Goal: Transaction & Acquisition: Subscribe to service/newsletter

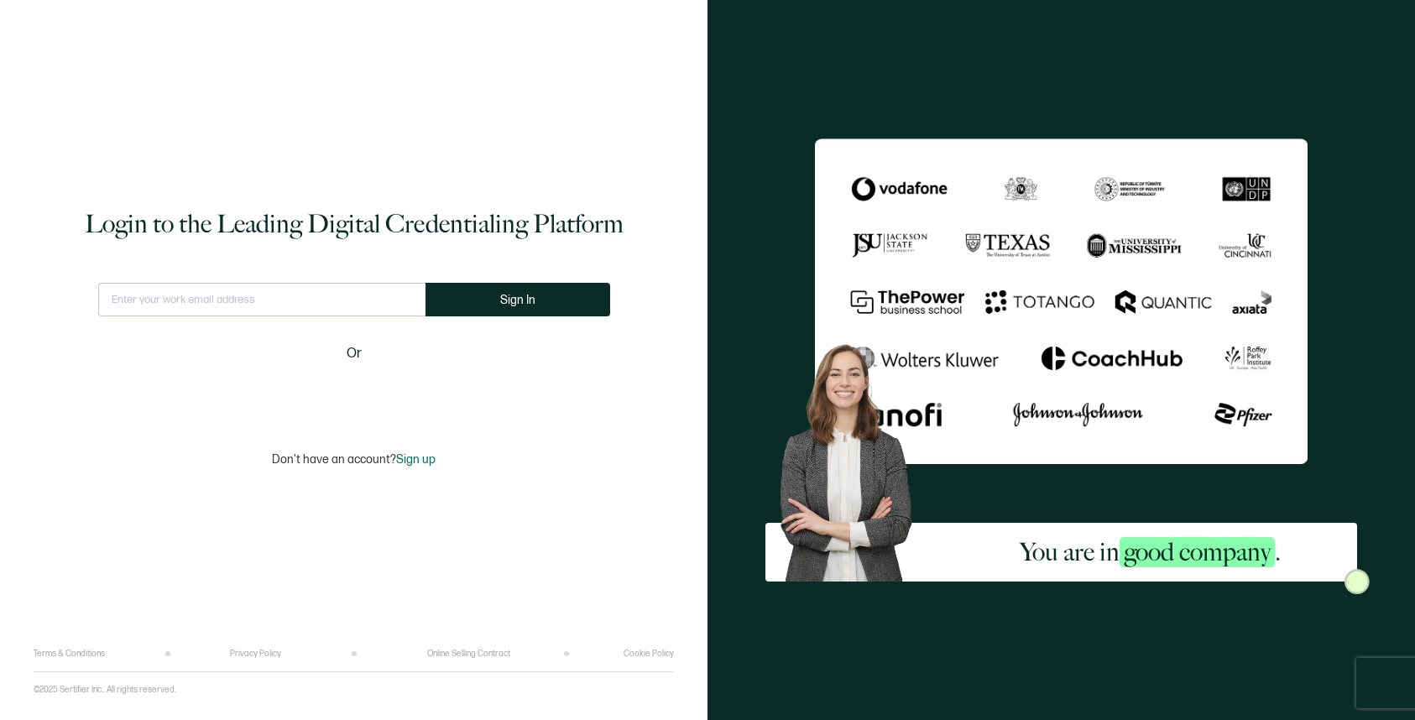
click at [343, 373] on div "This doesn't look like a valid email. Sign In Or" at bounding box center [354, 347] width 512 height 128
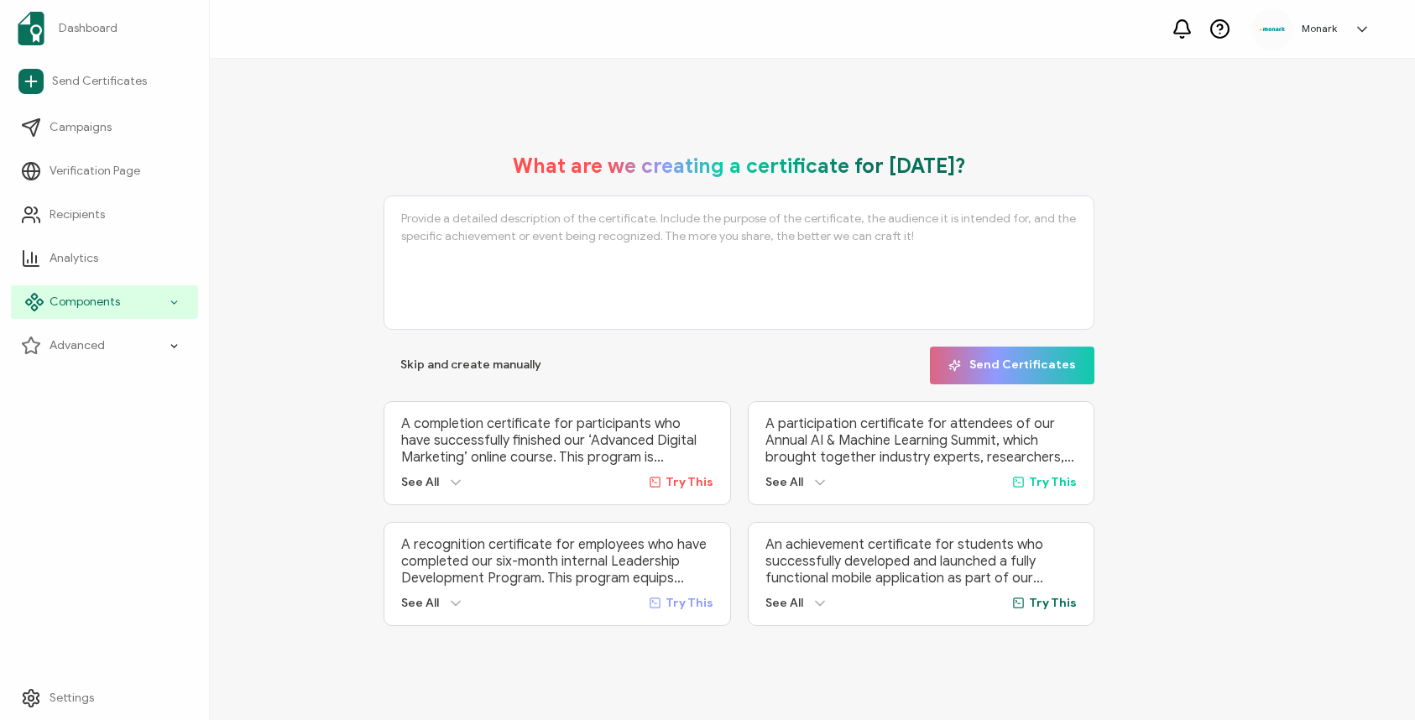
click at [66, 292] on div "Components" at bounding box center [104, 302] width 187 height 34
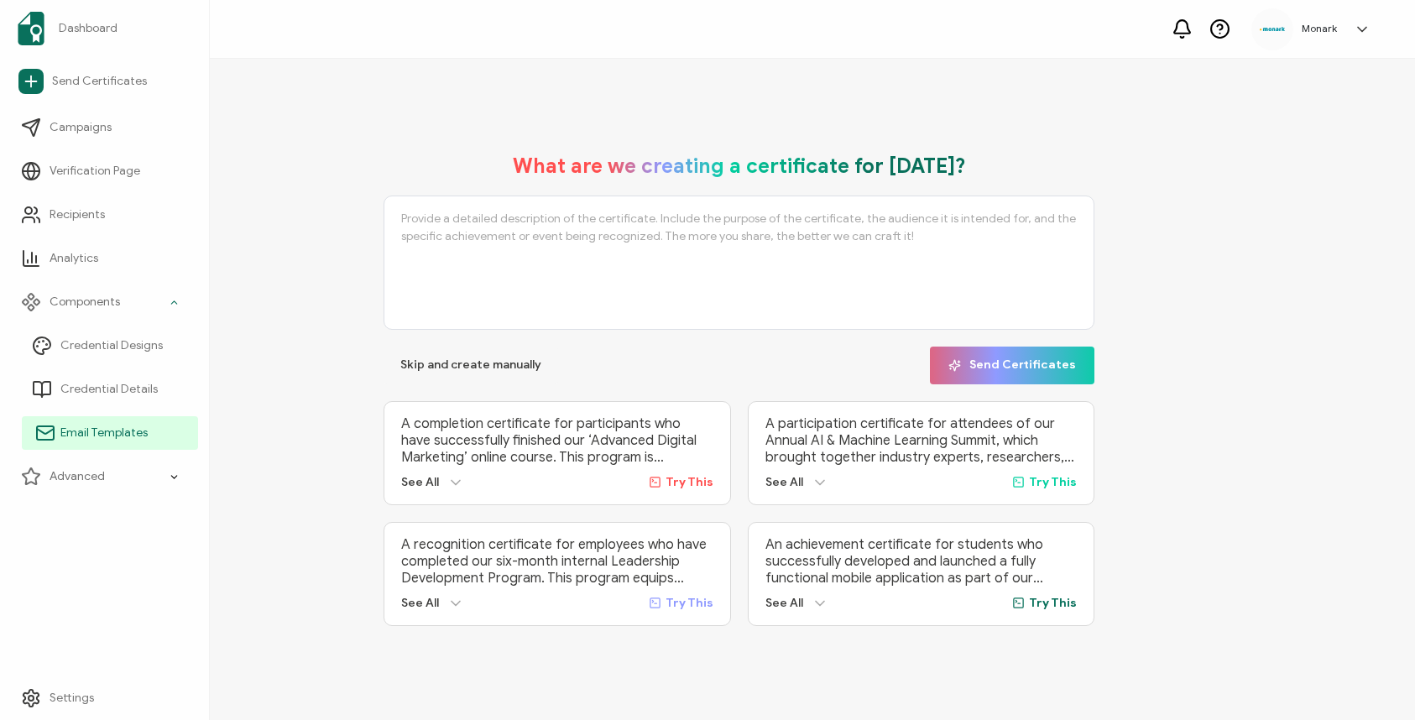
click at [88, 425] on span "Email Templates" at bounding box center [103, 433] width 87 height 17
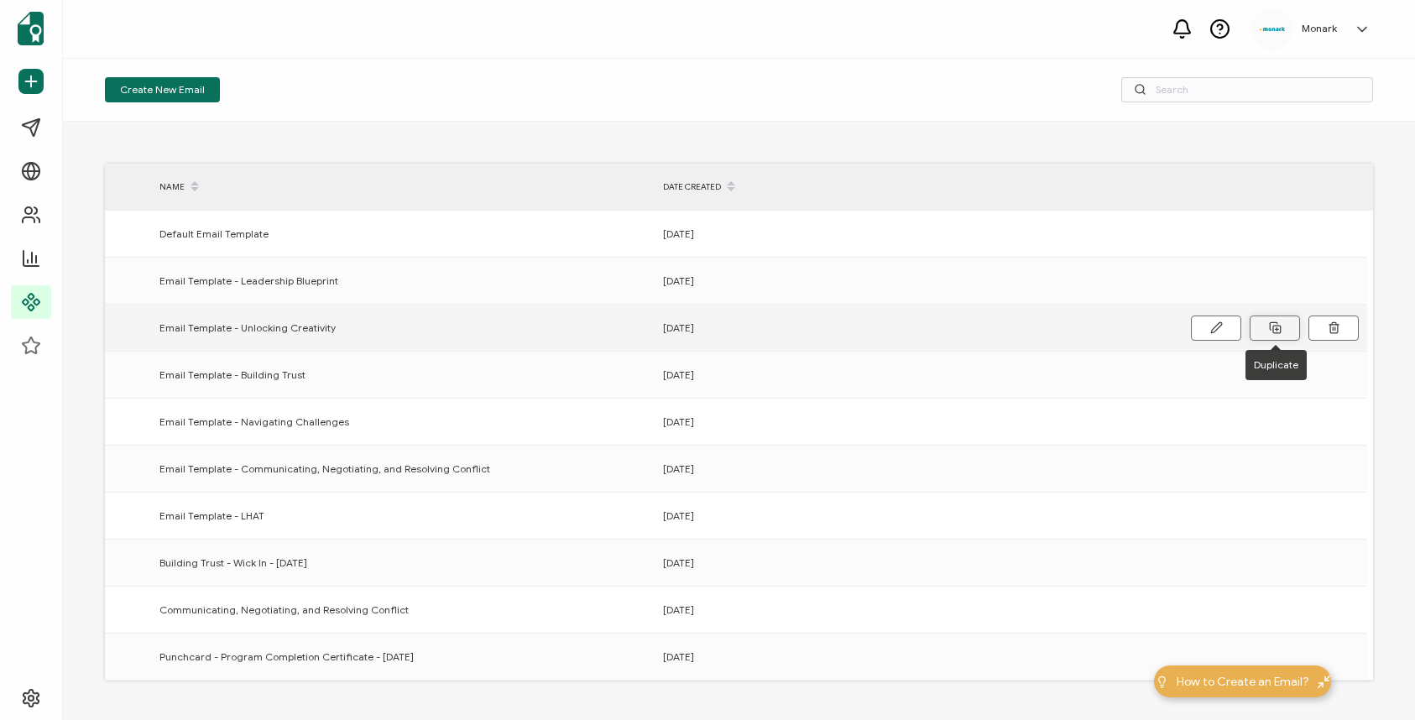
click at [1278, 327] on icon at bounding box center [1275, 328] width 13 height 13
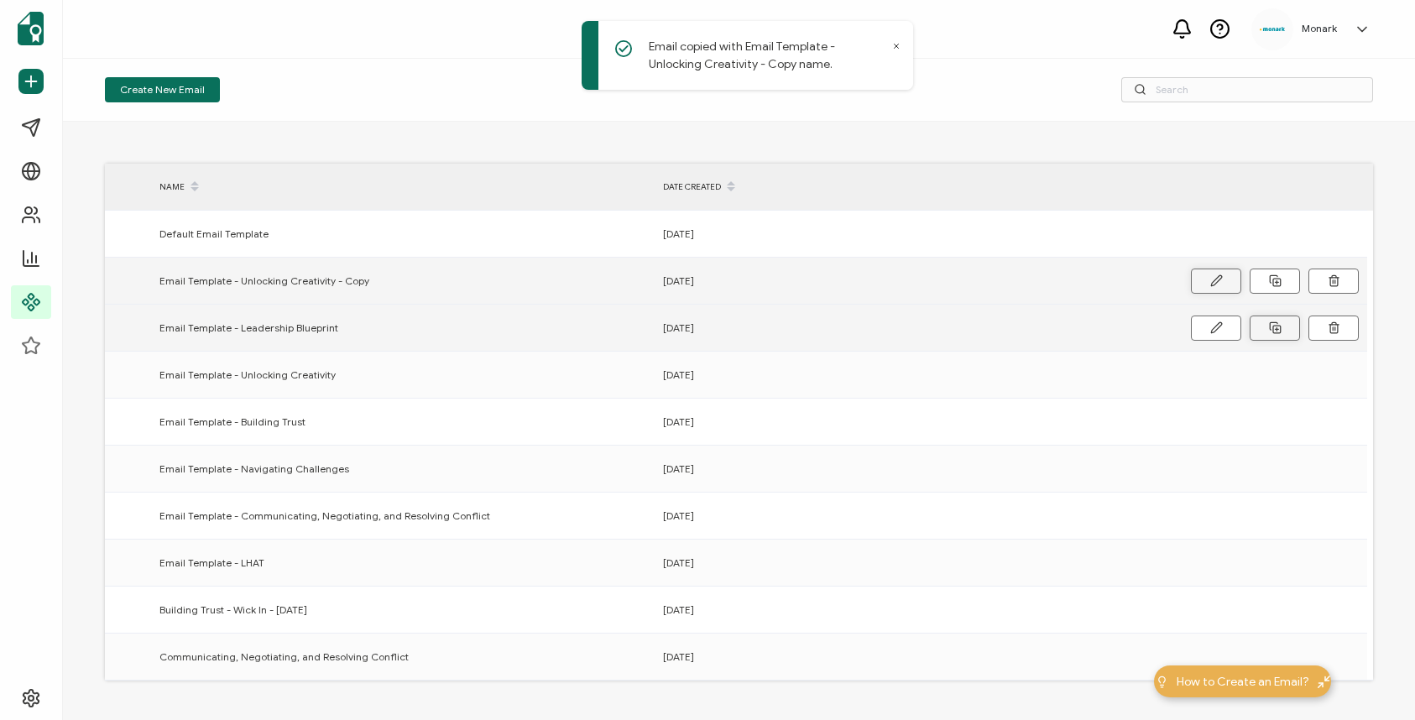
click at [1223, 279] on button at bounding box center [1216, 281] width 50 height 25
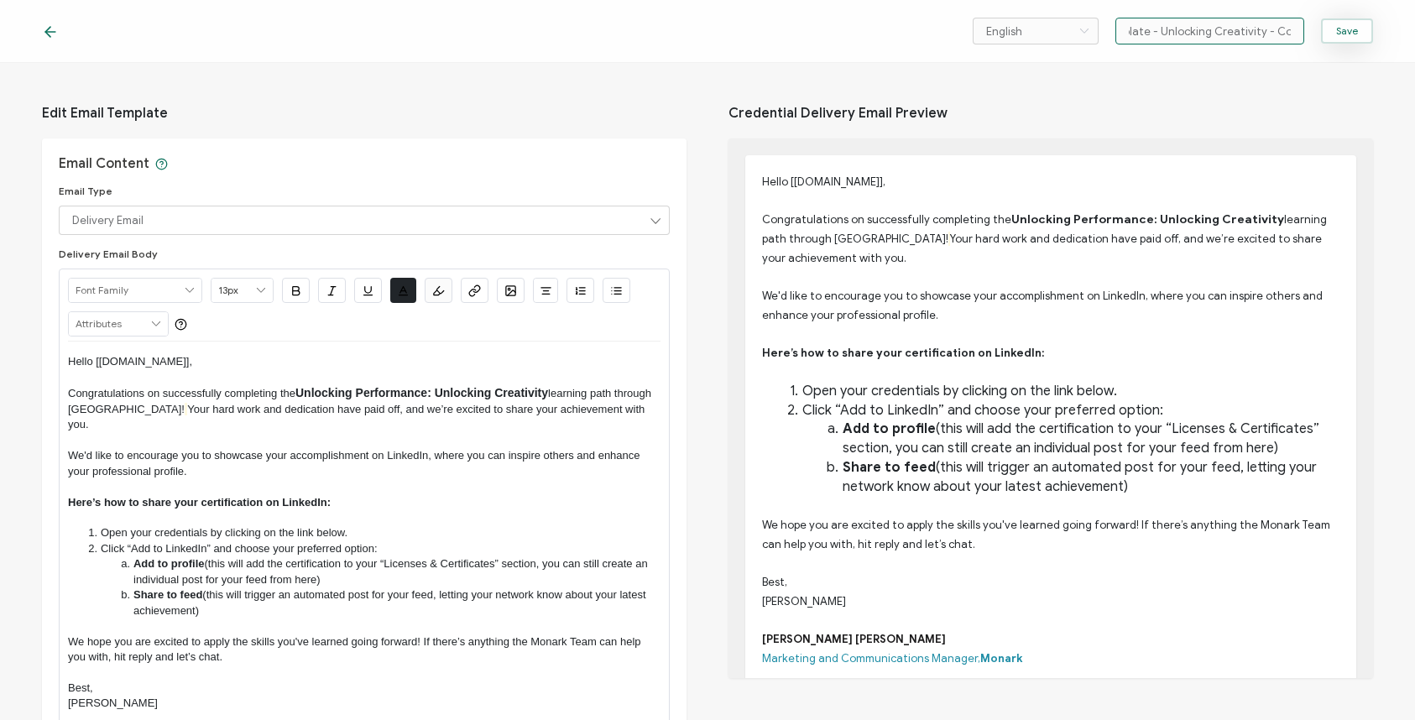
drag, startPoint x: 1213, startPoint y: 28, endPoint x: 1336, endPoint y: 38, distance: 123.0
click at [1337, 38] on div "English Bahasa indonesia Deutsch English Español Français Italiano Magyar Portu…" at bounding box center [1173, 31] width 400 height 27
paste input "Promoting Inclusivity: Embracing Diversity and Inclusion"
type input "Email Template - Promoting Inclusivity: Embracing Diversity and Inclusion"
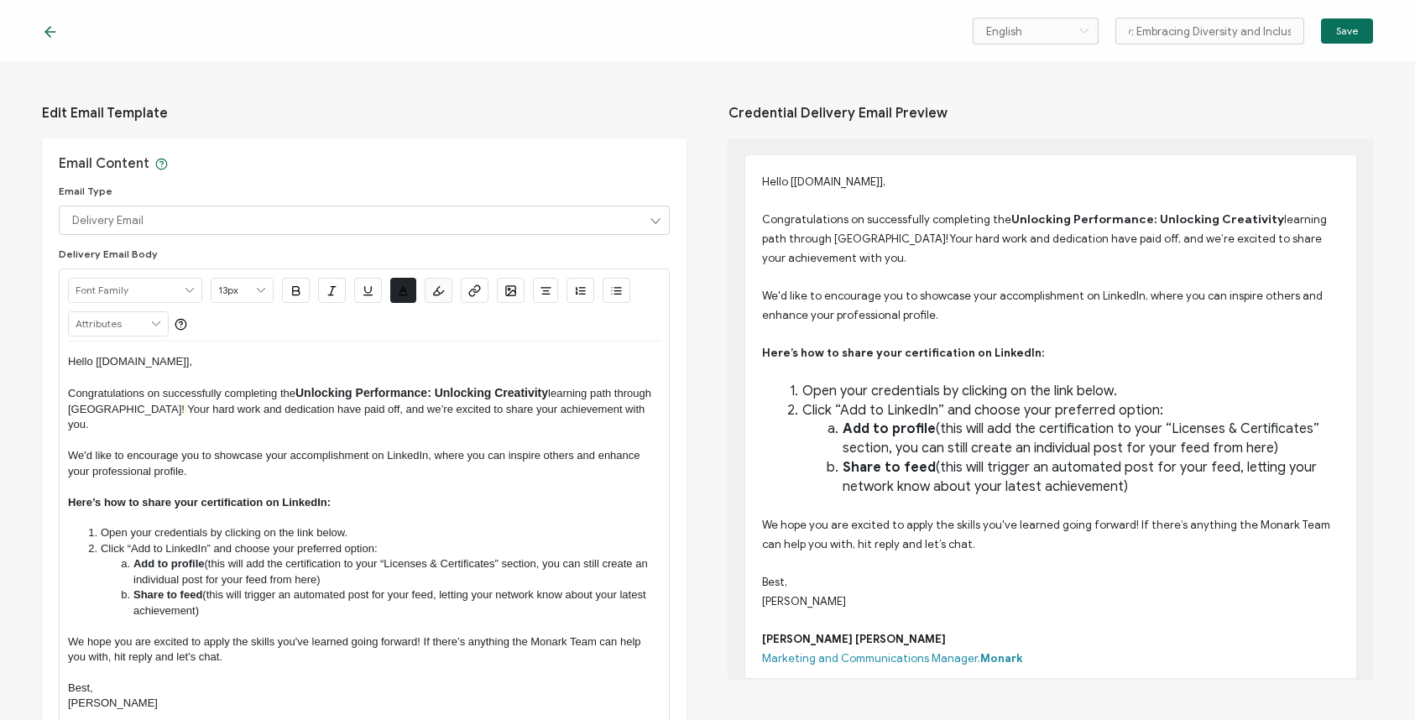
scroll to position [0, 0]
drag, startPoint x: 360, startPoint y: 392, endPoint x: 551, endPoint y: 394, distance: 190.6
click at [548, 394] on span "Unlocking Performance: Unlocking Creativity" at bounding box center [422, 392] width 253 height 13
click at [347, 395] on span "Unlocking" at bounding box center [324, 392] width 57 height 13
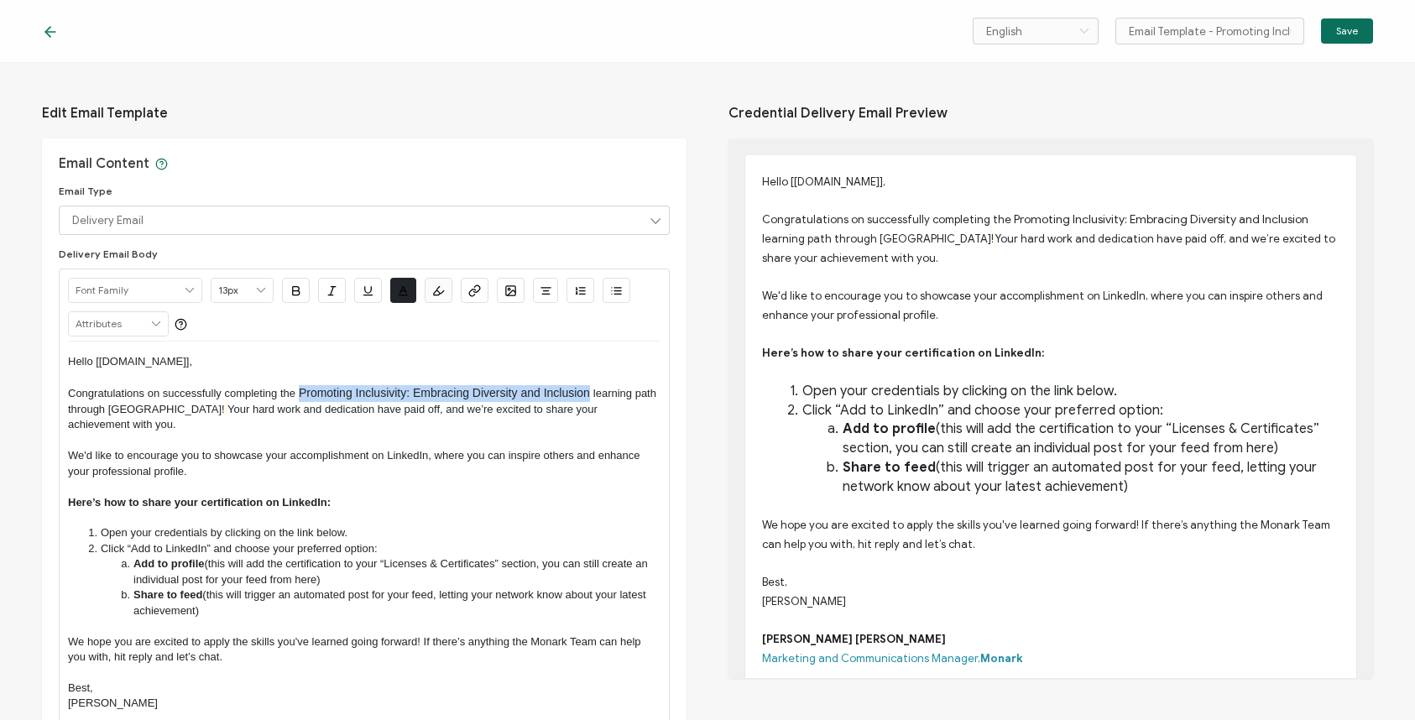
drag, startPoint x: 299, startPoint y: 389, endPoint x: 589, endPoint y: 398, distance: 289.8
click at [589, 398] on span "Promoting Inclusivity: Embracing Diversity and Inclusion" at bounding box center [444, 392] width 291 height 13
type input "14px"
click at [694, 397] on div "Edit Email Template Email Content Email Type Delivery Email Delivery Email Expi…" at bounding box center [707, 391] width 1415 height 657
click at [1331, 35] on button "Save" at bounding box center [1347, 30] width 52 height 25
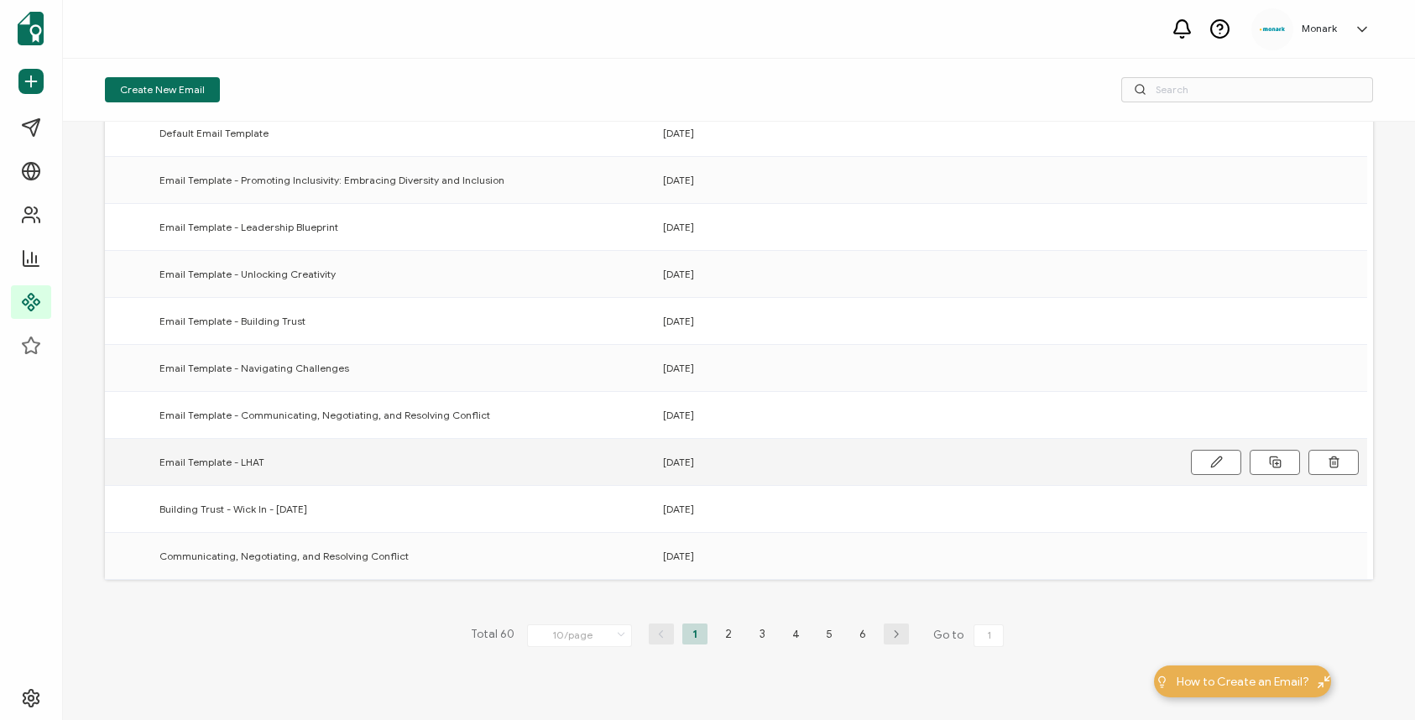
scroll to position [122, 0]
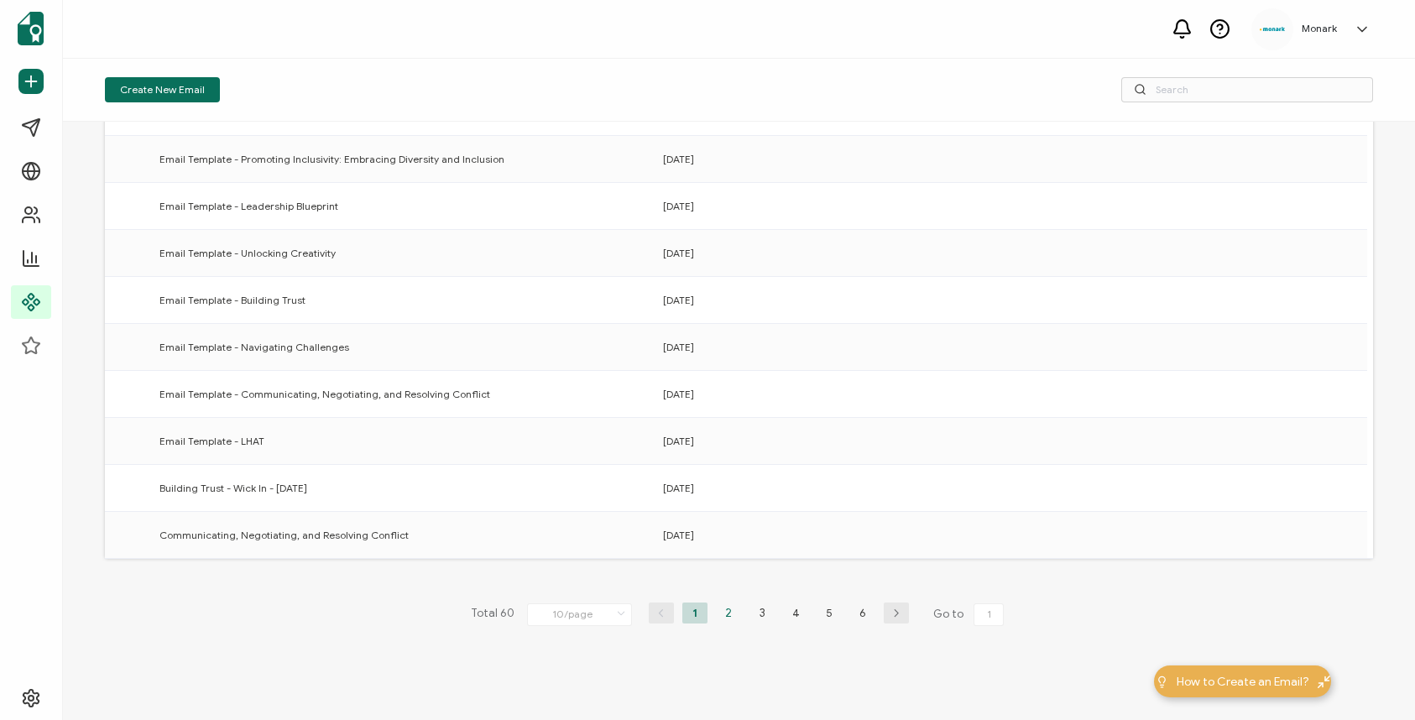
click at [724, 612] on li "2" at bounding box center [728, 613] width 25 height 21
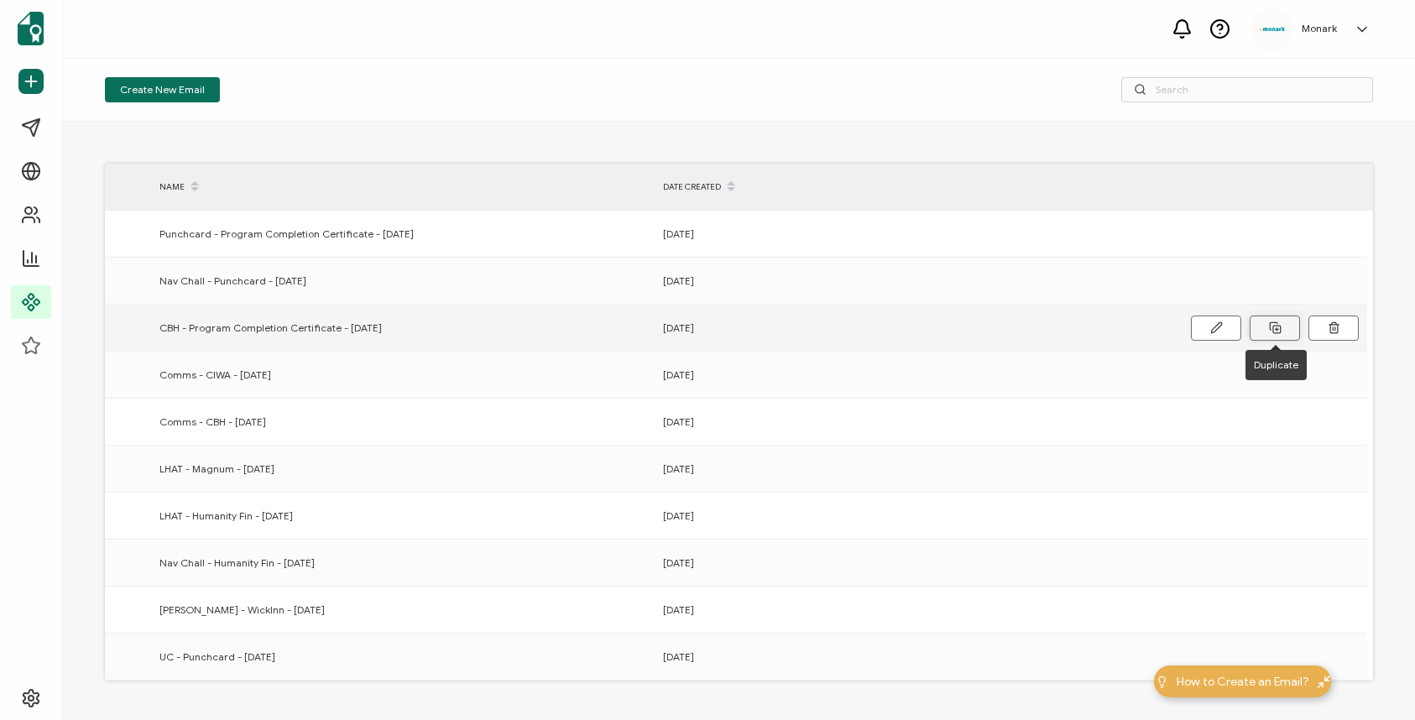
click at [1274, 324] on icon at bounding box center [1275, 328] width 13 height 13
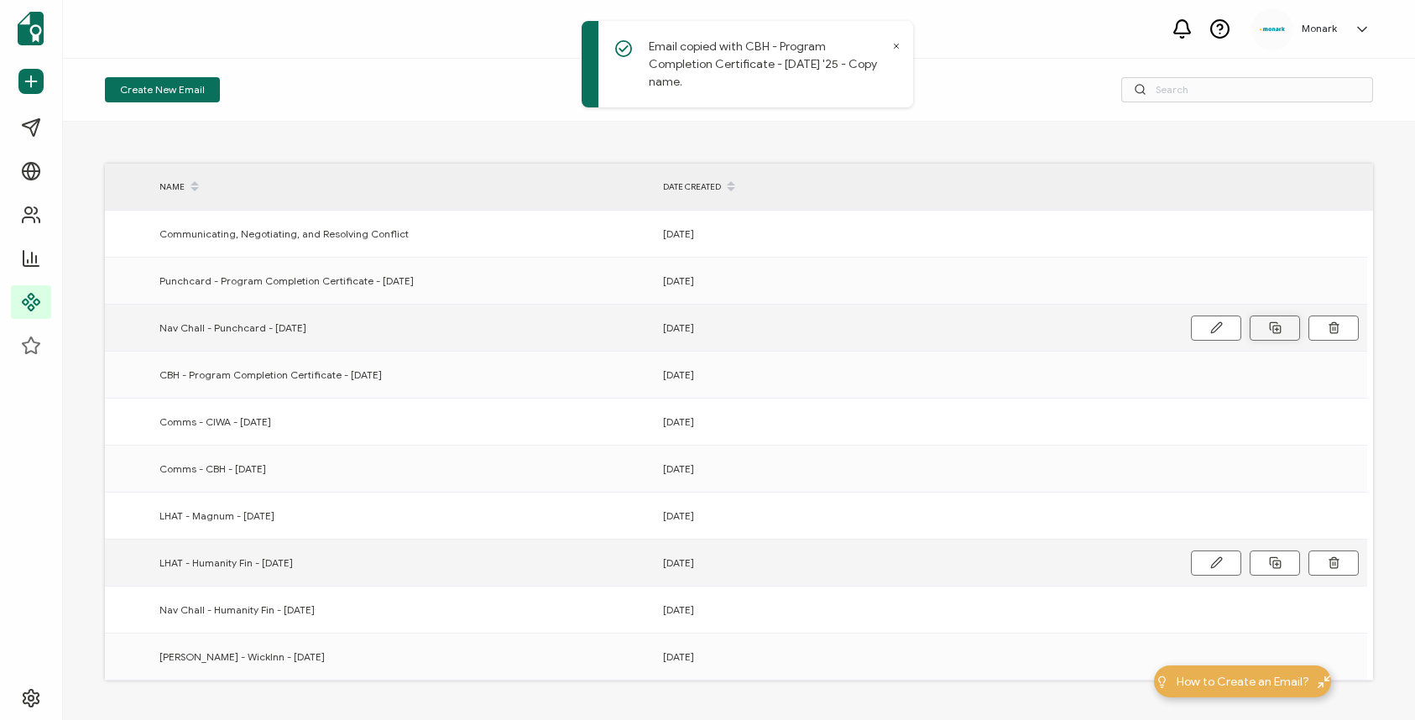
scroll to position [122, 0]
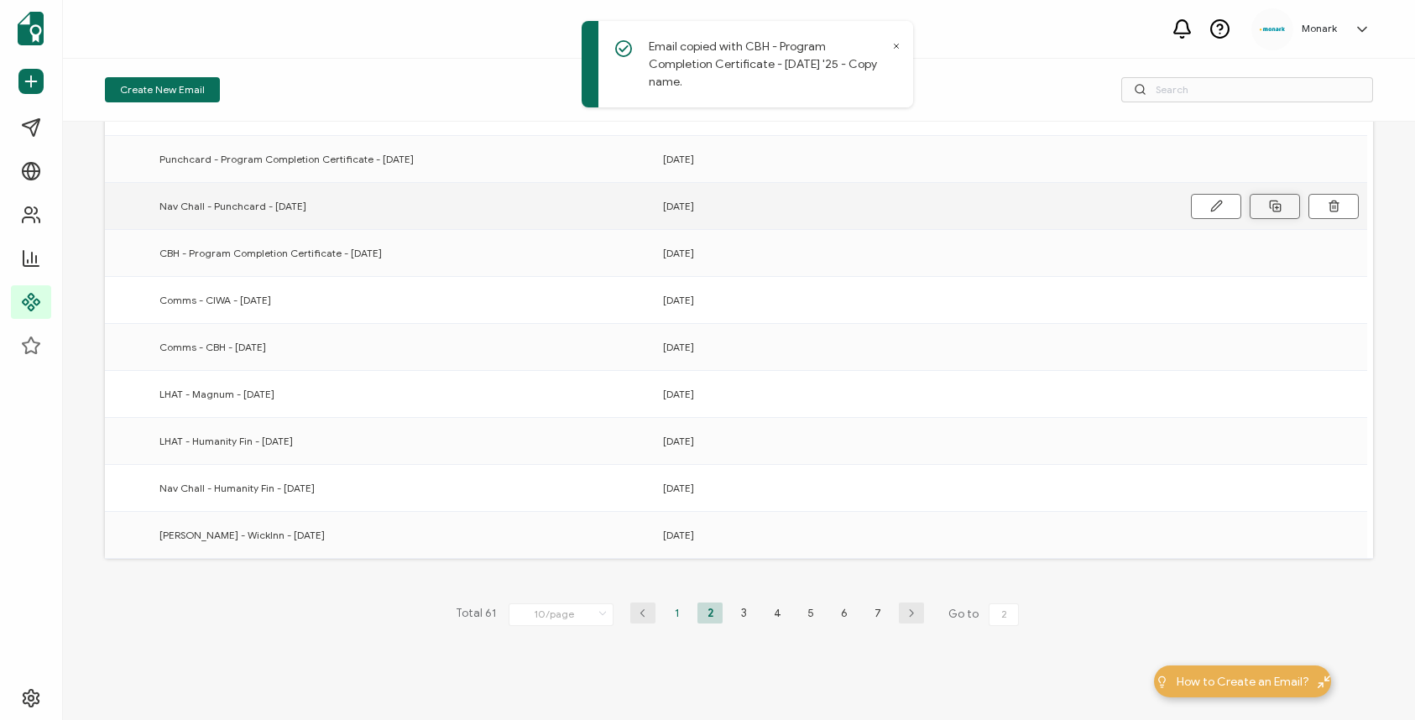
click at [670, 617] on li "1" at bounding box center [676, 613] width 25 height 21
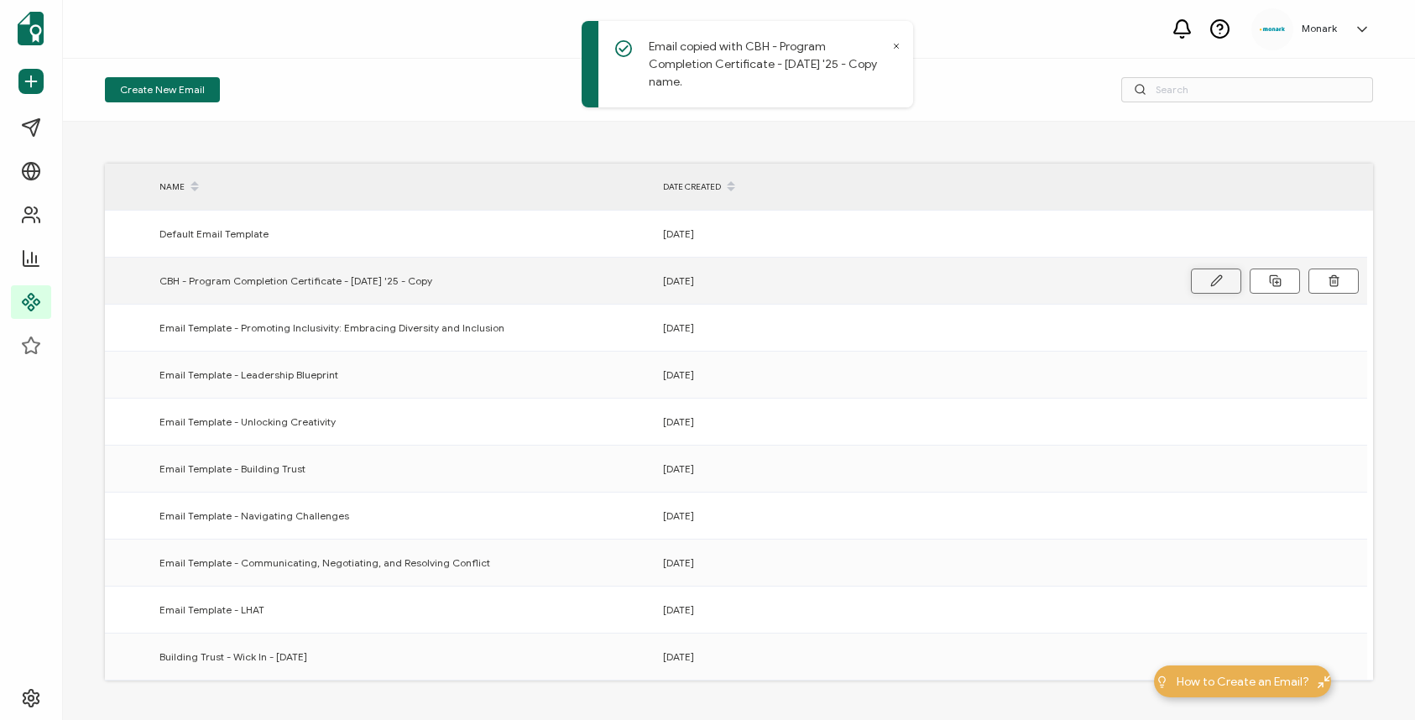
click at [1212, 277] on icon at bounding box center [1217, 281] width 13 height 13
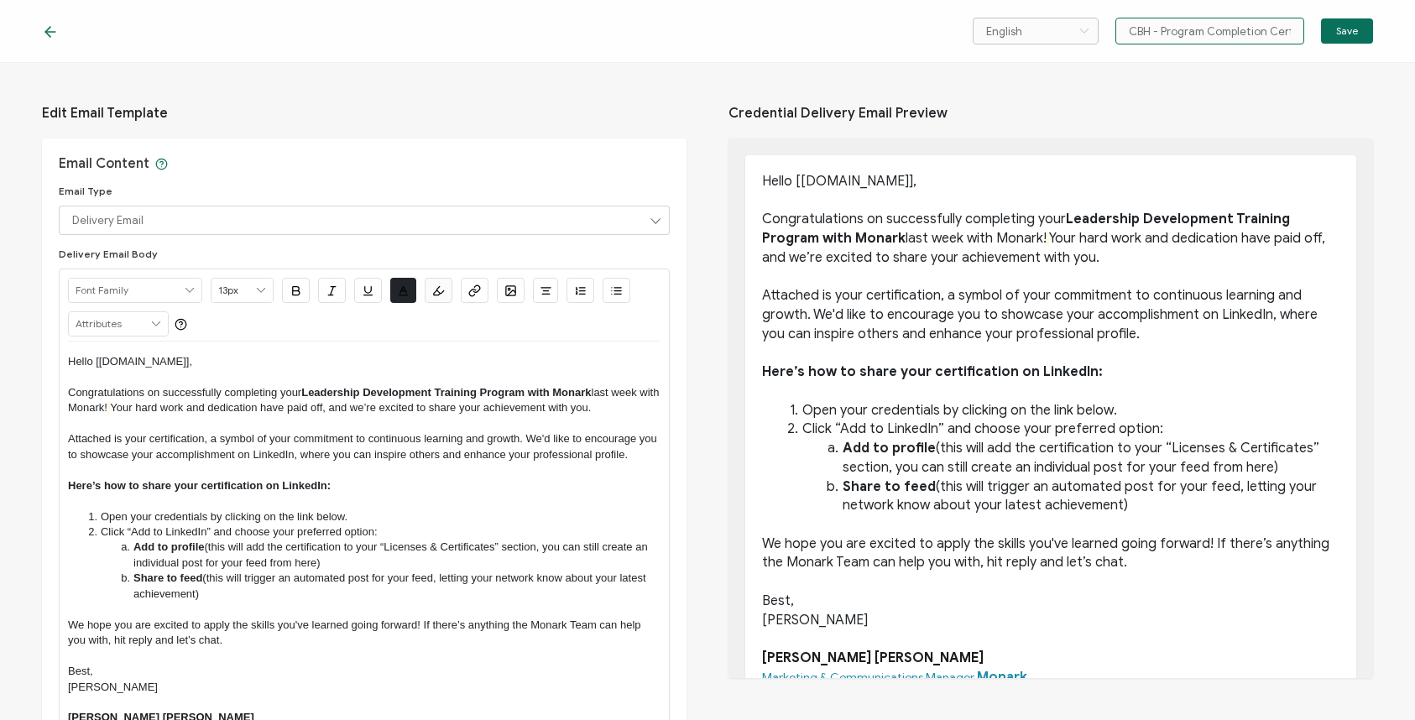
drag, startPoint x: 1164, startPoint y: 32, endPoint x: 1081, endPoint y: 18, distance: 83.5
click at [1081, 18] on div "English Bahasa indonesia Deutsch English Español Français Italiano Magyar Portu…" at bounding box center [1173, 31] width 400 height 27
click at [1159, 26] on input "CBH - Program Completion Certificate - [DATE] '25 - Copy" at bounding box center [1210, 31] width 189 height 27
drag, startPoint x: 1162, startPoint y: 32, endPoint x: 1130, endPoint y: 29, distance: 32.0
click at [1130, 30] on input "CBH - Program Completion Certificate - [DATE] '25 - Copy" at bounding box center [1210, 31] width 189 height 27
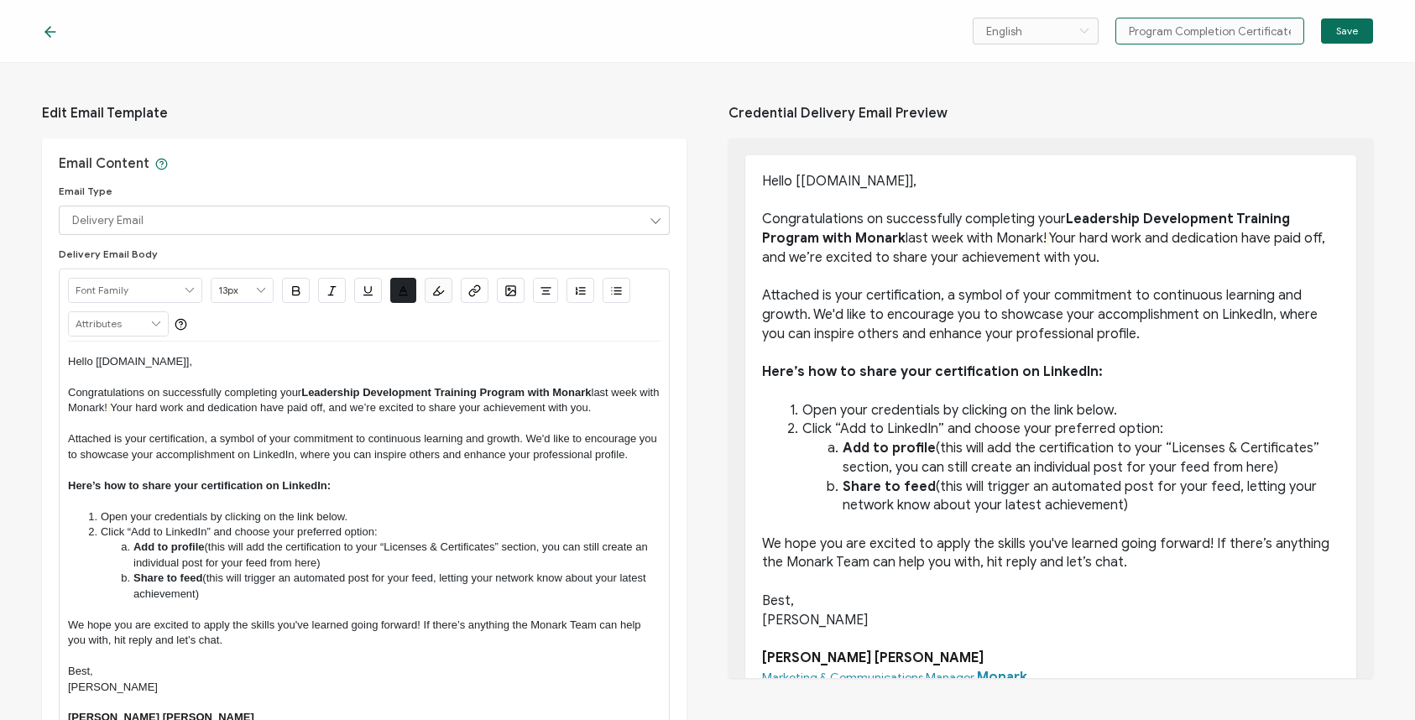
scroll to position [0, 71]
drag, startPoint x: 1290, startPoint y: 28, endPoint x: 1321, endPoint y: 30, distance: 30.3
click at [1321, 30] on div "English Bahasa indonesia Deutsch English Español Français Italiano Magyar Portu…" at bounding box center [1173, 31] width 400 height 27
type input "Program Completion Certificate"
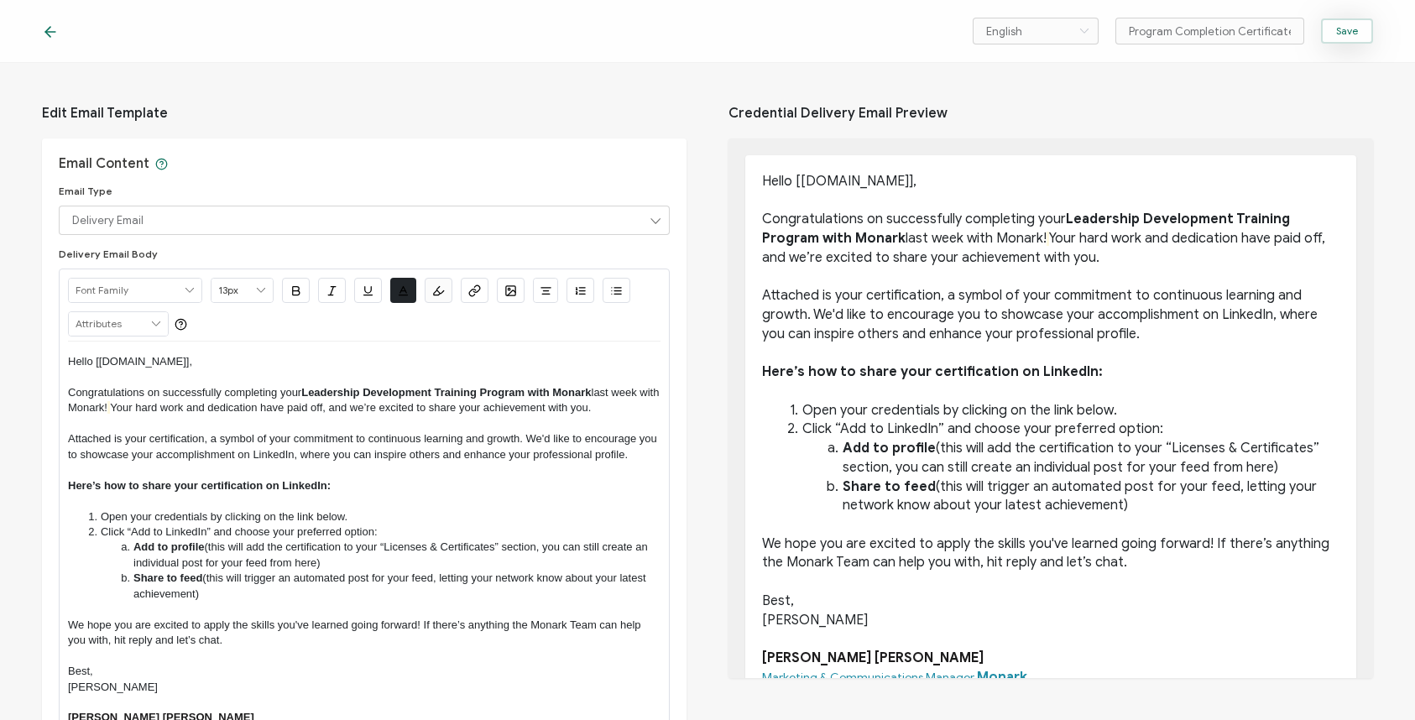
click at [1361, 26] on button "Save" at bounding box center [1347, 30] width 52 height 25
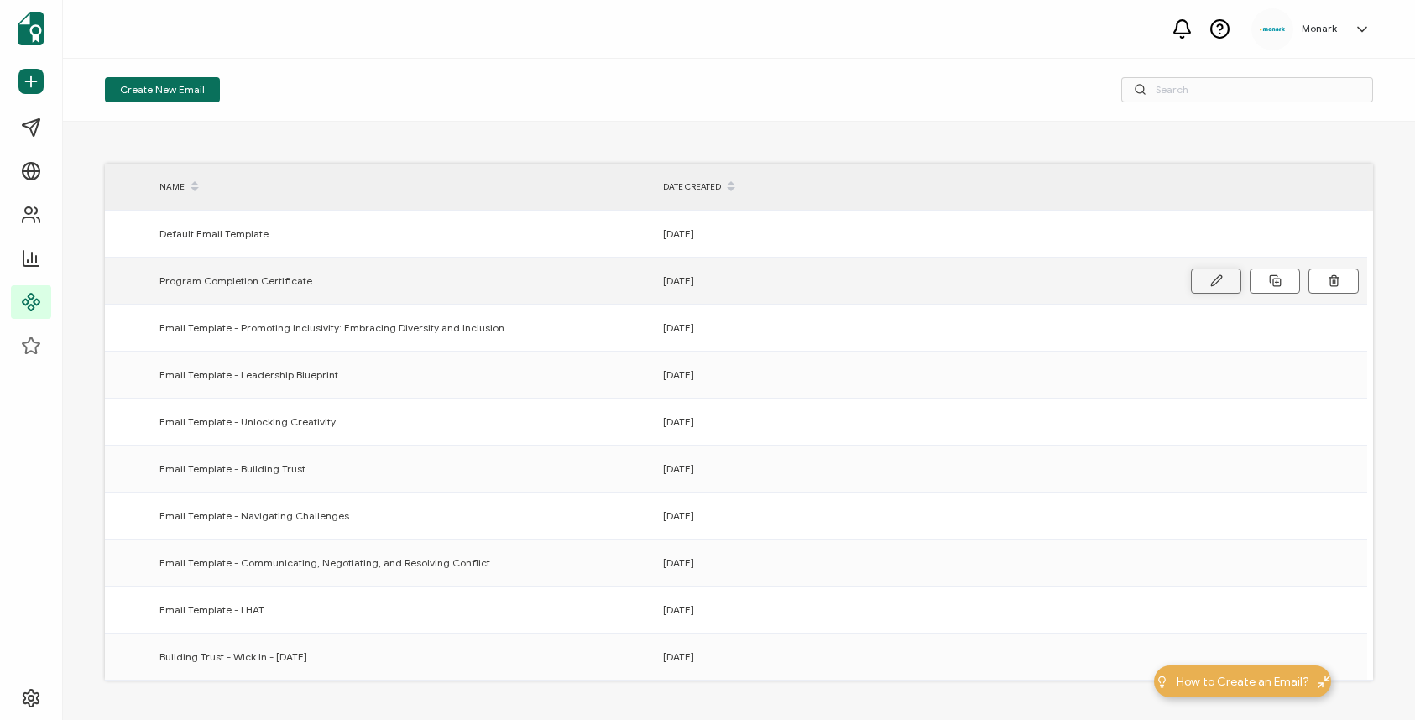
click at [1224, 282] on button at bounding box center [1216, 281] width 50 height 25
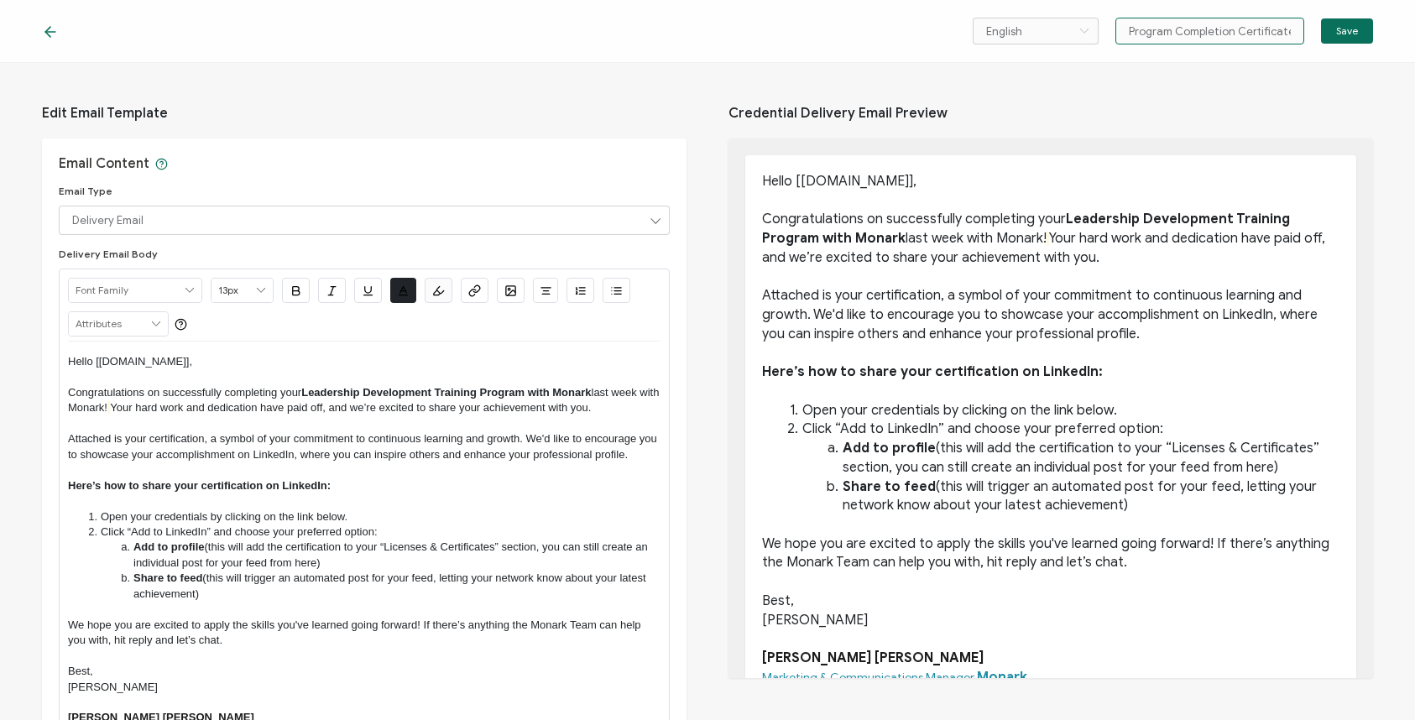
click at [1128, 34] on input "Program Completion Certificate" at bounding box center [1210, 31] width 189 height 27
type input "Email Template - Program Completion Certificate"
click at [1355, 28] on span "Save" at bounding box center [1348, 31] width 22 height 10
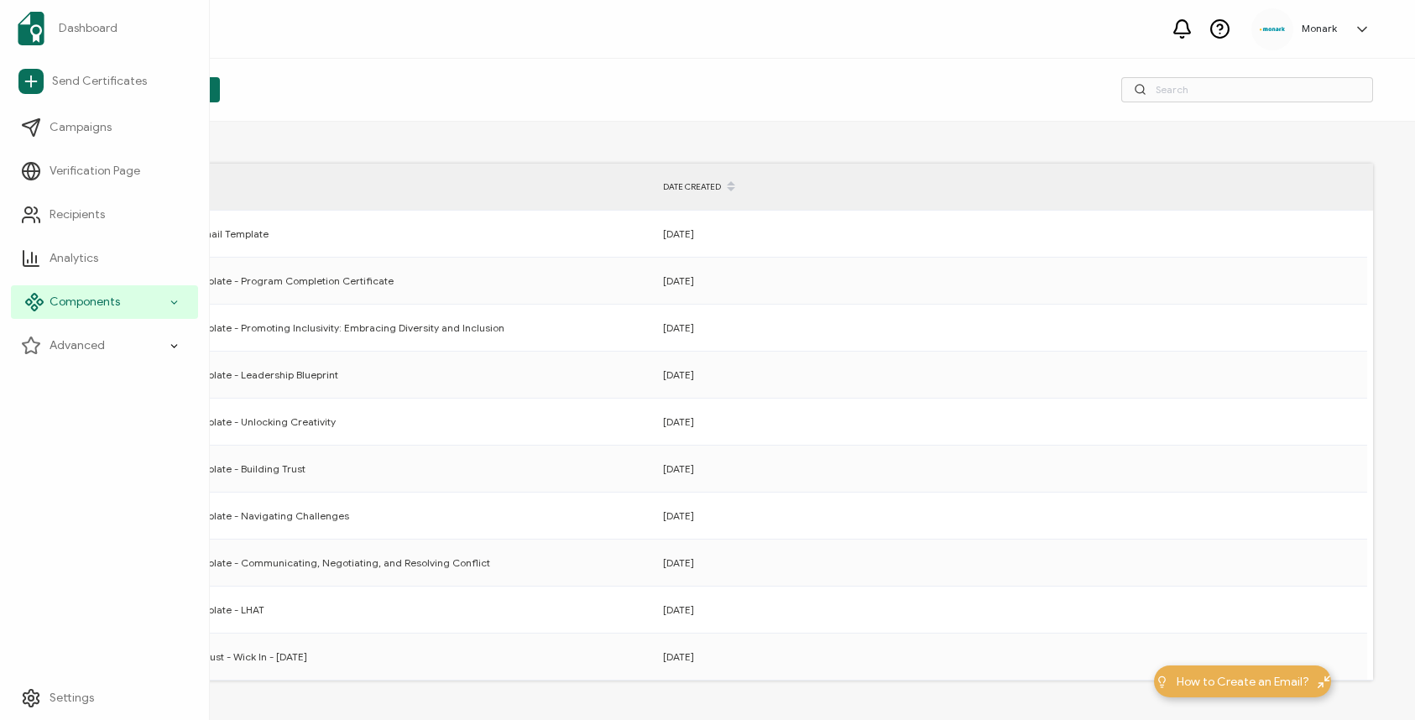
click at [169, 303] on icon at bounding box center [174, 302] width 11 height 19
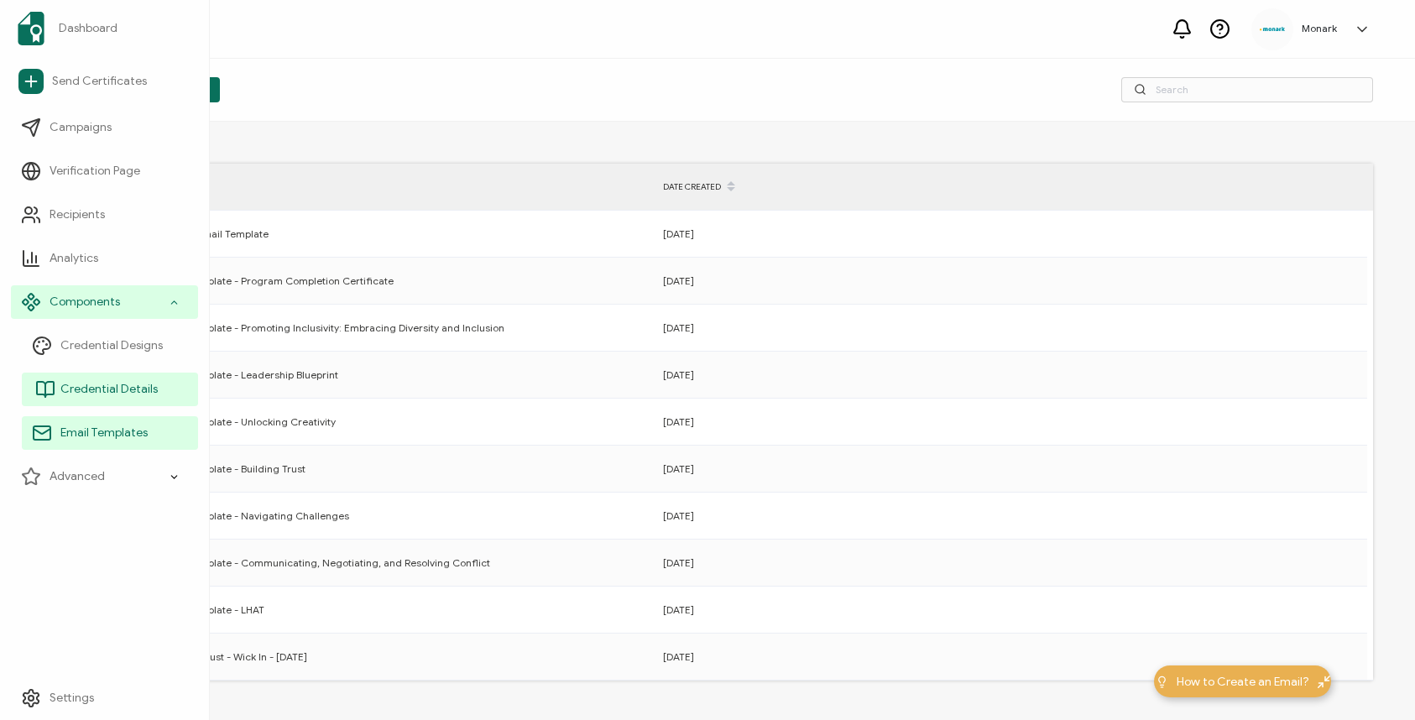
click at [121, 387] on span "Credential Details" at bounding box center [108, 389] width 97 height 17
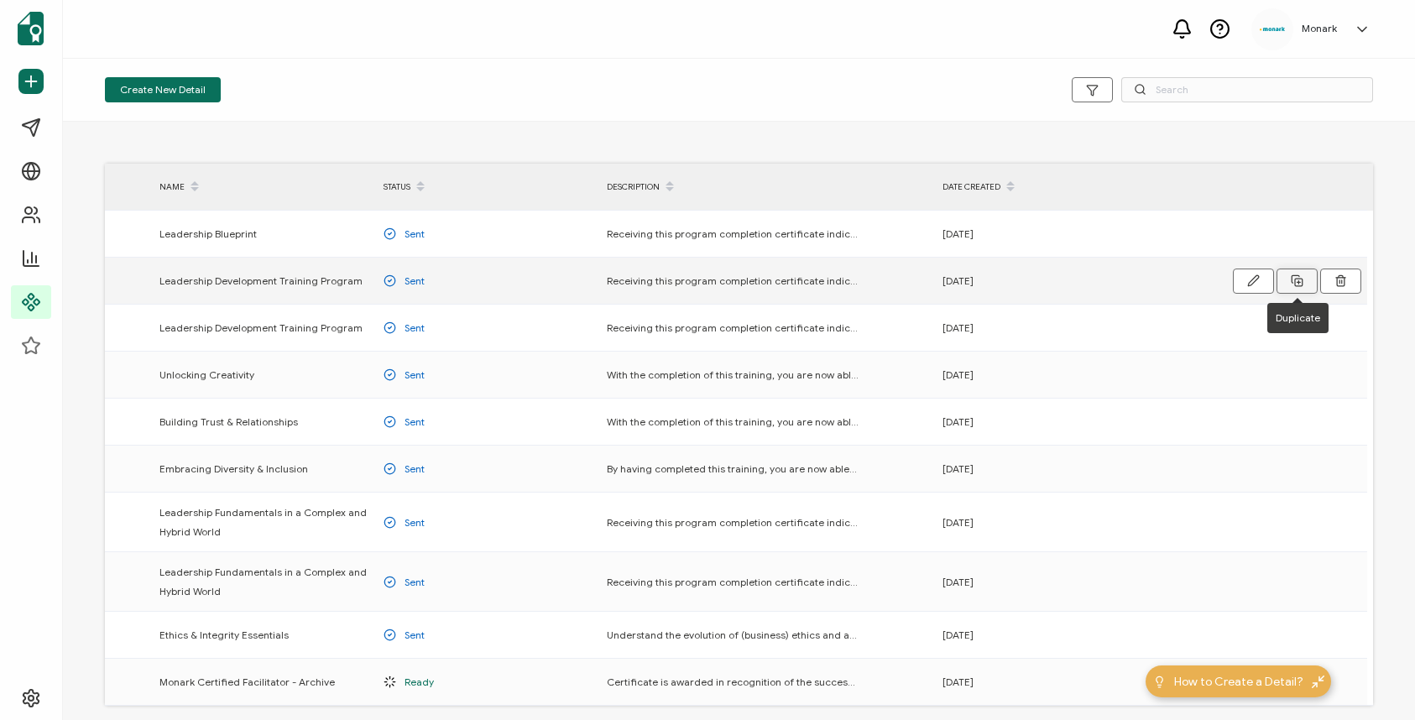
click at [1284, 283] on button at bounding box center [1297, 281] width 41 height 25
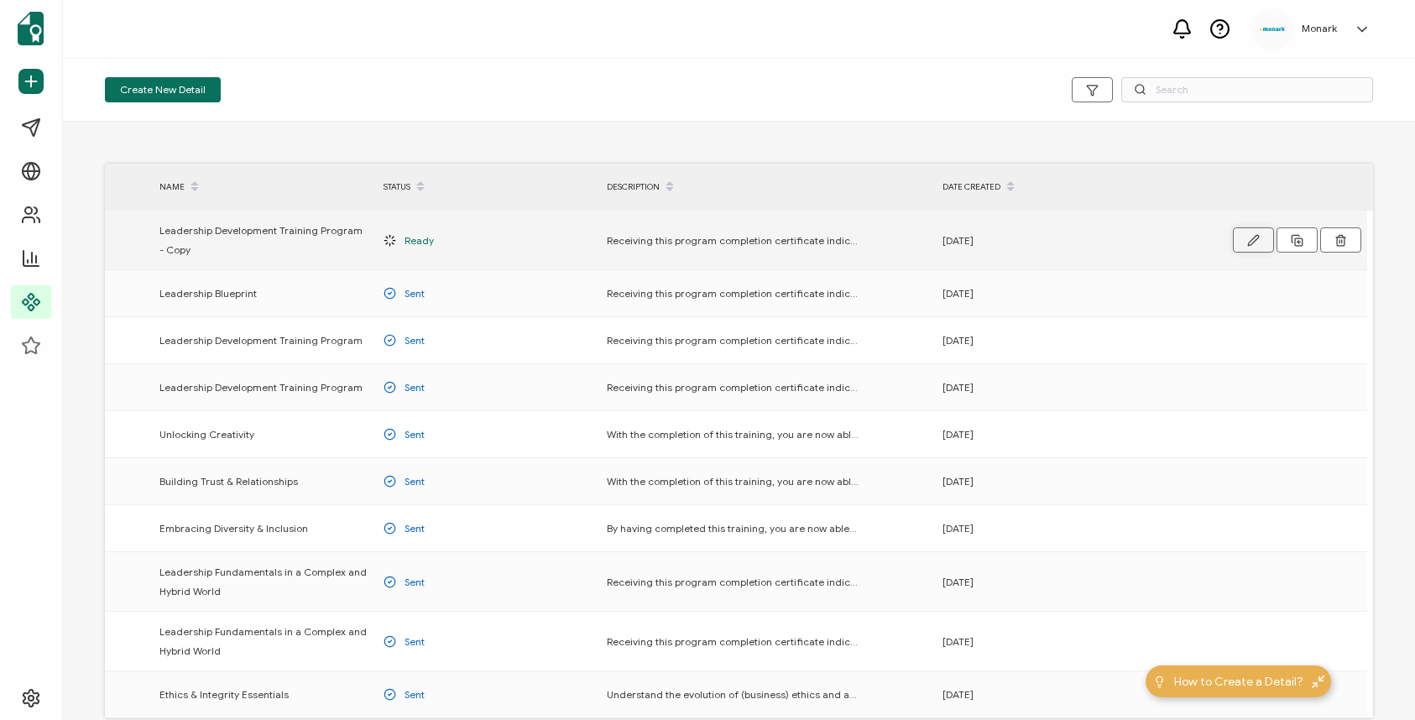
click at [1244, 238] on button "button" at bounding box center [1253, 240] width 41 height 25
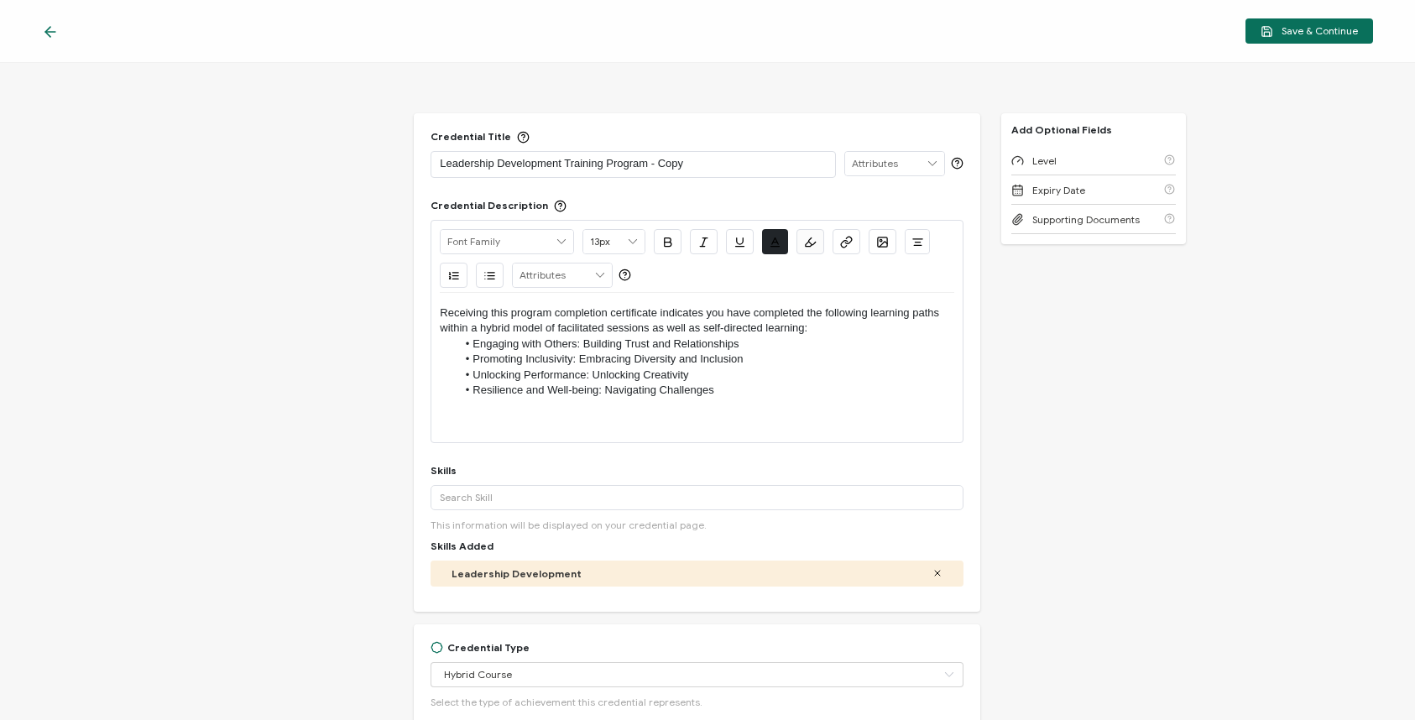
click at [668, 164] on p "Leadership Development Training Program - Copy" at bounding box center [633, 163] width 386 height 17
drag, startPoint x: 714, startPoint y: 392, endPoint x: 465, endPoint y: 389, distance: 248.5
click at [465, 389] on li "Resilience and Well-being: Navigating Challenges" at bounding box center [706, 390] width 498 height 15
paste div
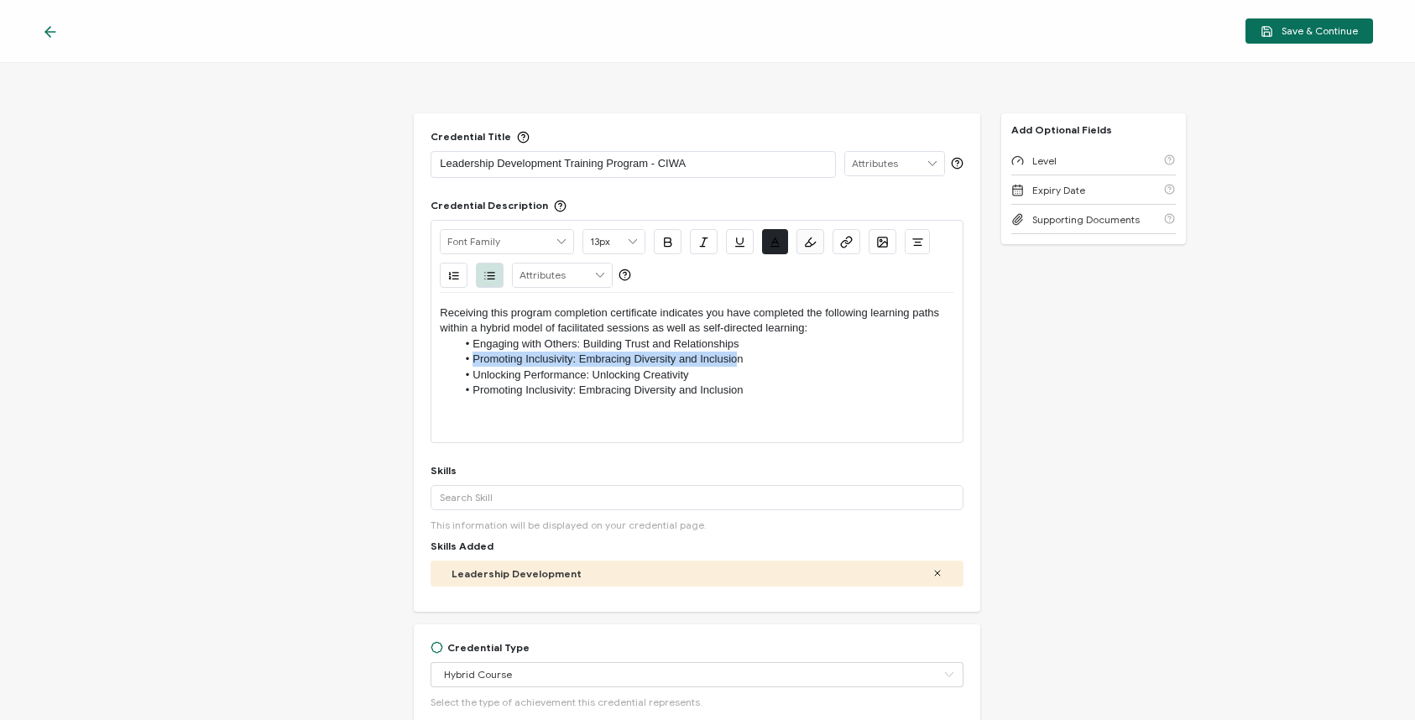
drag, startPoint x: 738, startPoint y: 359, endPoint x: 473, endPoint y: 355, distance: 265.3
click at [473, 355] on li "Promoting Inclusivity: Embracing Diversity and Inclusion" at bounding box center [706, 359] width 498 height 15
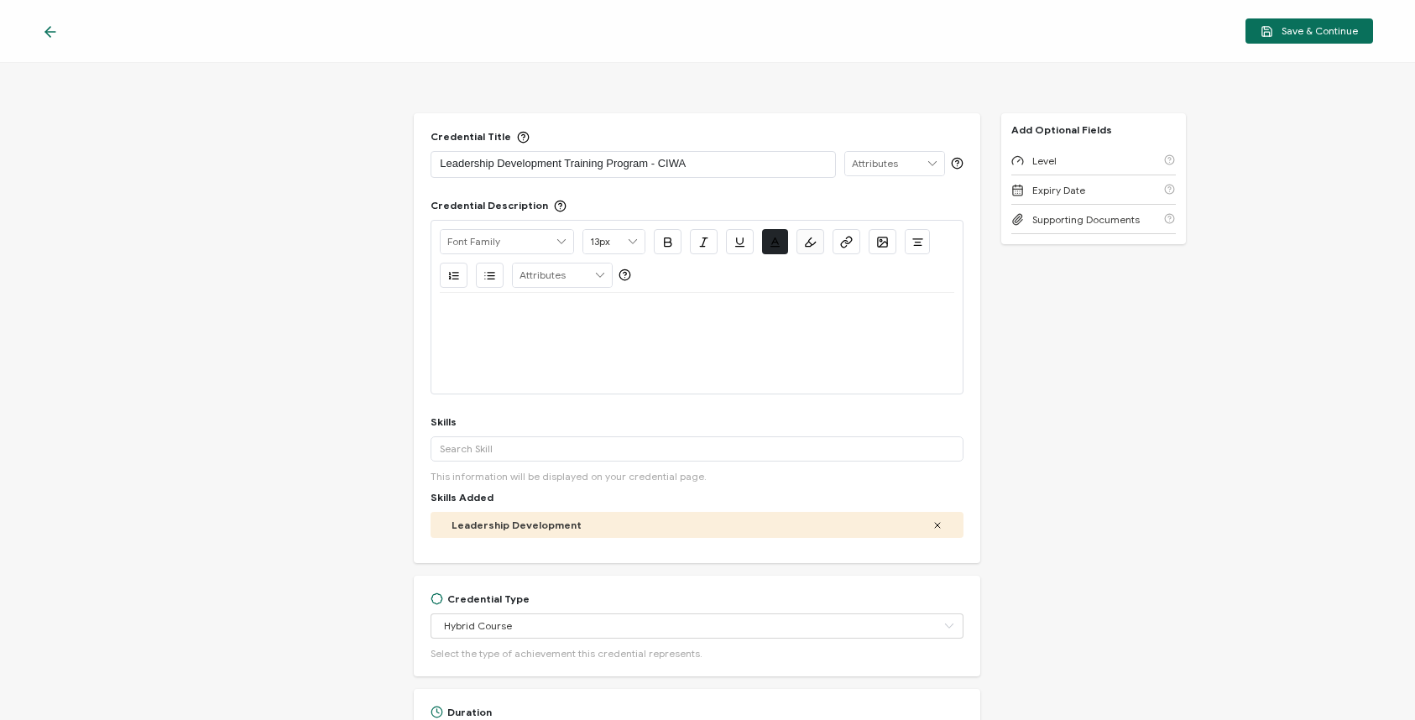
click at [46, 32] on icon at bounding box center [50, 32] width 10 height 0
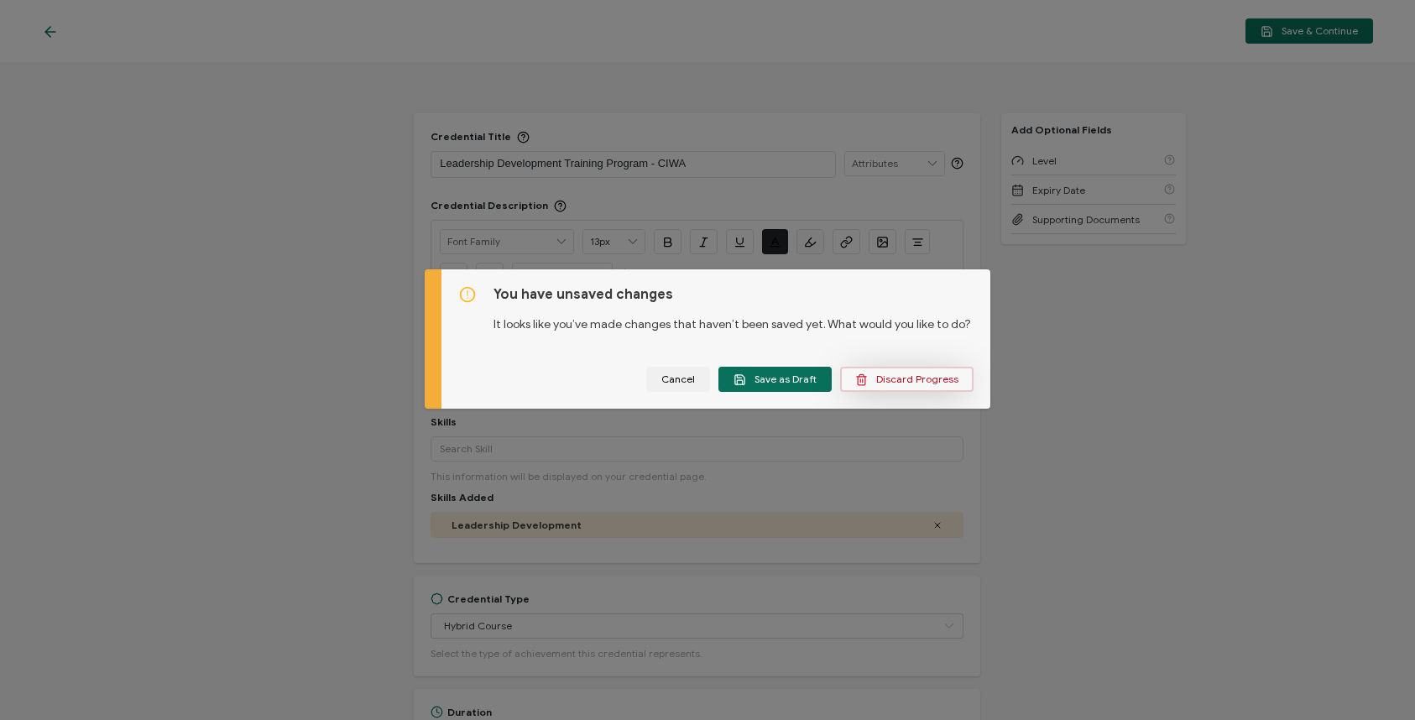
click at [866, 384] on icon "dialog" at bounding box center [862, 380] width 8 height 8
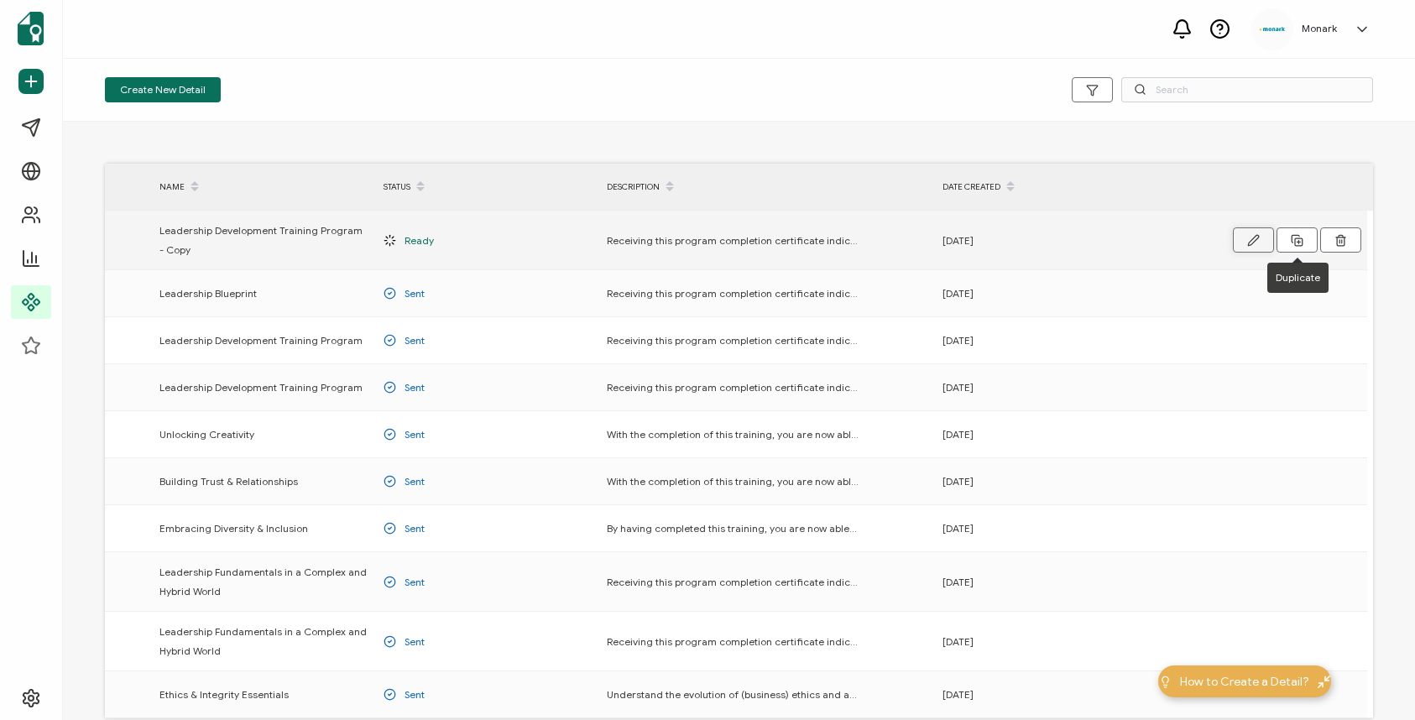
click at [1256, 238] on icon "button" at bounding box center [1254, 240] width 13 height 13
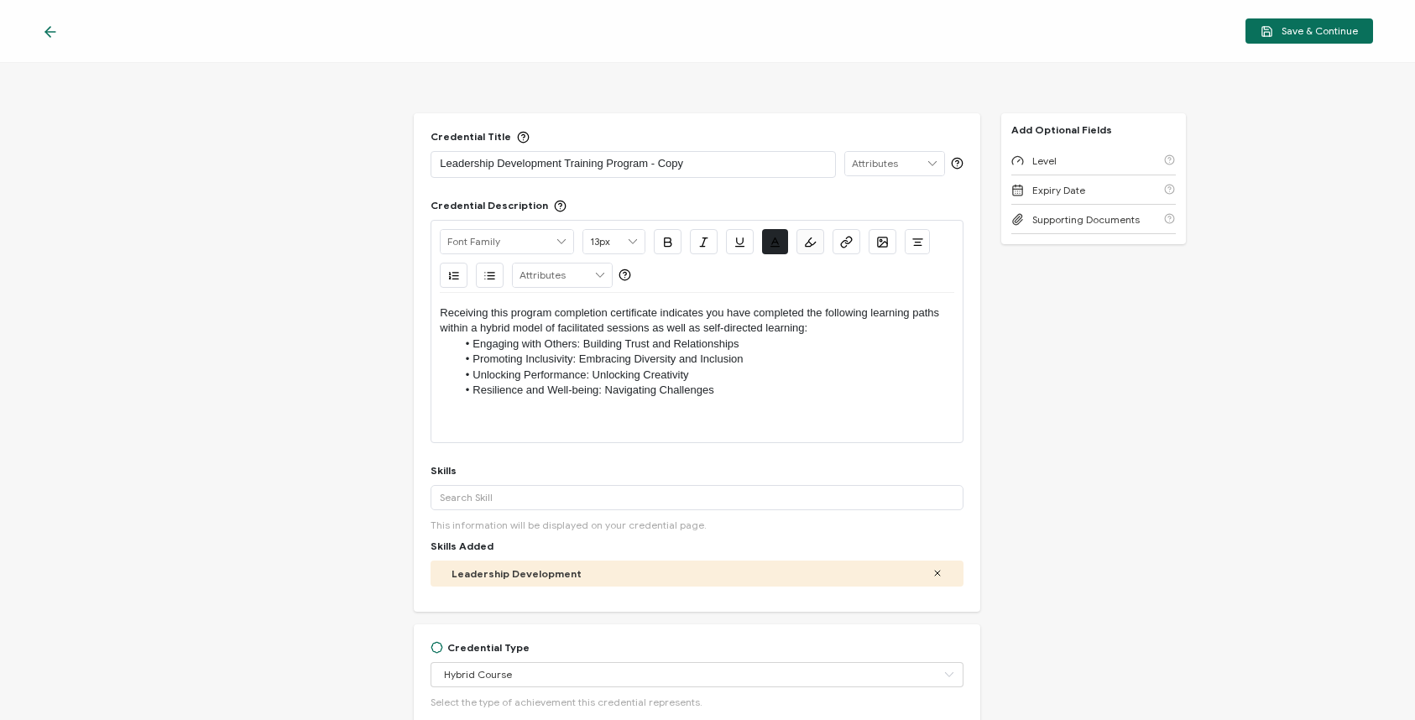
click at [667, 163] on p "Leadership Development Training Program - Copy" at bounding box center [633, 163] width 386 height 17
click at [474, 341] on li "Engaging with Others: Building Trust and Relationships" at bounding box center [706, 344] width 498 height 15
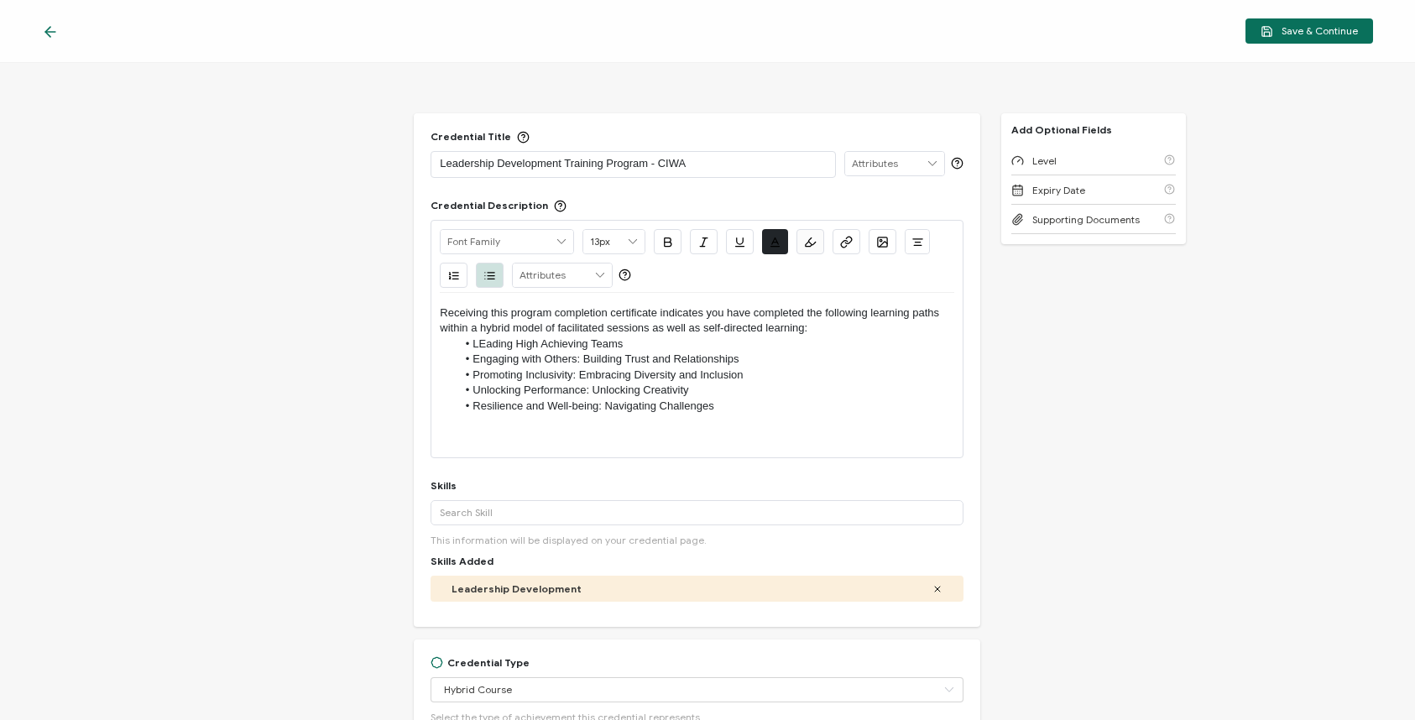
click at [484, 343] on li "LEading High Achieving Teams" at bounding box center [706, 344] width 498 height 15
drag, startPoint x: 716, startPoint y: 405, endPoint x: 473, endPoint y: 390, distance: 243.9
click at [473, 390] on ul "Leading High Achieving Teams Engaging with Others: Building Trust and Relations…" at bounding box center [697, 375] width 514 height 77
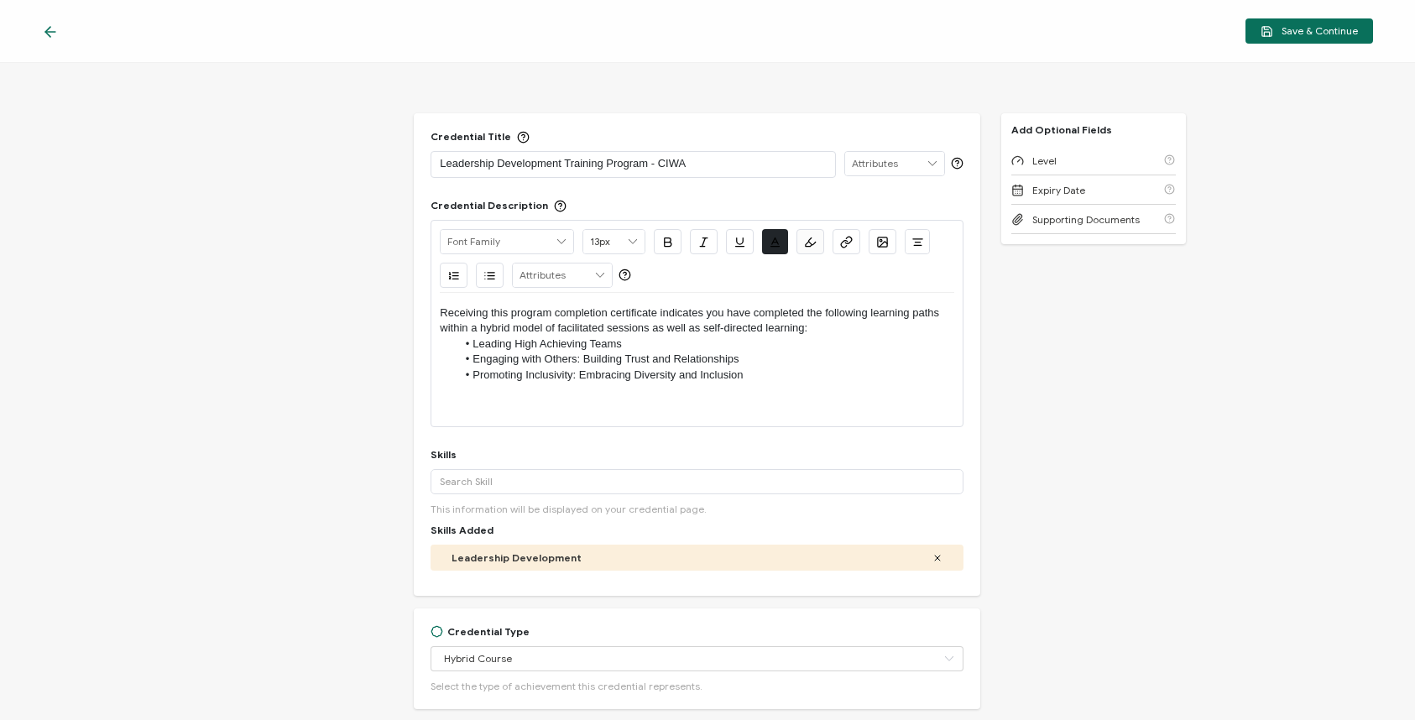
click at [745, 354] on li "Engaging with Others: Building Trust and Relationships" at bounding box center [706, 359] width 498 height 15
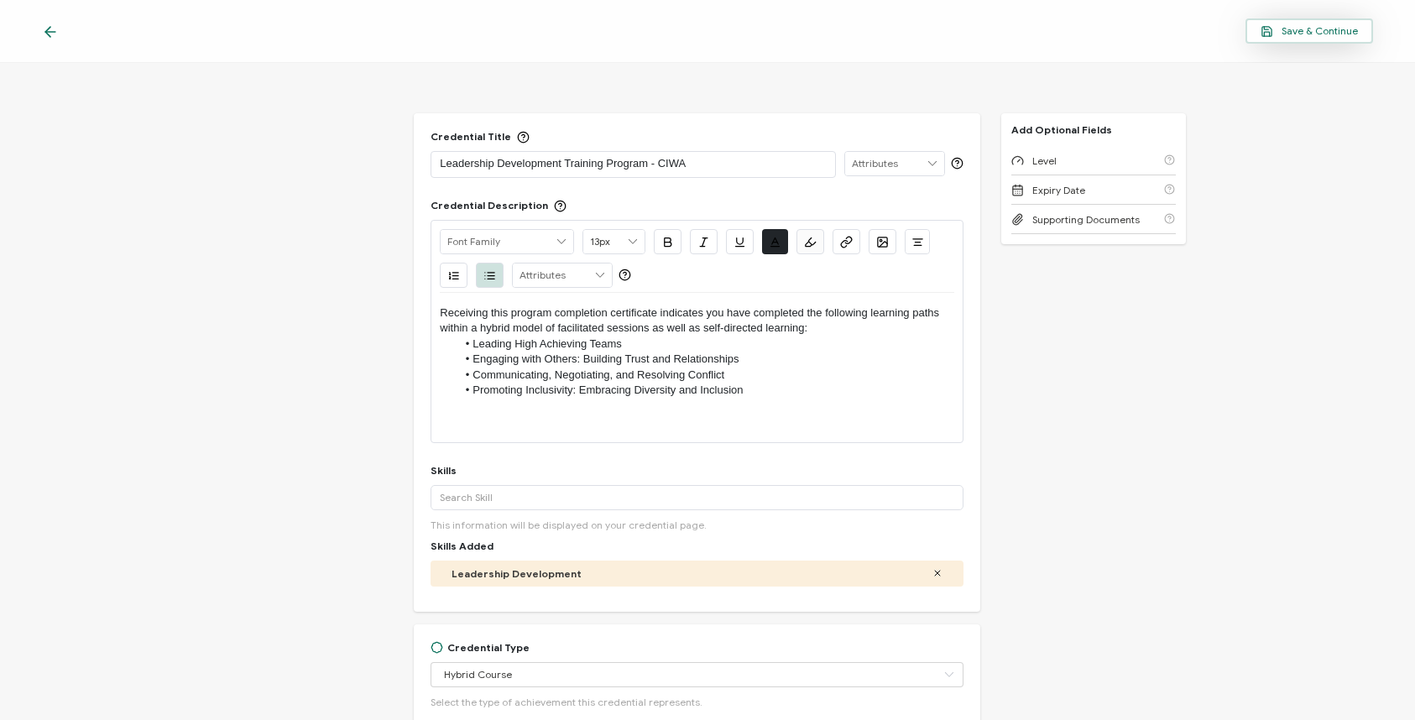
click at [1280, 35] on span "Save & Continue" at bounding box center [1309, 31] width 97 height 13
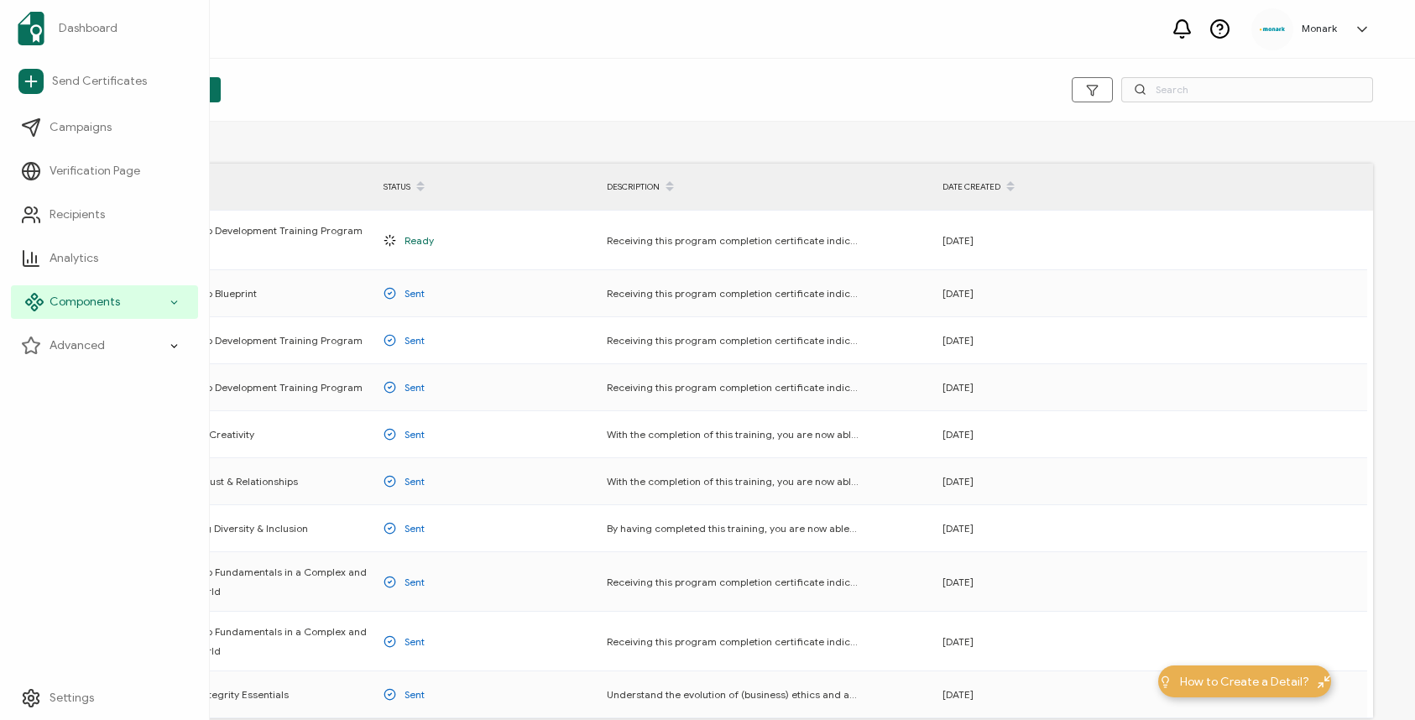
click at [68, 304] on span "Components" at bounding box center [85, 302] width 71 height 17
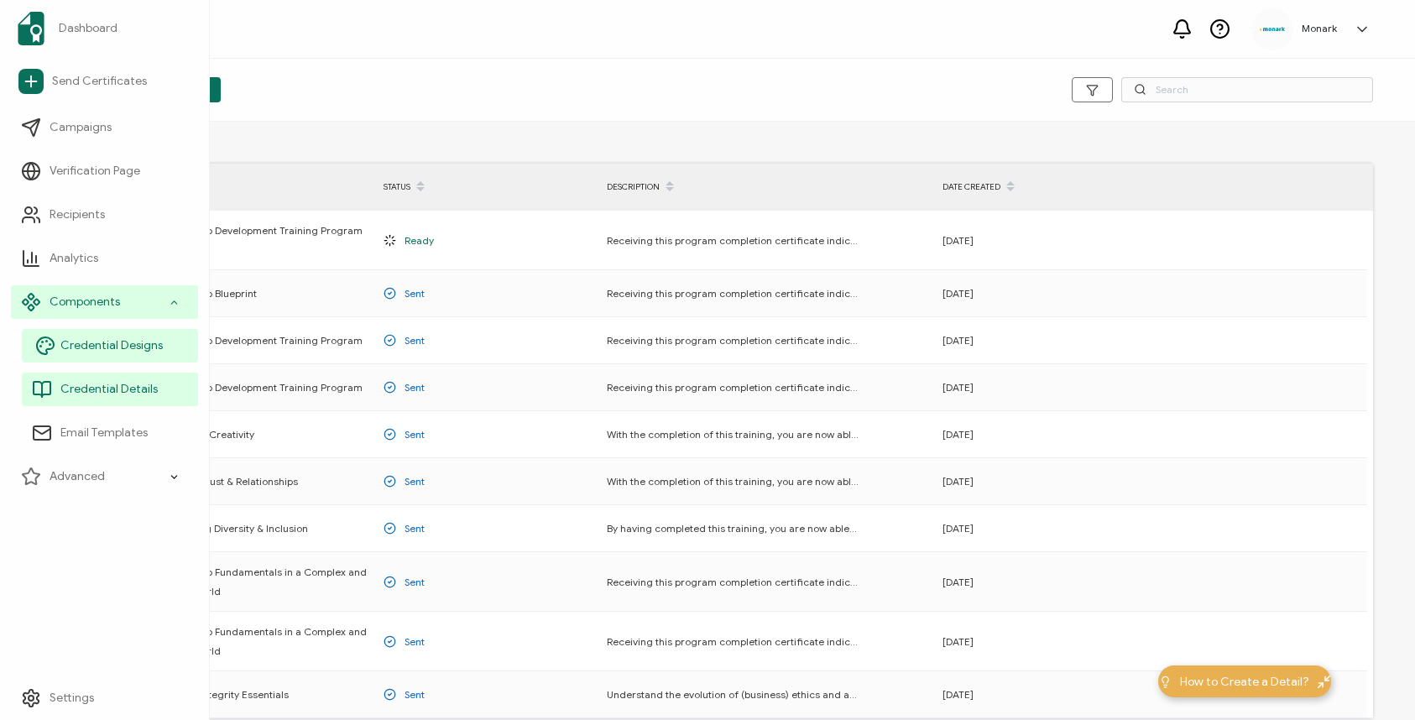
click at [70, 352] on span "Credential Designs" at bounding box center [111, 346] width 102 height 17
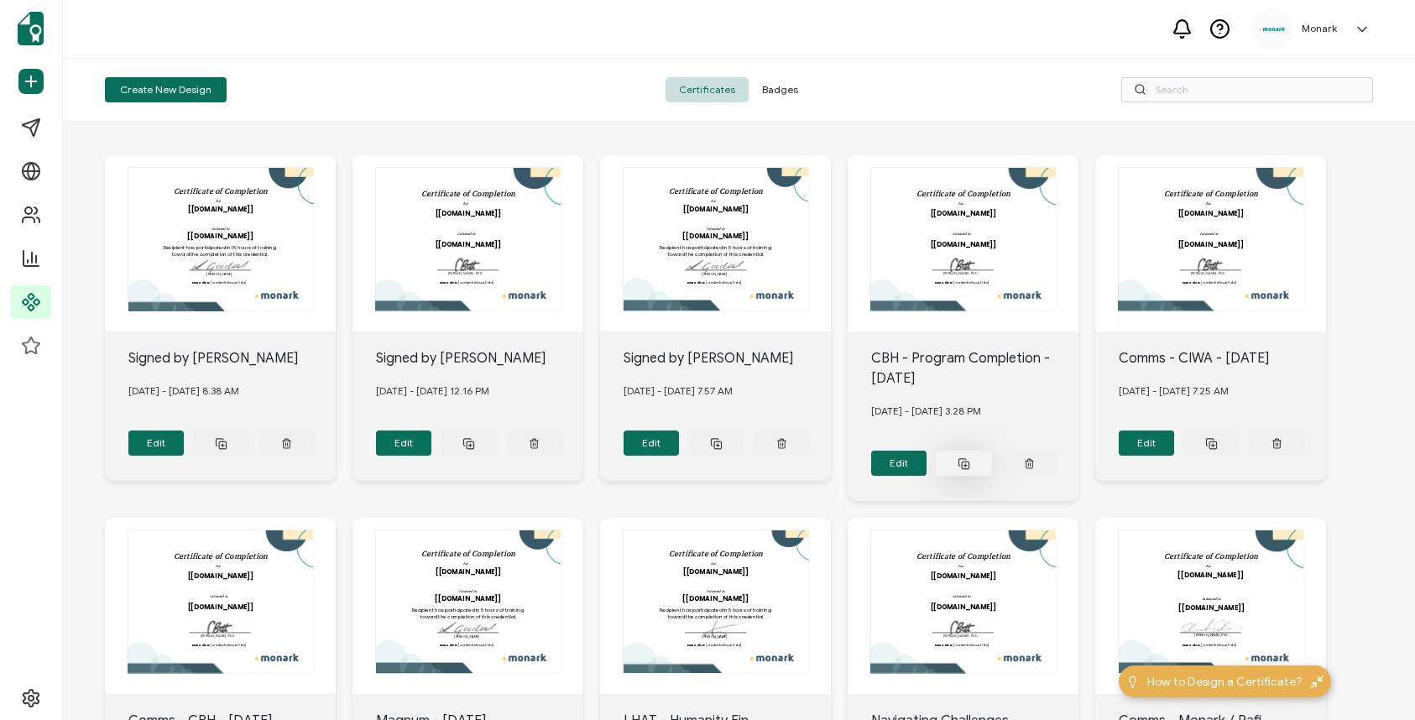
click at [963, 462] on rect at bounding box center [965, 465] width 7 height 7
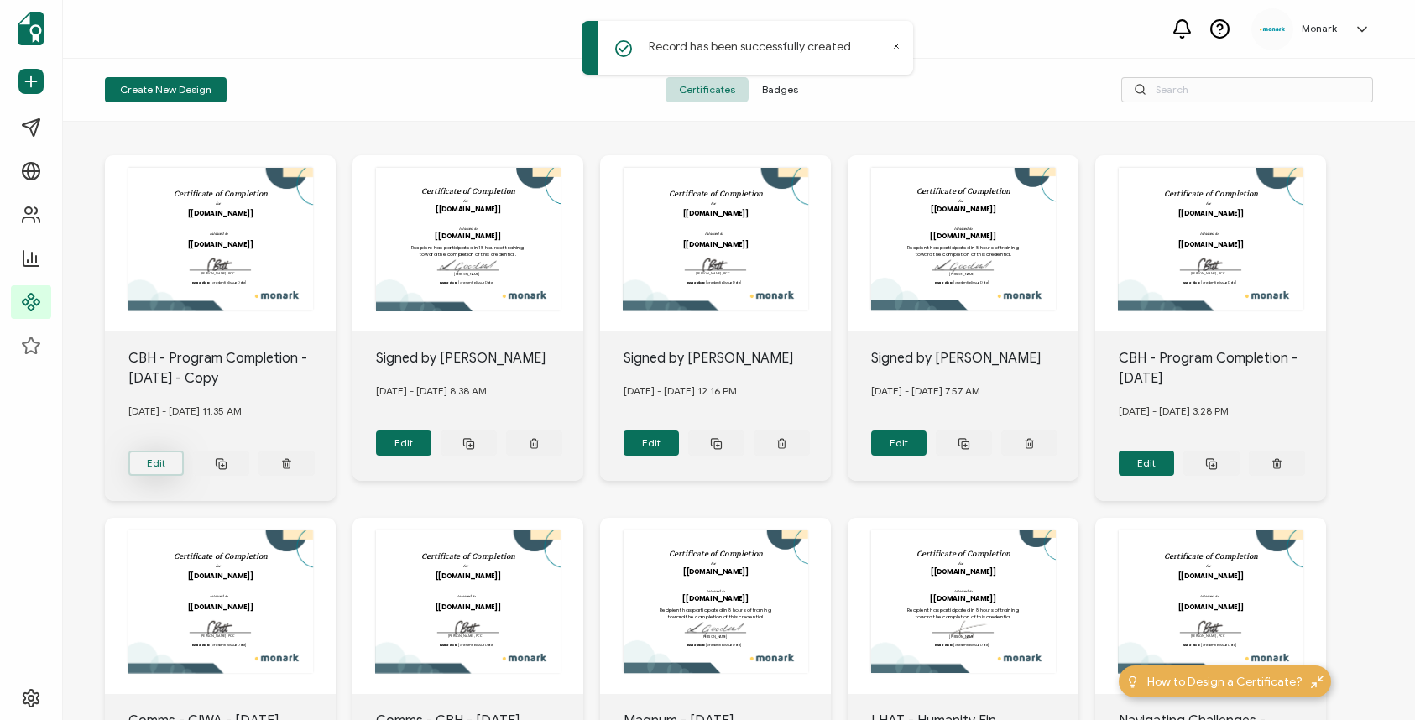
click at [170, 458] on button "Edit" at bounding box center [156, 463] width 56 height 25
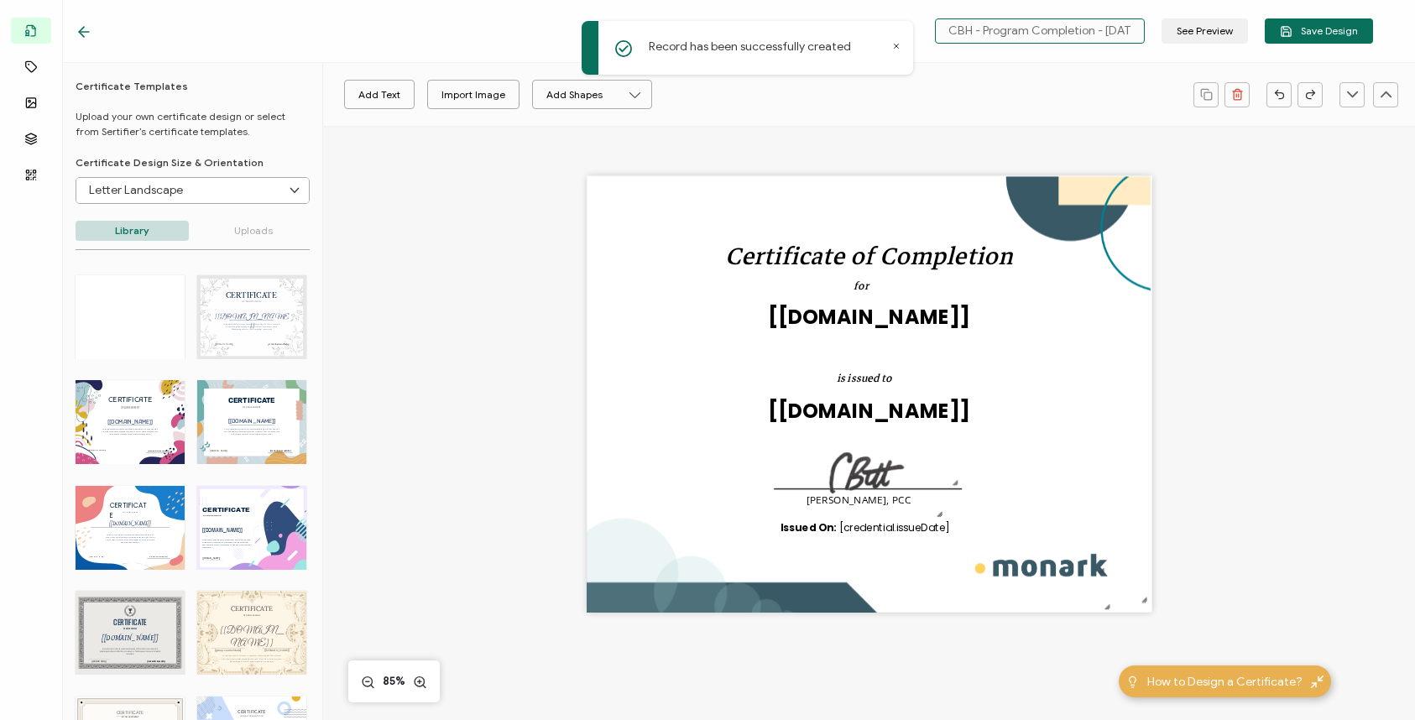
drag, startPoint x: 986, startPoint y: 30, endPoint x: 925, endPoint y: 22, distance: 61.9
click at [925, 24] on div "CBH - Program Completion - [DATE] - Copy See Preview Save Design" at bounding box center [725, 31] width 1382 height 63
drag, startPoint x: 1074, startPoint y: 29, endPoint x: 1141, endPoint y: 39, distance: 67.9
click at [1142, 39] on input "Program Completion - [DATE] - Copy" at bounding box center [1040, 30] width 210 height 25
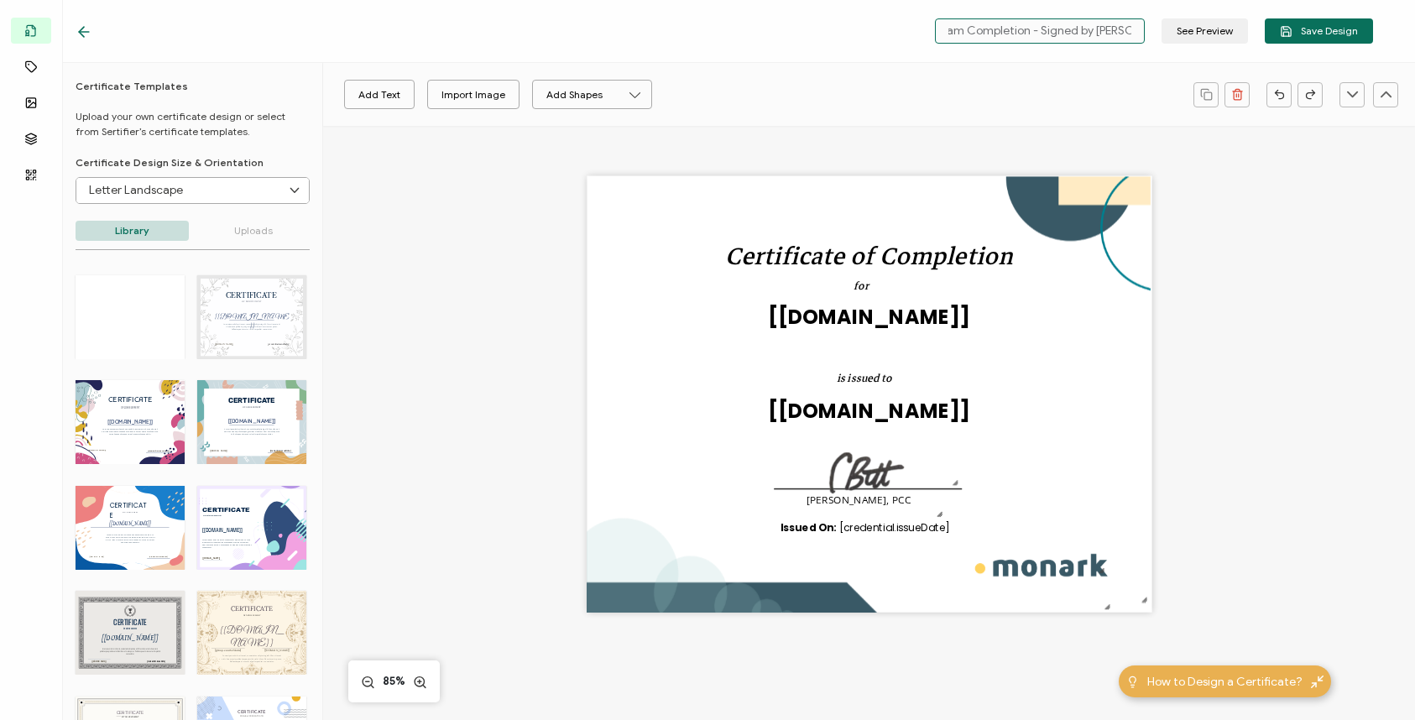
scroll to position [0, 33]
type input "Program Completion - Signed by [PERSON_NAME]"
click at [1326, 29] on span "Save Design" at bounding box center [1319, 31] width 78 height 13
click at [82, 34] on icon at bounding box center [84, 32] width 17 height 17
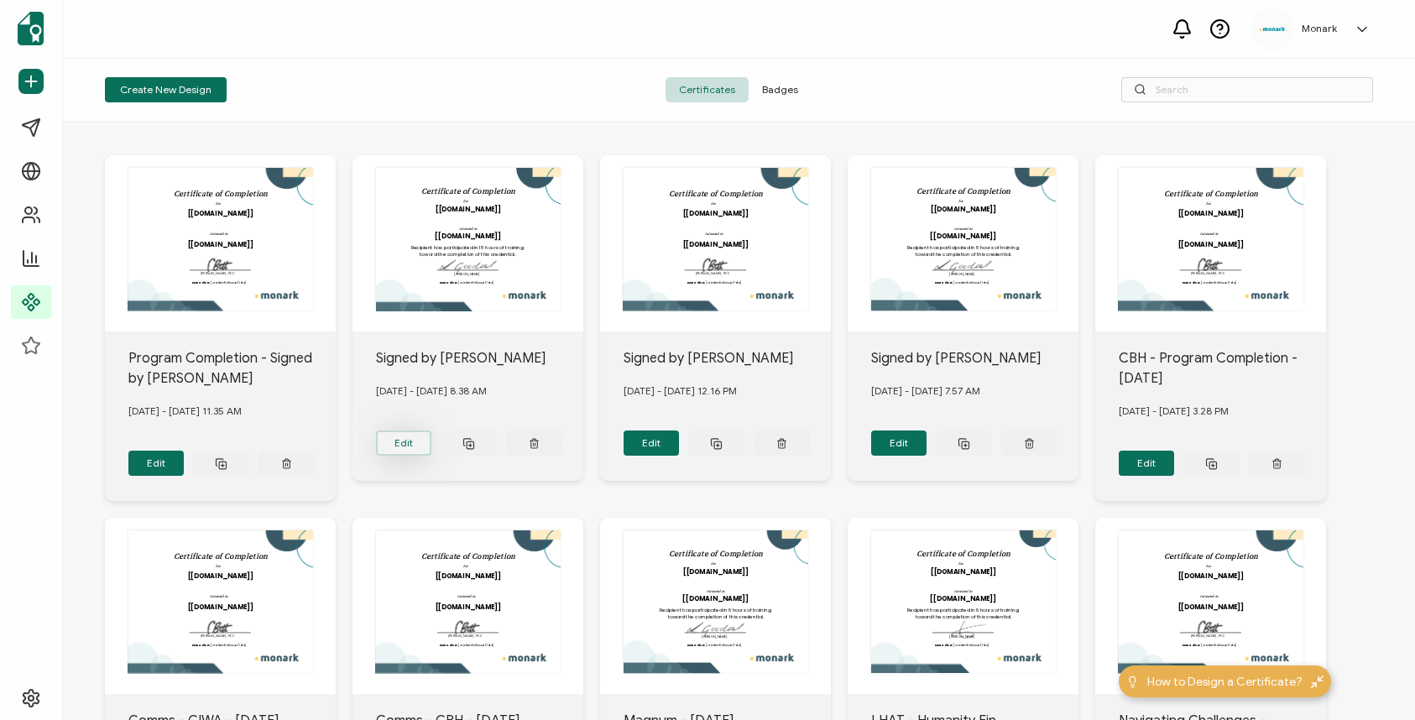
click at [401, 443] on button "Edit" at bounding box center [404, 443] width 56 height 25
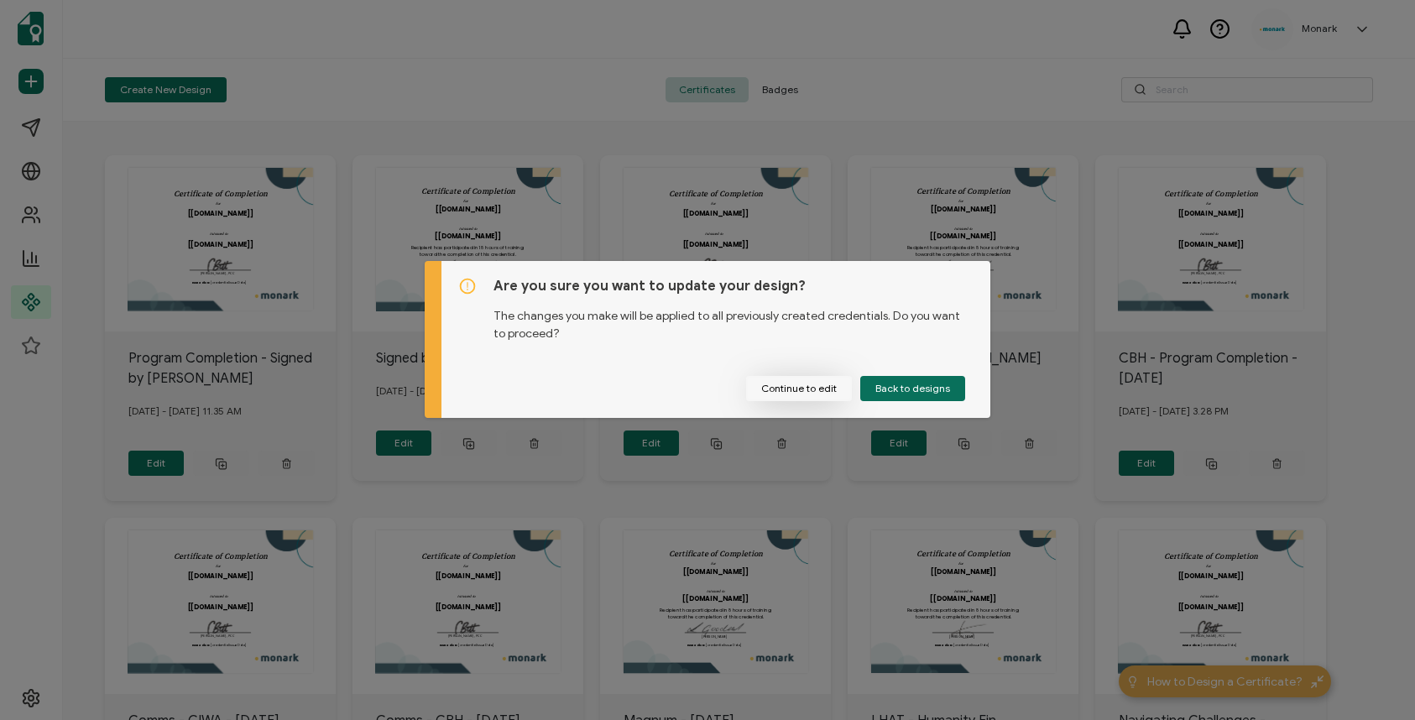
click at [827, 383] on button "Continue to edit" at bounding box center [799, 388] width 106 height 25
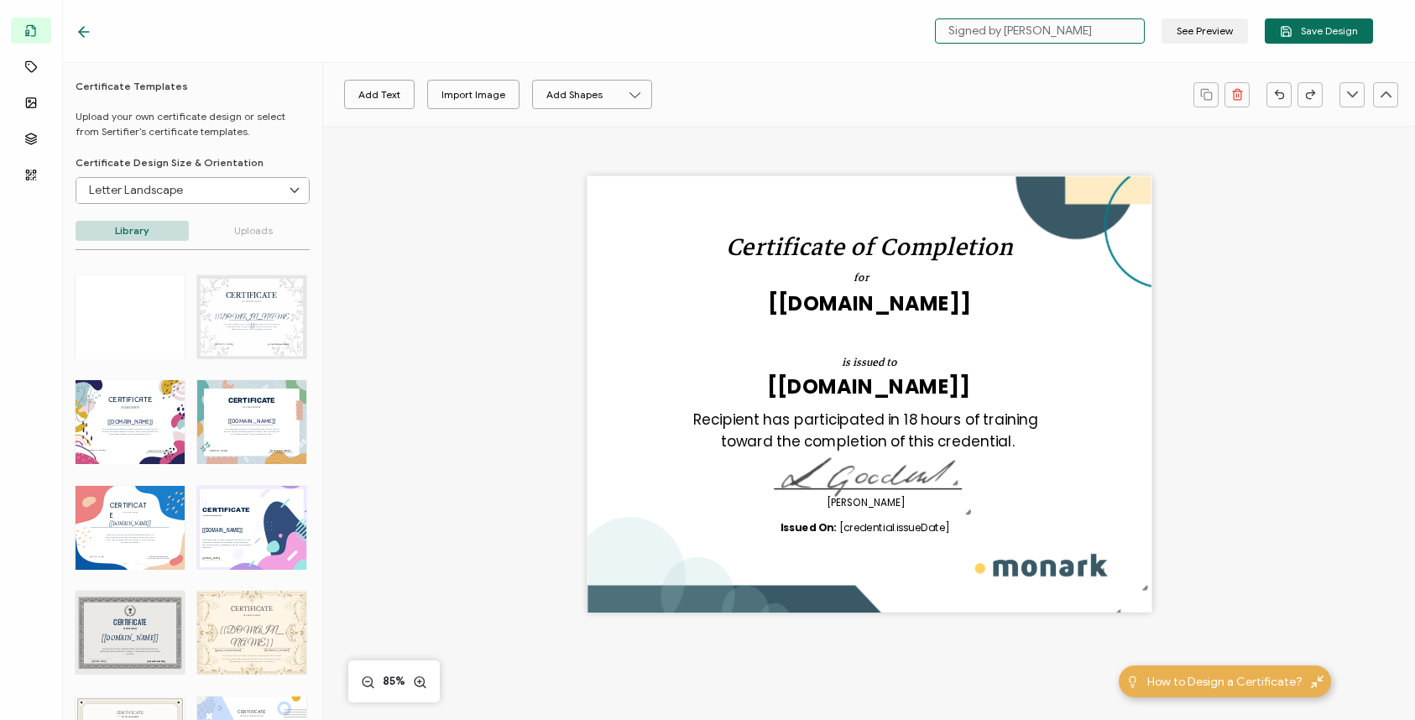
click at [1060, 37] on input "Signed by [PERSON_NAME]" at bounding box center [1040, 30] width 210 height 25
type input "Signed by [PERSON_NAME] - Program Certificate"
click at [1332, 27] on span "Save Design" at bounding box center [1319, 31] width 78 height 13
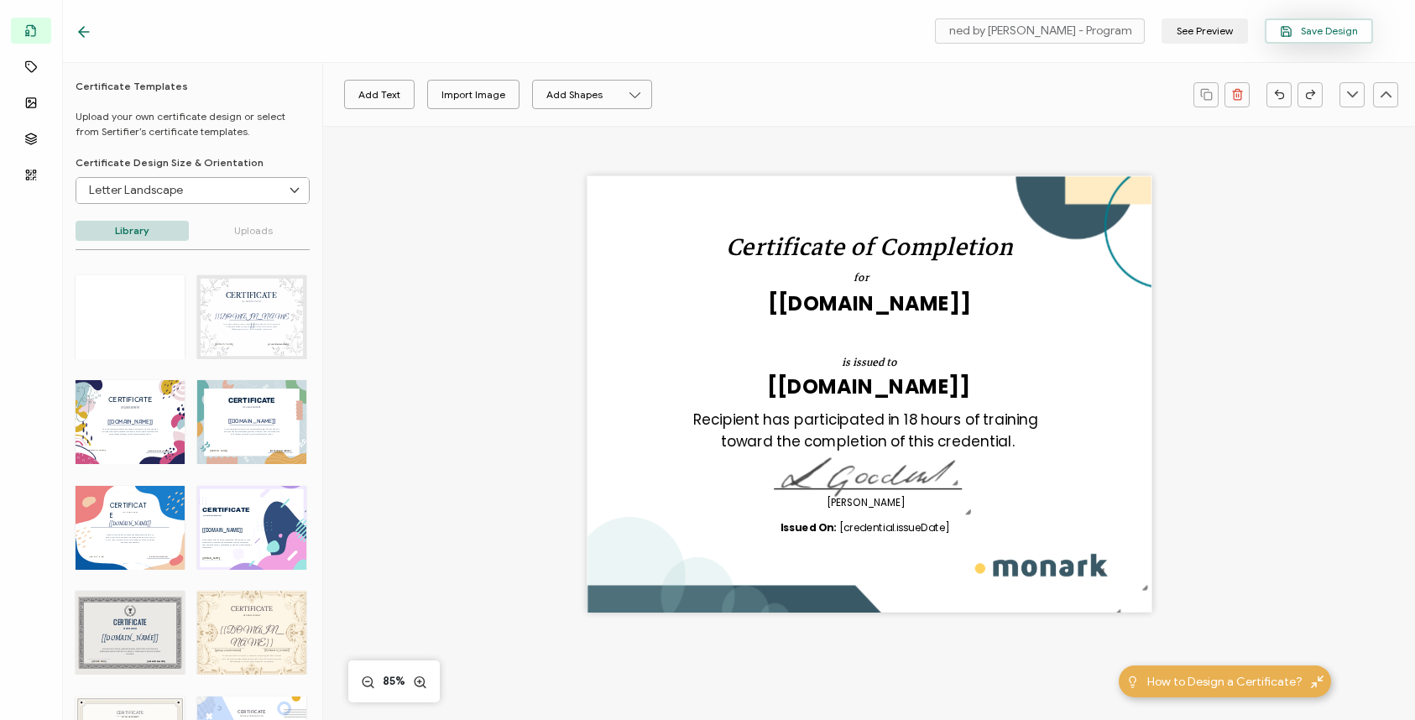
scroll to position [0, 0]
click at [79, 34] on icon at bounding box center [84, 32] width 17 height 17
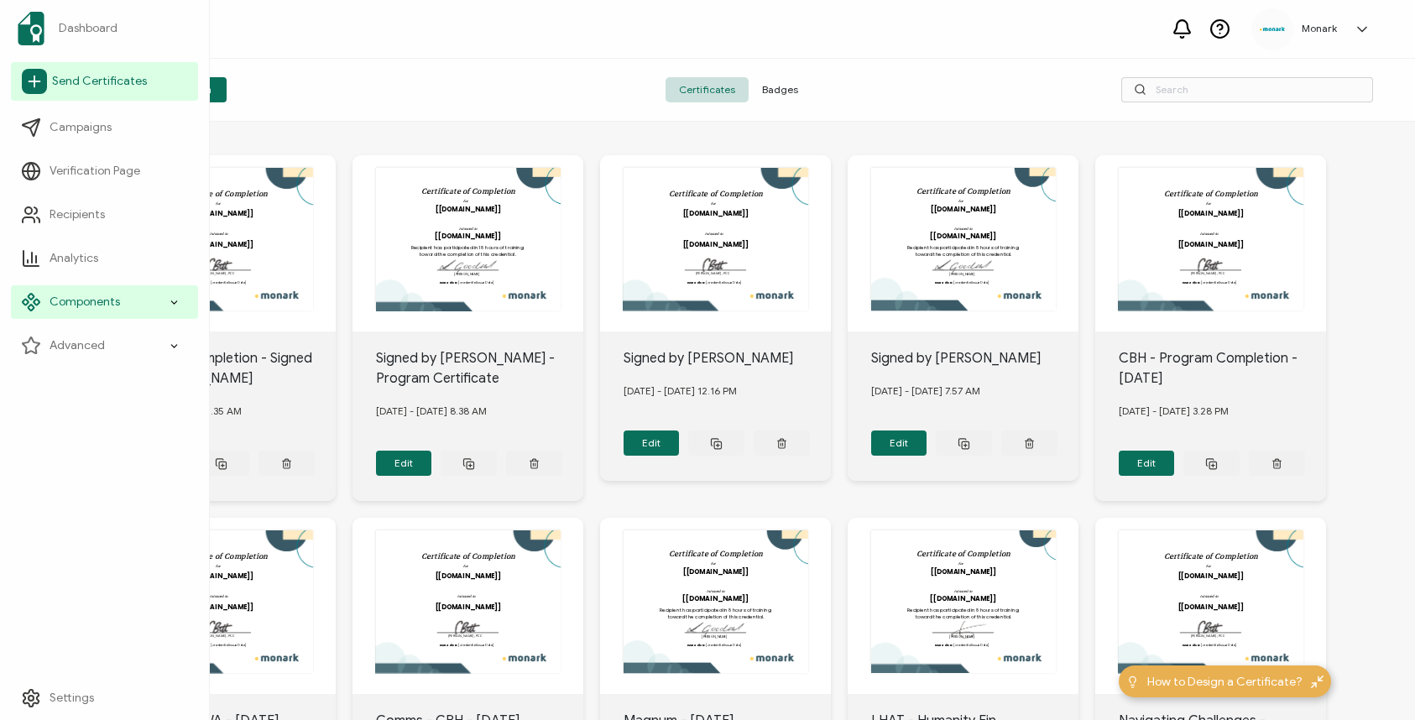
click at [83, 82] on span "Send Certificates" at bounding box center [99, 81] width 95 height 17
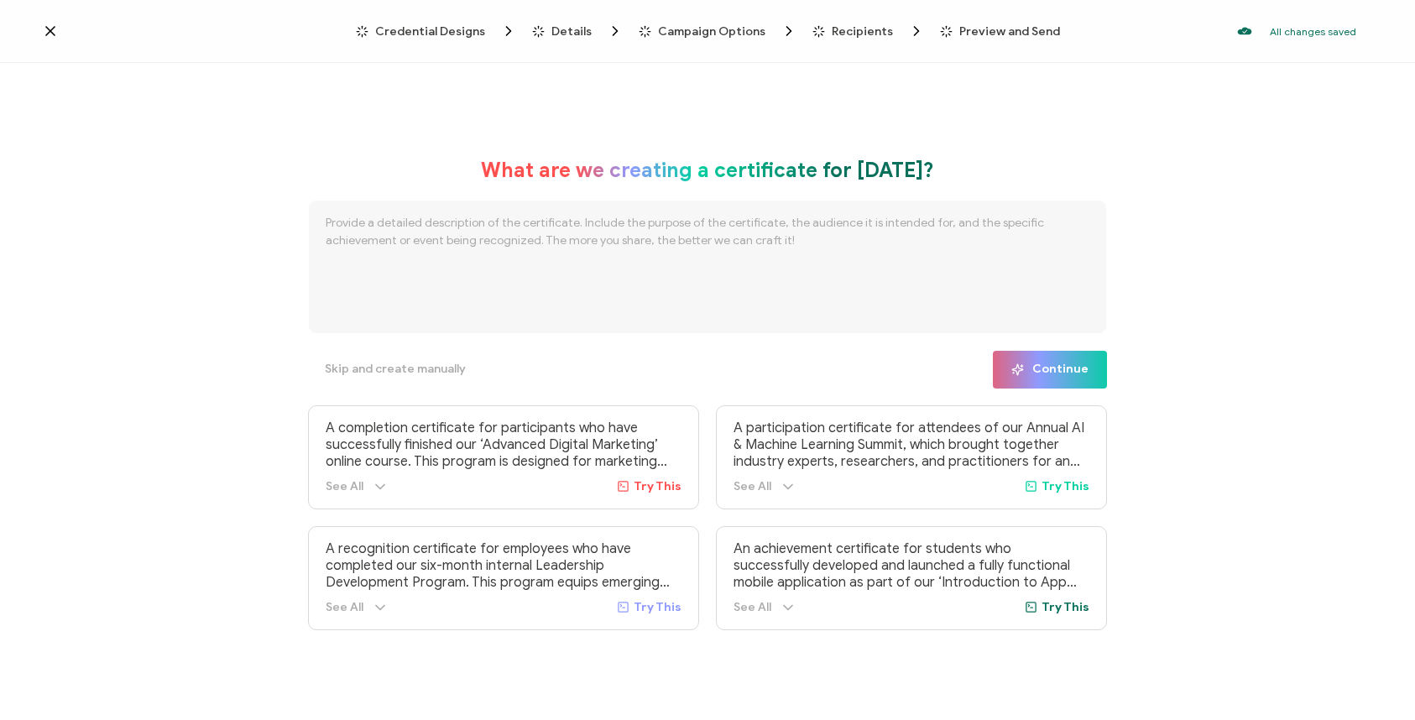
click at [435, 27] on span "Credential Designs" at bounding box center [430, 31] width 110 height 13
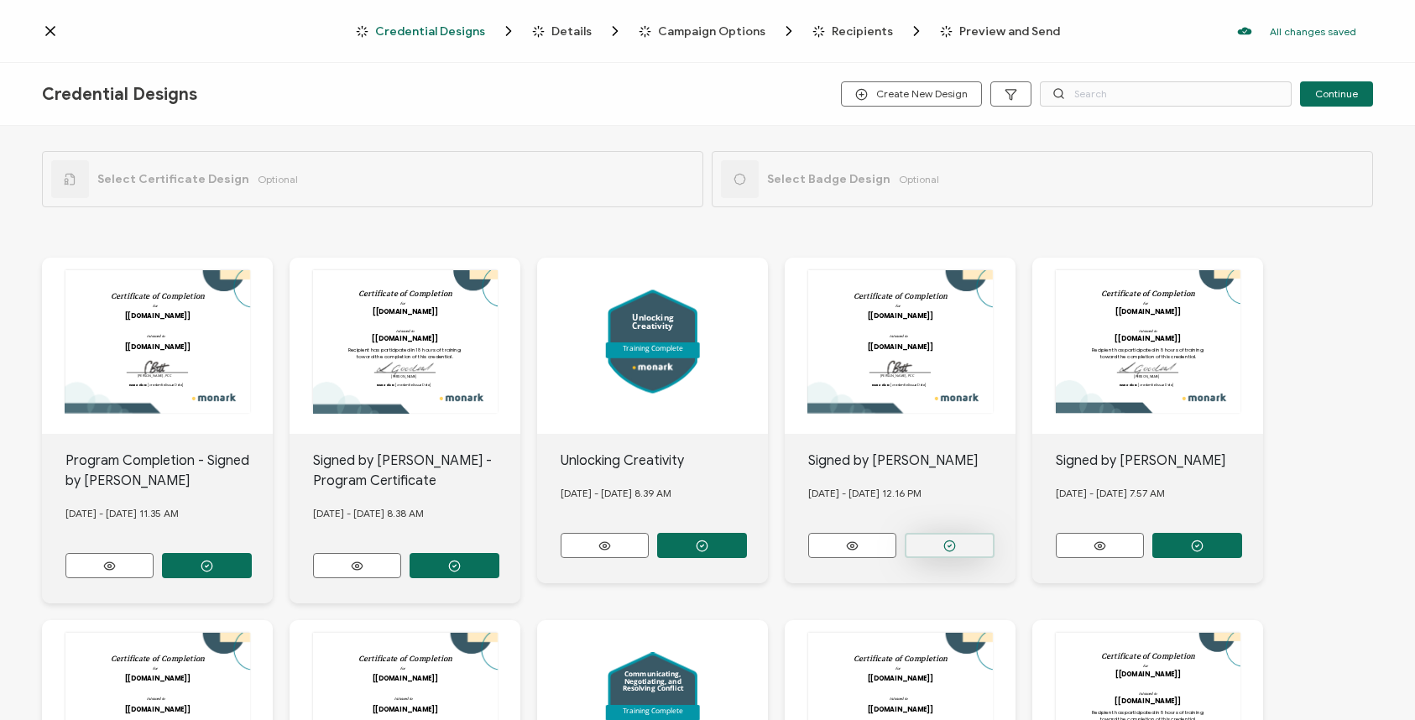
click at [955, 540] on icon "button" at bounding box center [950, 546] width 13 height 13
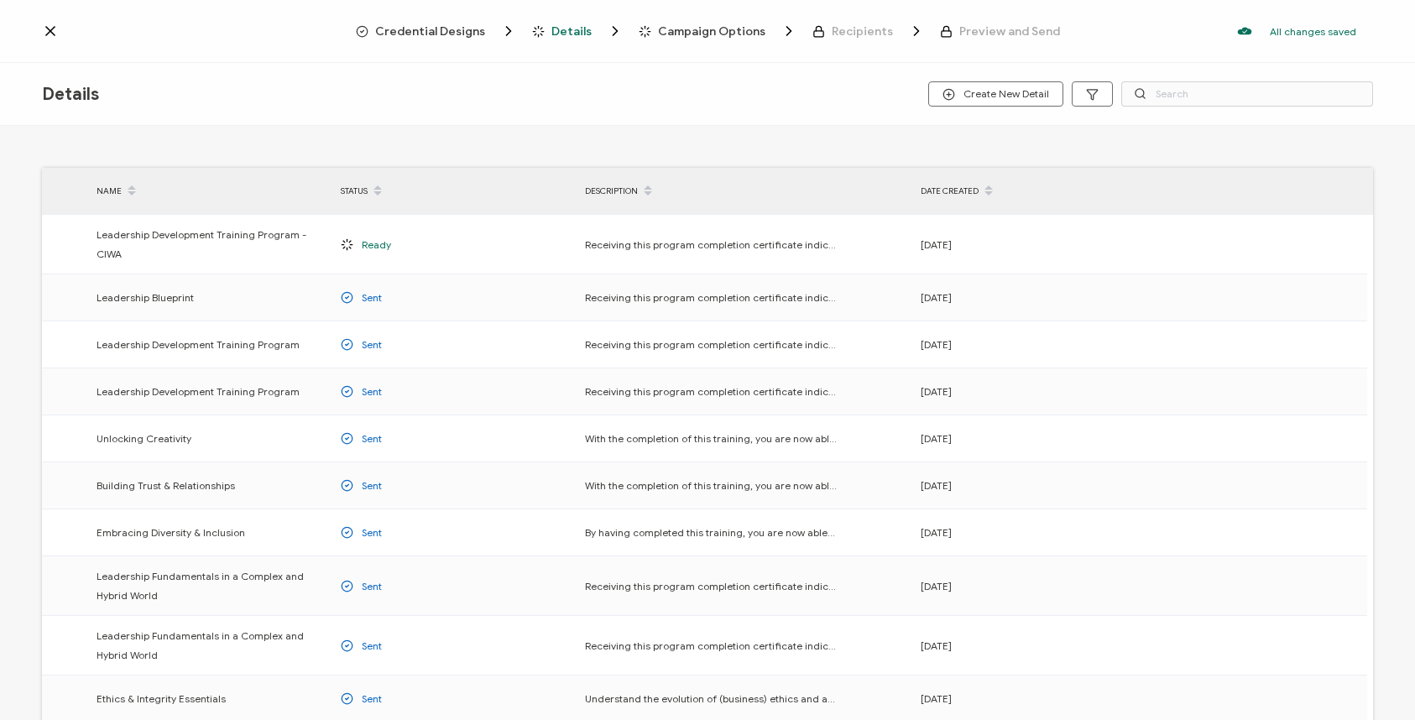
click at [457, 29] on span "Credential Designs" at bounding box center [430, 31] width 110 height 13
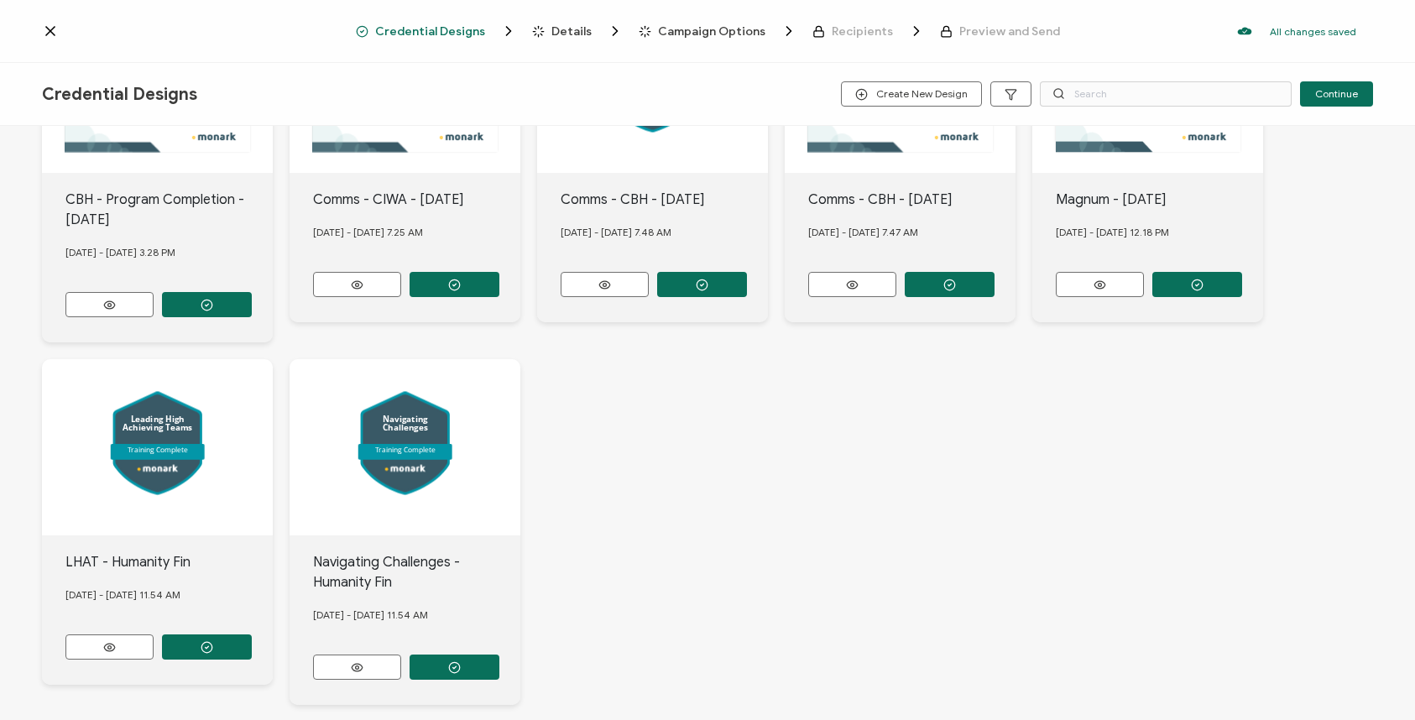
scroll to position [698, 0]
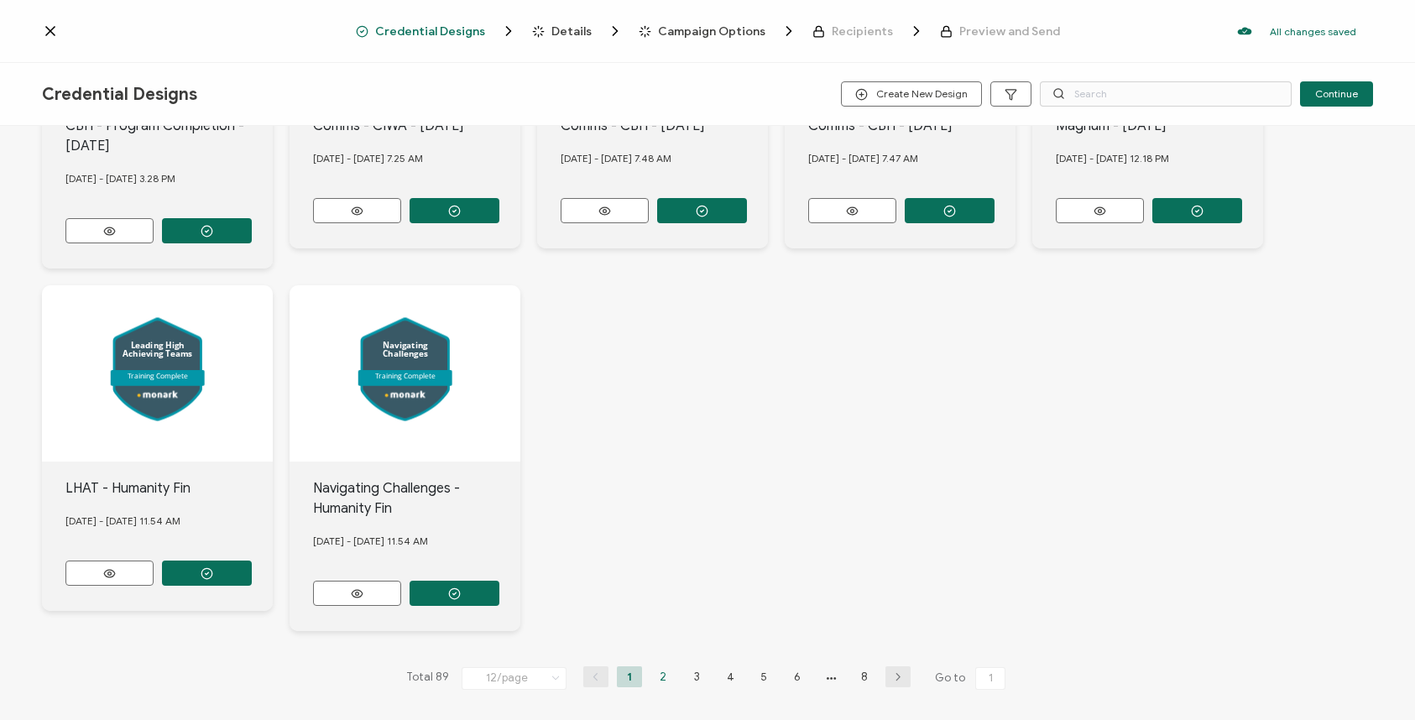
click at [657, 667] on li "2" at bounding box center [663, 677] width 25 height 21
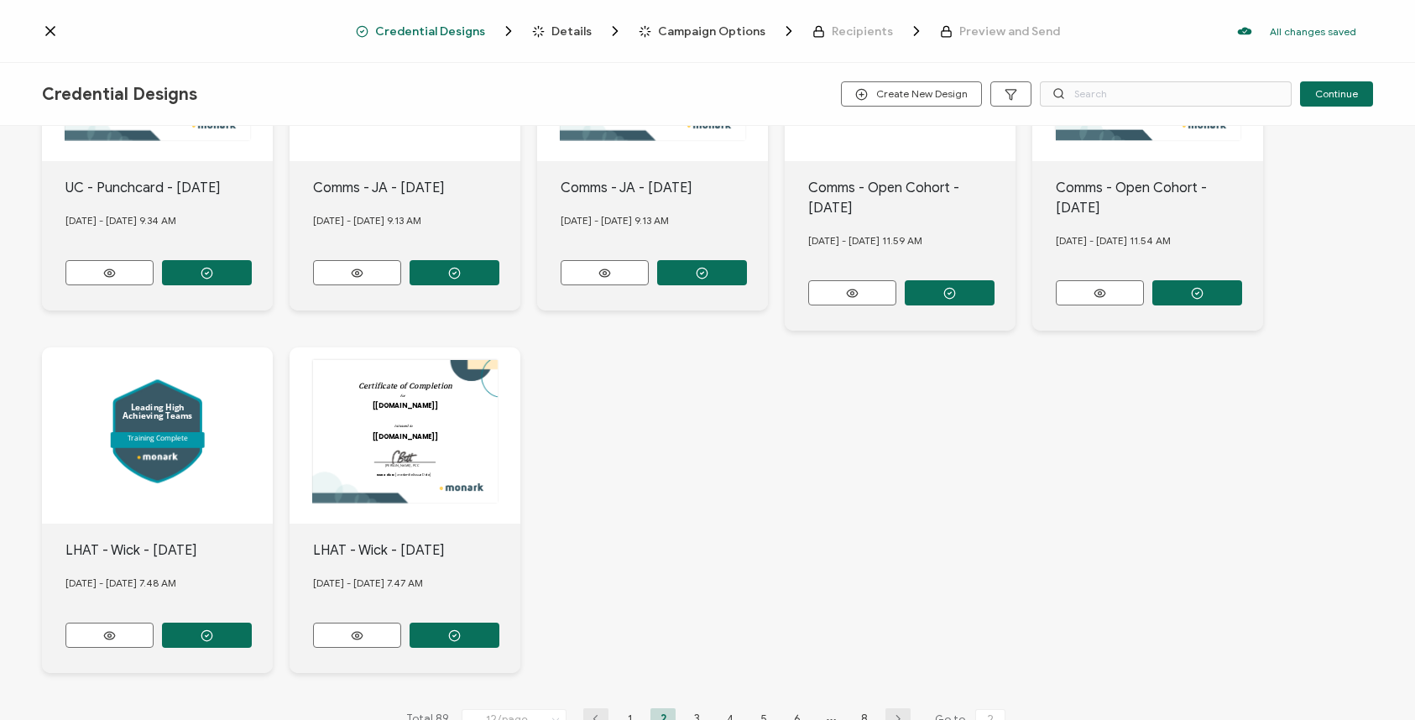
scroll to position [678, 0]
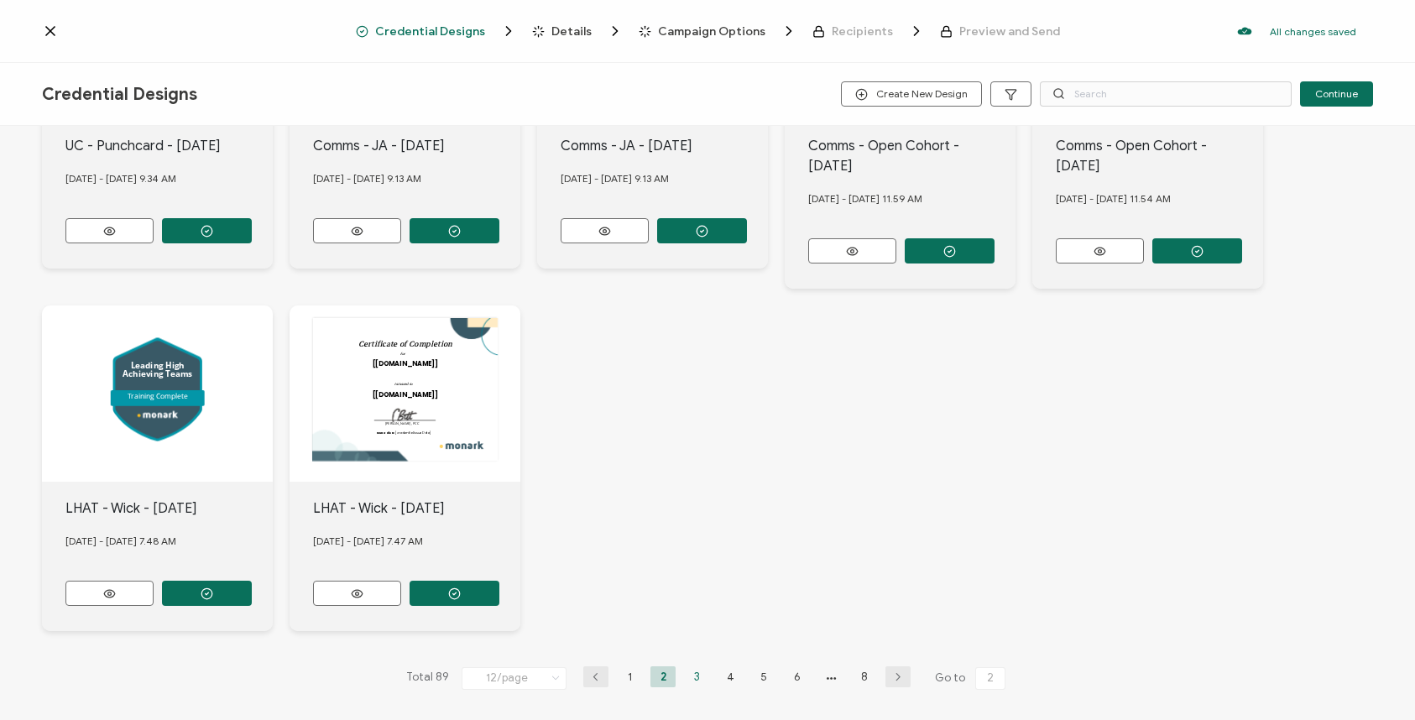
click at [689, 667] on li "3" at bounding box center [696, 677] width 25 height 21
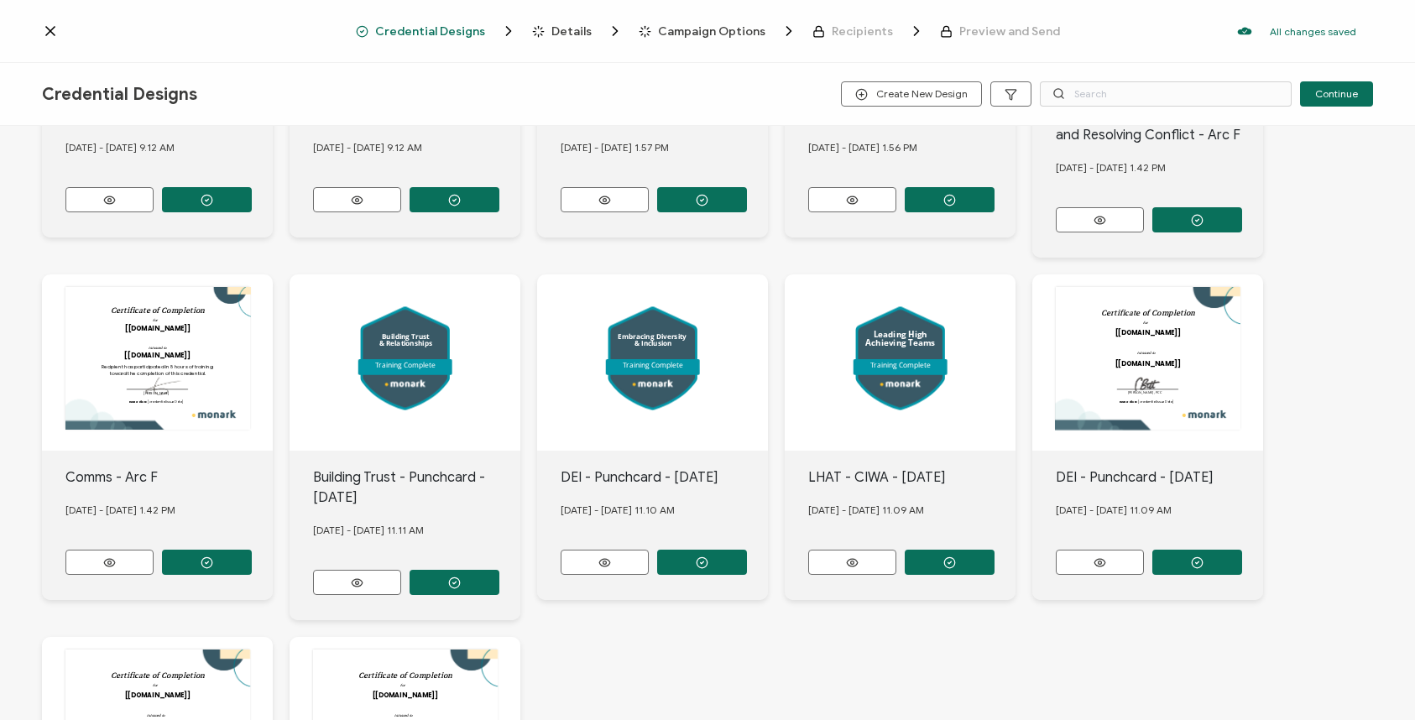
scroll to position [297, 0]
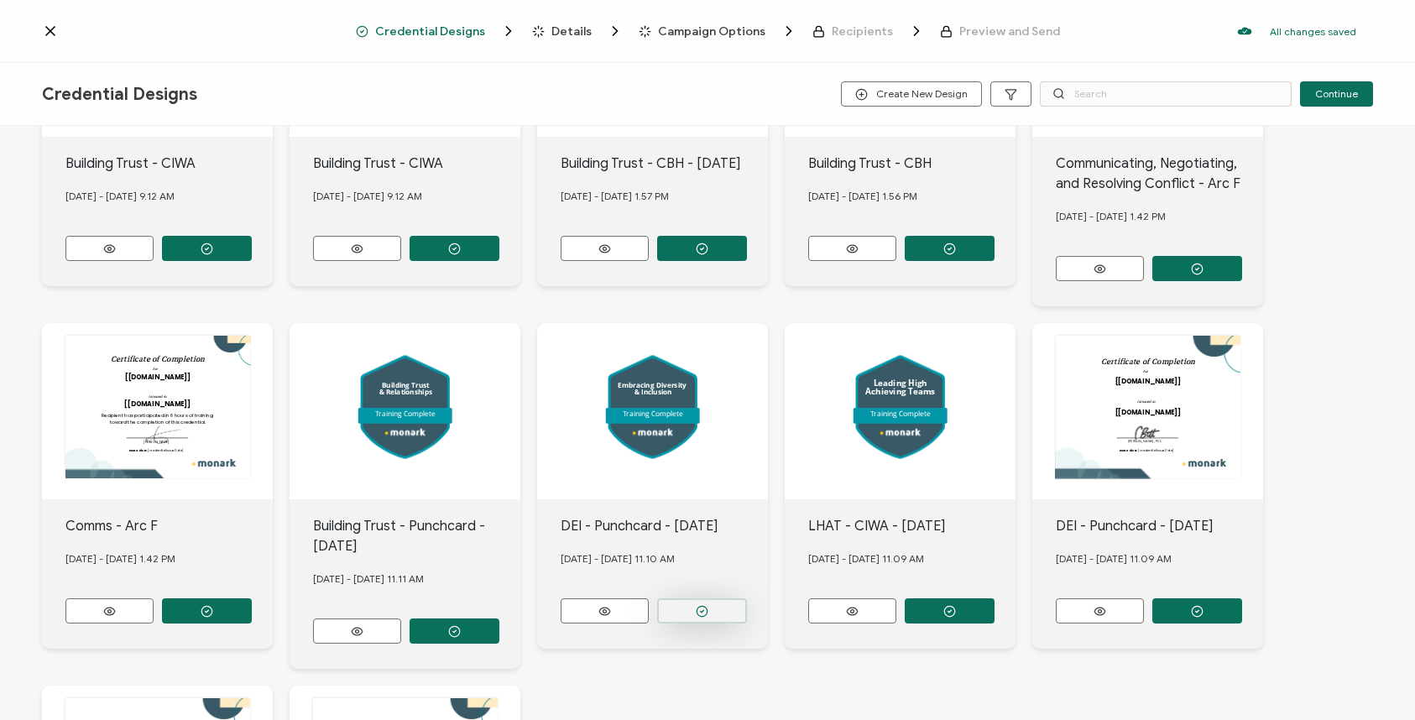
click at [688, 599] on button "button" at bounding box center [702, 611] width 90 height 25
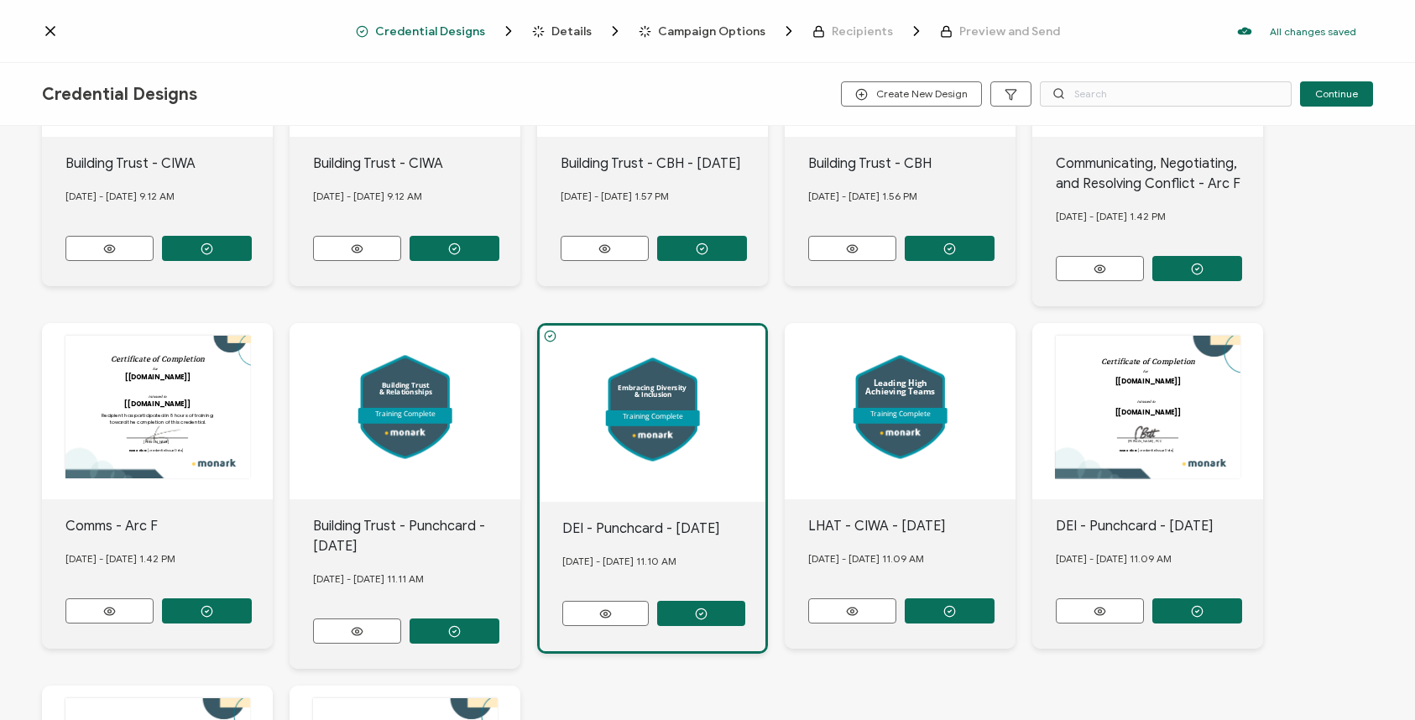
click at [563, 25] on span "Details" at bounding box center [572, 31] width 40 height 13
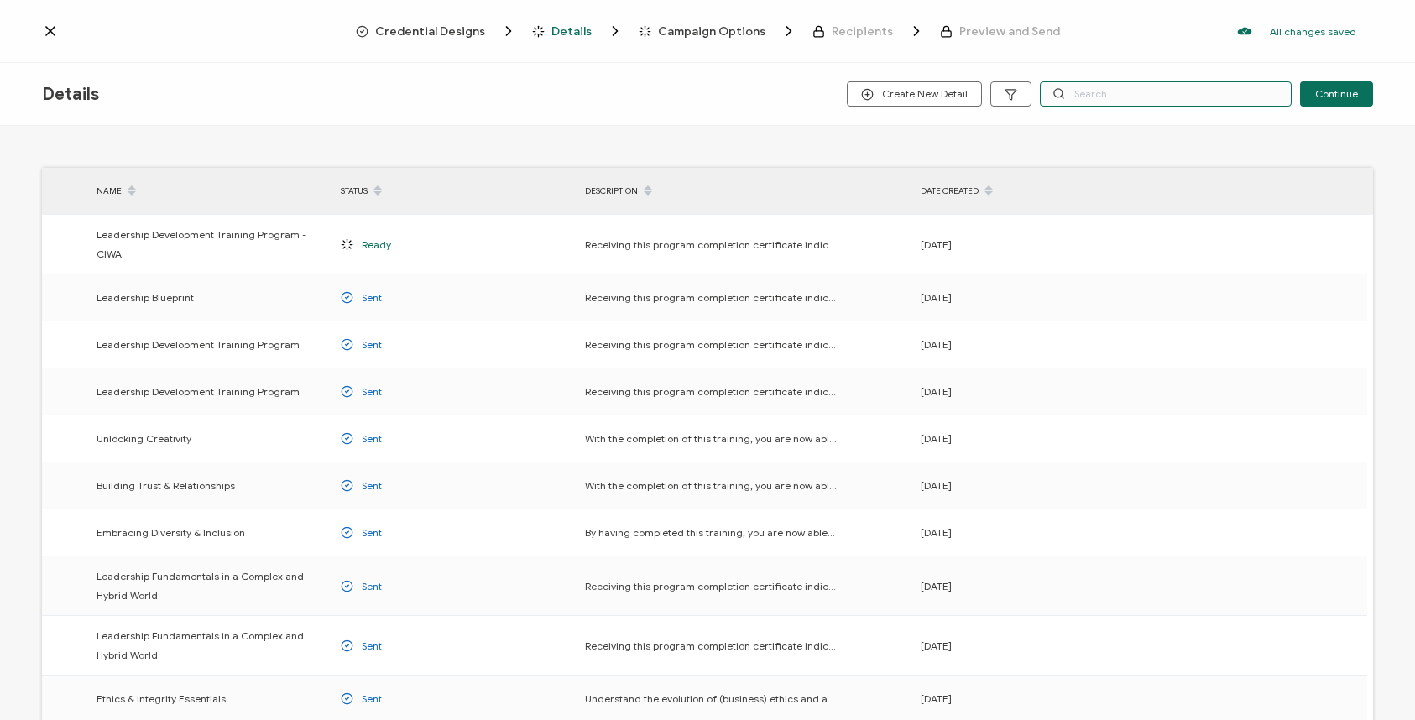
click at [1098, 95] on input "text" at bounding box center [1166, 93] width 252 height 25
type input "diversity"
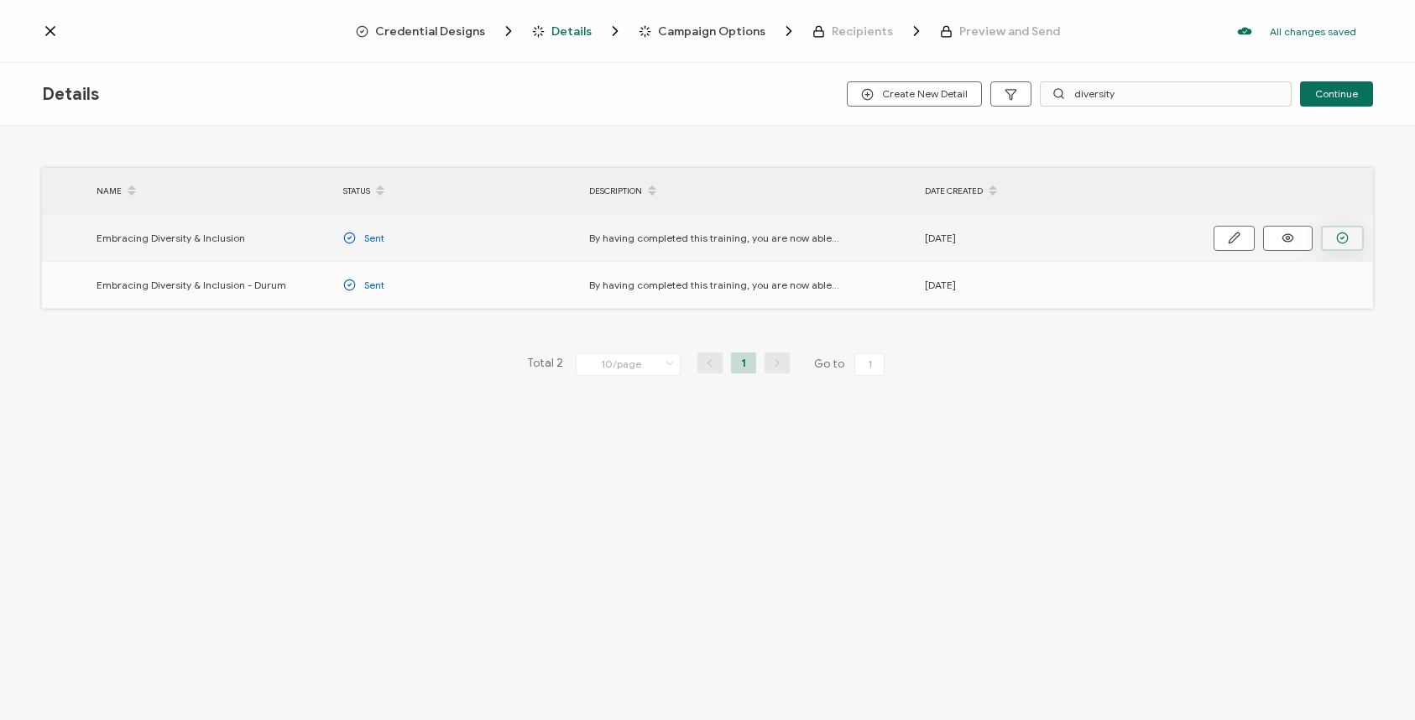
click at [1341, 237] on icon "button" at bounding box center [1343, 238] width 13 height 13
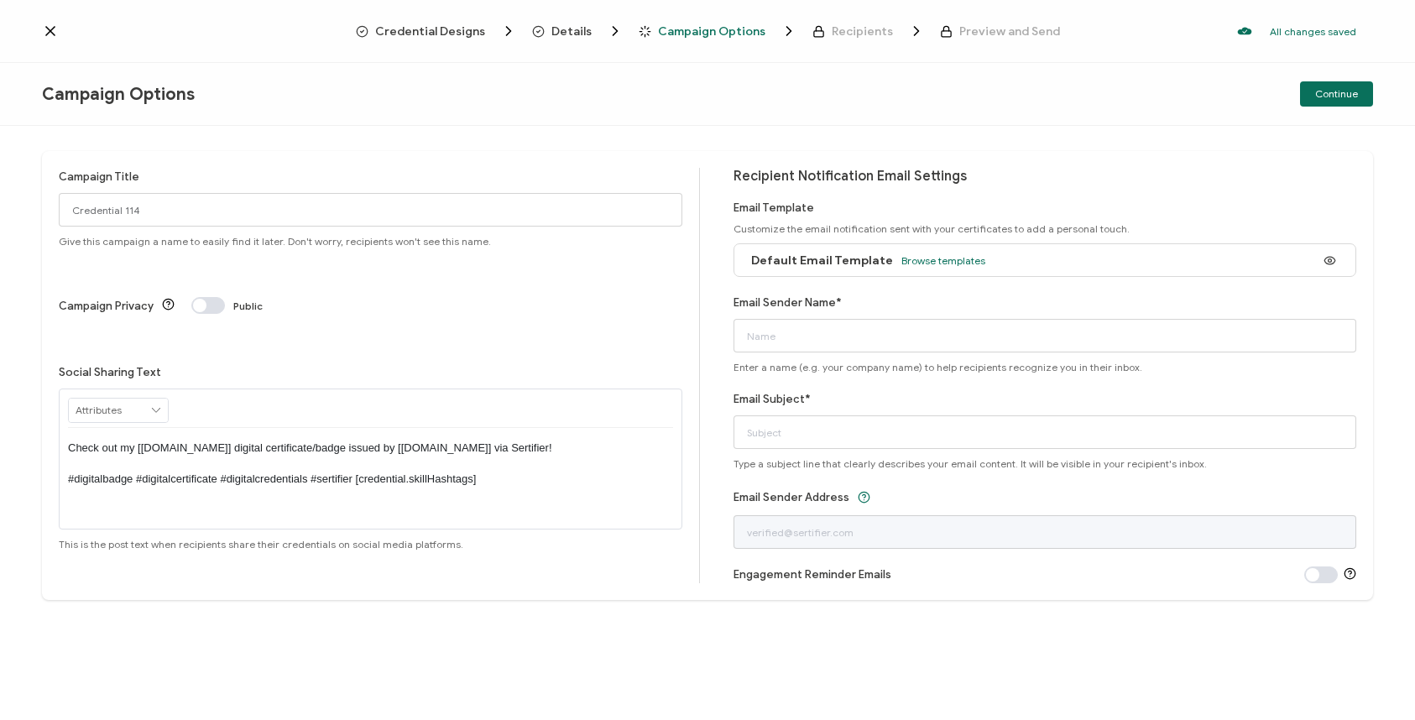
click at [903, 252] on div "Default Email Template Browse templates" at bounding box center [864, 261] width 243 height 38
click at [903, 259] on span "Browse templates" at bounding box center [944, 260] width 84 height 13
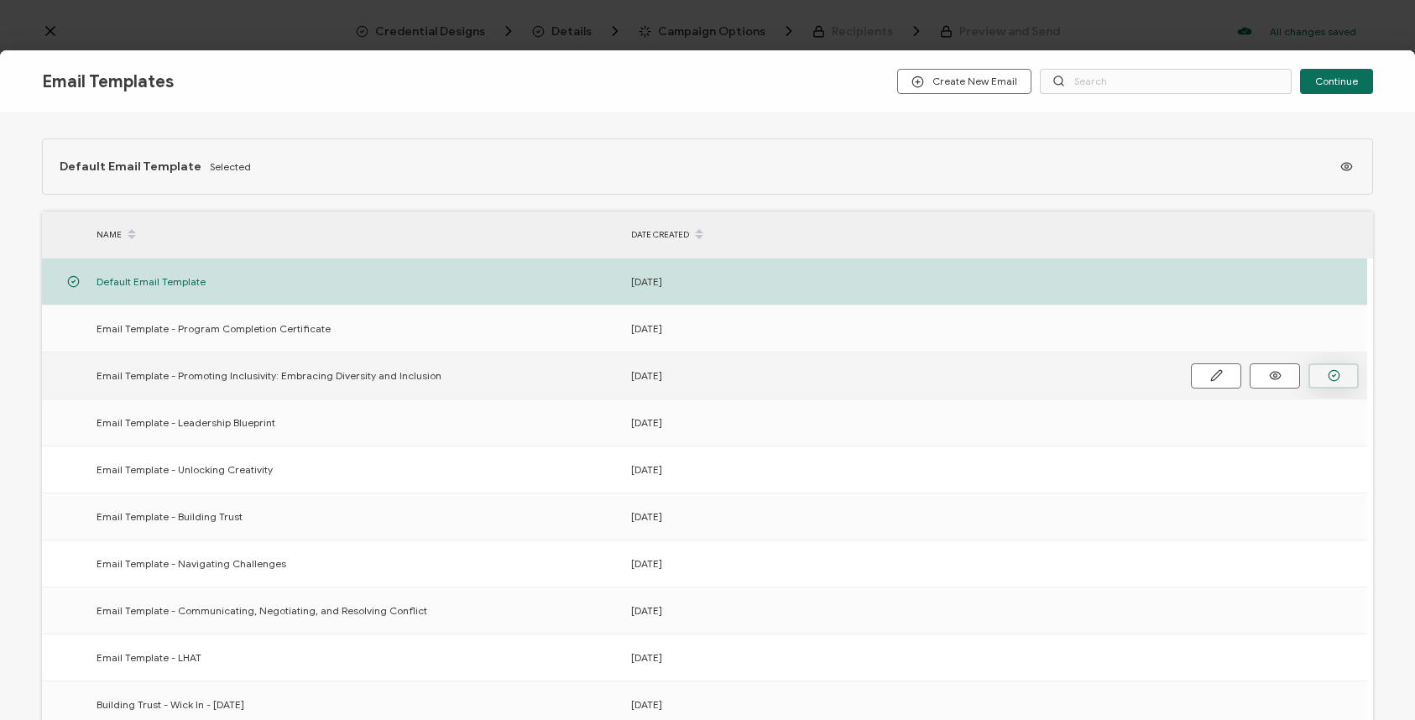
click at [1318, 372] on button "button" at bounding box center [1334, 376] width 50 height 25
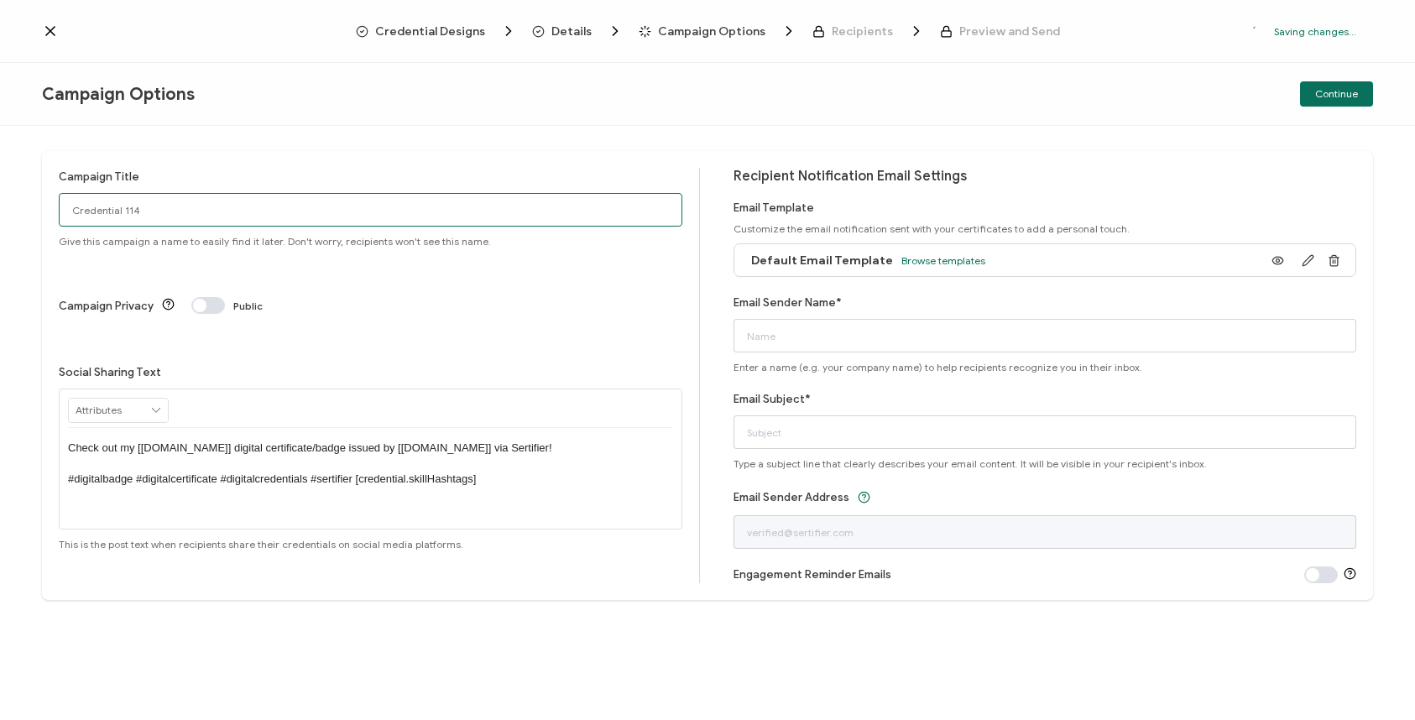
click at [427, 213] on input "Credential 114" at bounding box center [371, 210] width 624 height 34
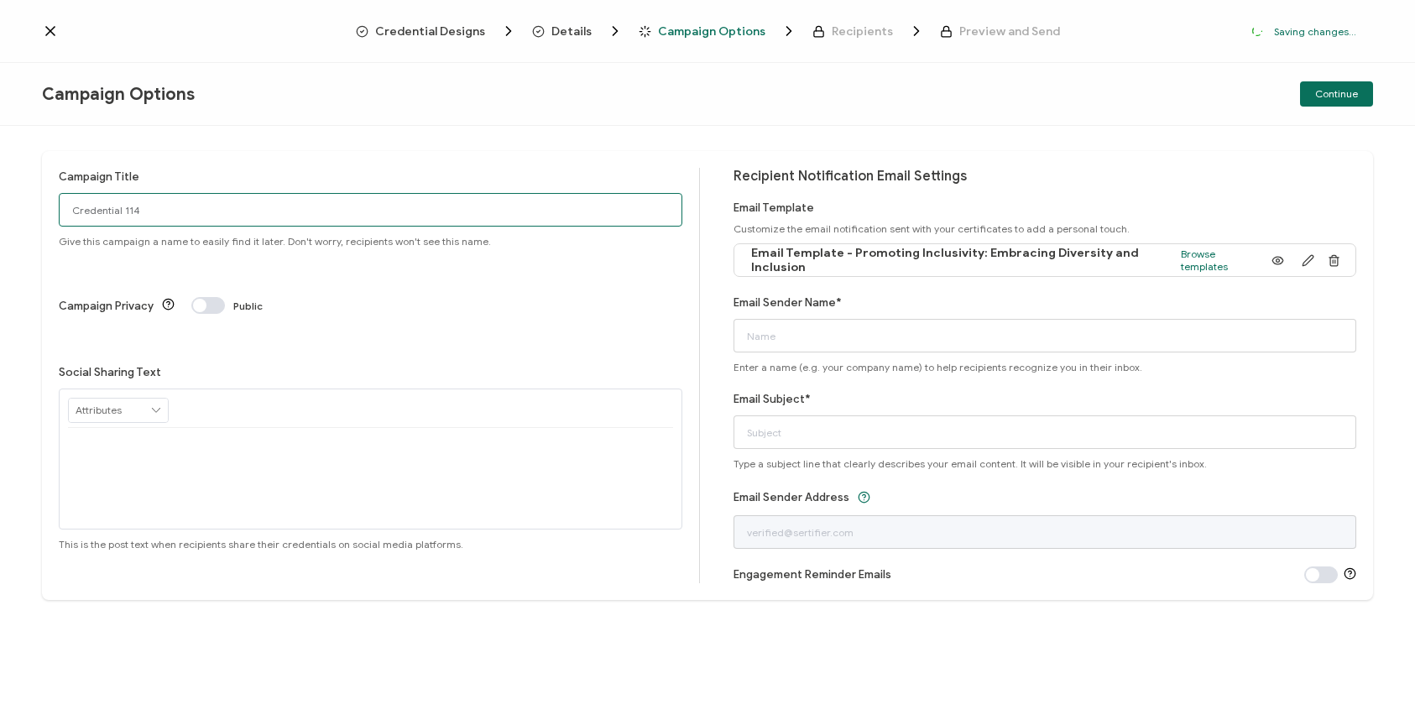
click at [427, 213] on input "Credential 114" at bounding box center [371, 210] width 624 height 34
type input "CIWA - DEI"
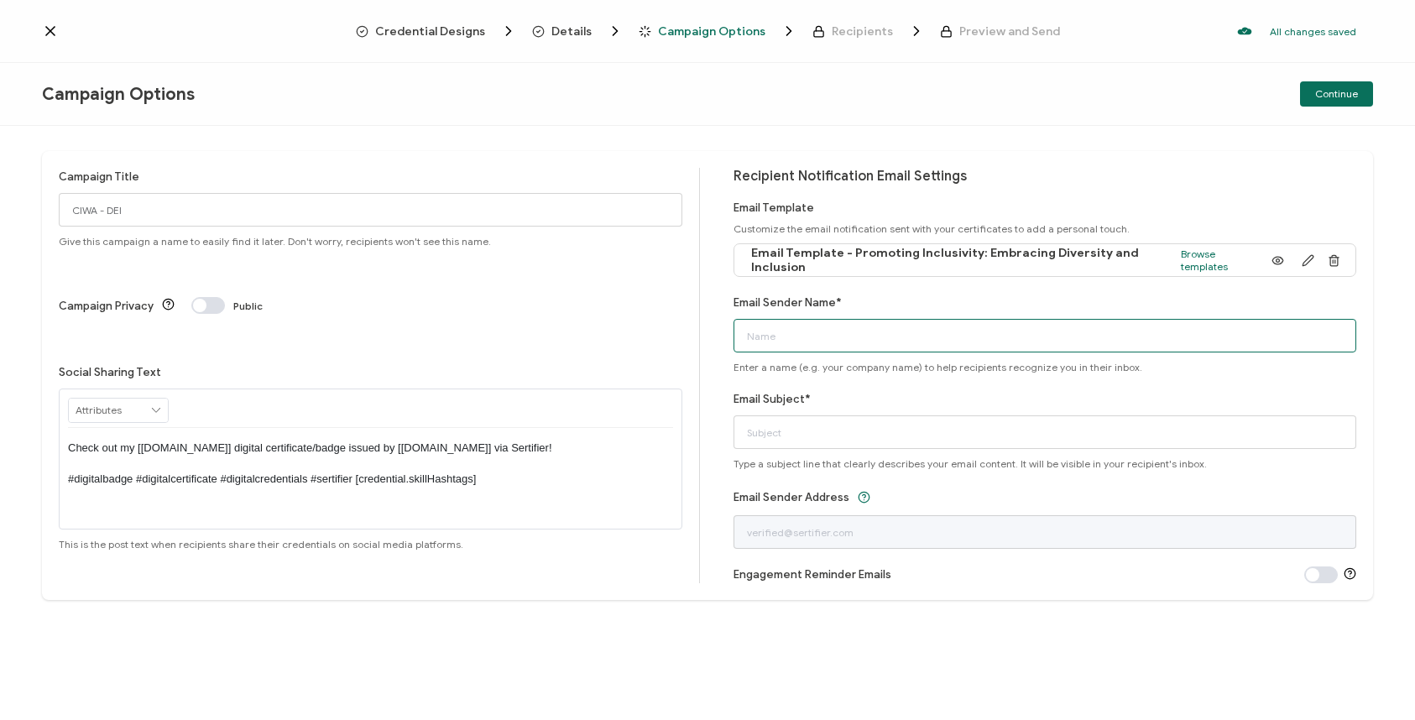
click at [829, 338] on input "Email Sender Name*" at bounding box center [1046, 336] width 624 height 34
type input "[PERSON_NAME] at [GEOGRAPHIC_DATA]"
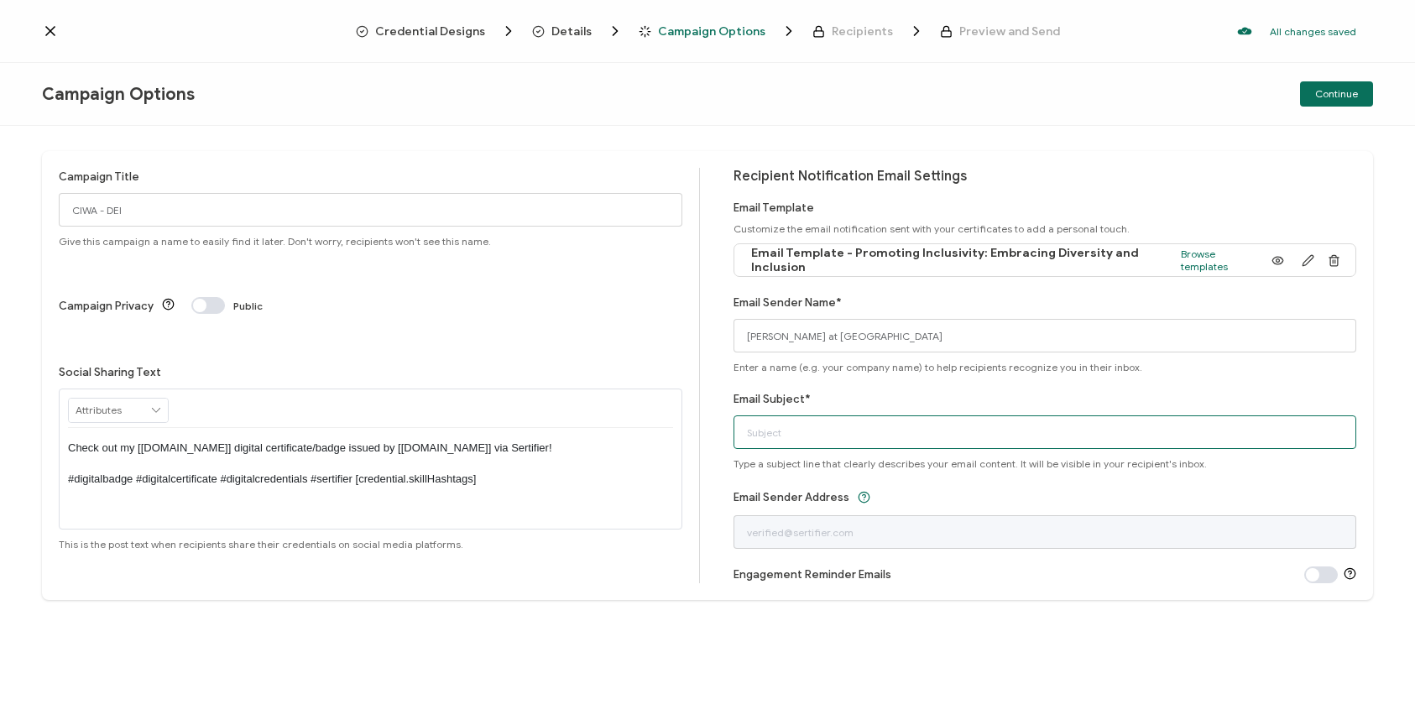
click at [858, 438] on input "Email Subject*" at bounding box center [1046, 433] width 624 height 34
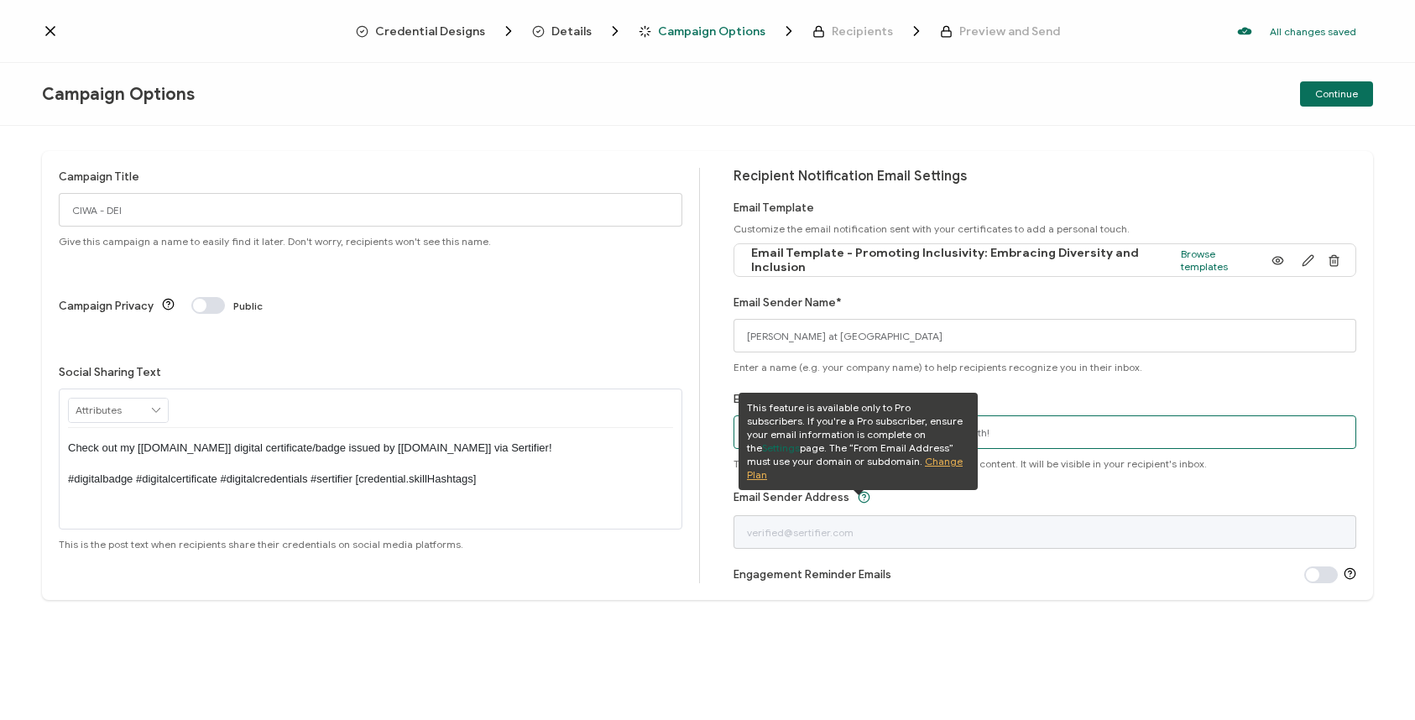
type input "Congratulations on Completing your Learning Path!"
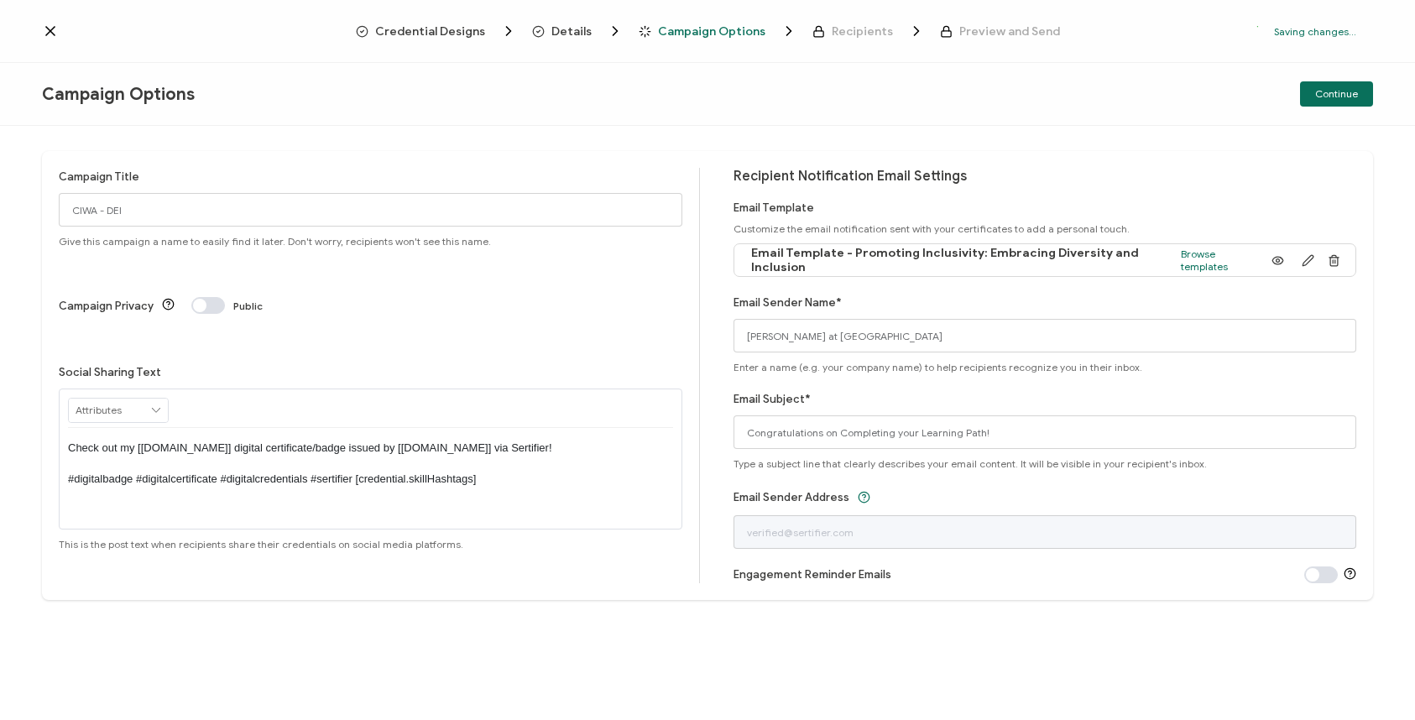
click at [898, 607] on div "Campaign Title CIWA - DEI Give this campaign a name to easily find it later. Do…" at bounding box center [707, 423] width 1415 height 594
click at [1323, 100] on button "Continue" at bounding box center [1336, 93] width 73 height 25
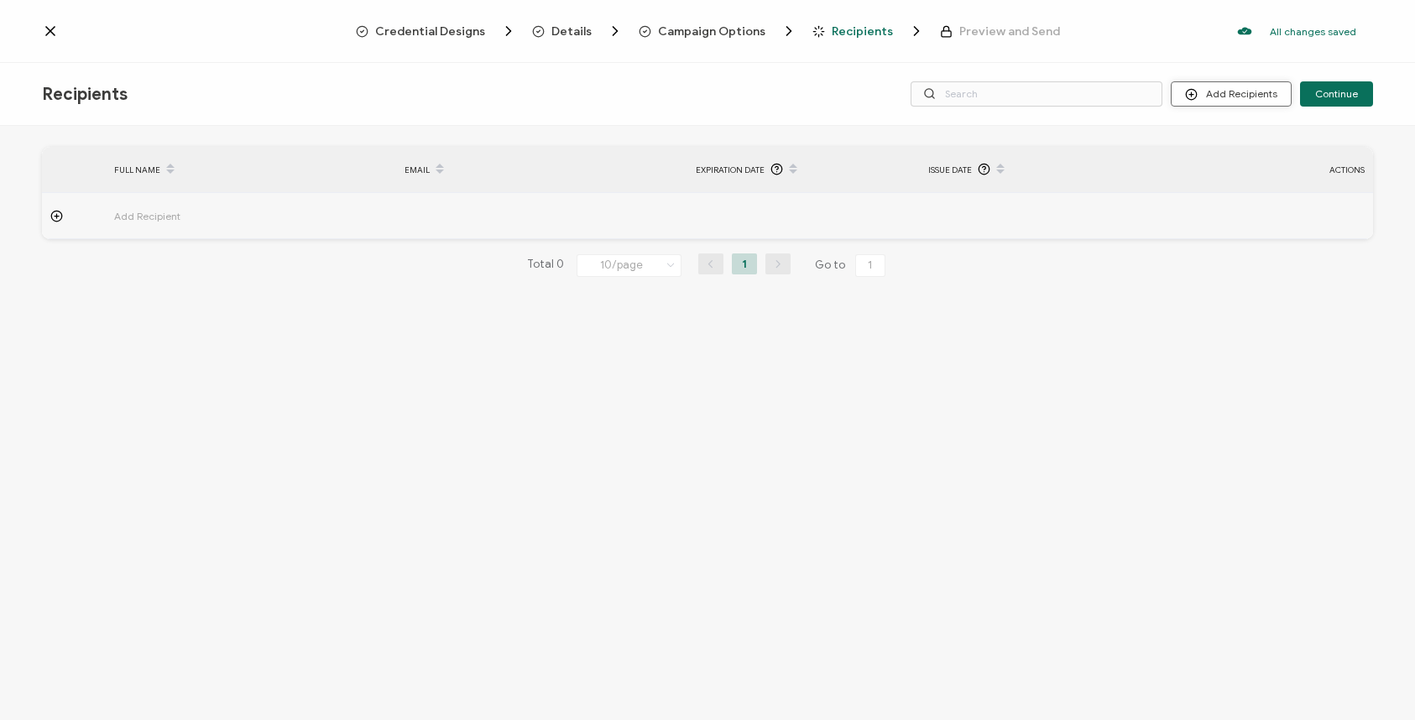
click at [1238, 87] on button "Add Recipients" at bounding box center [1231, 93] width 121 height 25
click at [1247, 140] on span "Upload Recipients" at bounding box center [1253, 139] width 85 height 13
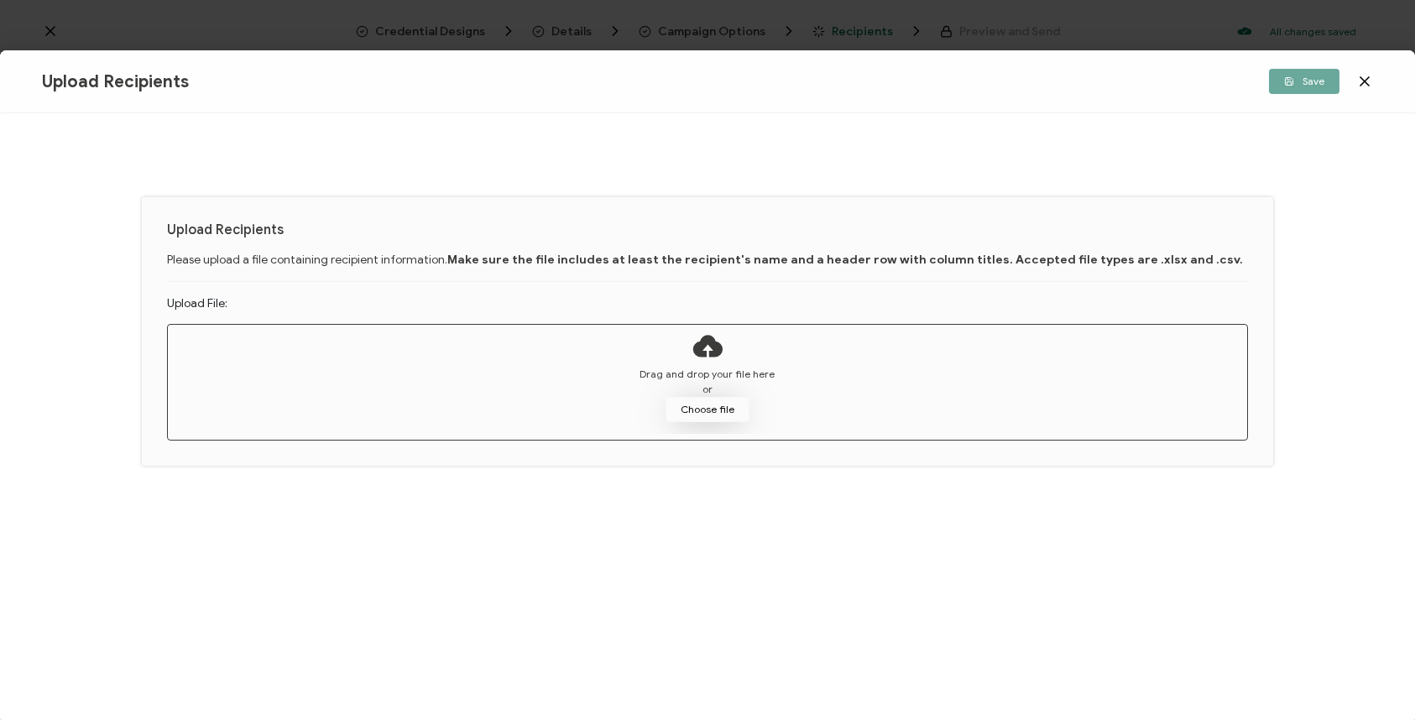
click at [702, 406] on button "Choose file" at bounding box center [708, 409] width 84 height 25
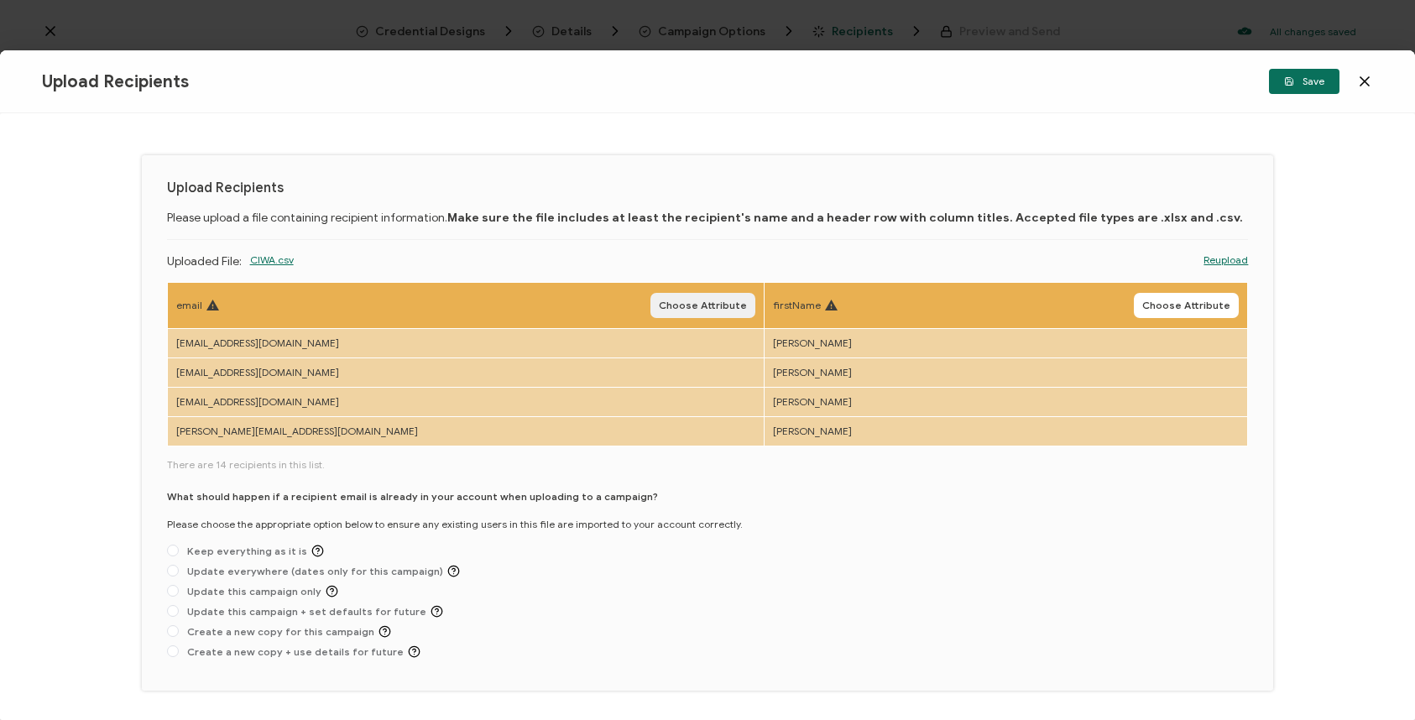
click at [659, 301] on span "Choose Attribute" at bounding box center [703, 306] width 88 height 10
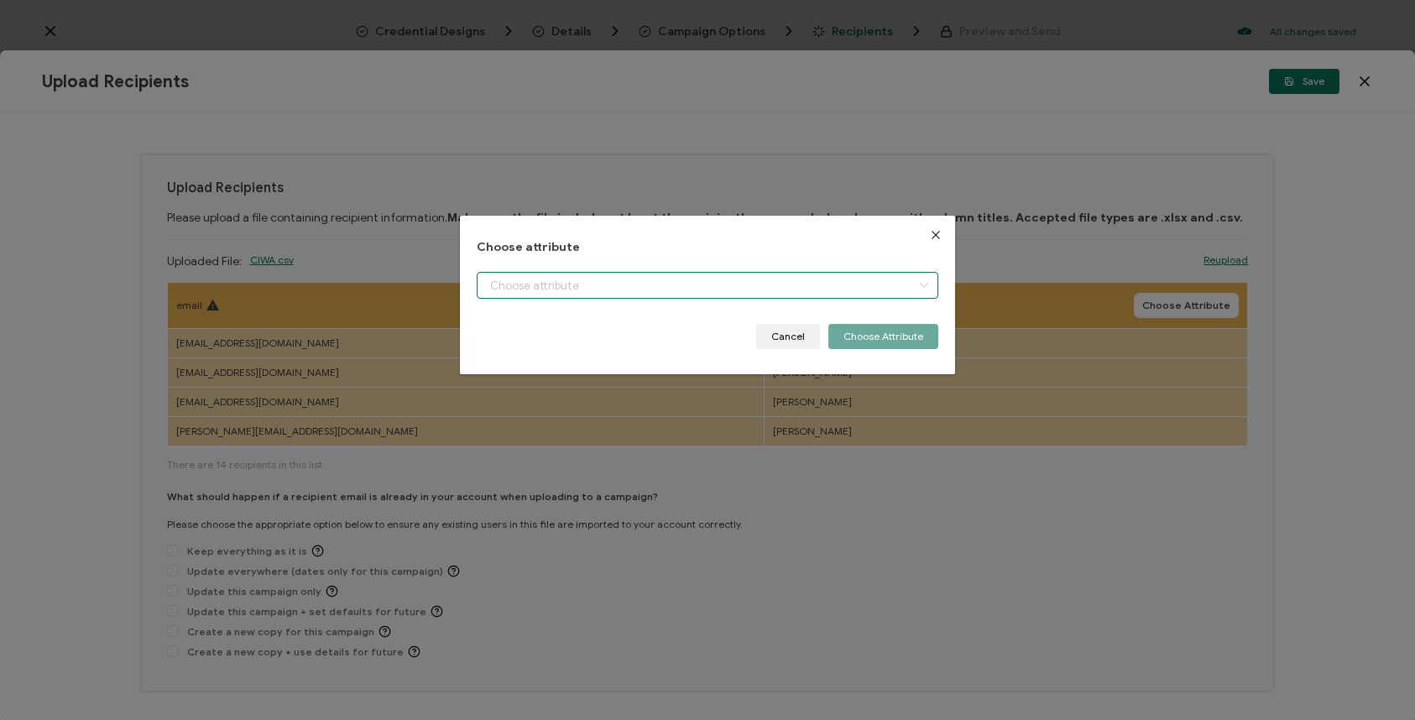
click at [652, 283] on input "dialog" at bounding box center [708, 285] width 462 height 27
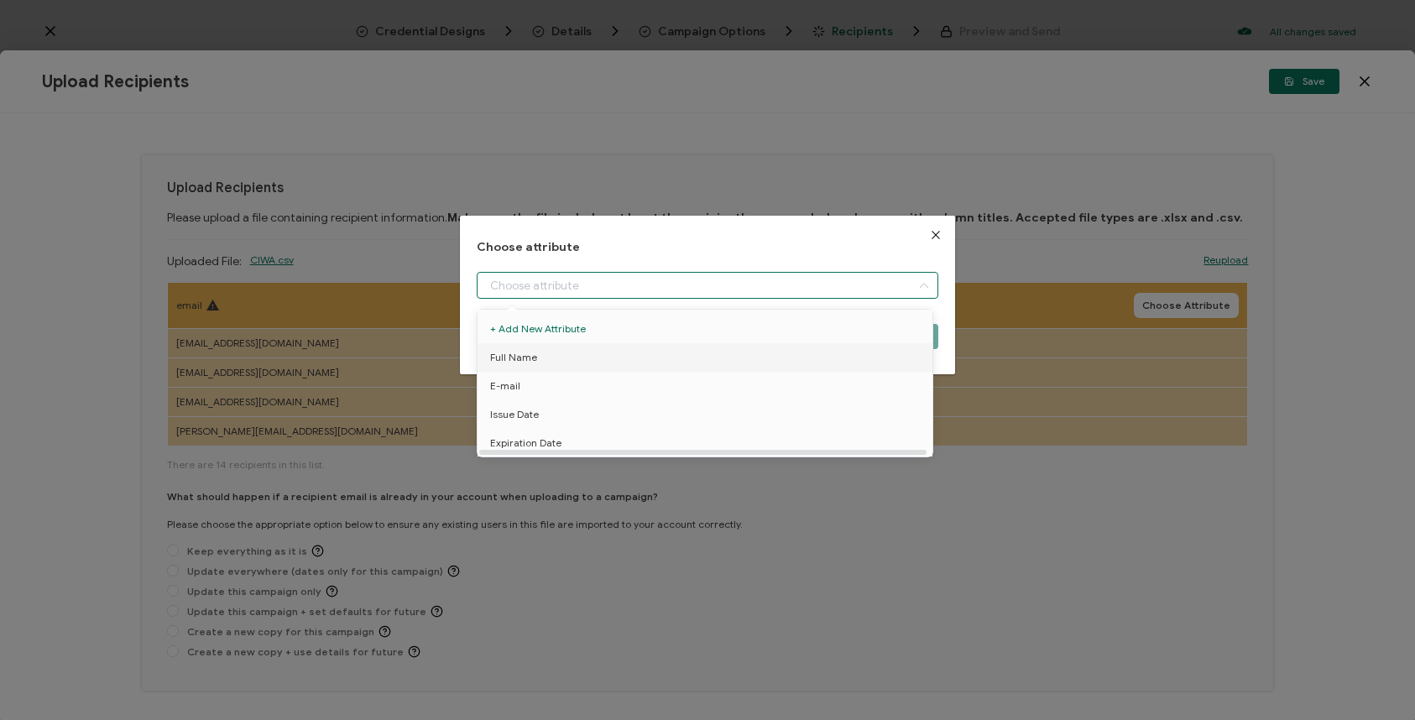
click at [631, 362] on li "Full Name" at bounding box center [708, 357] width 469 height 29
type input "Full Name"
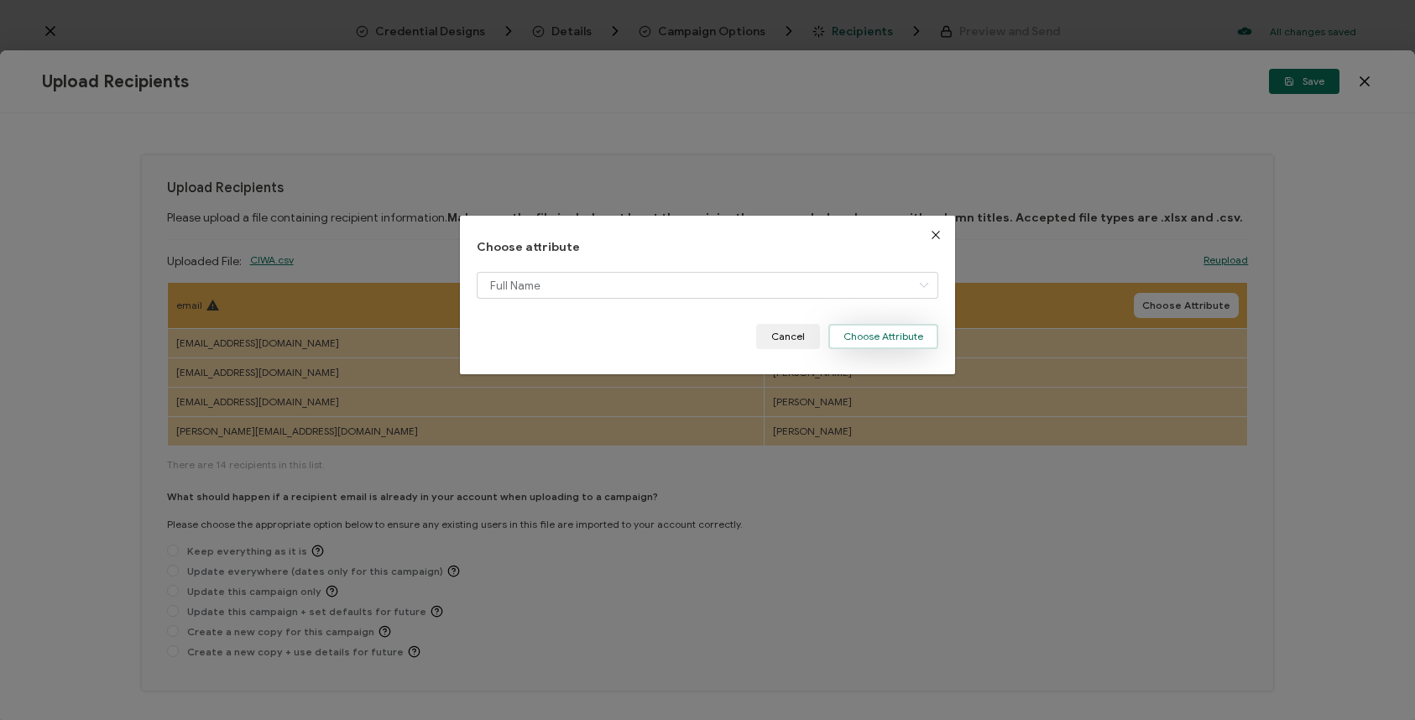
click at [856, 338] on button "Choose Attribute" at bounding box center [884, 336] width 110 height 25
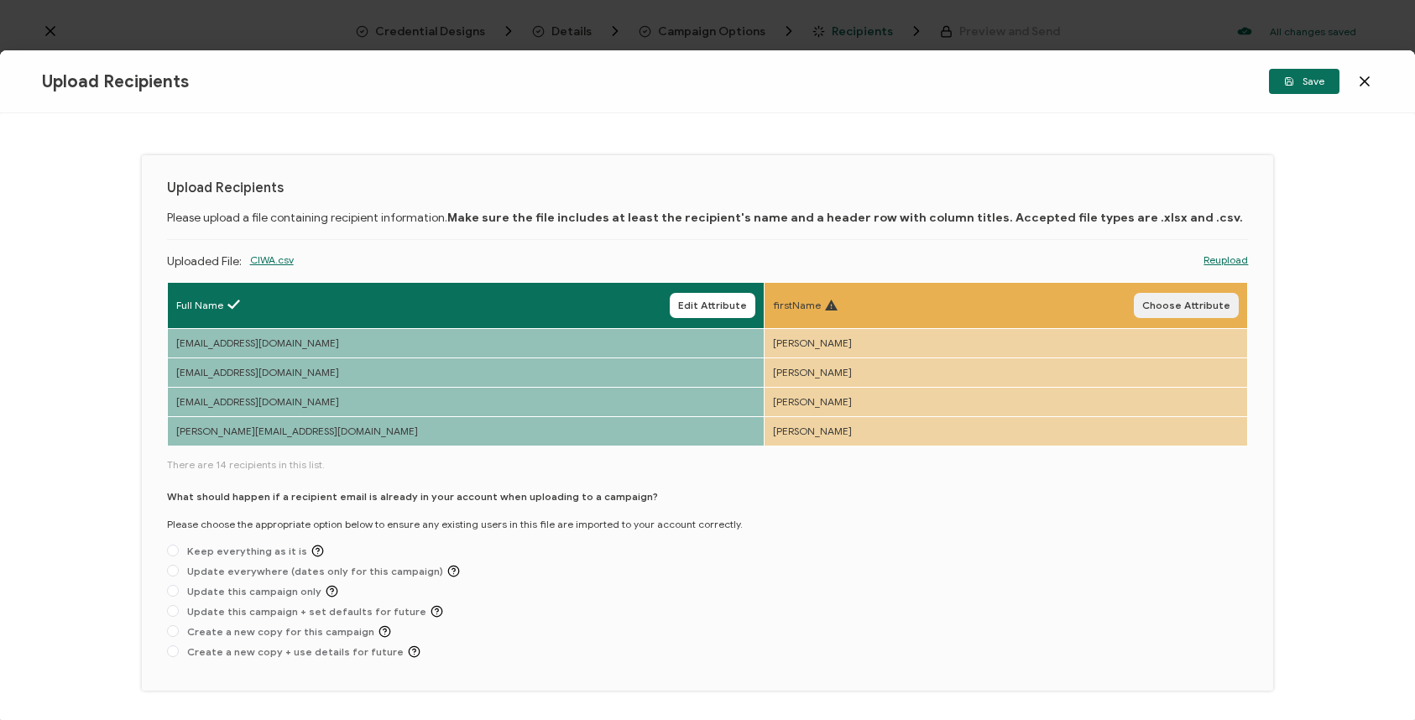
click at [1165, 311] on span "Choose Attribute" at bounding box center [1187, 306] width 88 height 10
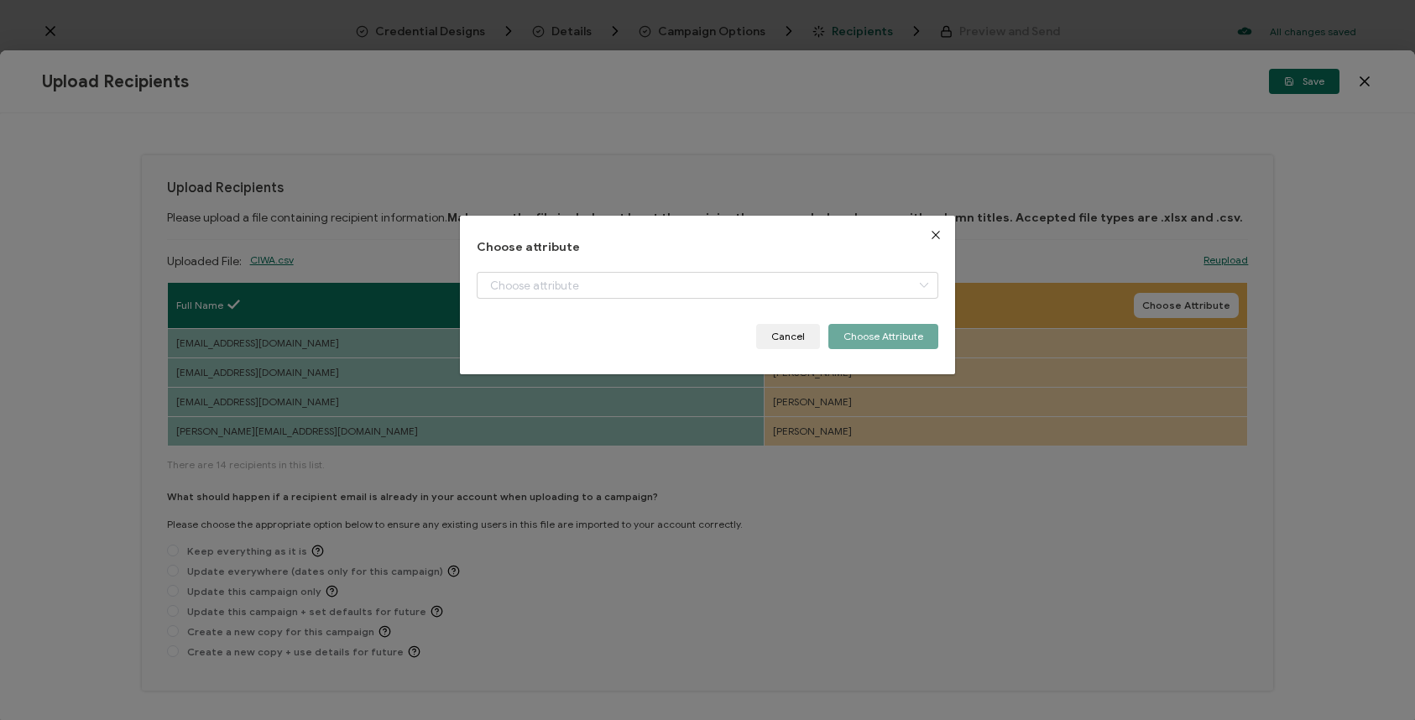
click at [815, 301] on div "dialog" at bounding box center [708, 298] width 462 height 52
click at [799, 285] on input "dialog" at bounding box center [708, 285] width 462 height 27
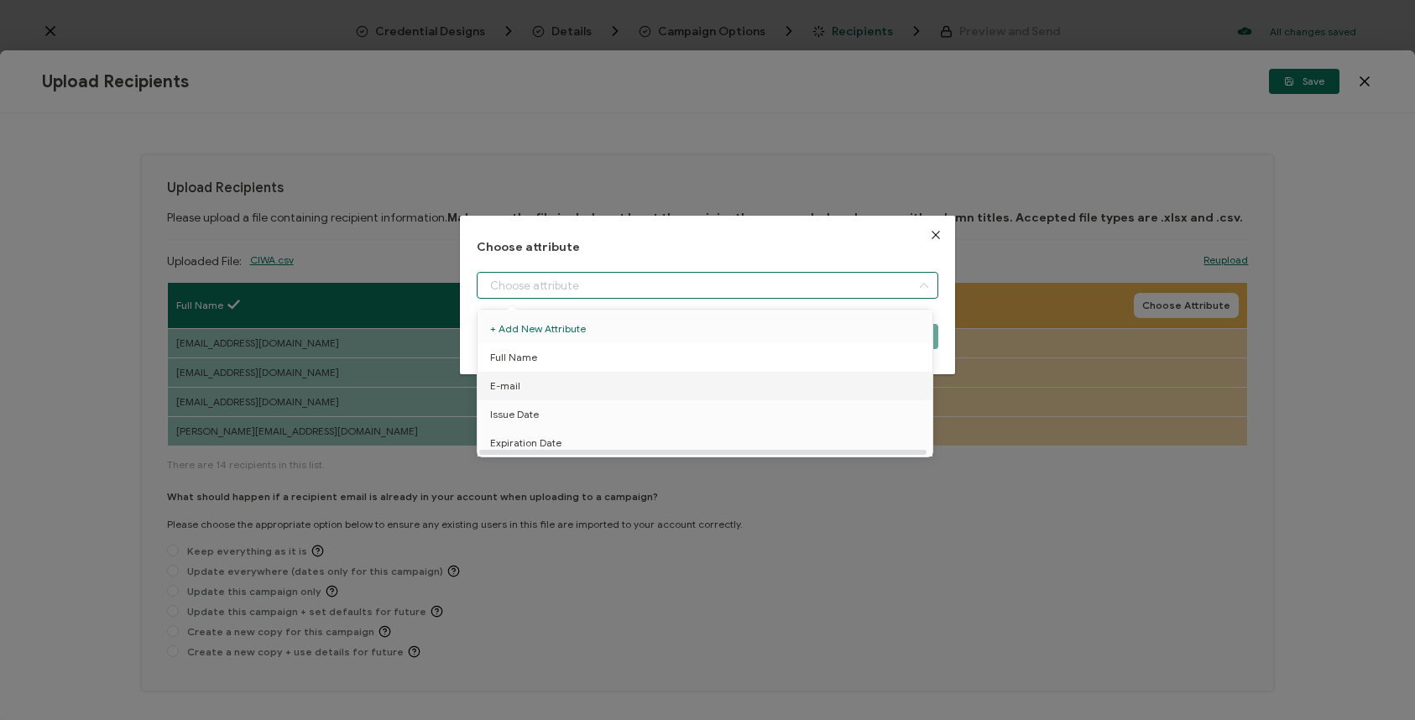
click at [704, 362] on li "Full Name" at bounding box center [708, 357] width 469 height 29
click at [935, 229] on icon "Close" at bounding box center [935, 234] width 13 height 13
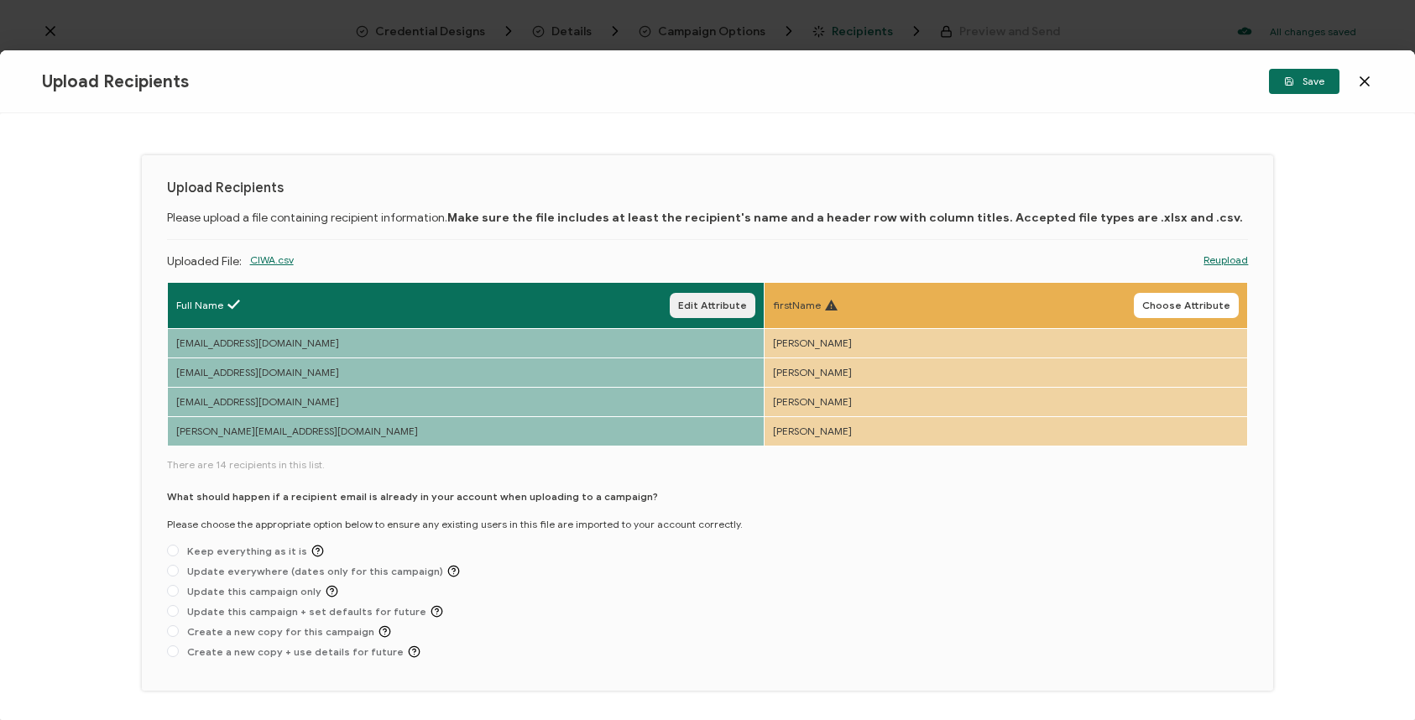
click at [678, 308] on span "Edit Attribute" at bounding box center [712, 306] width 69 height 10
type input "Full Name"
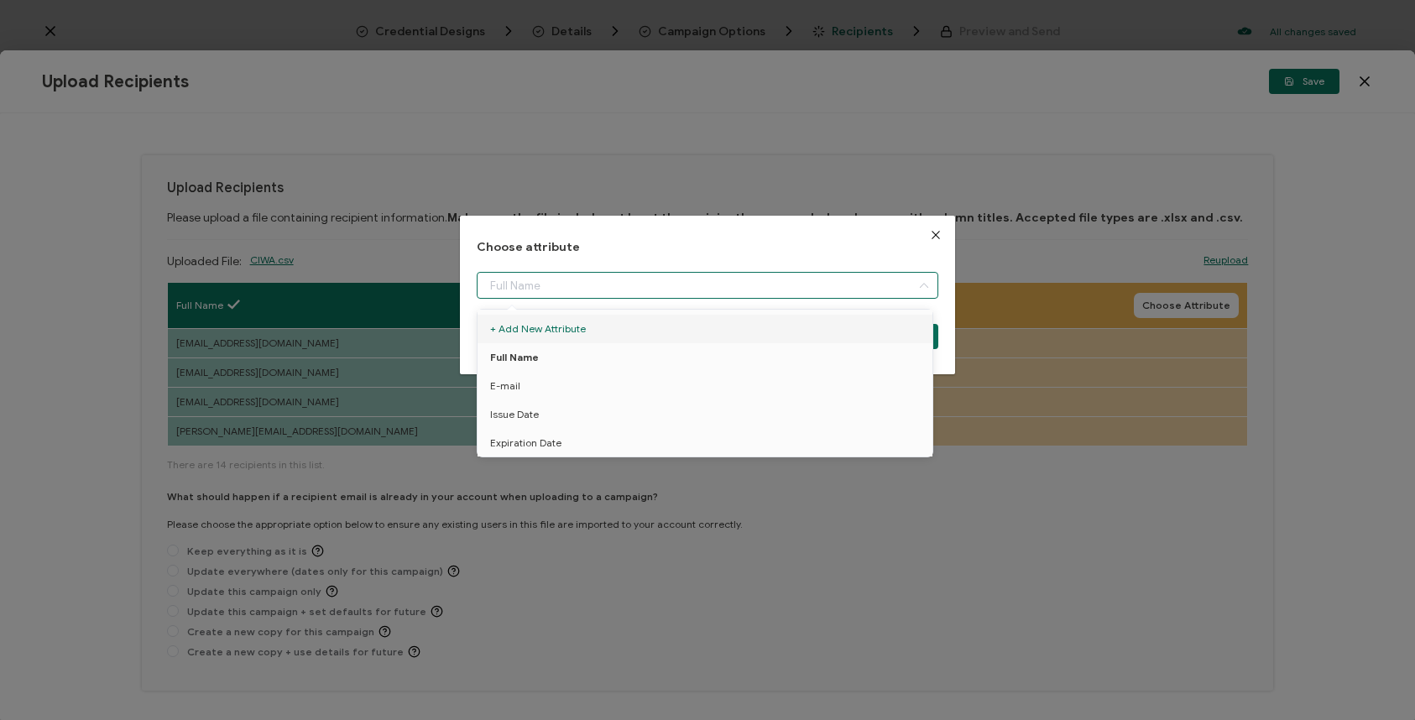
click at [606, 284] on input "dialog" at bounding box center [708, 285] width 462 height 27
click at [549, 393] on li "E-mail" at bounding box center [708, 386] width 469 height 29
type input "E-mail"
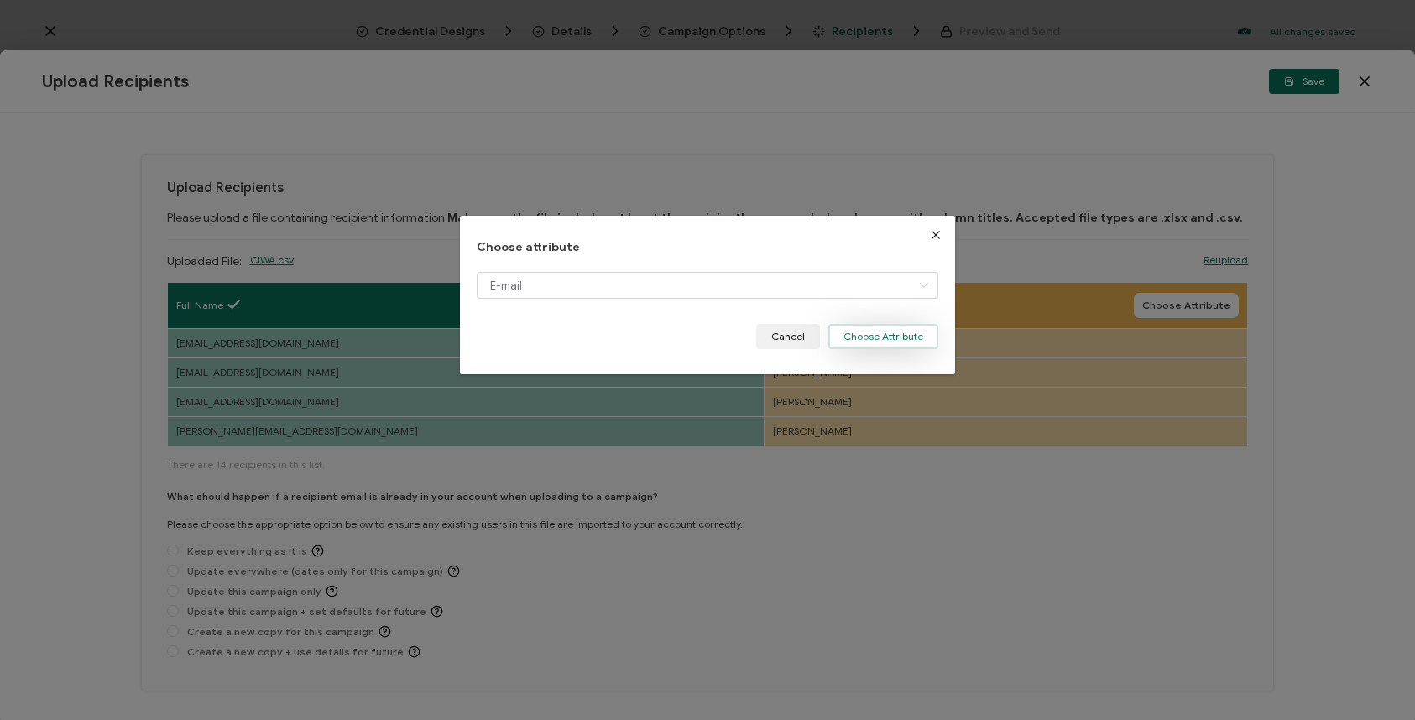
click at [849, 335] on button "Choose Attribute" at bounding box center [884, 336] width 110 height 25
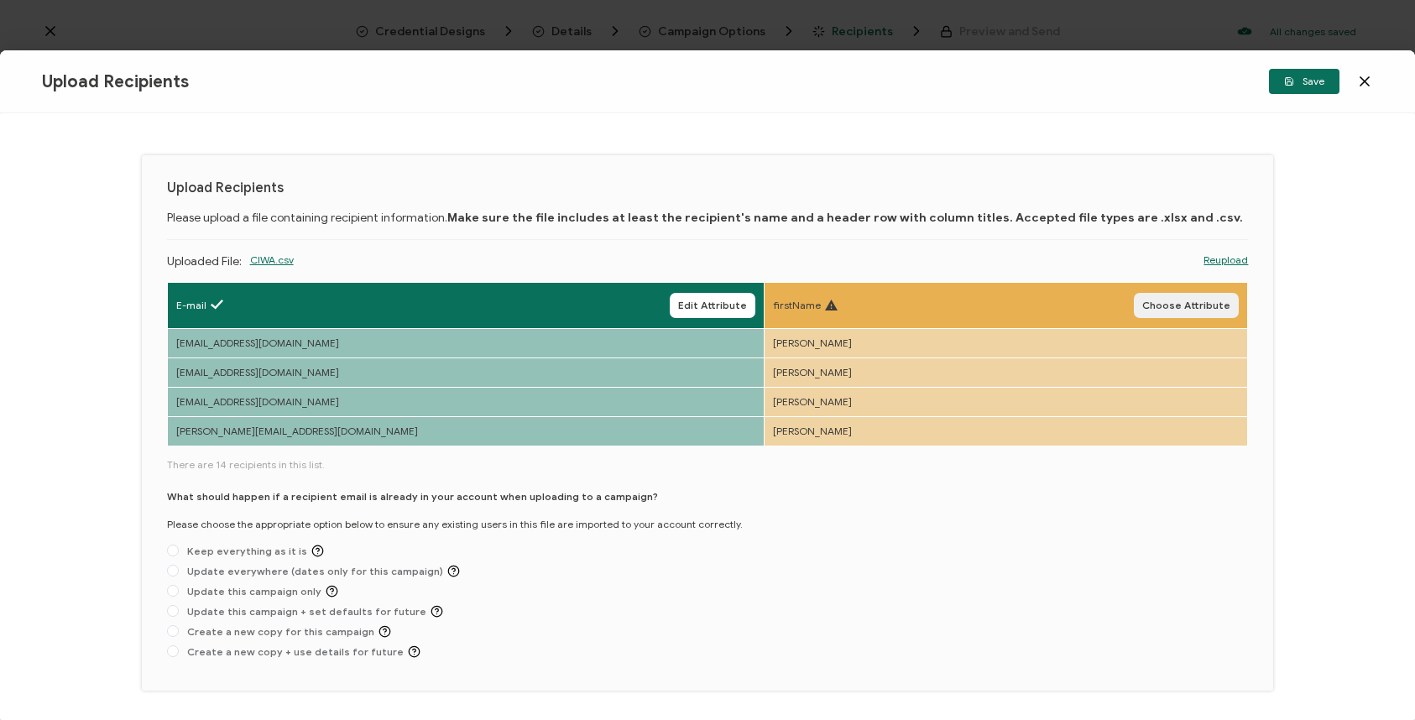
click at [1186, 305] on span "Choose Attribute" at bounding box center [1187, 306] width 88 height 10
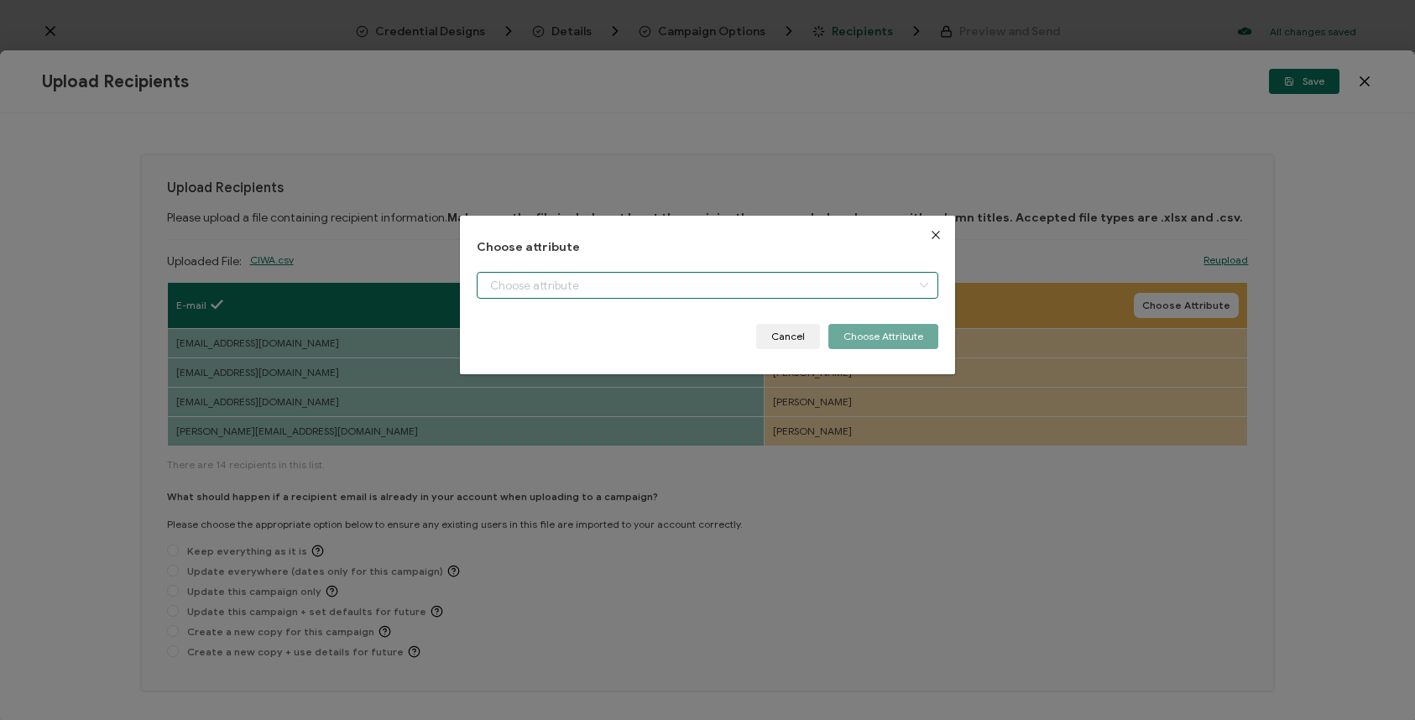
click at [857, 277] on input "dialog" at bounding box center [708, 285] width 462 height 27
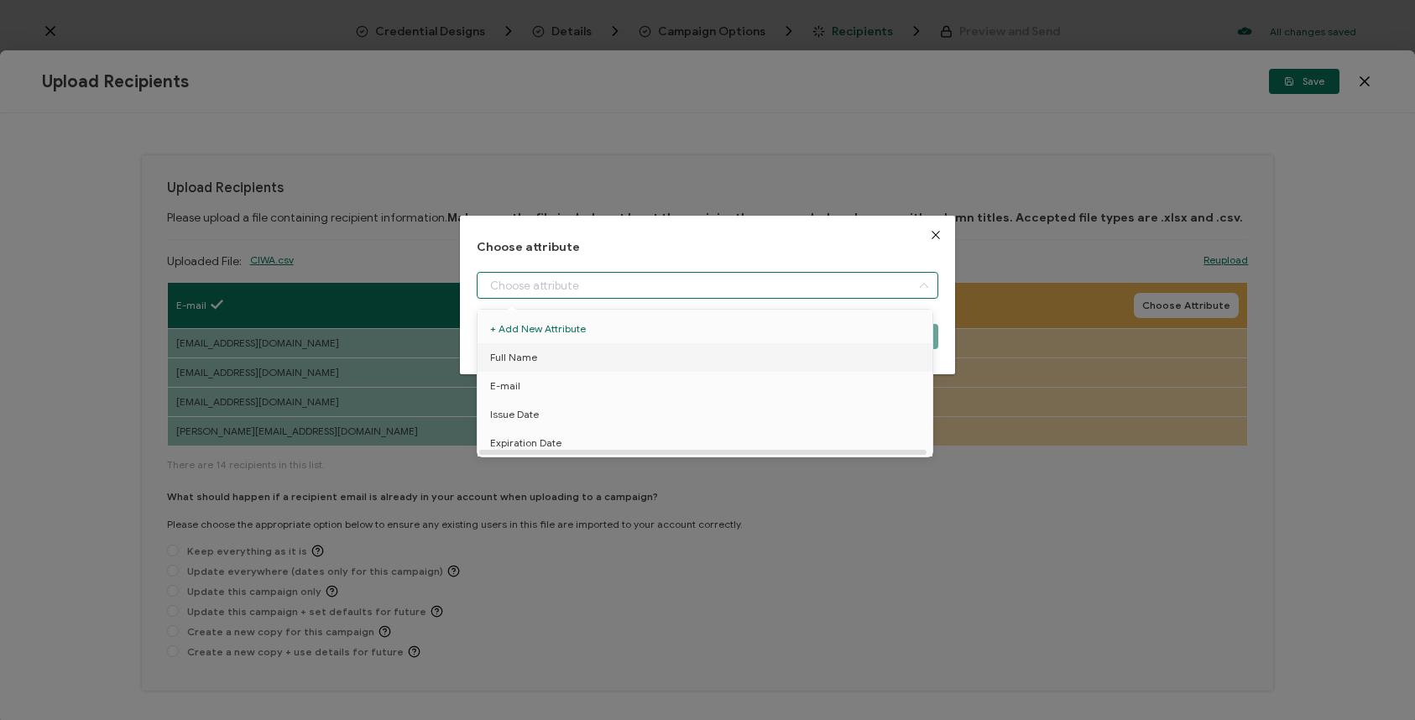
click at [704, 364] on li "Full Name" at bounding box center [708, 357] width 469 height 29
type input "Full Name"
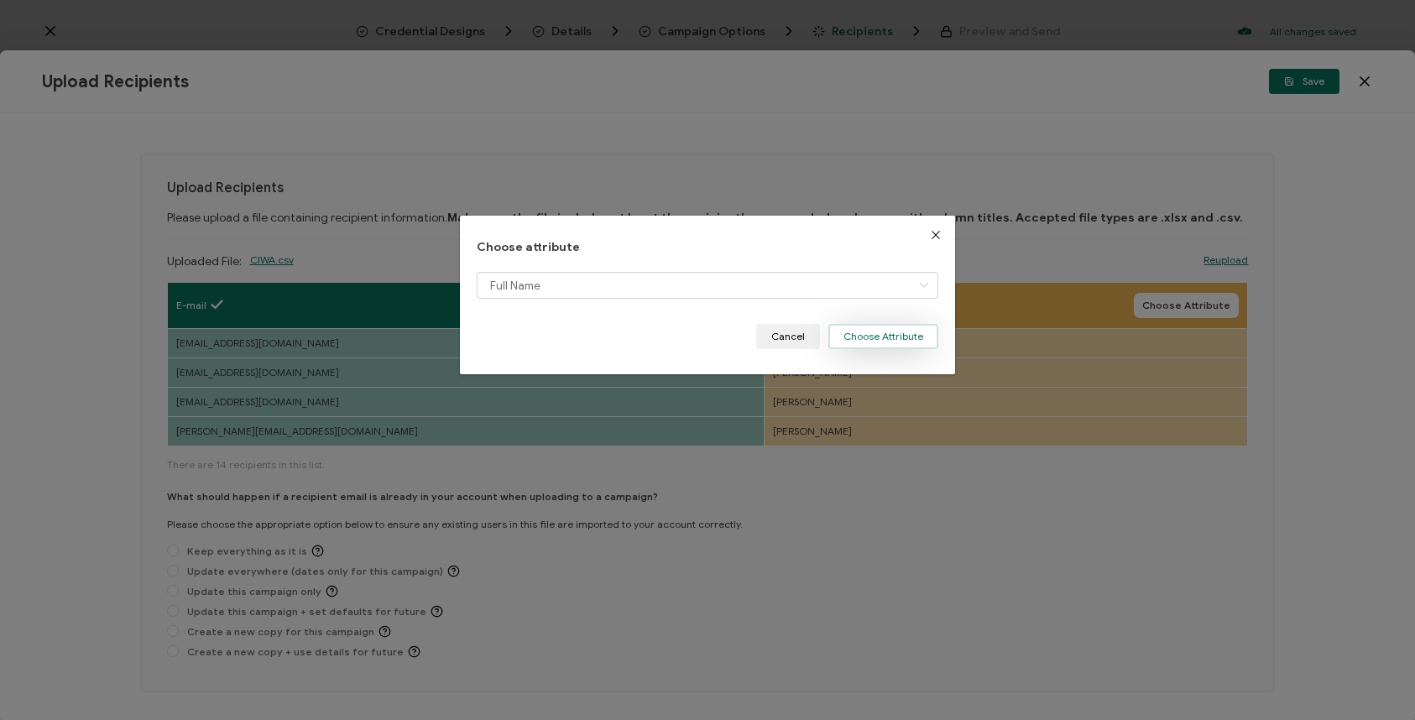
click at [878, 345] on button "Choose Attribute" at bounding box center [884, 336] width 110 height 25
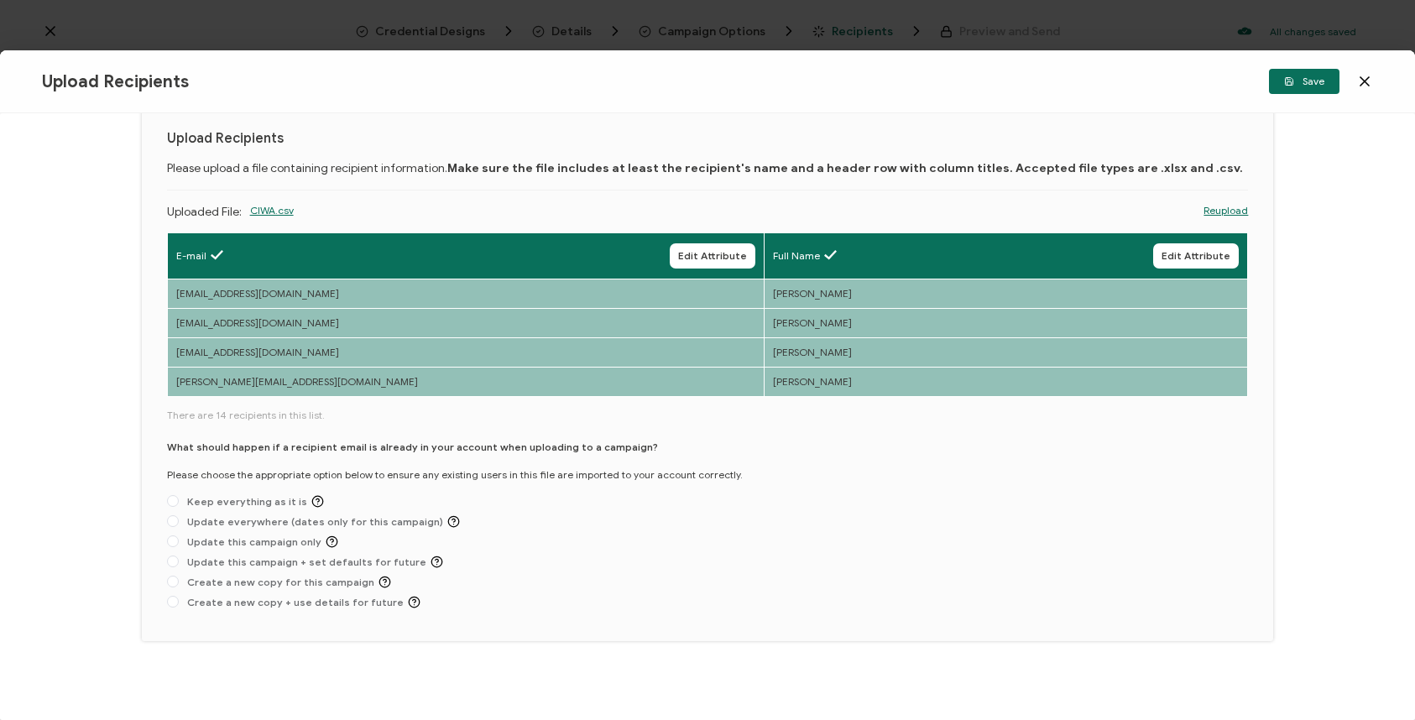
scroll to position [55, 0]
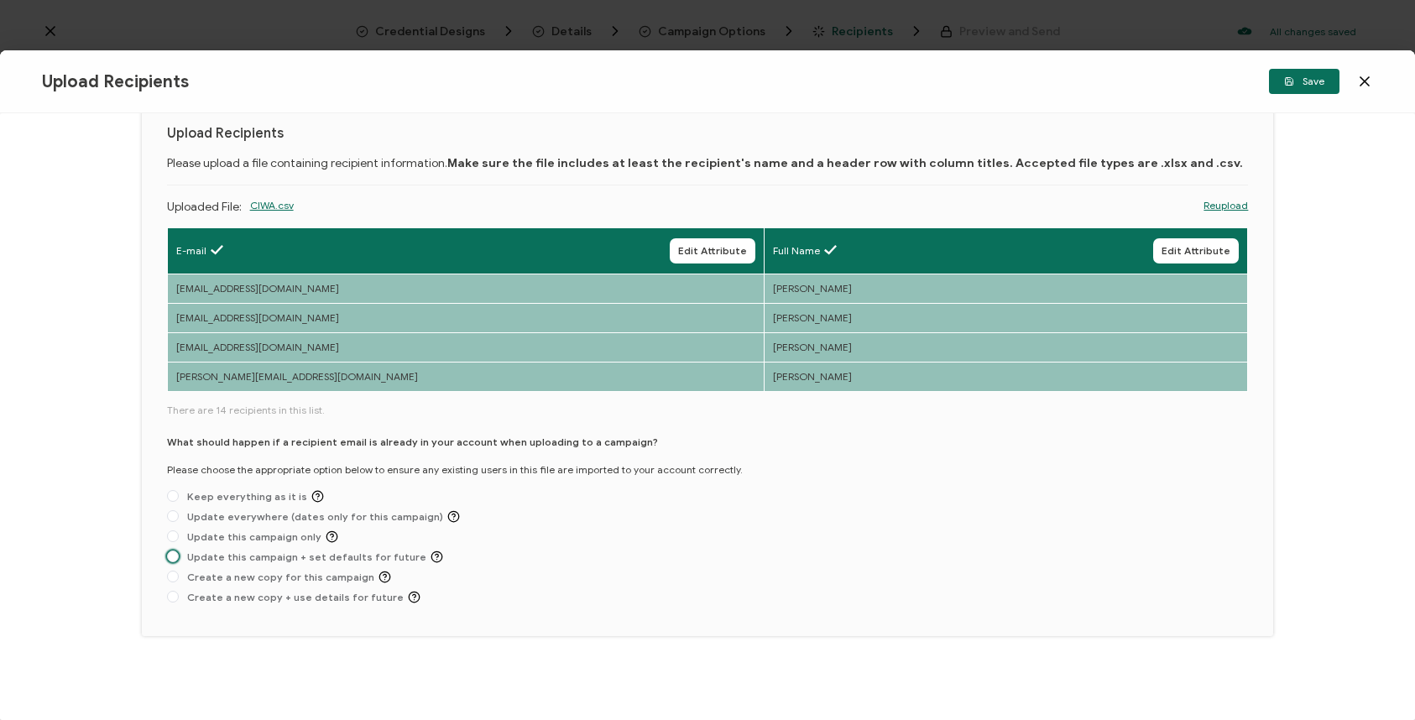
click at [332, 554] on span "Update this campaign + set defaults for future" at bounding box center [311, 557] width 264 height 13
click at [179, 554] on input "Update this campaign + set defaults for future" at bounding box center [173, 557] width 12 height 13
radio input "true"
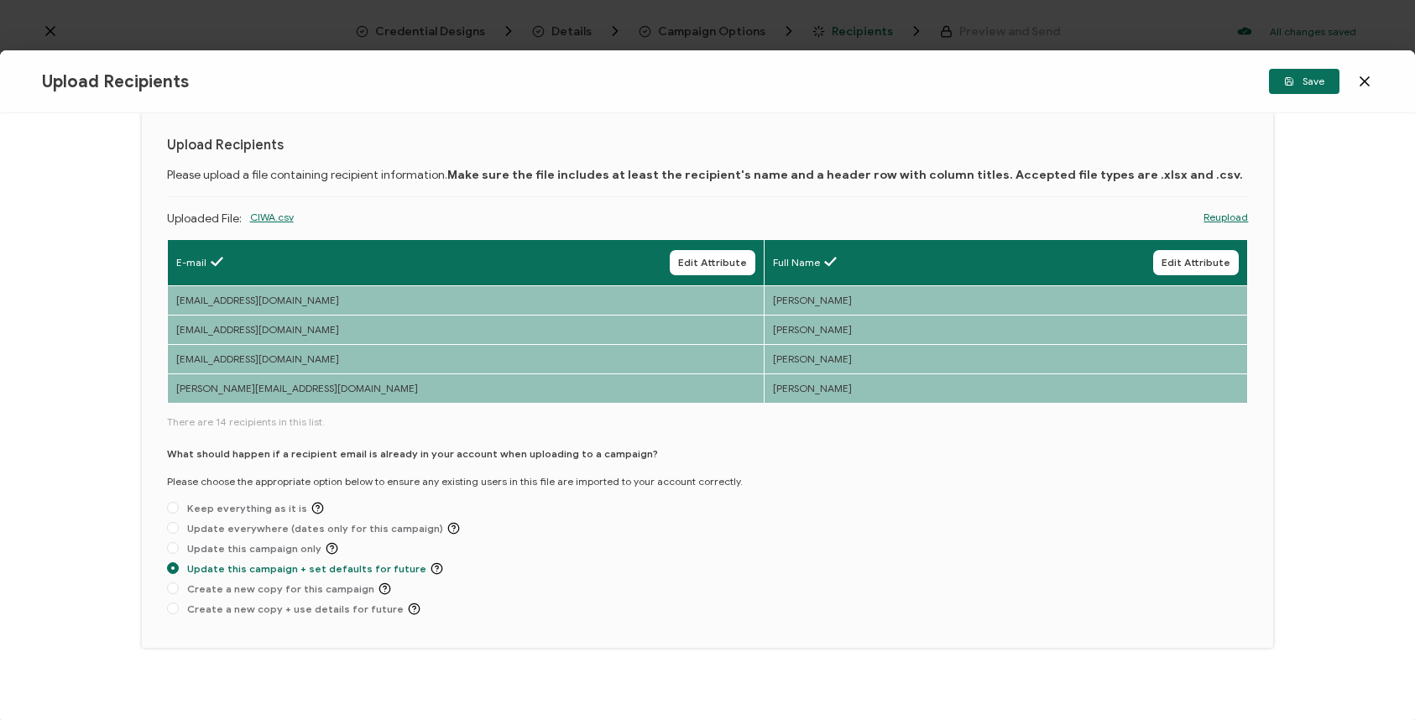
scroll to position [0, 0]
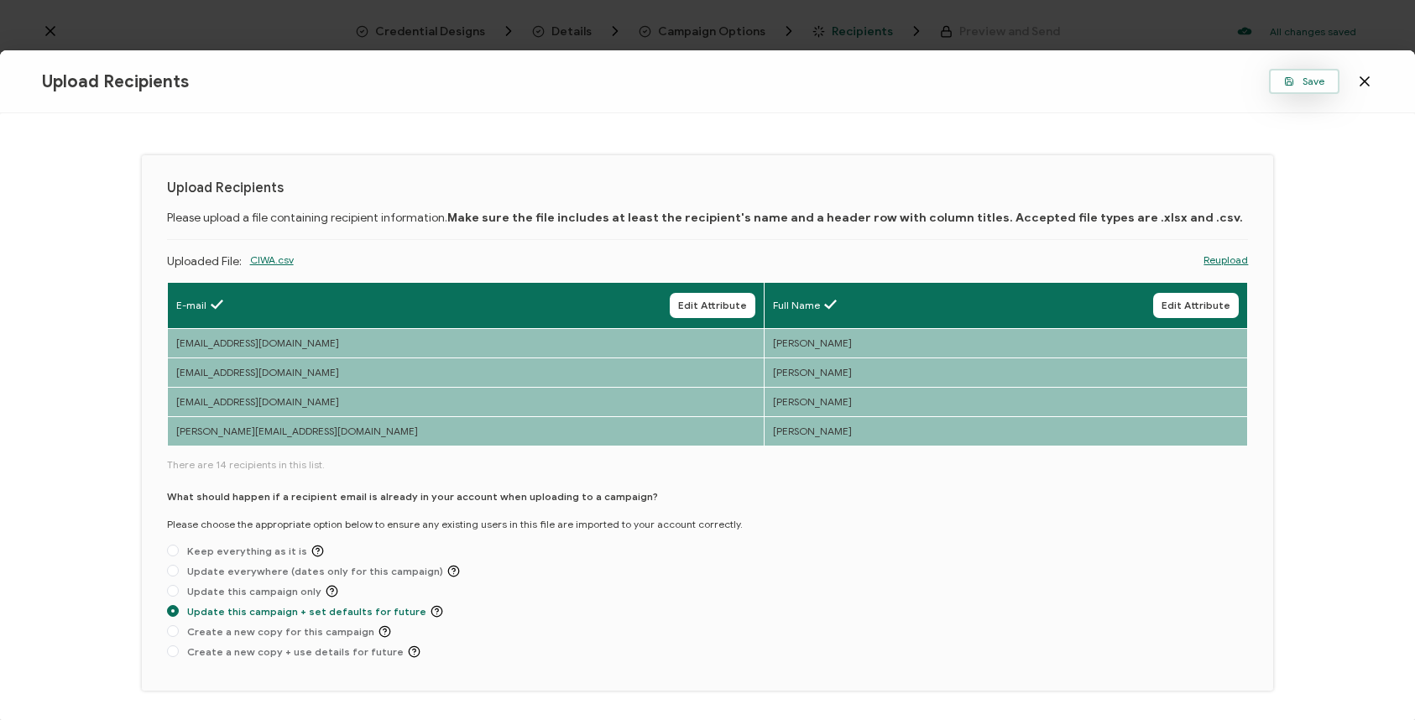
click at [1308, 83] on span "Save" at bounding box center [1305, 81] width 40 height 10
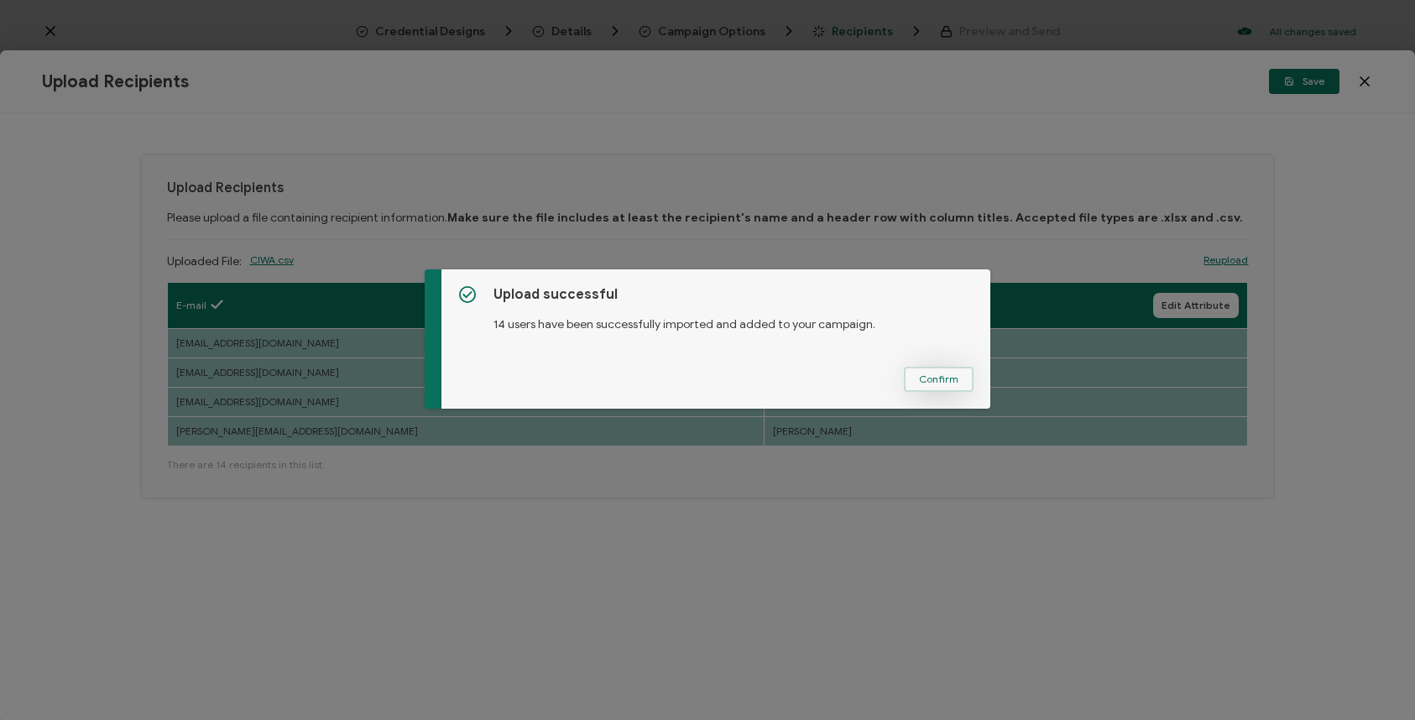
click at [938, 382] on span "Confirm" at bounding box center [938, 379] width 39 height 10
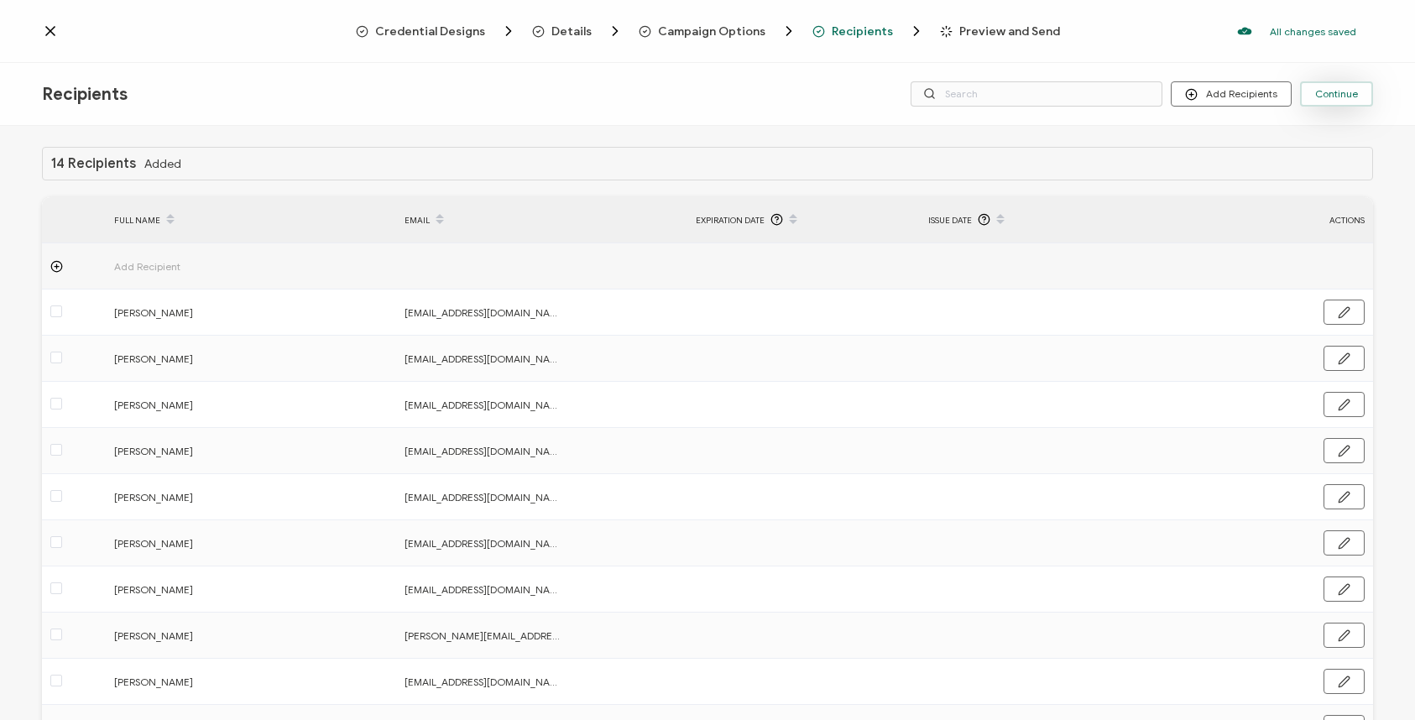
click at [1317, 90] on span "Continue" at bounding box center [1337, 94] width 43 height 10
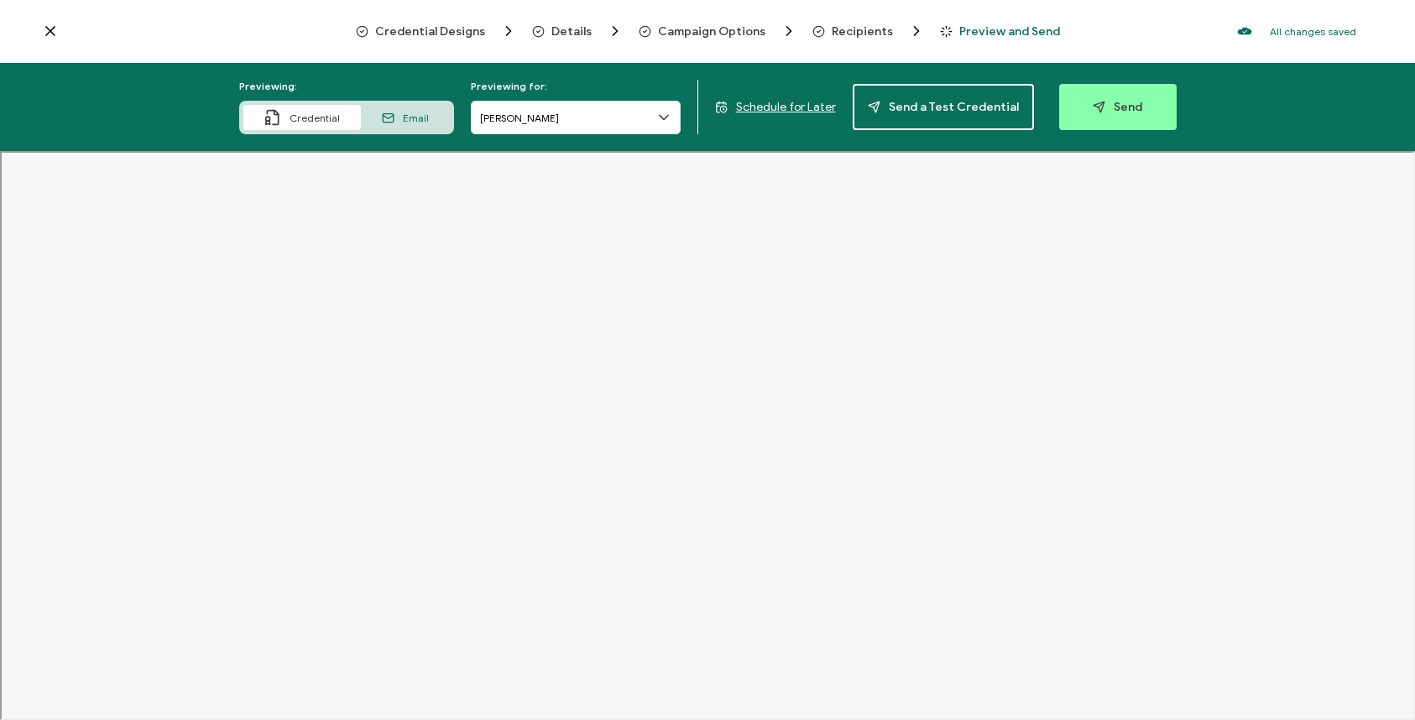
click at [444, 122] on div "Email" at bounding box center [405, 117] width 89 height 25
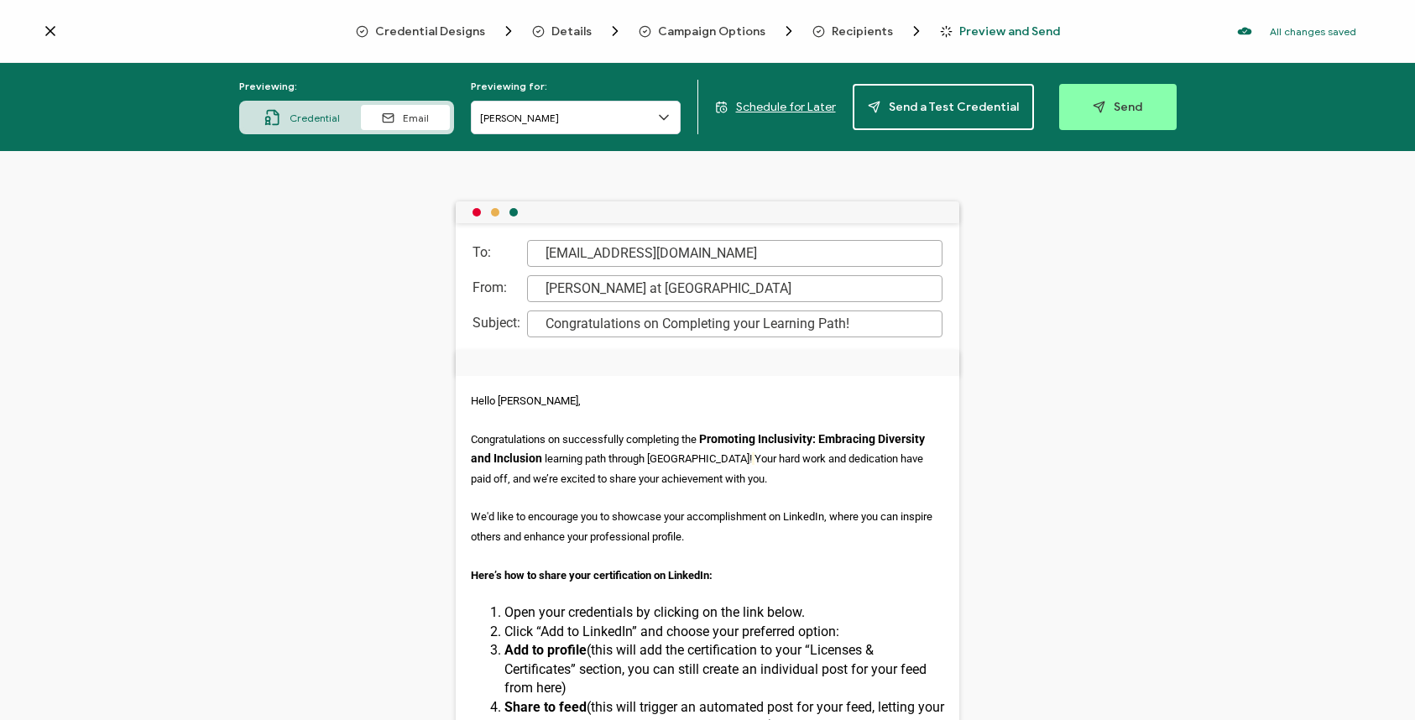
click at [49, 34] on icon at bounding box center [50, 31] width 17 height 17
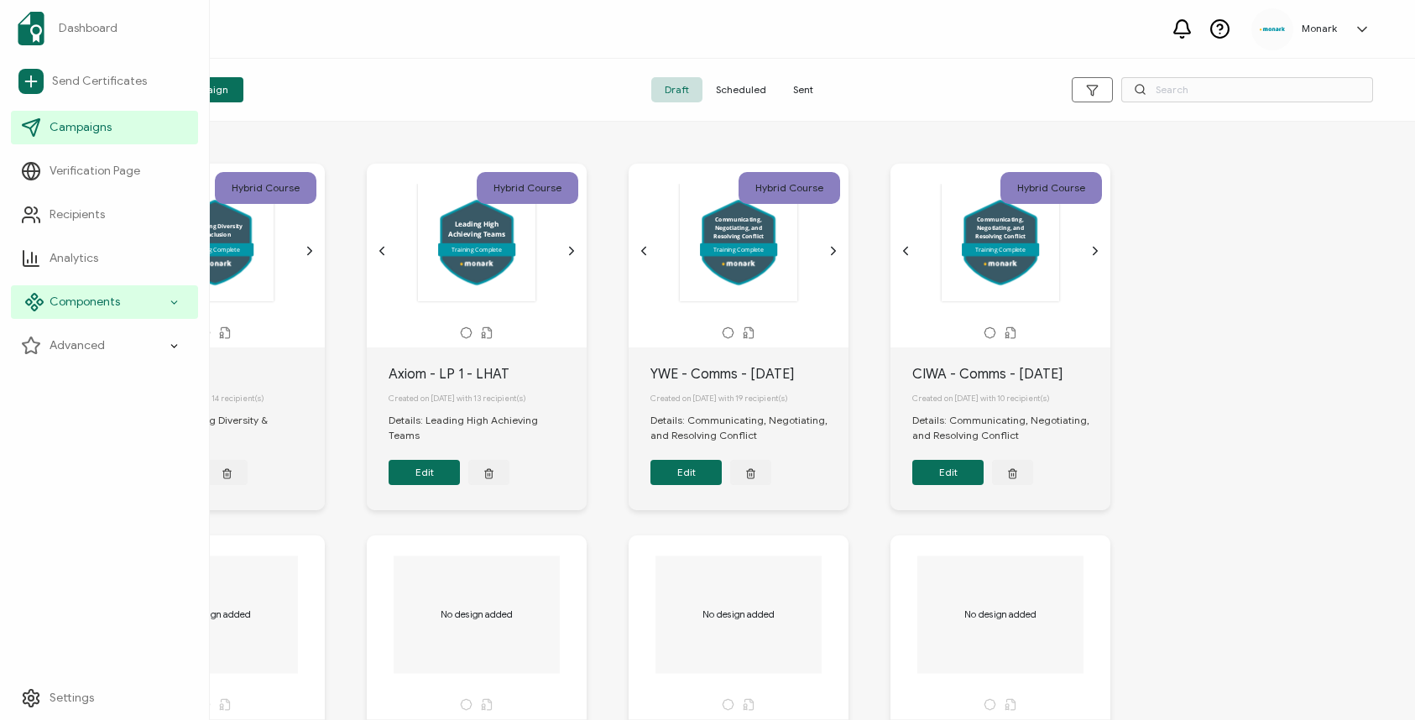
click at [118, 316] on div "Components" at bounding box center [104, 302] width 187 height 34
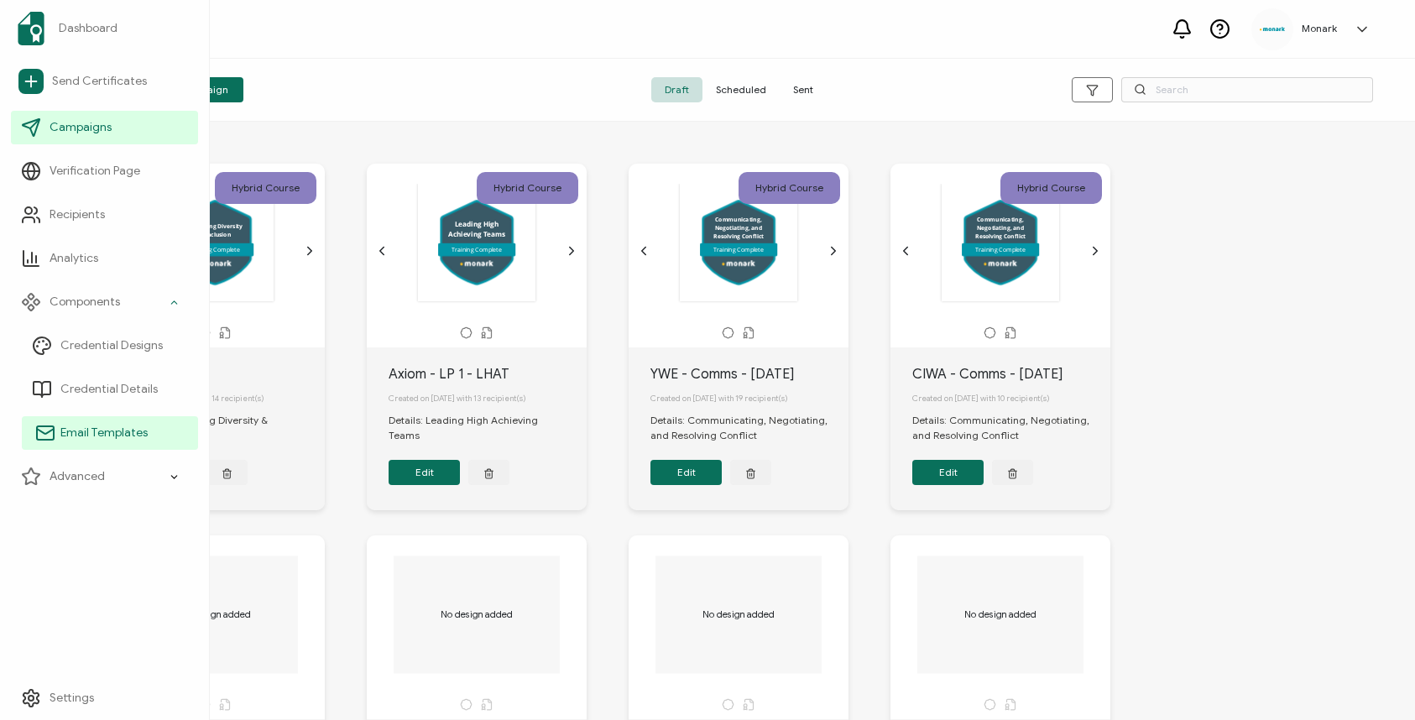
click at [100, 427] on span "Email Templates" at bounding box center [103, 433] width 87 height 17
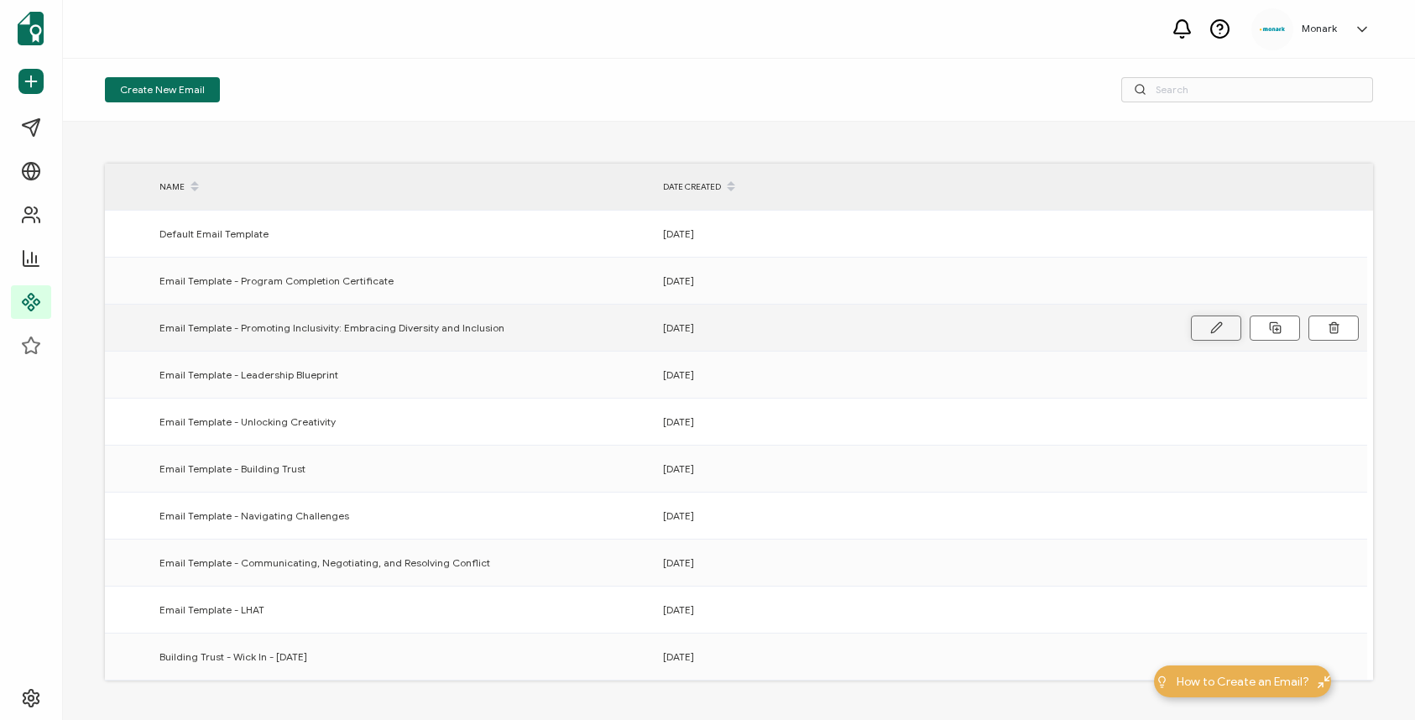
click at [1227, 326] on button at bounding box center [1216, 328] width 50 height 25
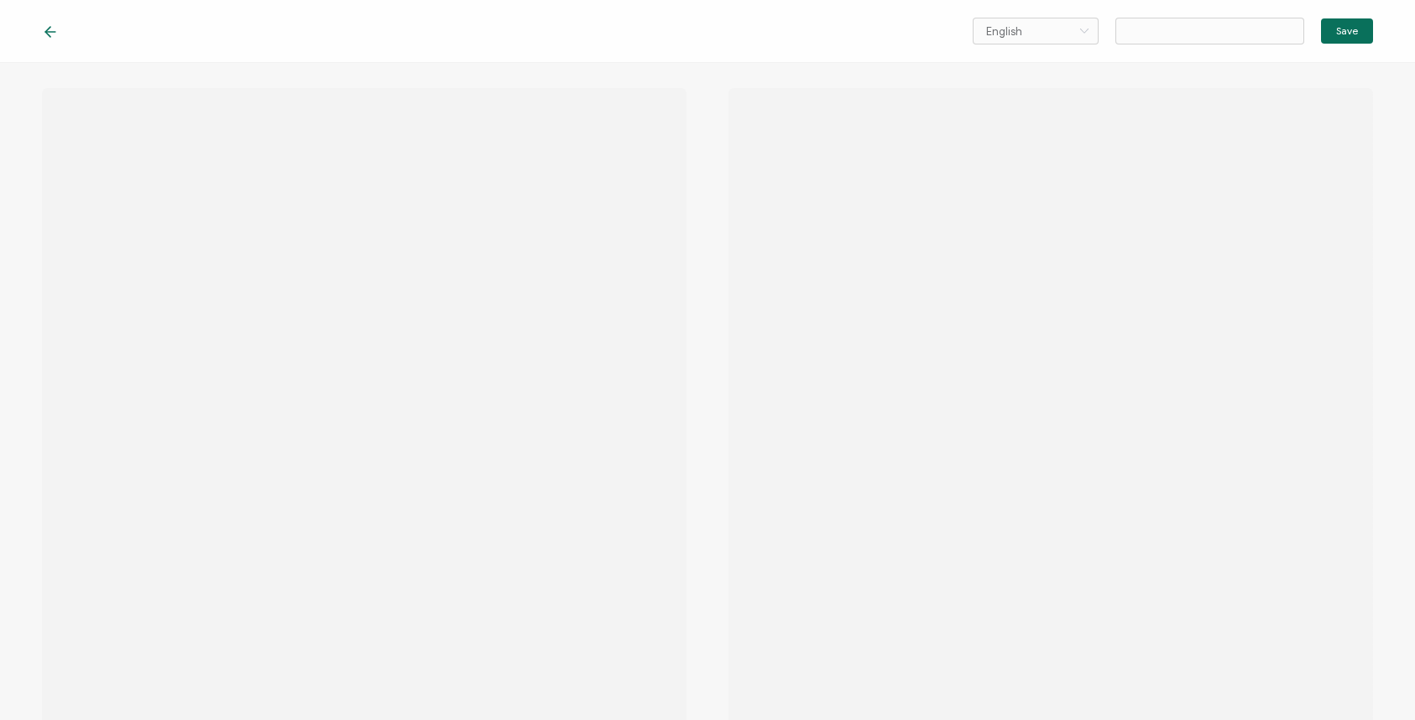
type input "Email Template - Promoting Inclusivity: Embracing Diversity and Inclusion"
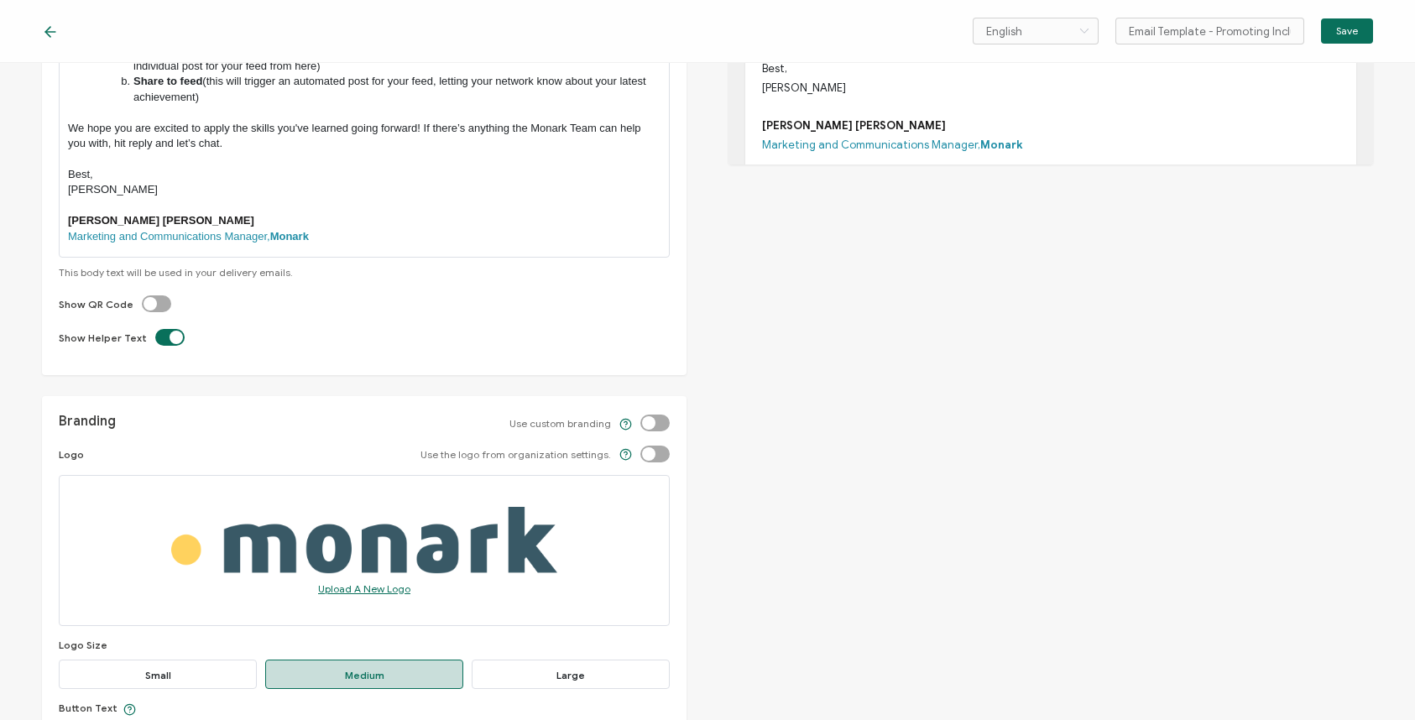
scroll to position [469, 0]
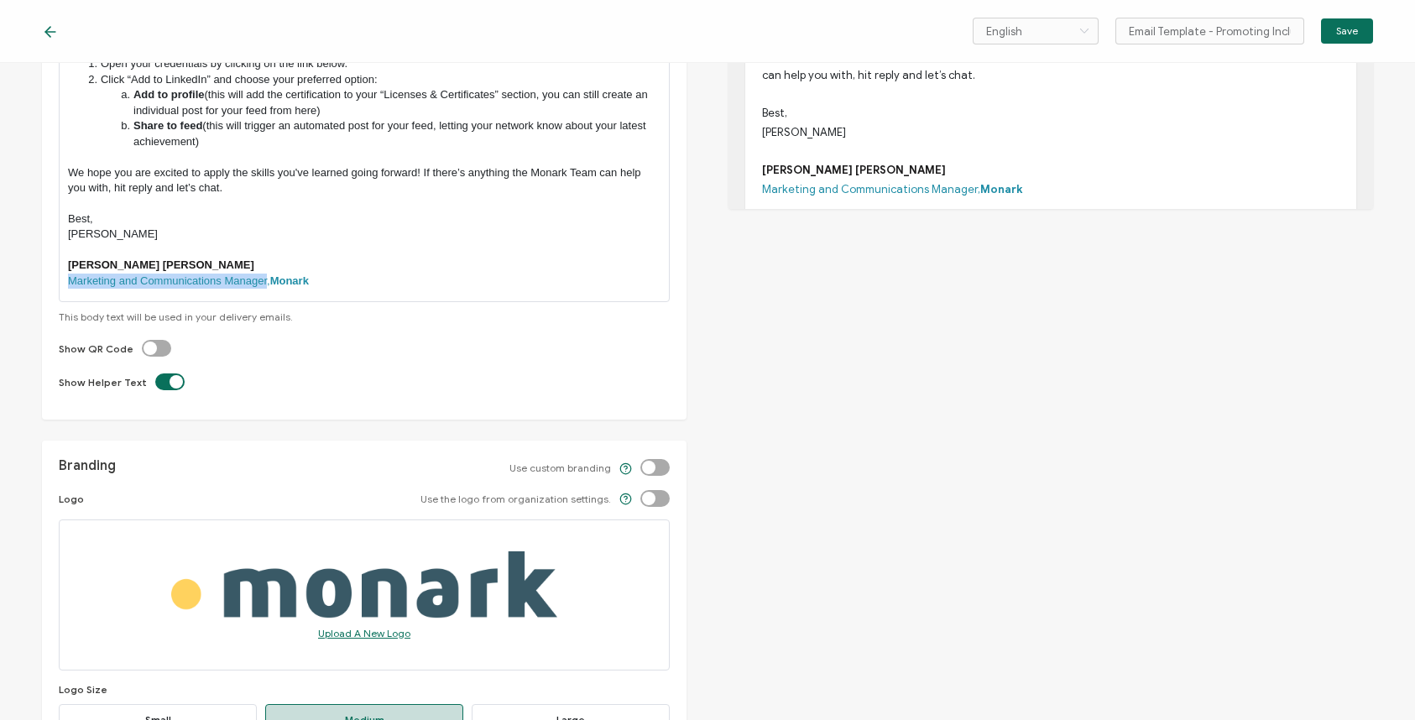
drag, startPoint x: 265, startPoint y: 284, endPoint x: 68, endPoint y: 287, distance: 197.3
click at [68, 287] on p "Marketing and Communications Manager, [GEOGRAPHIC_DATA]" at bounding box center [364, 281] width 593 height 15
click at [1337, 35] on span "Save" at bounding box center [1348, 31] width 22 height 10
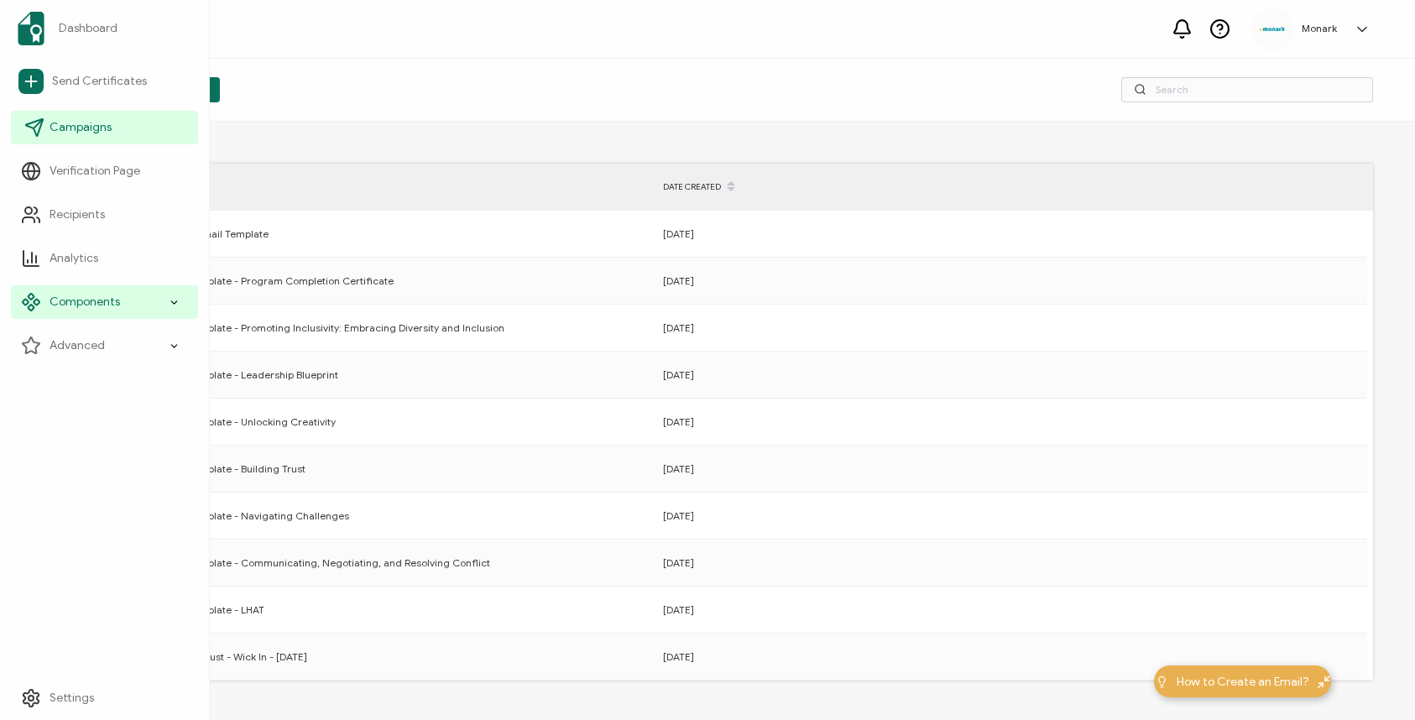
click at [78, 131] on span "Campaigns" at bounding box center [81, 127] width 62 height 17
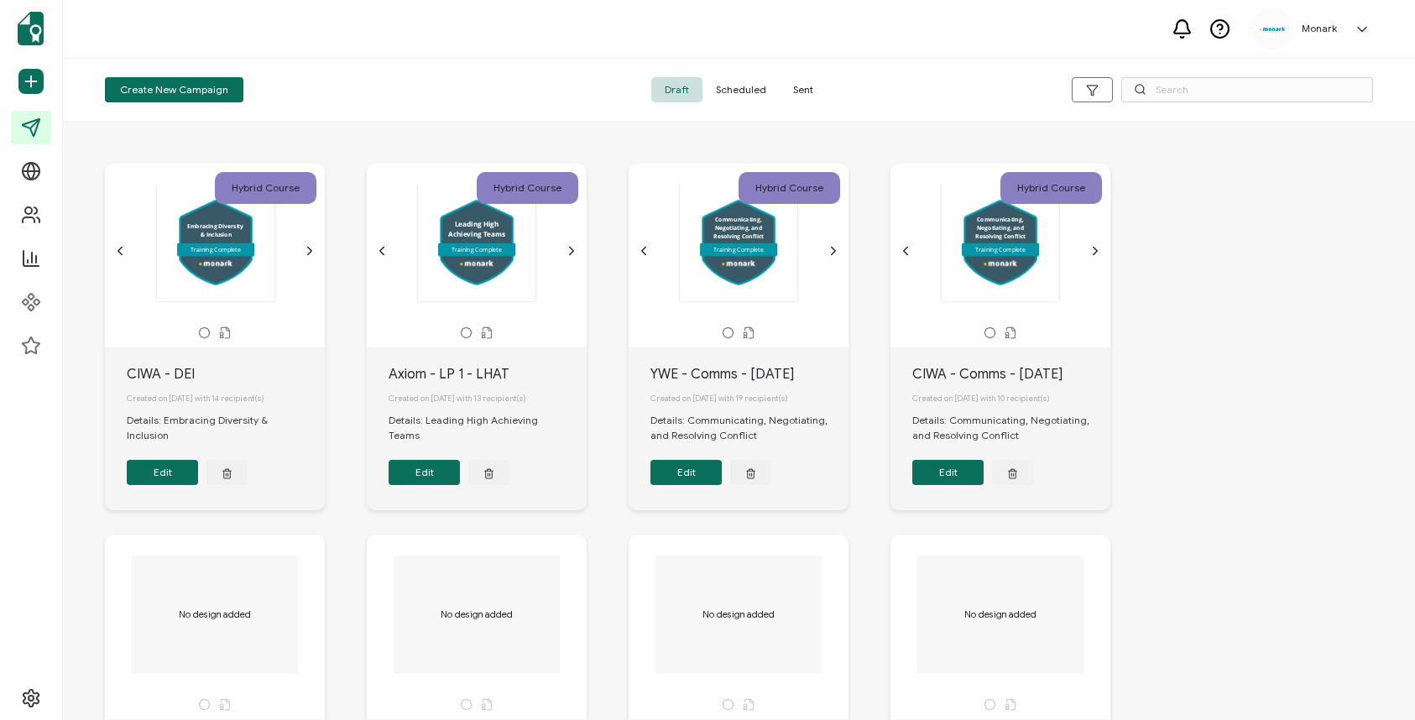
click at [236, 264] on div "Embracing Diversity & Inclusion Training Complete" at bounding box center [216, 242] width 176 height 119
click at [160, 466] on button "Edit" at bounding box center [162, 472] width 71 height 25
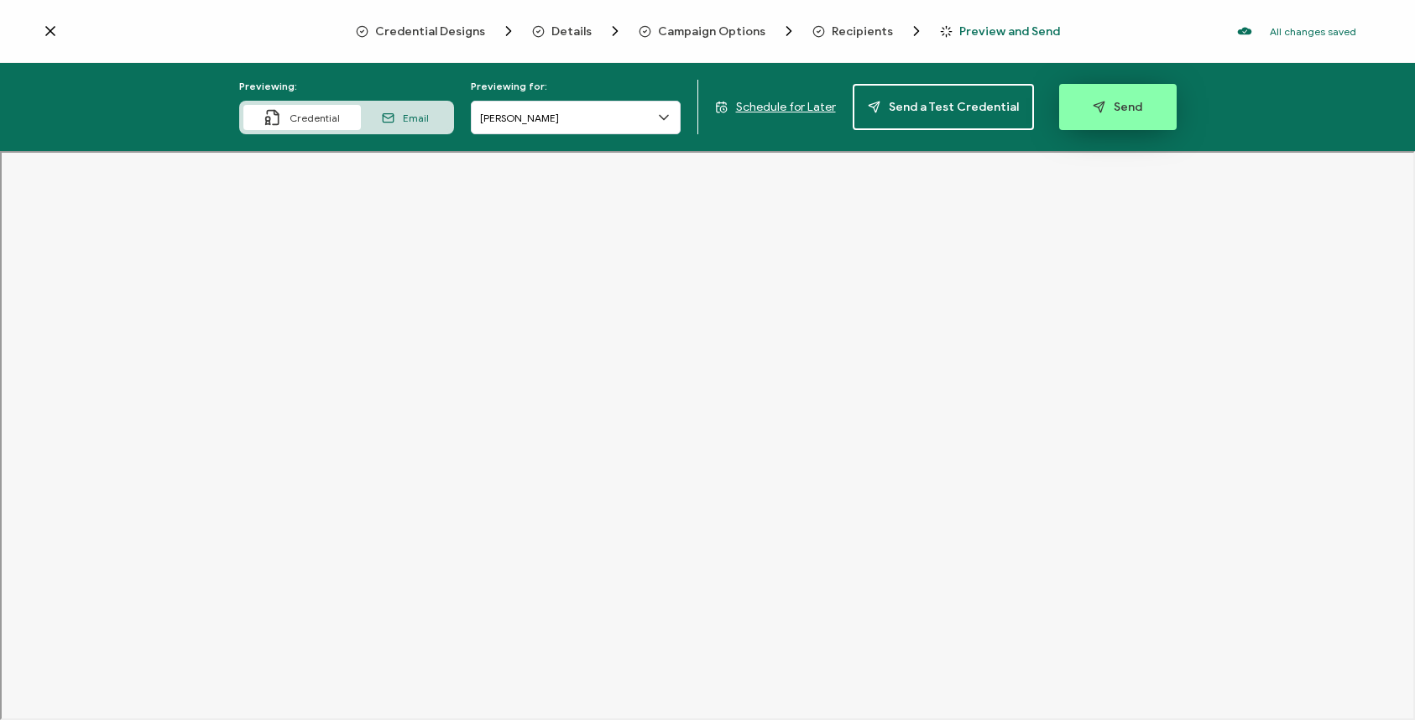
click at [1115, 111] on span "Send" at bounding box center [1118, 107] width 50 height 13
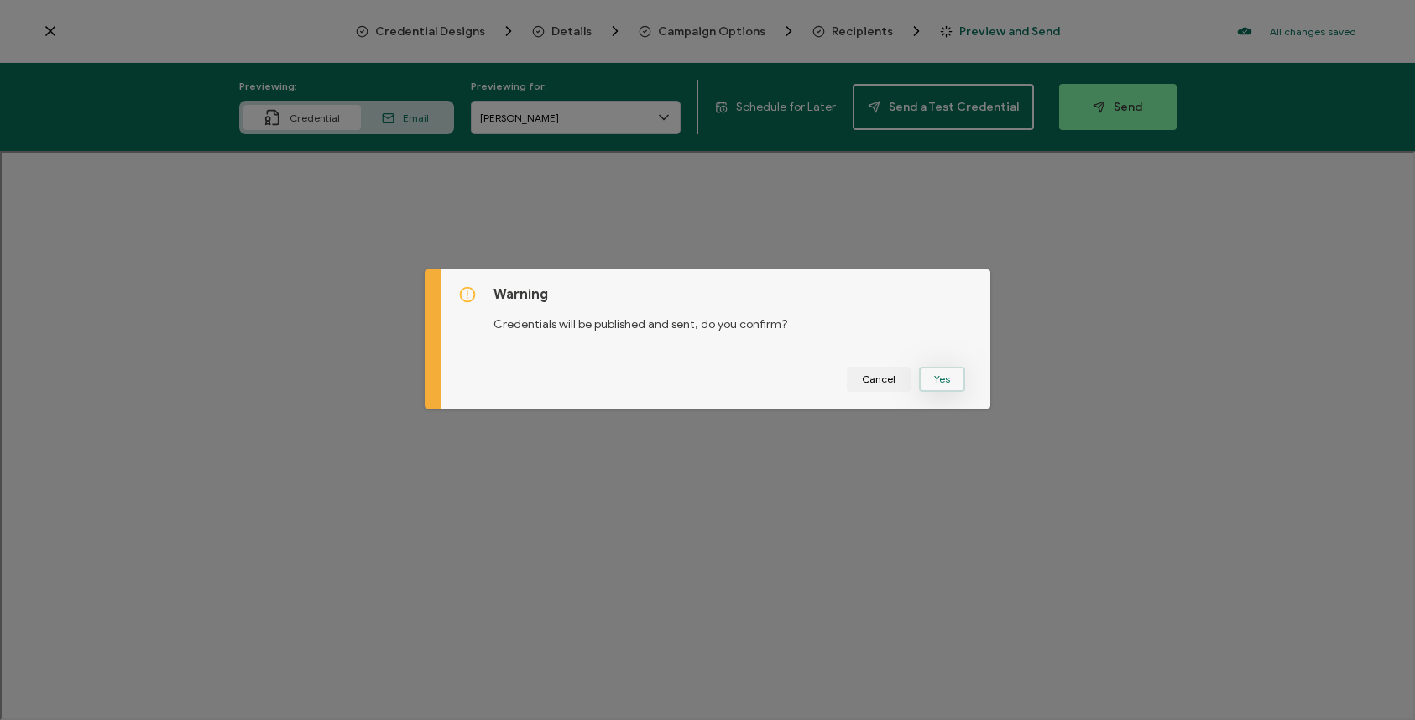
click at [930, 381] on button "Yes" at bounding box center [942, 379] width 46 height 25
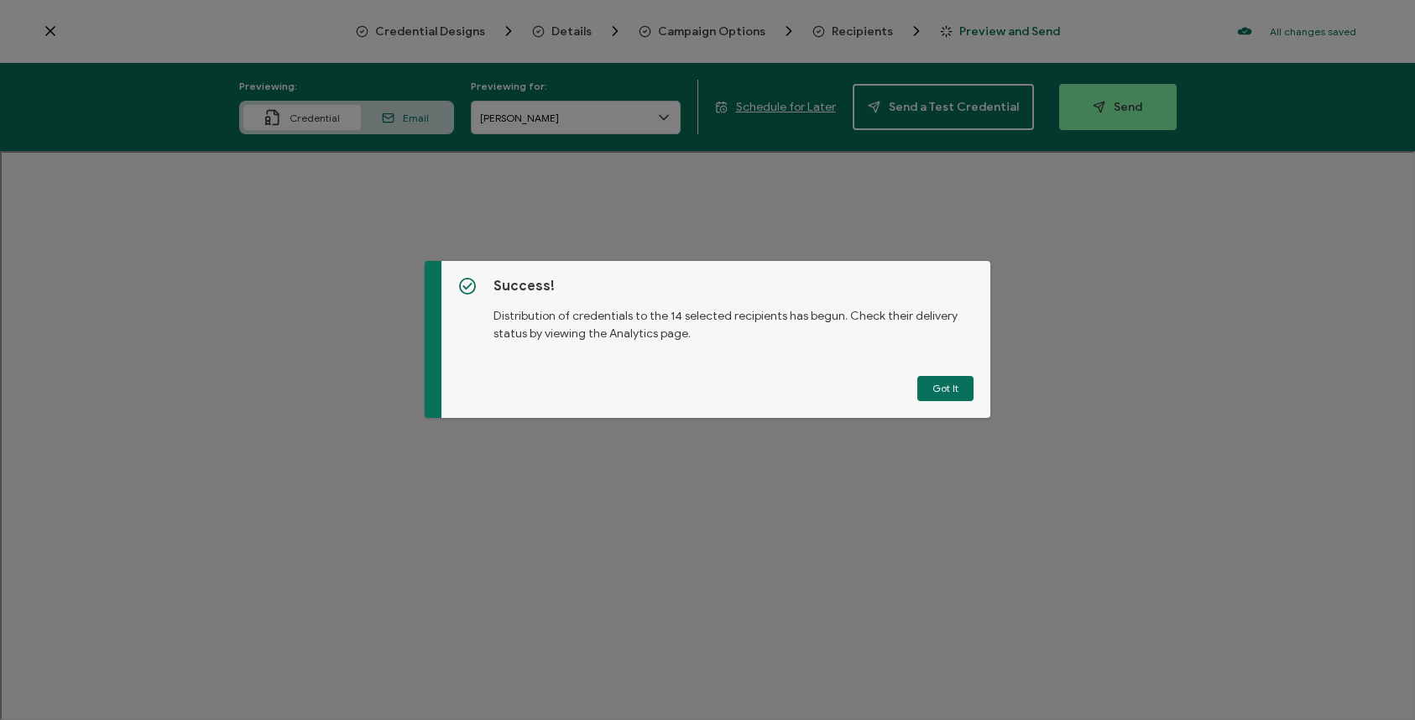
click at [930, 381] on button "Got It" at bounding box center [946, 388] width 56 height 25
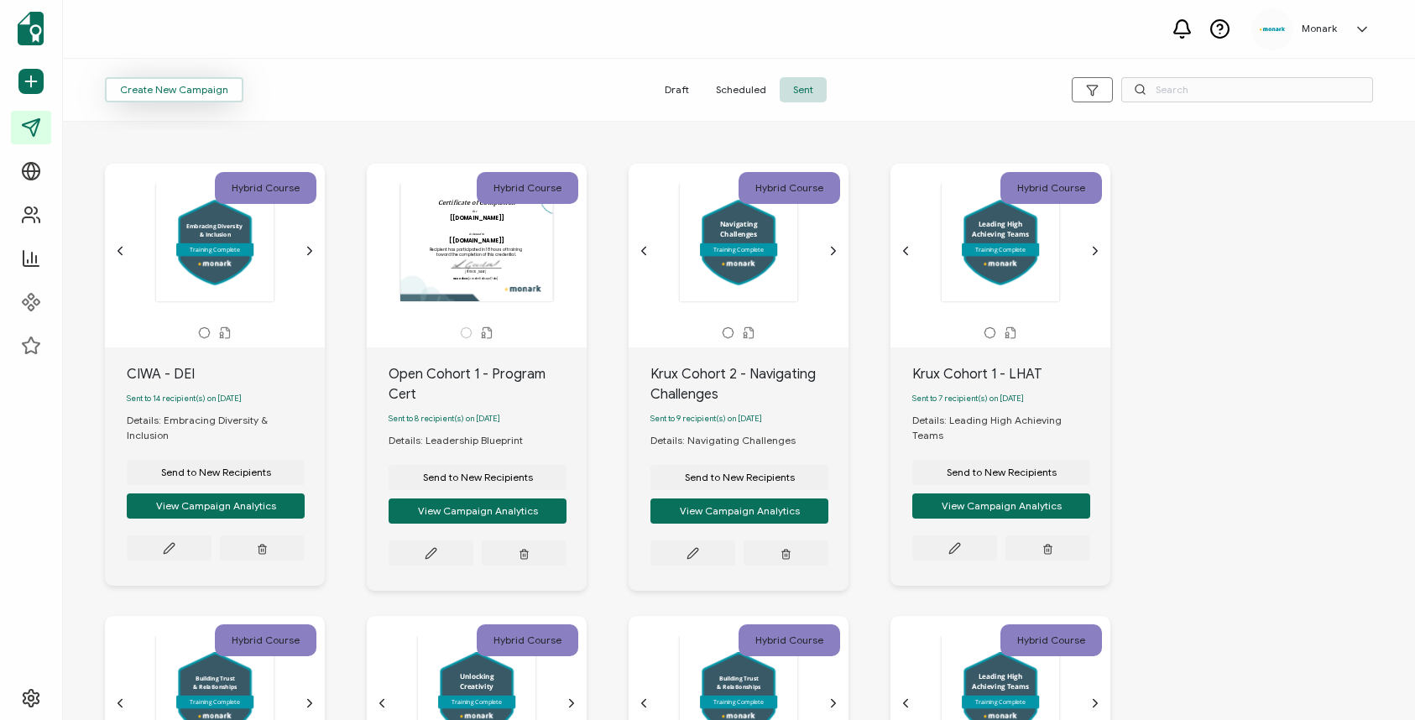
click at [179, 92] on span "Create New Campaign" at bounding box center [174, 90] width 108 height 10
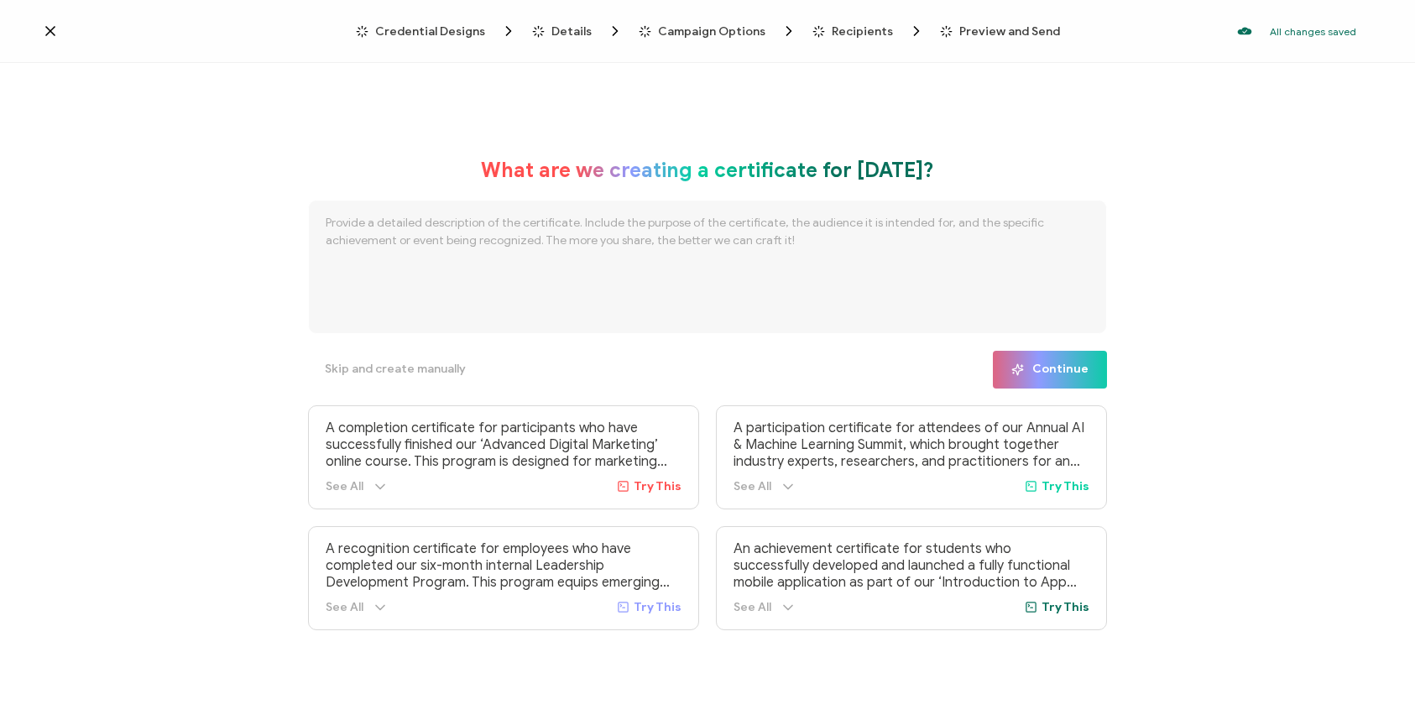
click at [458, 29] on span "Credential Designs" at bounding box center [430, 31] width 110 height 13
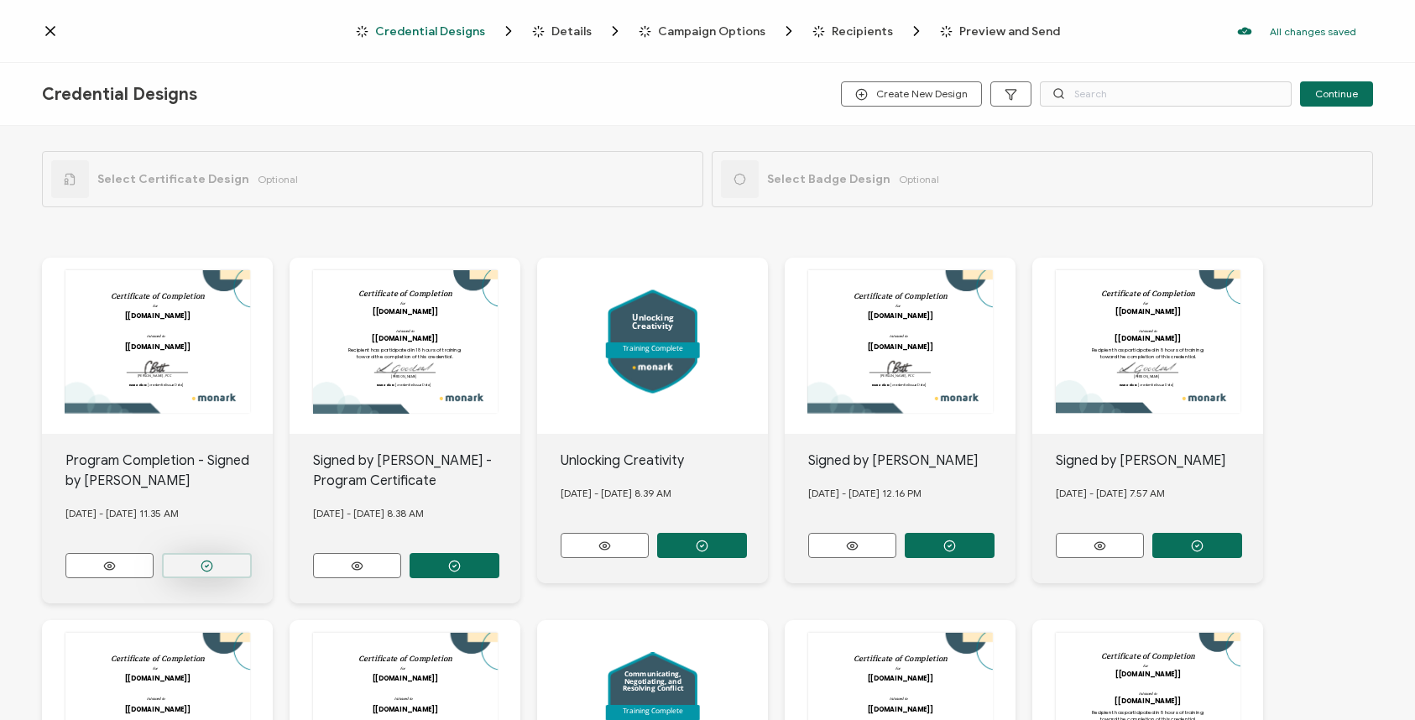
click at [190, 563] on button "button" at bounding box center [207, 565] width 90 height 25
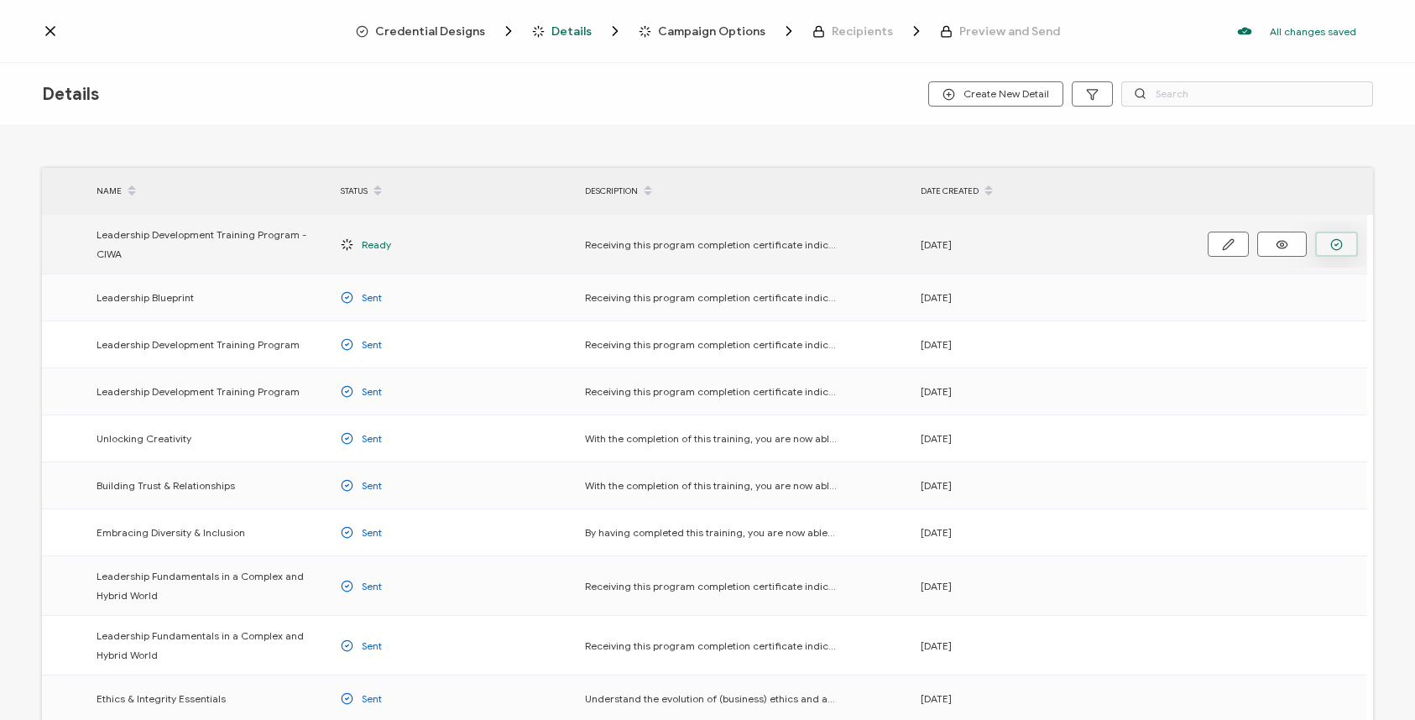
click at [1336, 243] on icon "button" at bounding box center [1337, 244] width 3 height 3
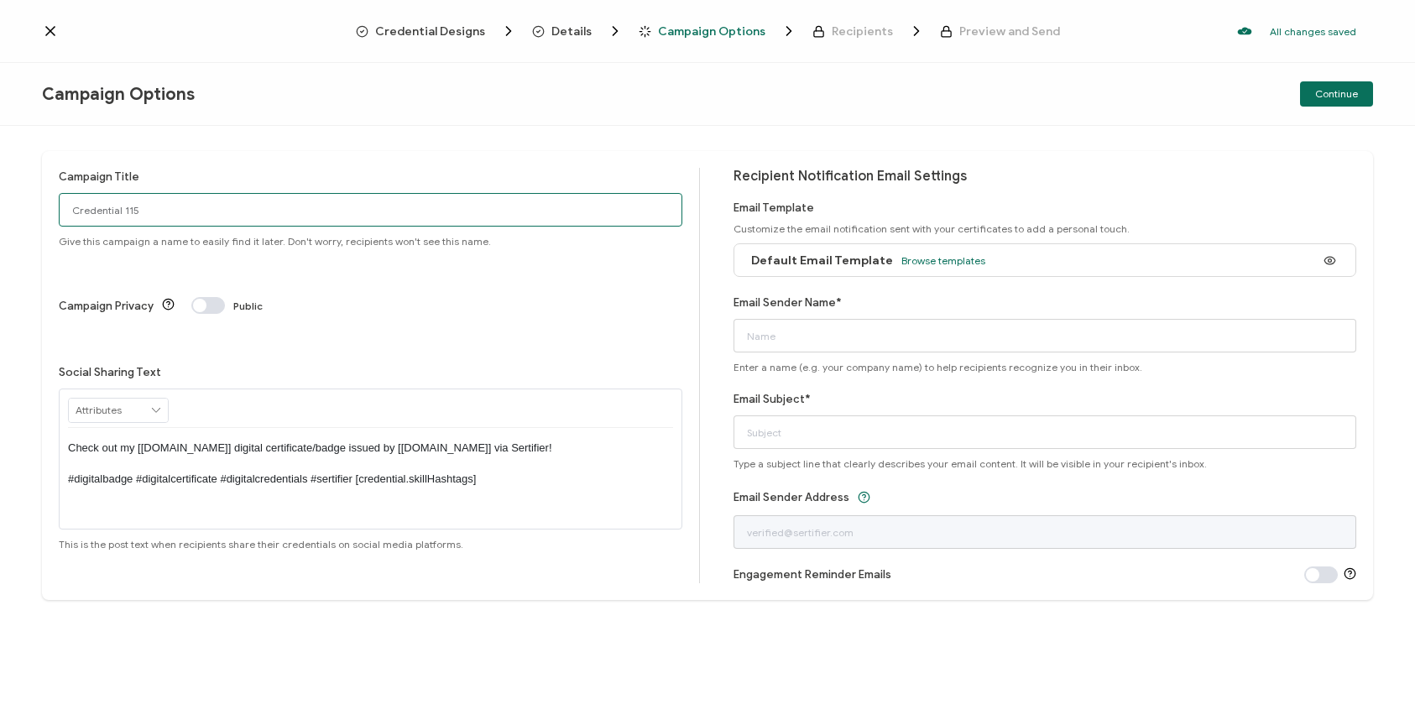
click at [338, 204] on input "Credential 115" at bounding box center [371, 210] width 624 height 34
type input "CIWA - Program Completion"
click at [905, 263] on span "Browse templates" at bounding box center [944, 260] width 84 height 13
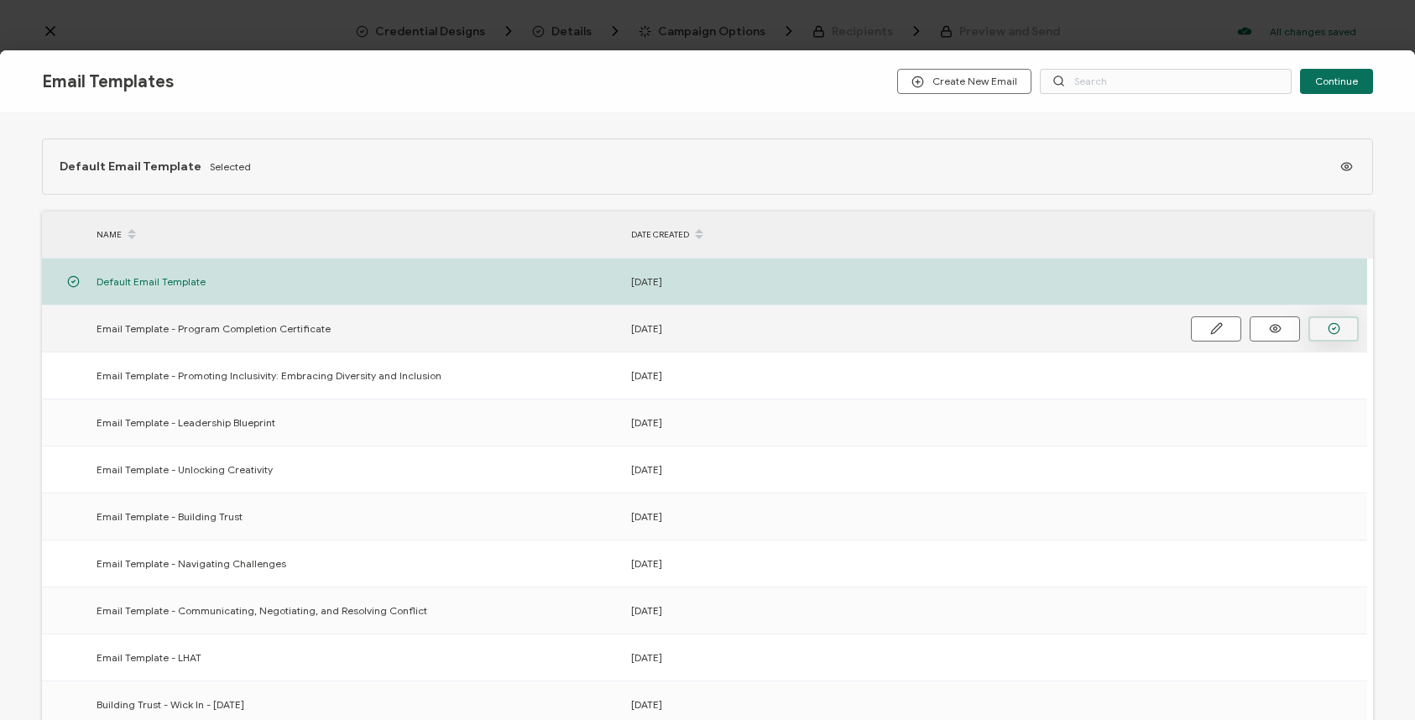
click at [1325, 328] on button "button" at bounding box center [1334, 329] width 50 height 25
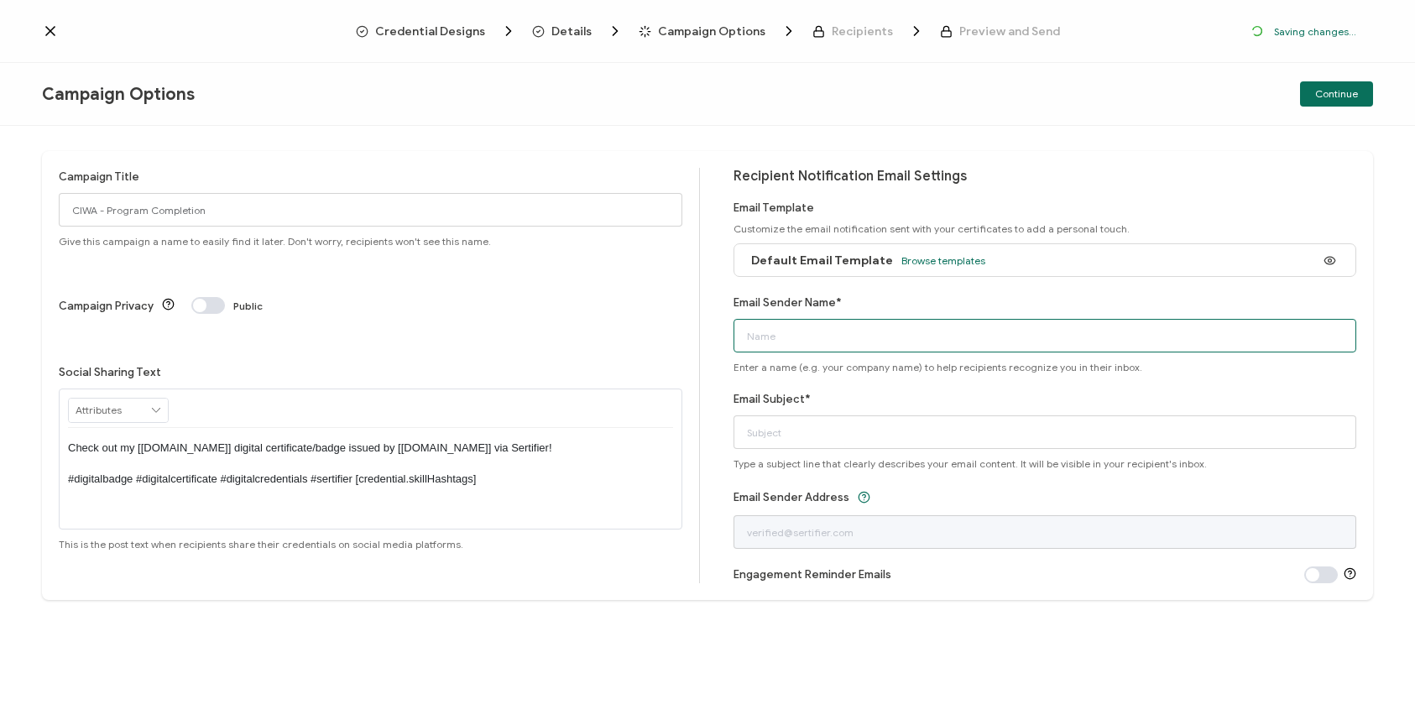
click at [793, 333] on input "Email Sender Name*" at bounding box center [1046, 336] width 624 height 34
type input "Krs"
click at [778, 336] on input "Email Sender Name*" at bounding box center [1046, 336] width 624 height 34
type input "[PERSON_NAME] at [GEOGRAPHIC_DATA]"
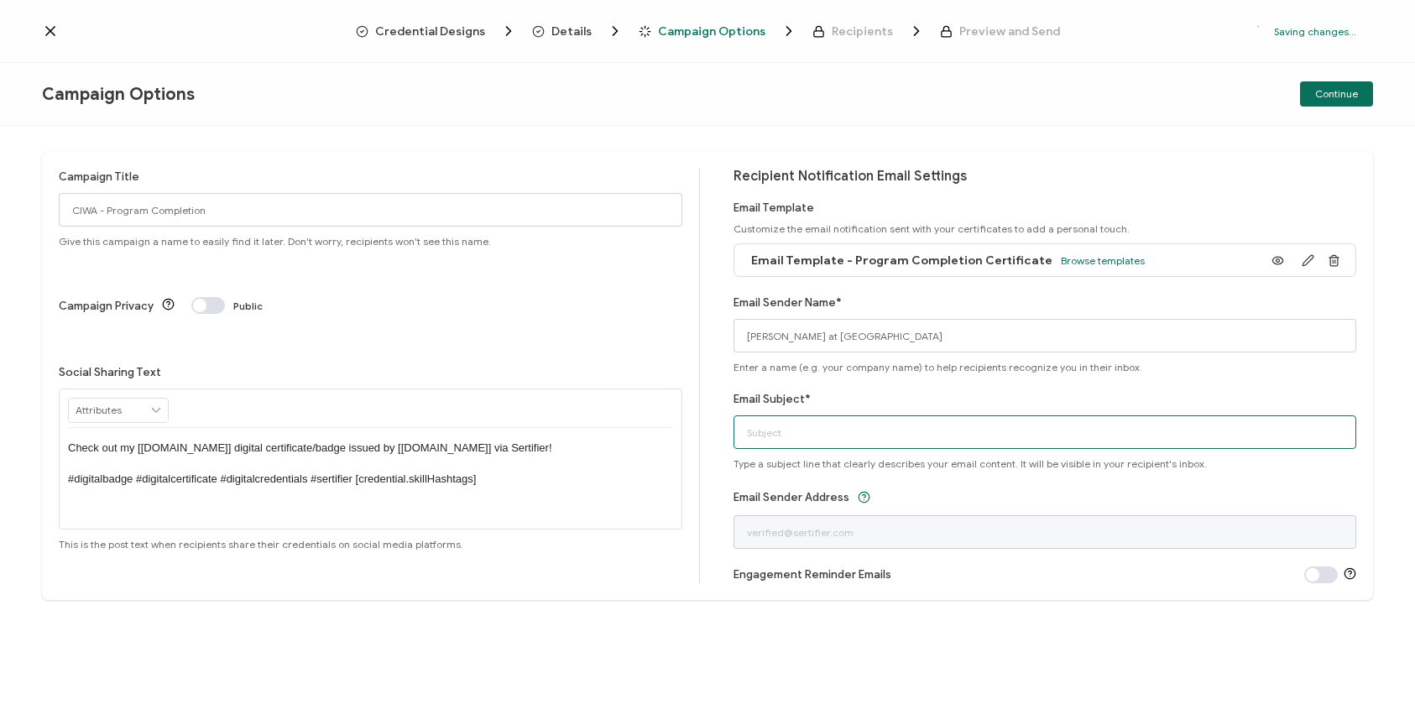
click at [810, 422] on input "Email Subject*" at bounding box center [1046, 433] width 624 height 34
paste input "Congratulations on Completing your Learning Path!"
click at [914, 432] on input "Congratulations on Completing your Learning Path!" at bounding box center [1046, 433] width 624 height 34
click at [971, 434] on input "Congratulations on Completing your Learning Path!" at bounding box center [1046, 433] width 624 height 34
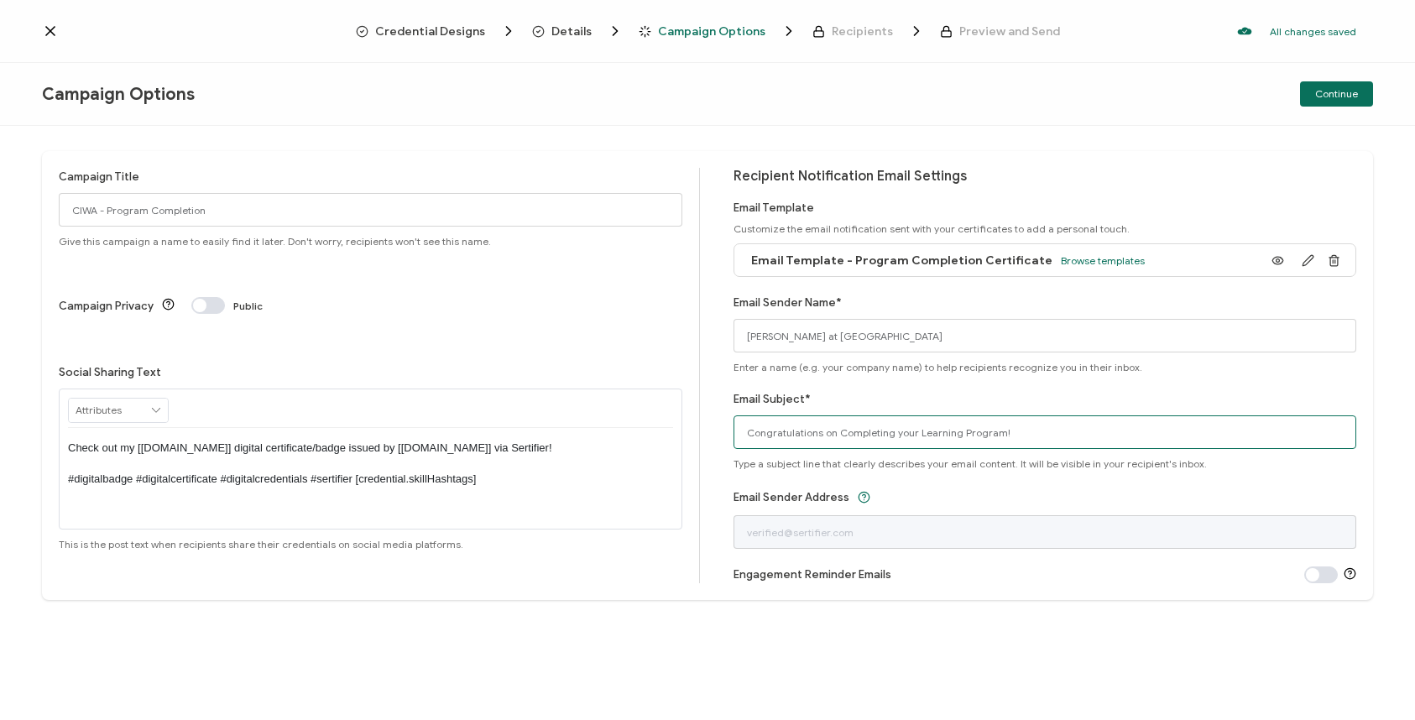
click at [939, 429] on input "Congratulations on Completing your Learning Program!" at bounding box center [1046, 433] width 624 height 34
type input "Congratulations on Completing your Leadership Development Program!"
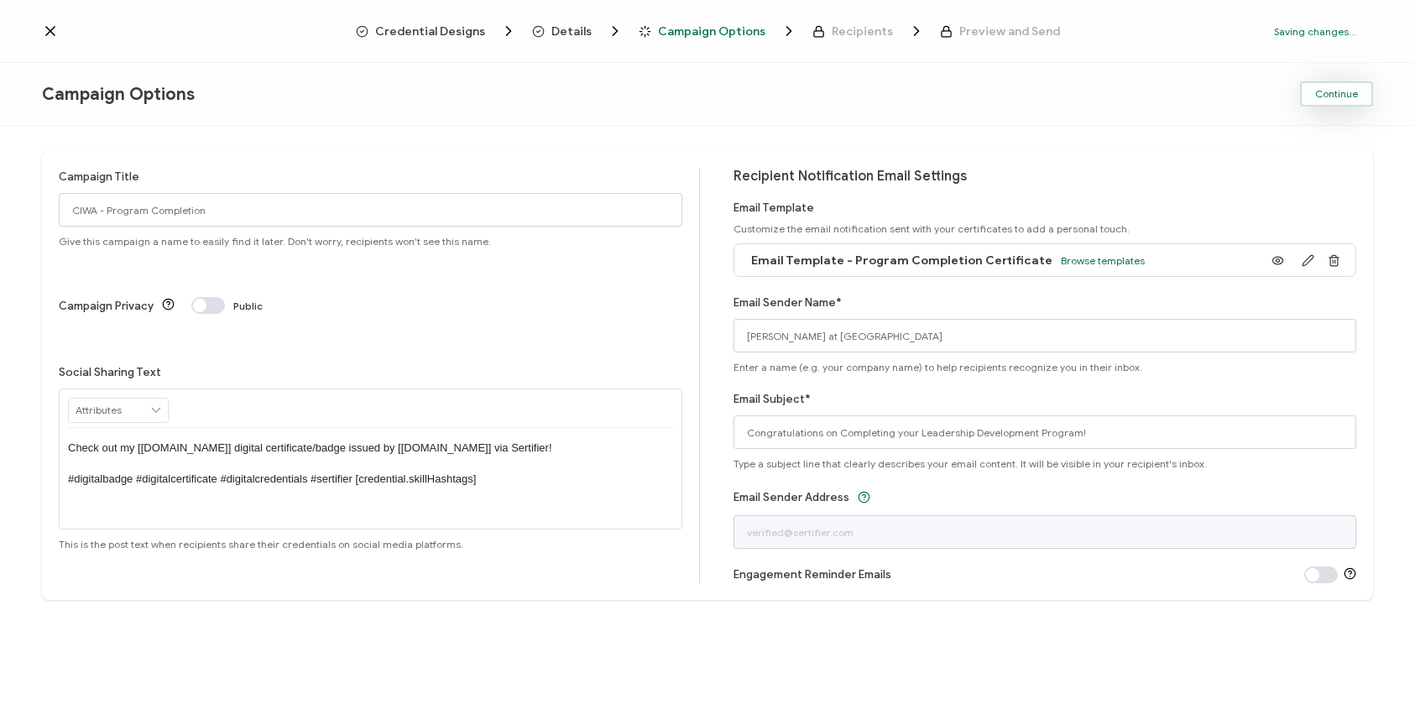
click at [1336, 89] on span "Continue" at bounding box center [1337, 94] width 43 height 10
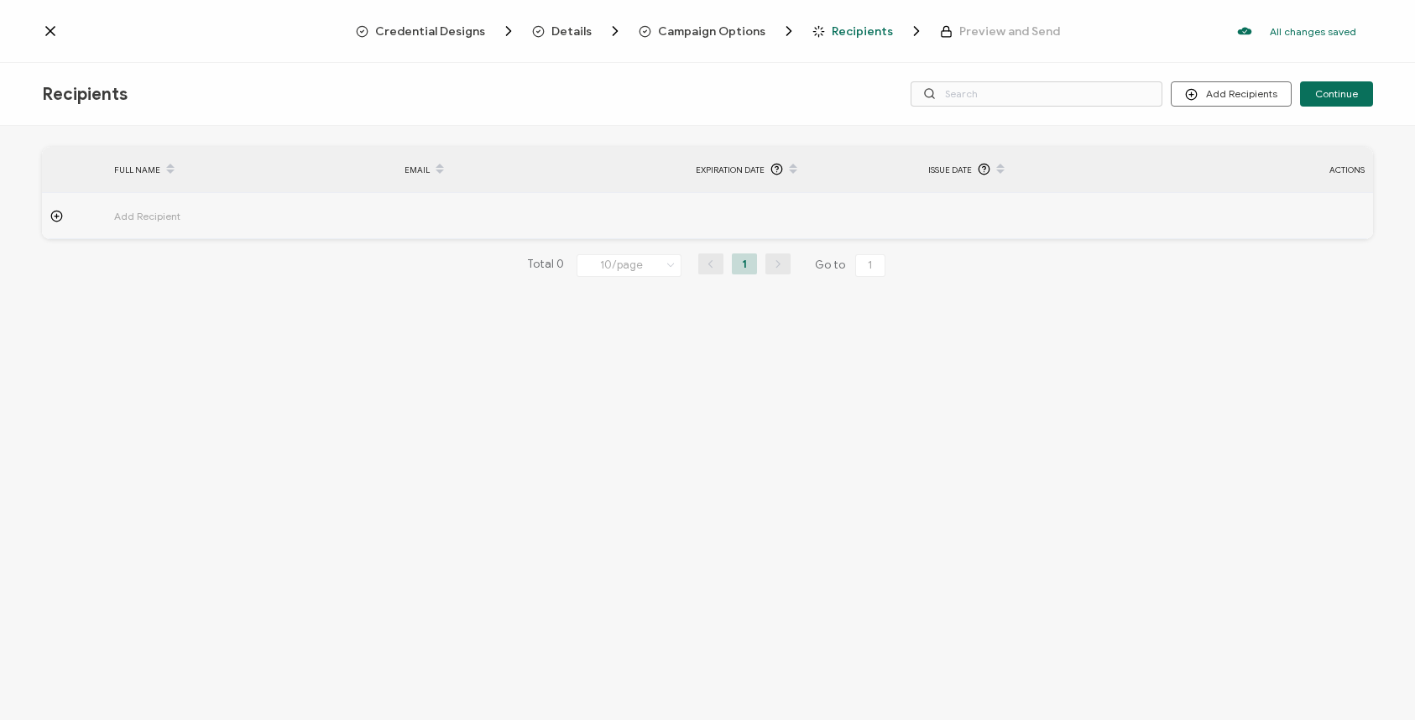
click at [852, 29] on span "Recipients" at bounding box center [862, 31] width 61 height 13
click at [1260, 88] on button "Add Recipients" at bounding box center [1231, 93] width 121 height 25
click at [1248, 140] on span "Upload Recipients" at bounding box center [1253, 139] width 85 height 13
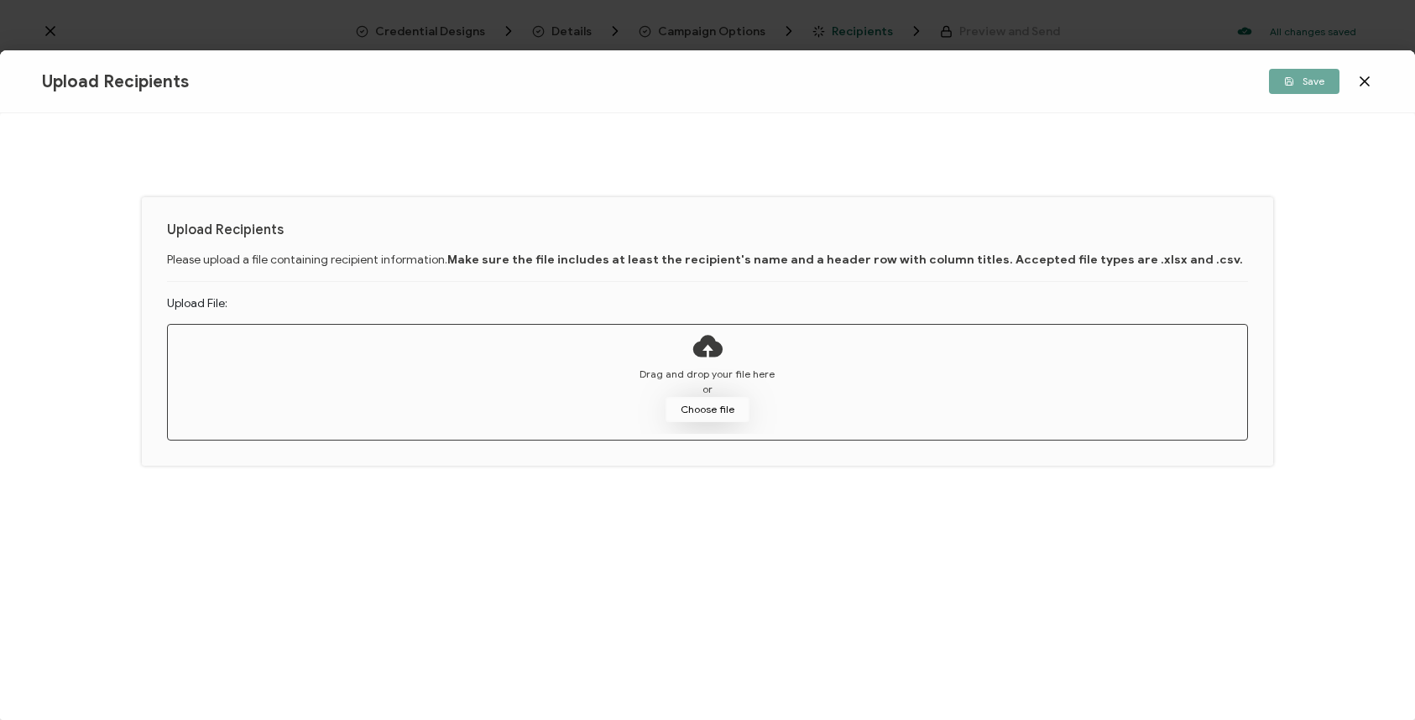
click at [685, 406] on button "Choose file" at bounding box center [708, 409] width 84 height 25
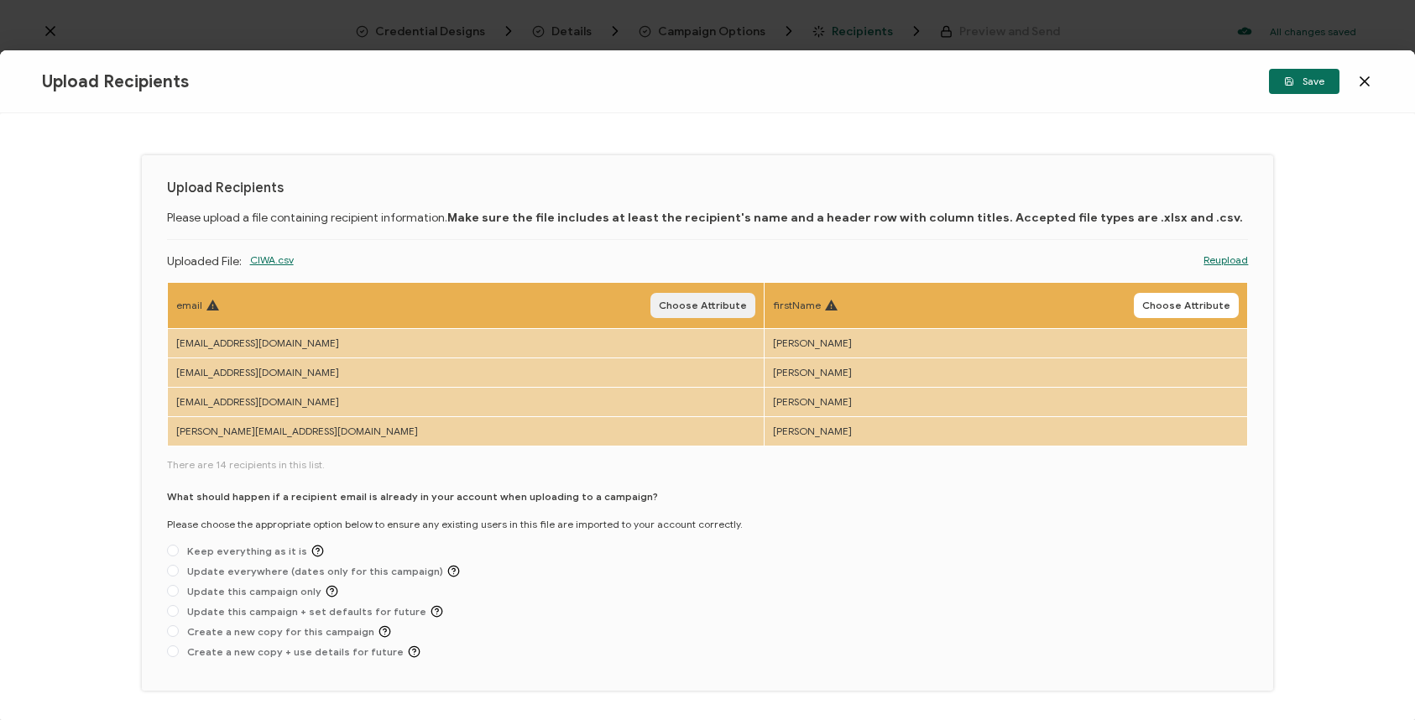
click at [651, 298] on button "Choose Attribute" at bounding box center [703, 305] width 105 height 25
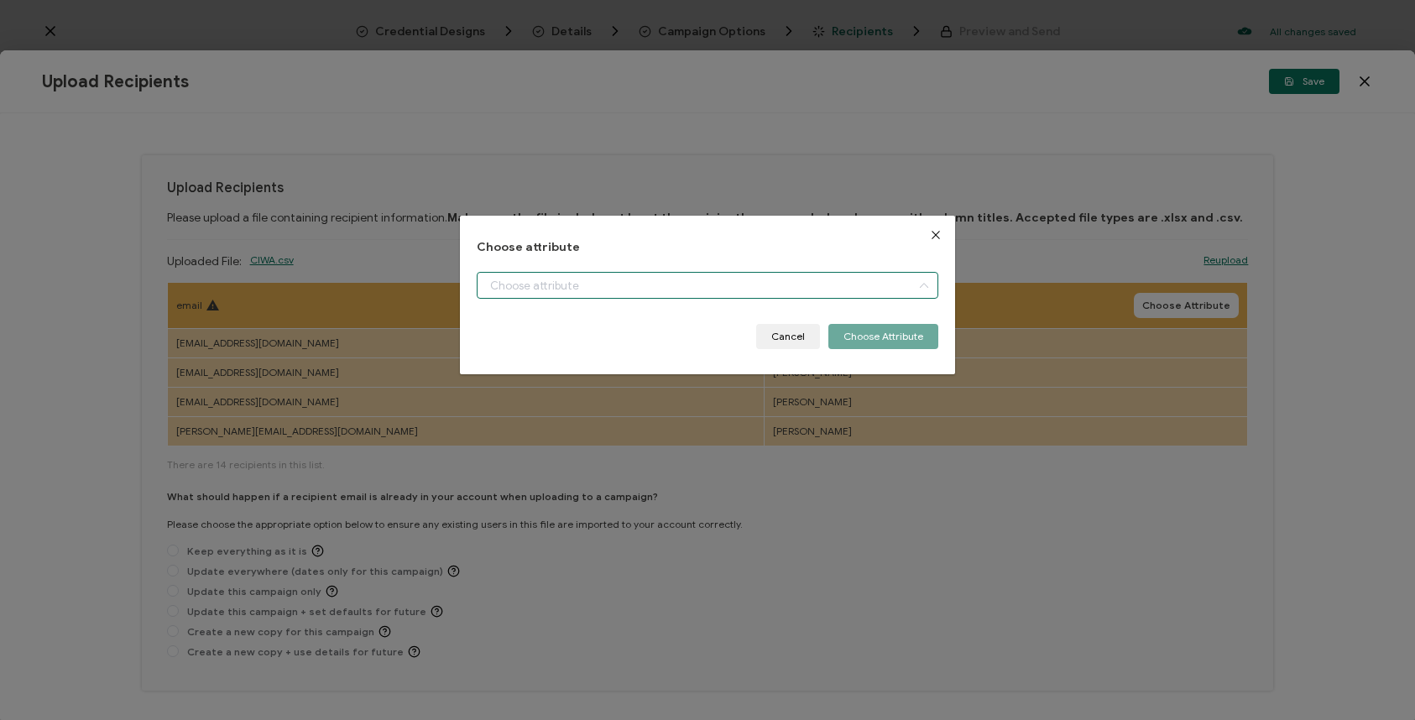
click at [632, 293] on input "dialog" at bounding box center [708, 285] width 462 height 27
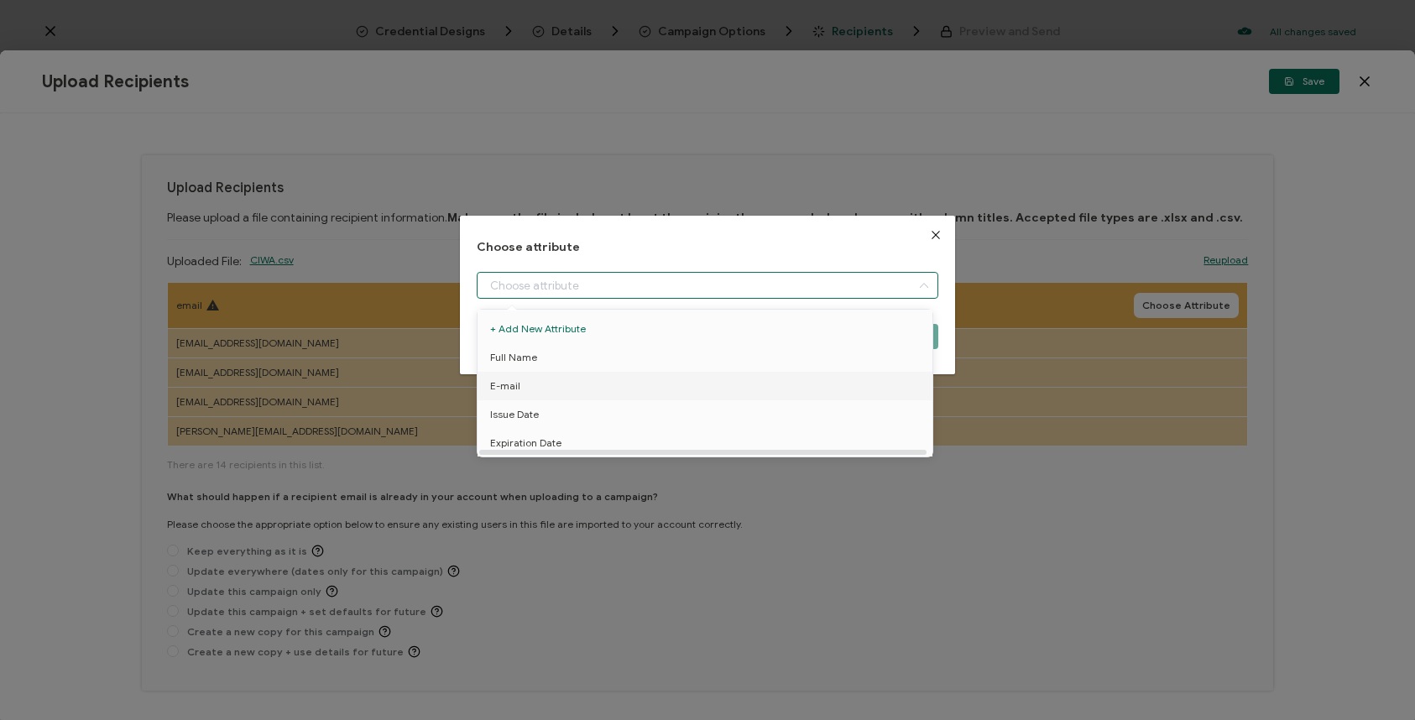
click at [602, 380] on li "E-mail" at bounding box center [708, 386] width 469 height 29
type input "E-mail"
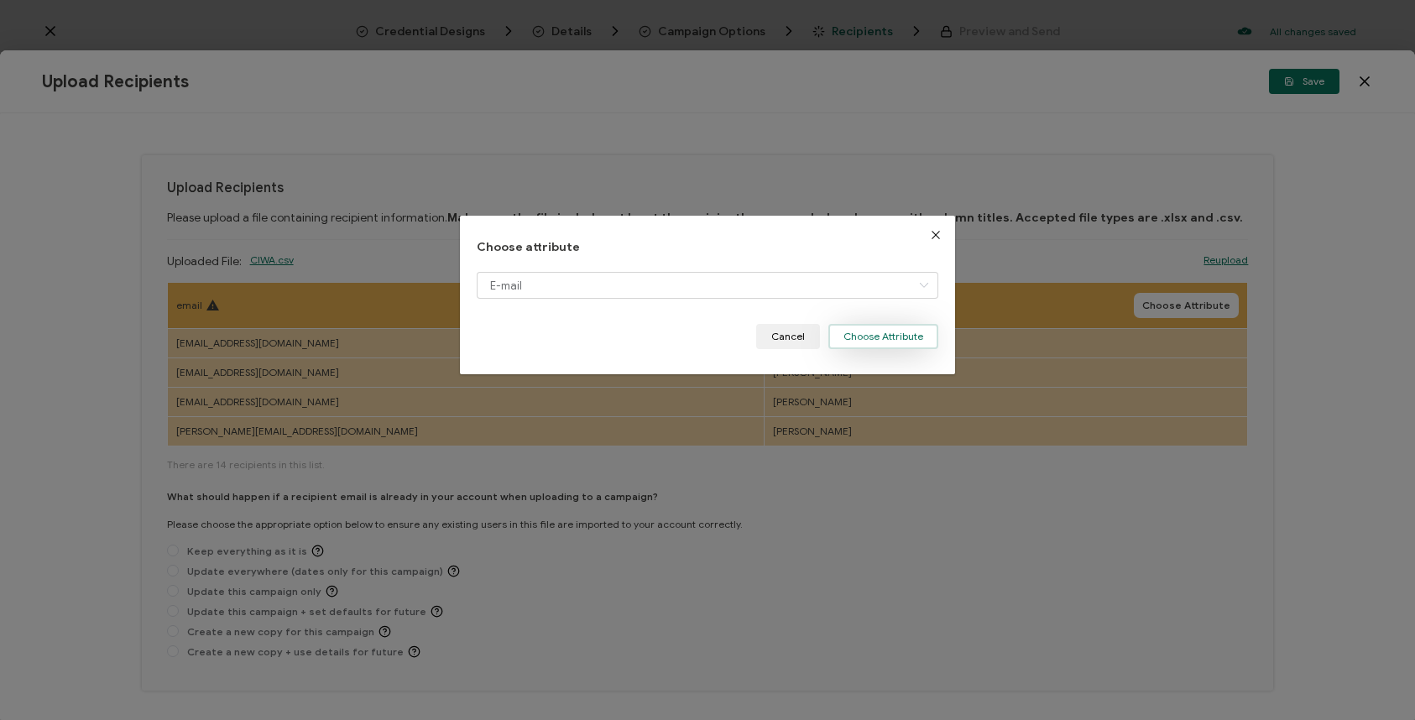
click at [854, 339] on button "Choose Attribute" at bounding box center [884, 336] width 110 height 25
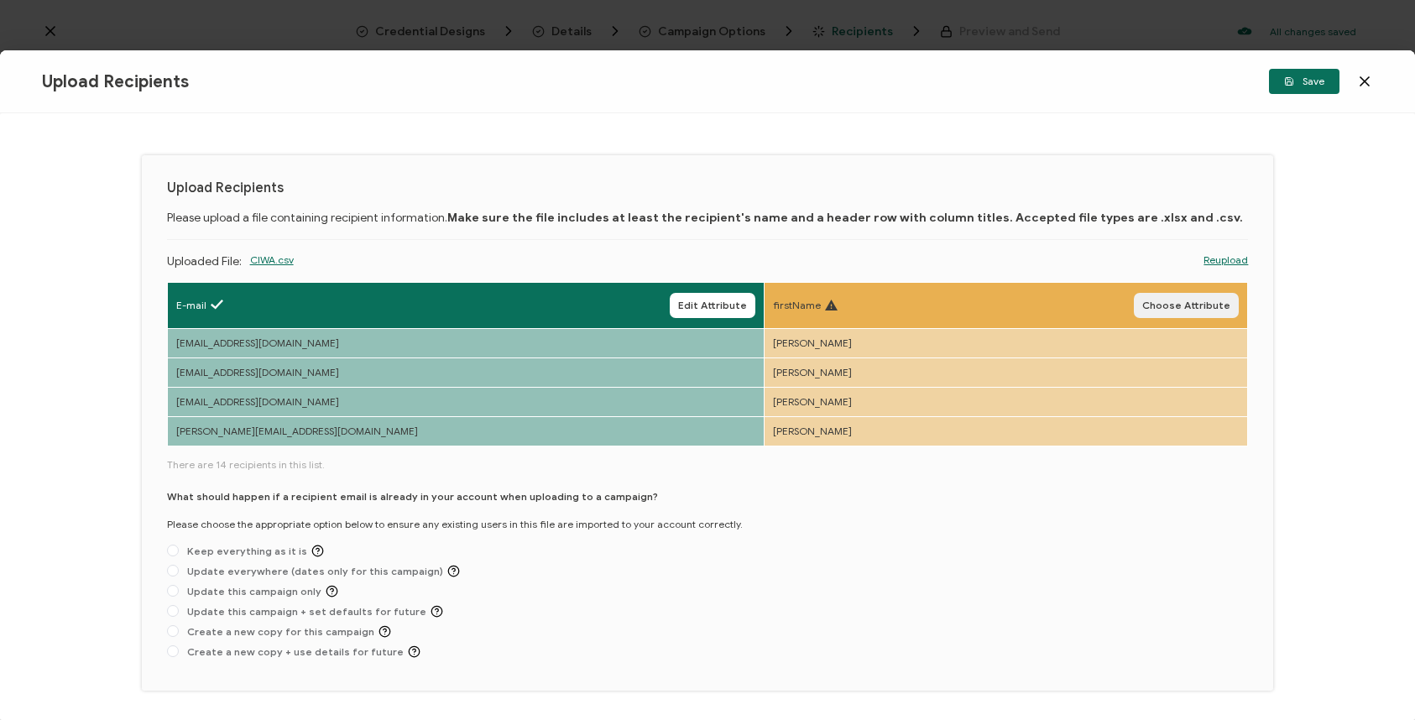
click at [1186, 306] on span "Choose Attribute" at bounding box center [1187, 306] width 88 height 10
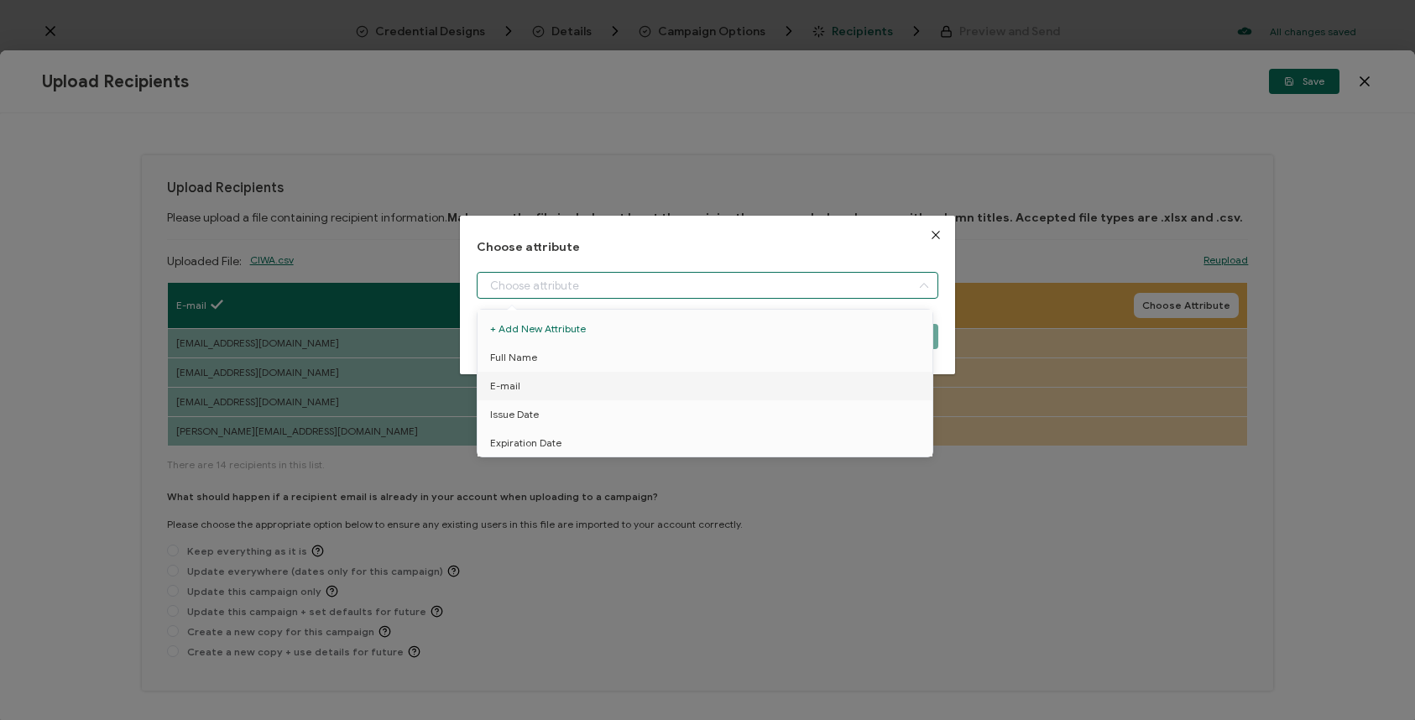
click at [888, 284] on input "dialog" at bounding box center [708, 285] width 462 height 27
click at [774, 353] on li "Full Name" at bounding box center [708, 357] width 469 height 29
type input "Full Name"
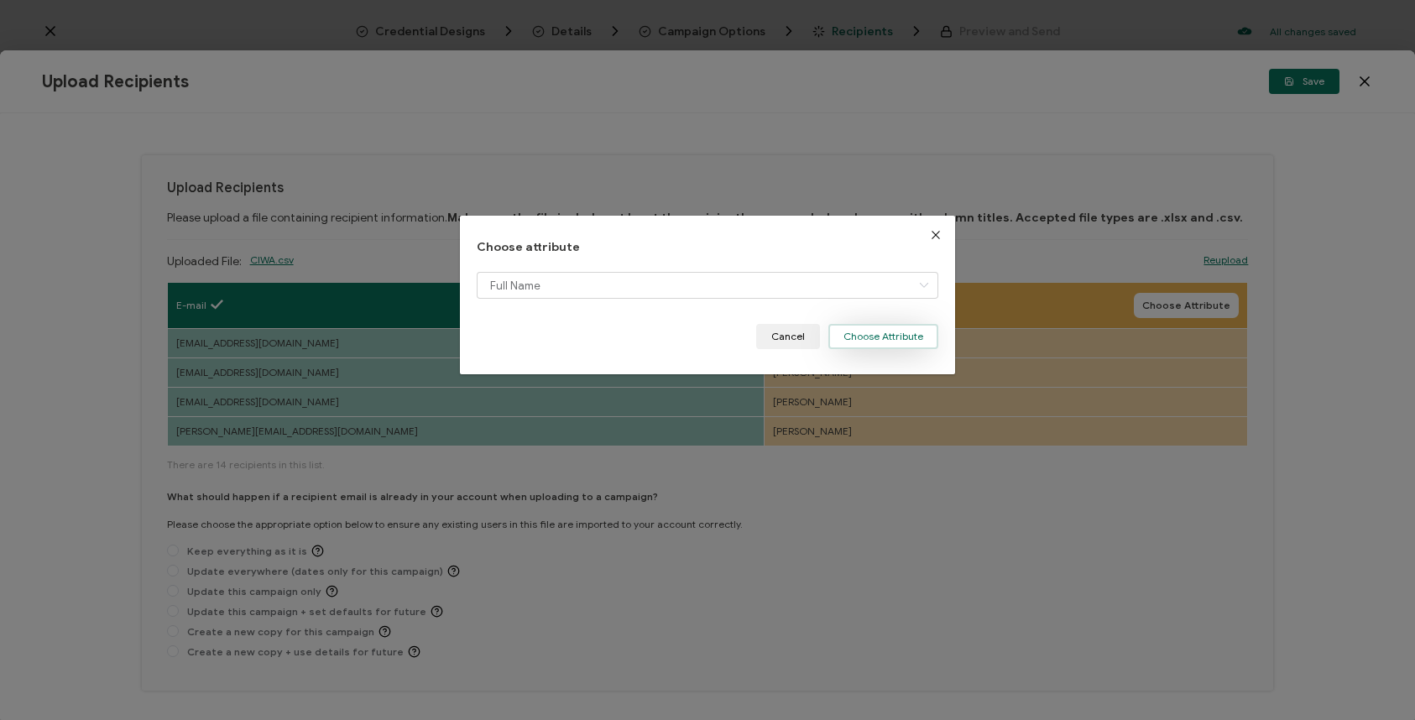
click at [863, 338] on button "Choose Attribute" at bounding box center [884, 336] width 110 height 25
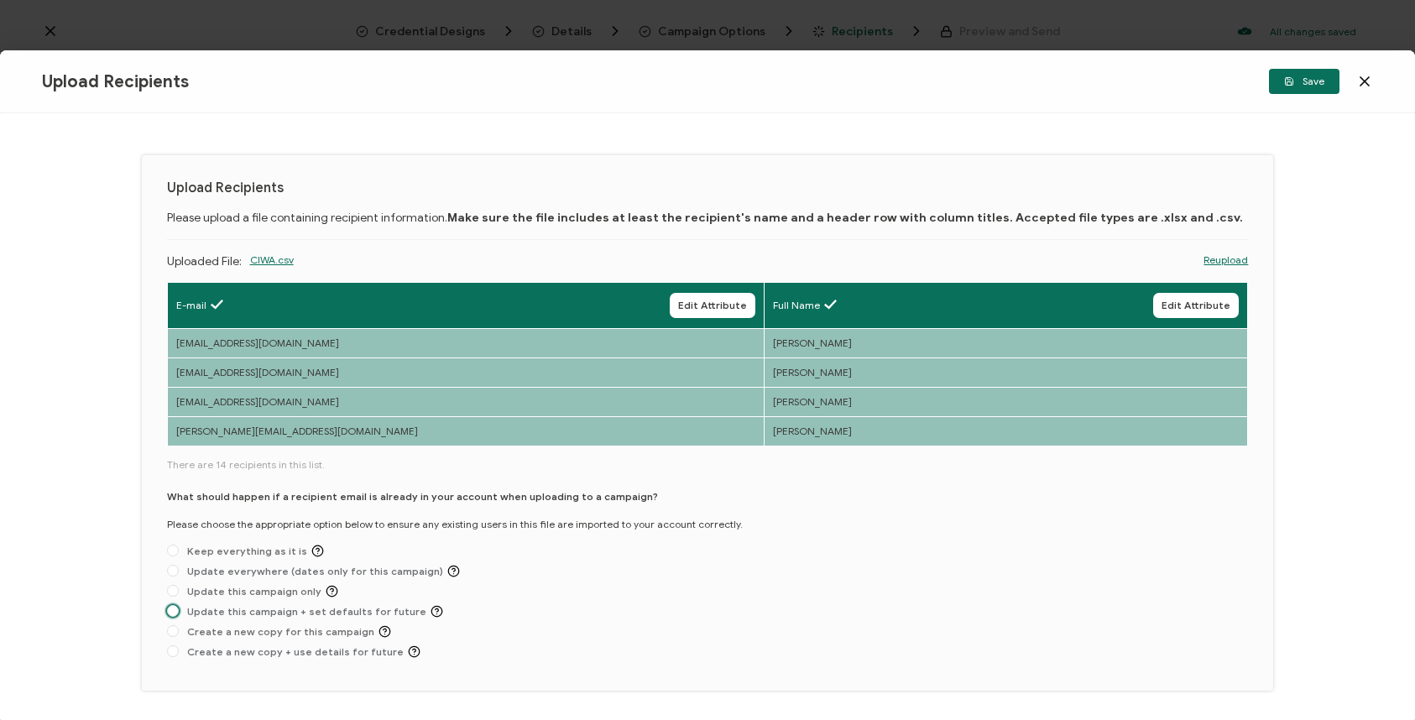
click at [333, 610] on span "Update this campaign + set defaults for future" at bounding box center [311, 611] width 264 height 13
click at [179, 610] on input "Update this campaign + set defaults for future" at bounding box center [173, 611] width 12 height 13
radio input "true"
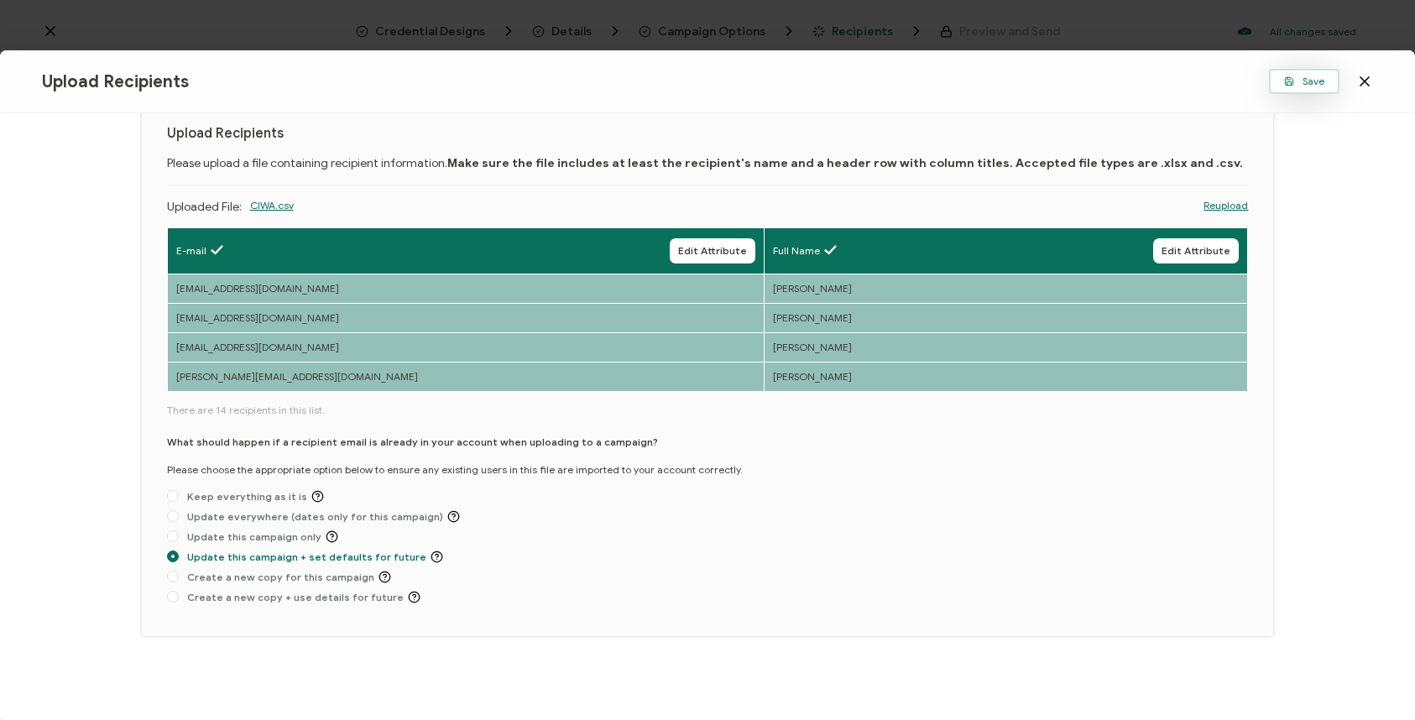
click at [1295, 76] on span "Save" at bounding box center [1305, 81] width 40 height 10
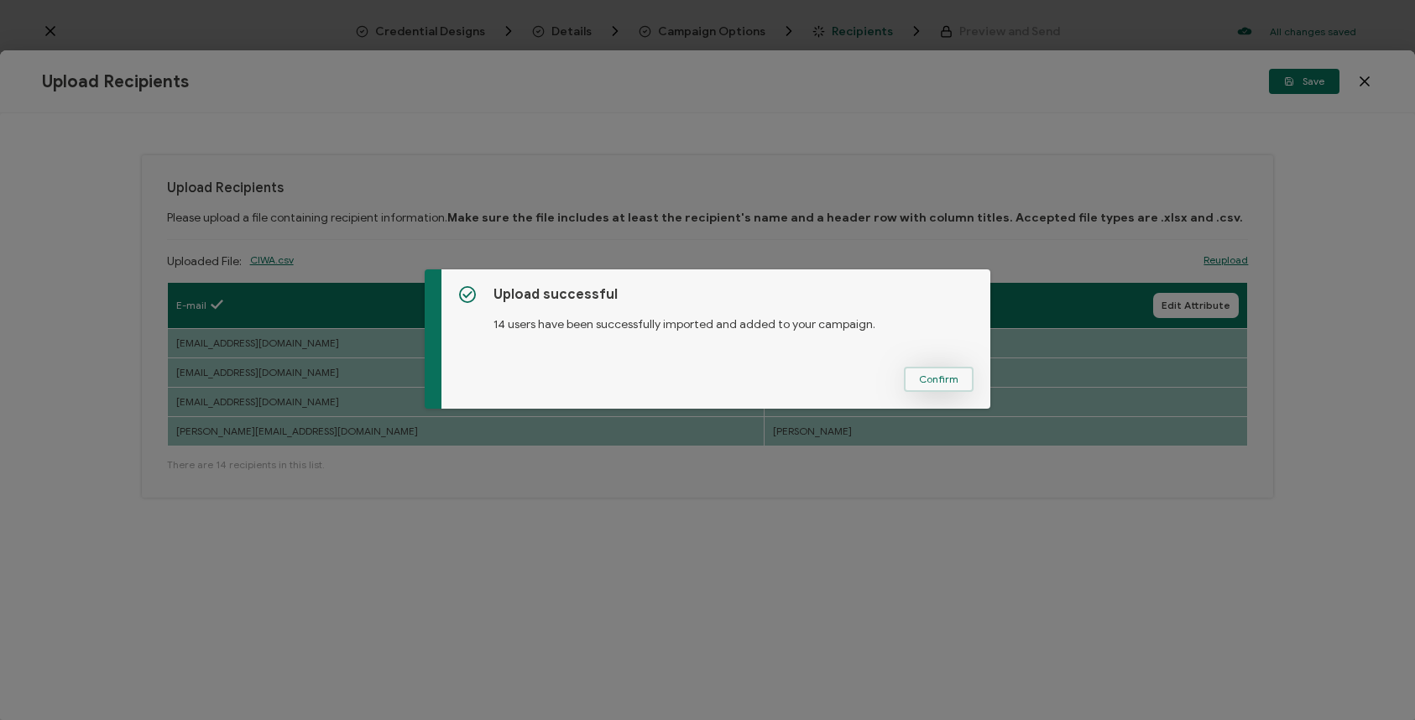
click at [947, 377] on span "Confirm" at bounding box center [938, 379] width 39 height 10
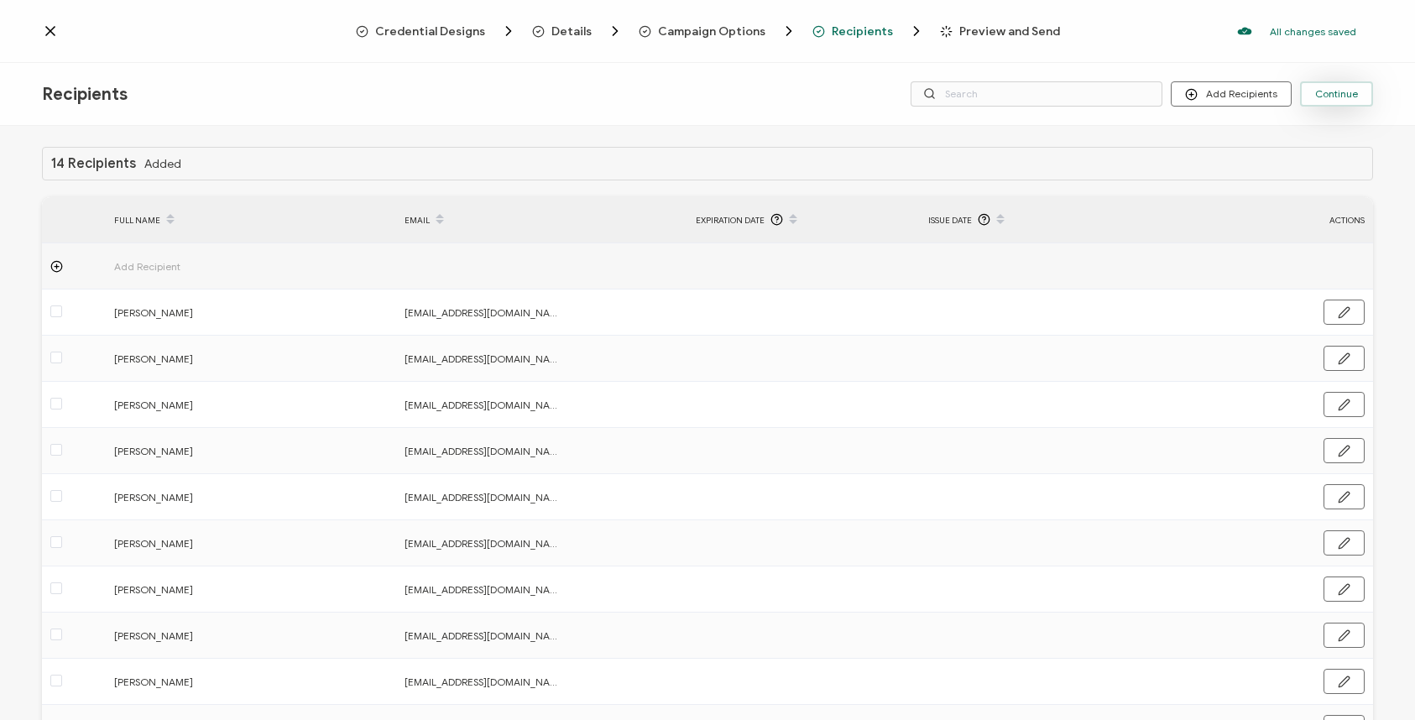
click at [1345, 94] on span "Continue" at bounding box center [1337, 94] width 43 height 10
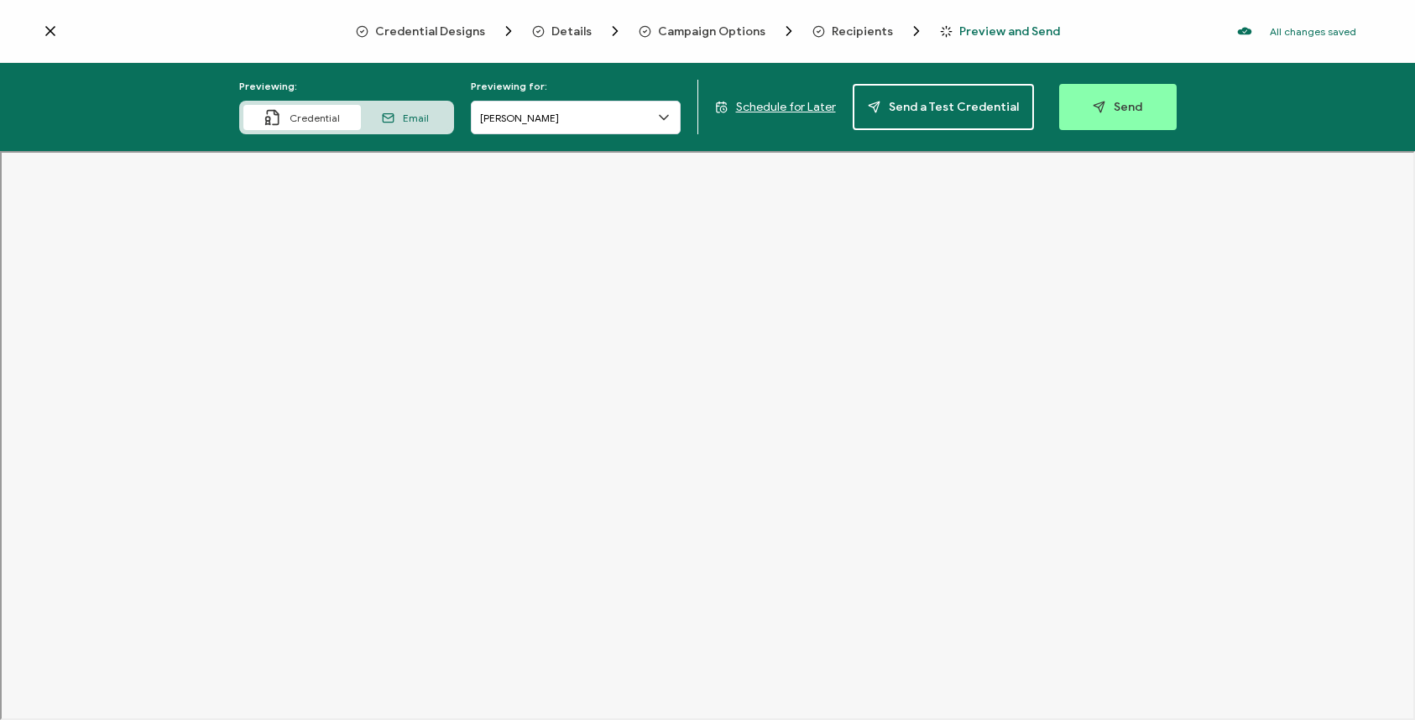
click at [52, 34] on icon at bounding box center [50, 31] width 17 height 17
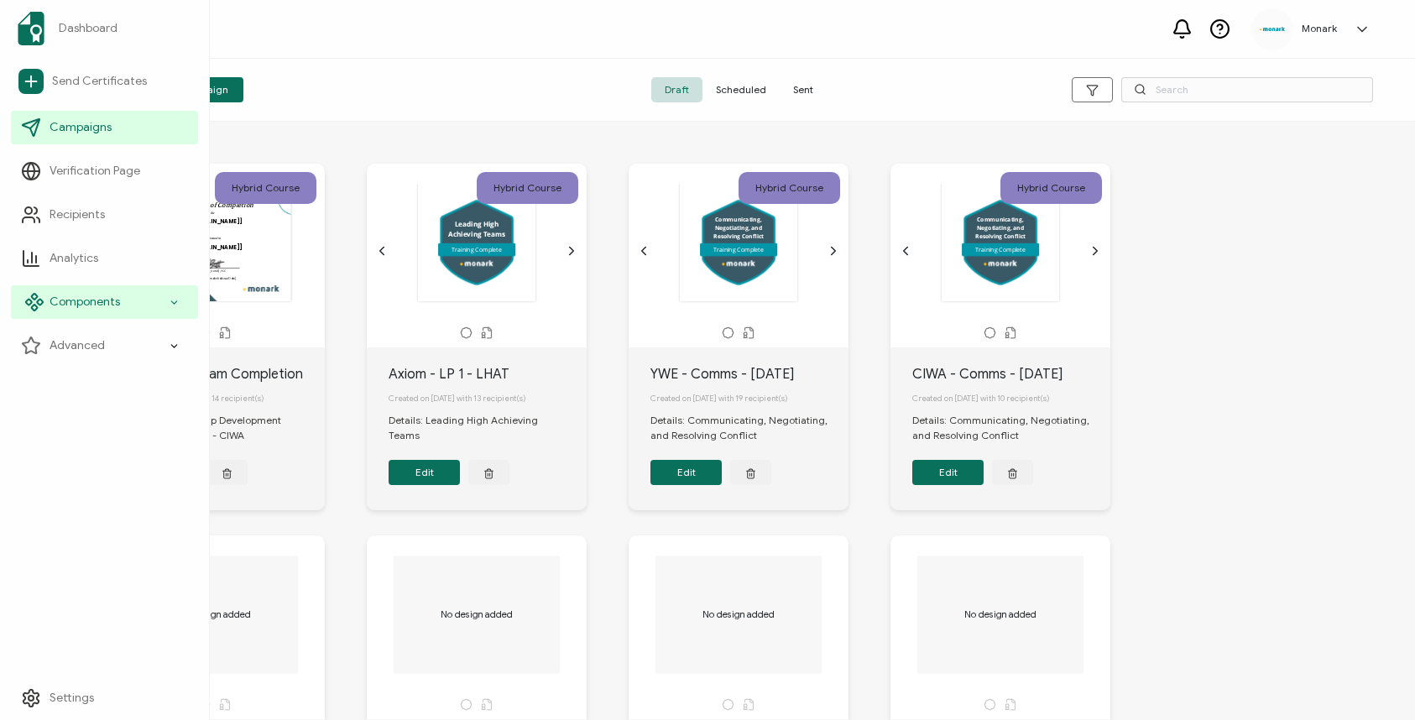
click at [102, 302] on span "Components" at bounding box center [85, 302] width 71 height 17
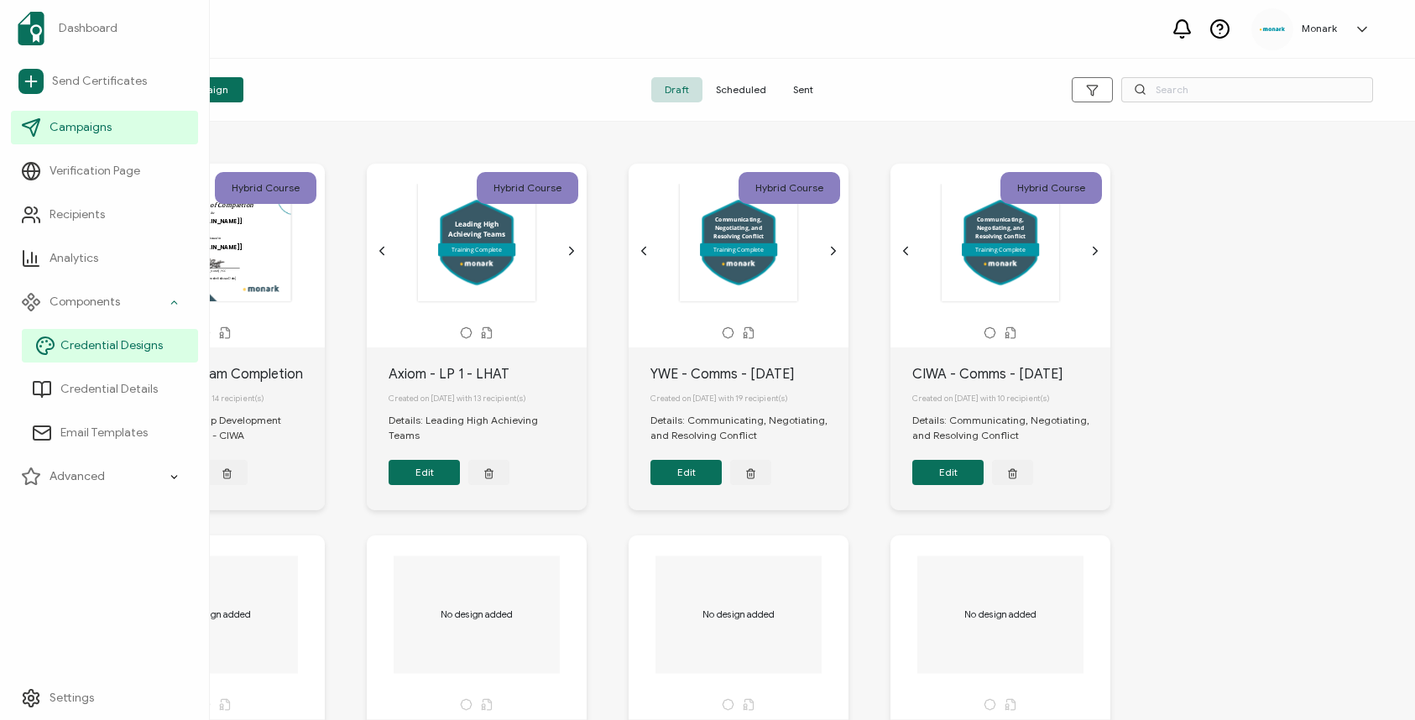
click at [92, 342] on span "Credential Designs" at bounding box center [111, 346] width 102 height 17
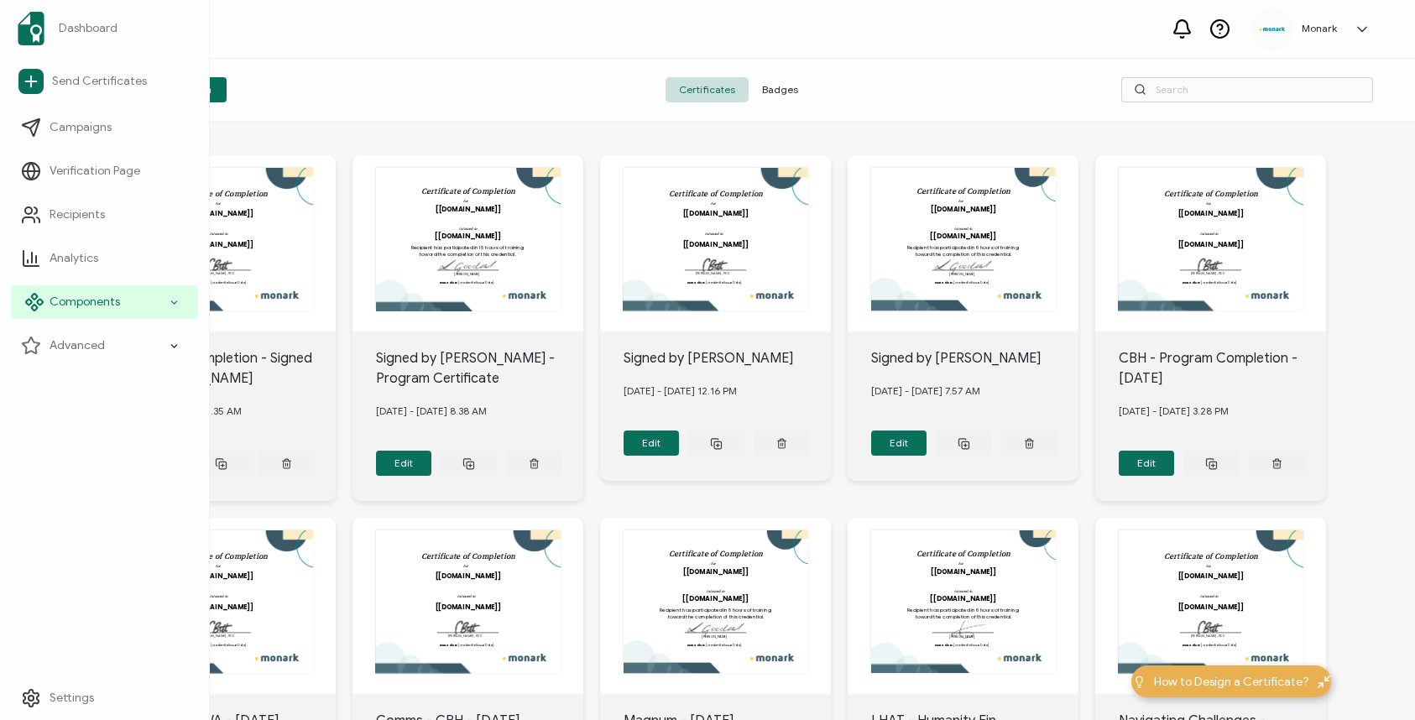
click at [113, 301] on span "Components" at bounding box center [85, 302] width 71 height 17
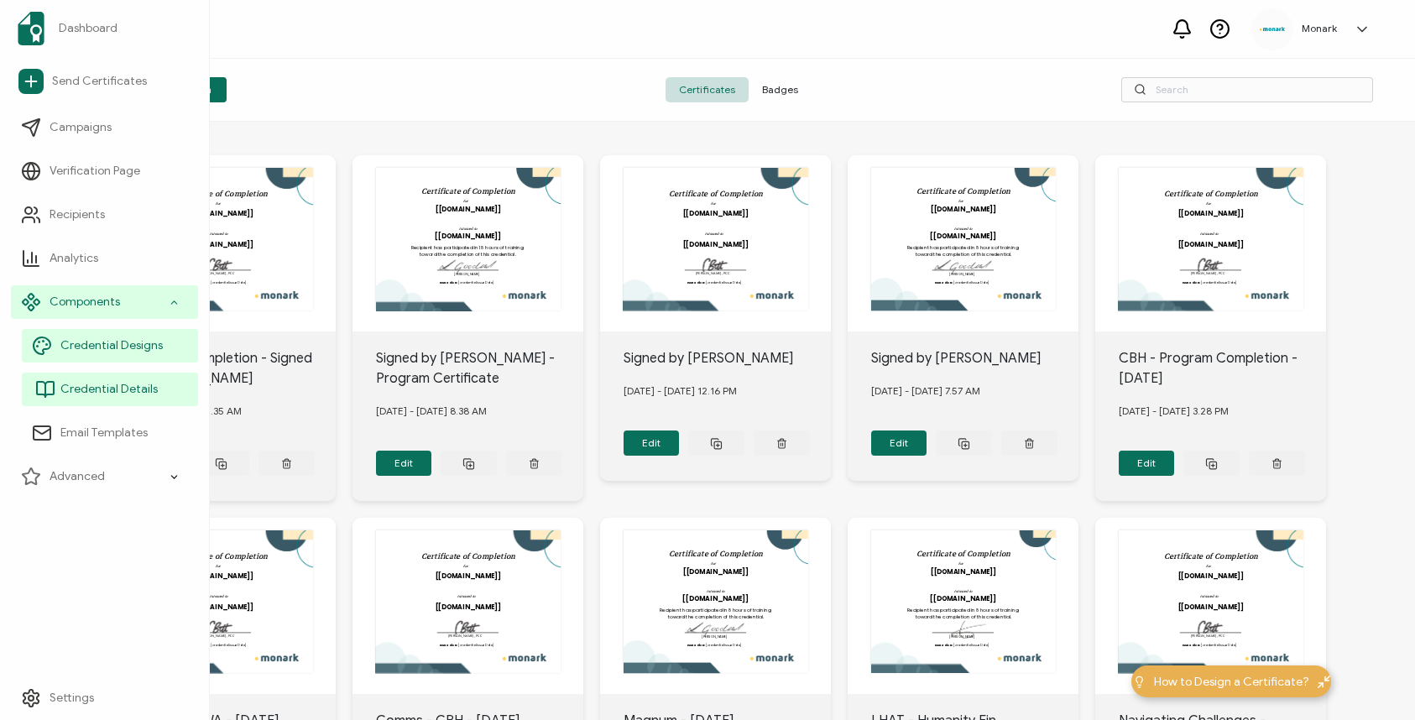
click at [92, 390] on span "Credential Details" at bounding box center [108, 389] width 97 height 17
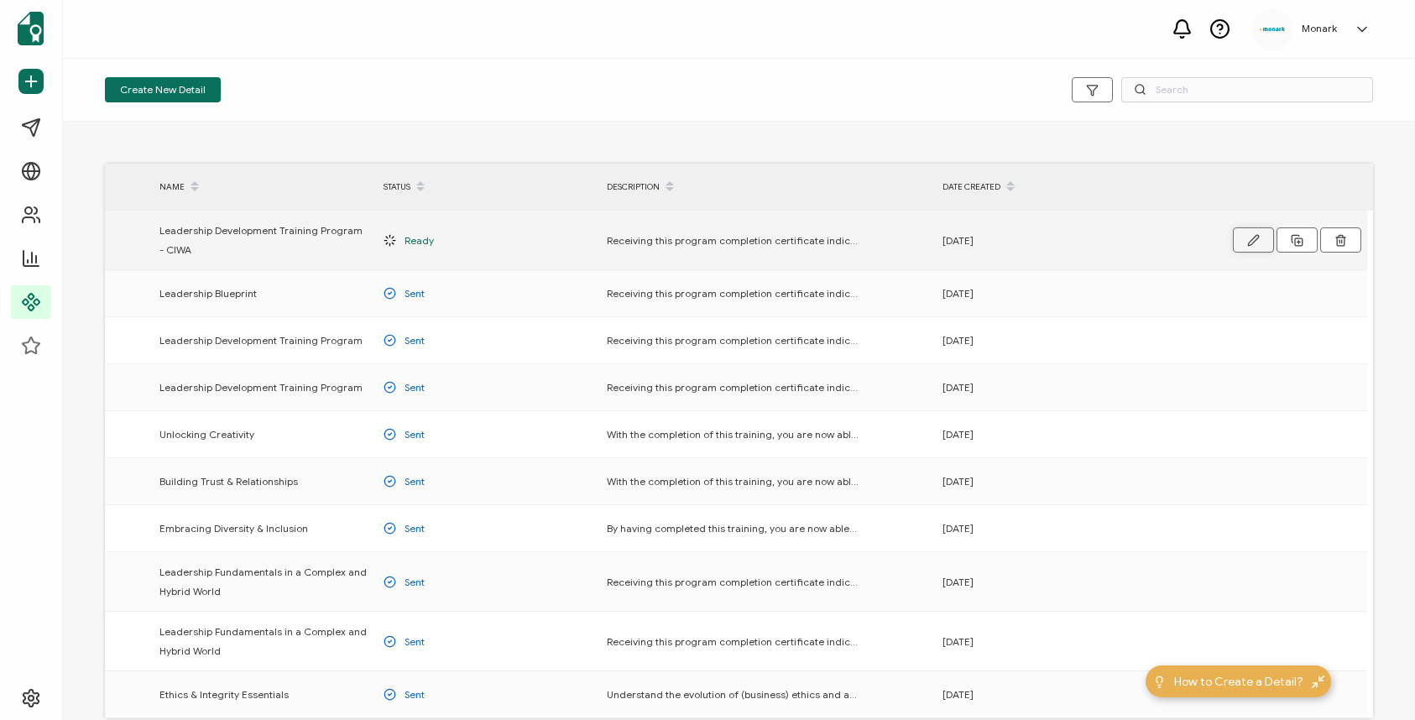
click at [1255, 239] on icon "button" at bounding box center [1254, 240] width 13 height 13
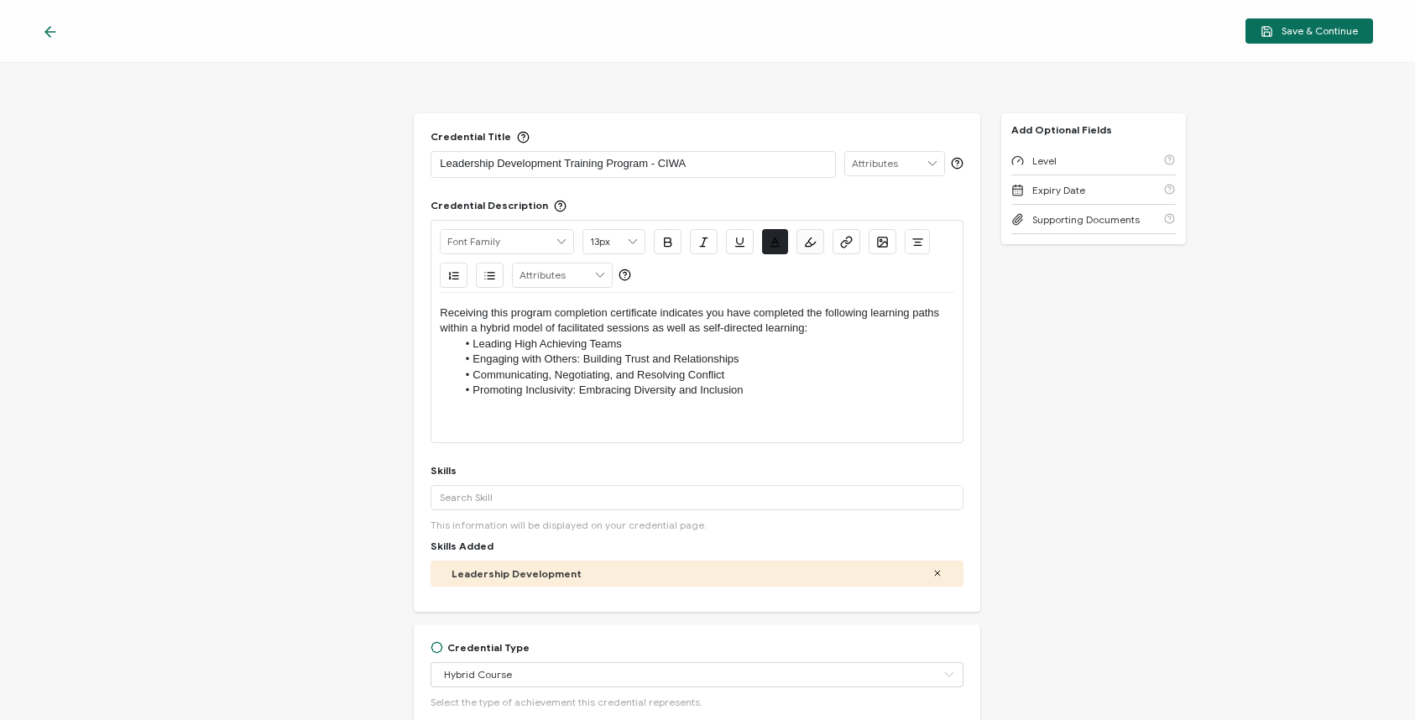
click at [667, 167] on p "Leadership Development Training Program - CIWA" at bounding box center [633, 163] width 386 height 17
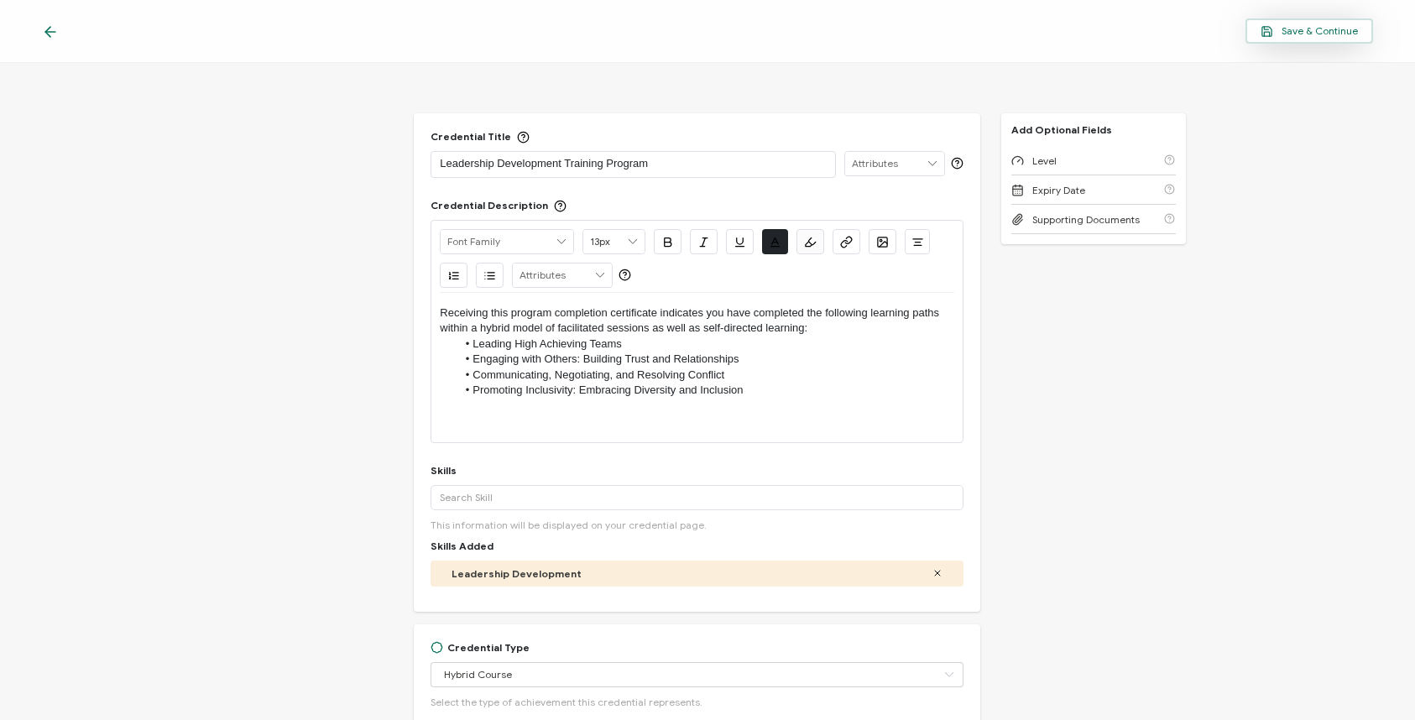
click at [1279, 22] on button "Save & Continue" at bounding box center [1310, 30] width 128 height 25
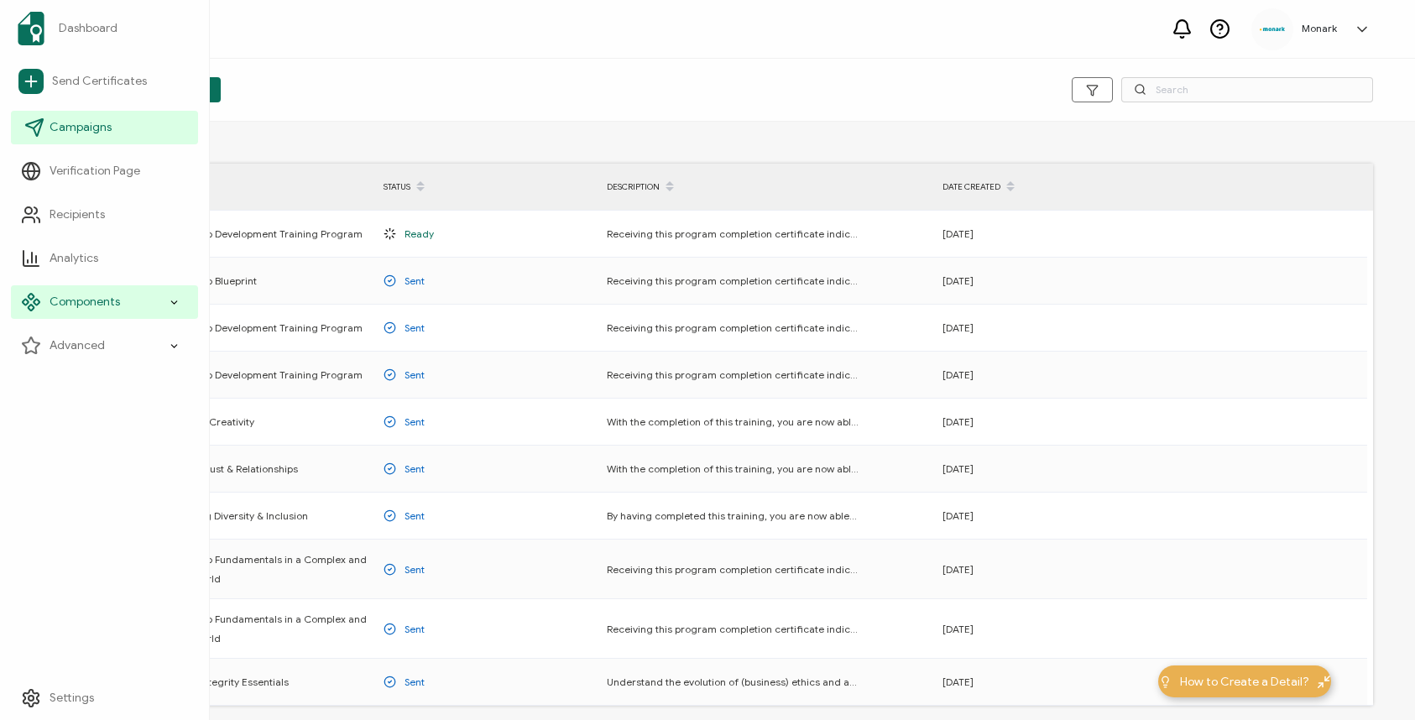
click at [69, 127] on span "Campaigns" at bounding box center [81, 127] width 62 height 17
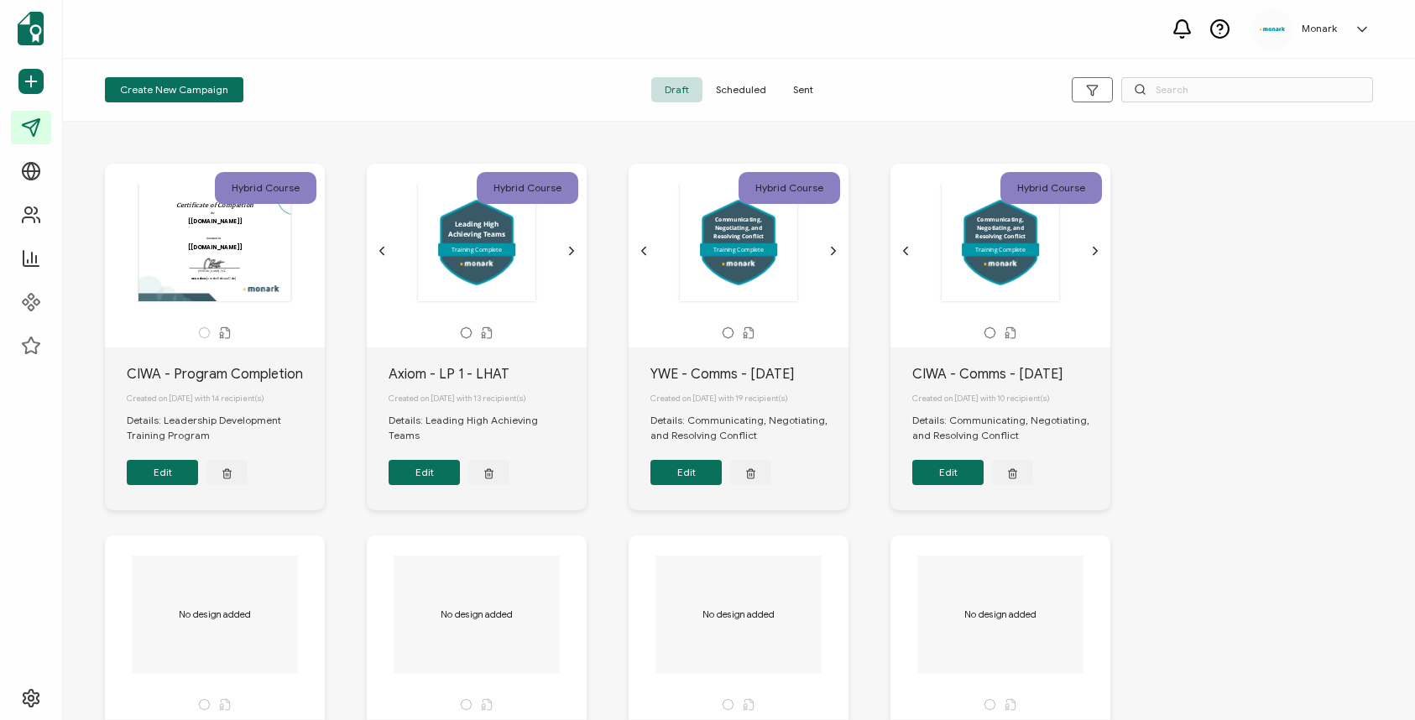
click at [153, 481] on button "Edit" at bounding box center [162, 472] width 71 height 25
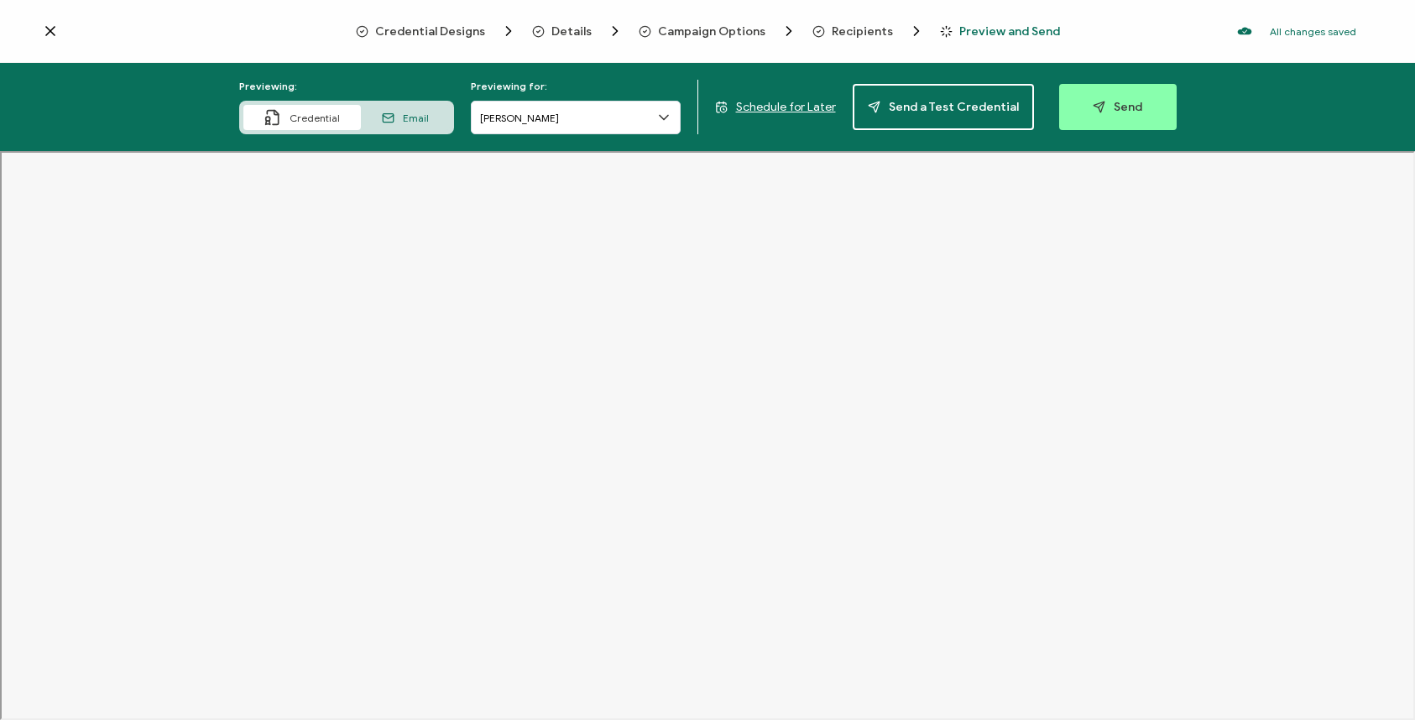
click at [418, 114] on span "Email" at bounding box center [416, 118] width 26 height 13
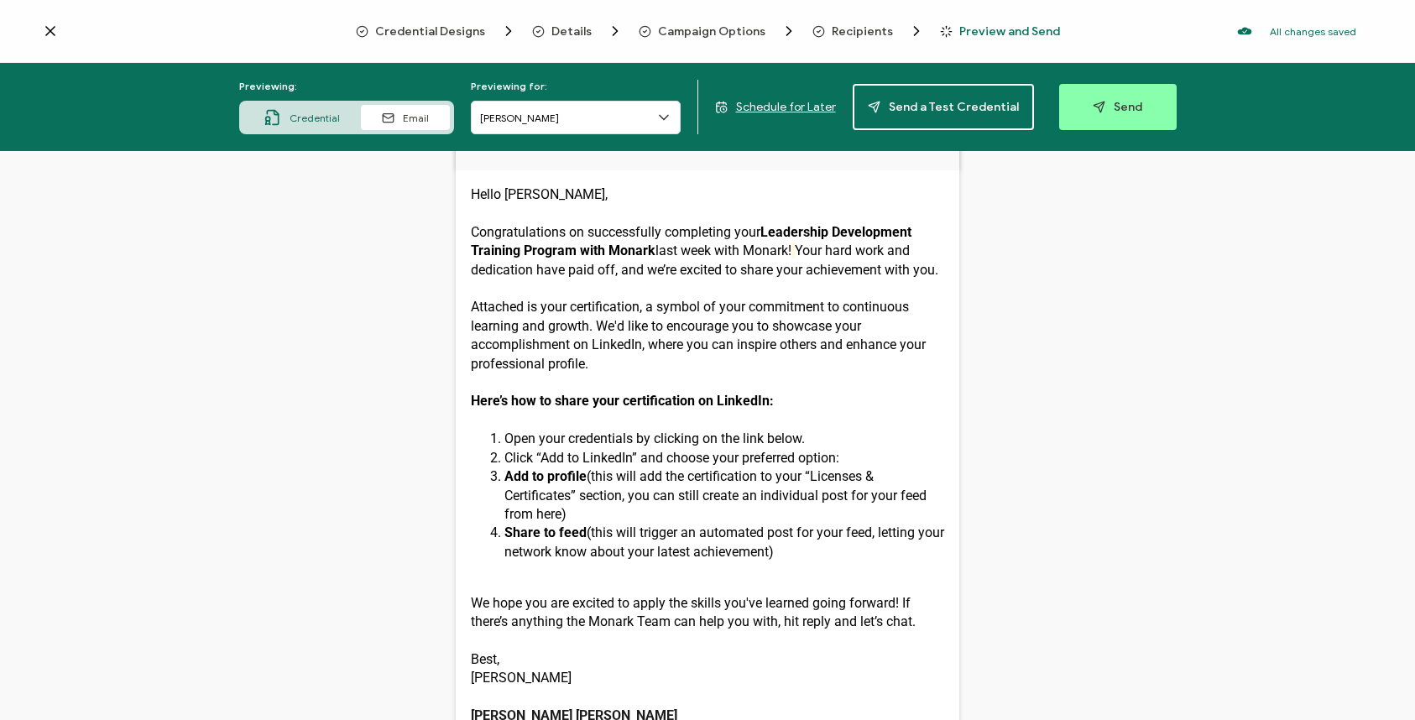
scroll to position [20, 0]
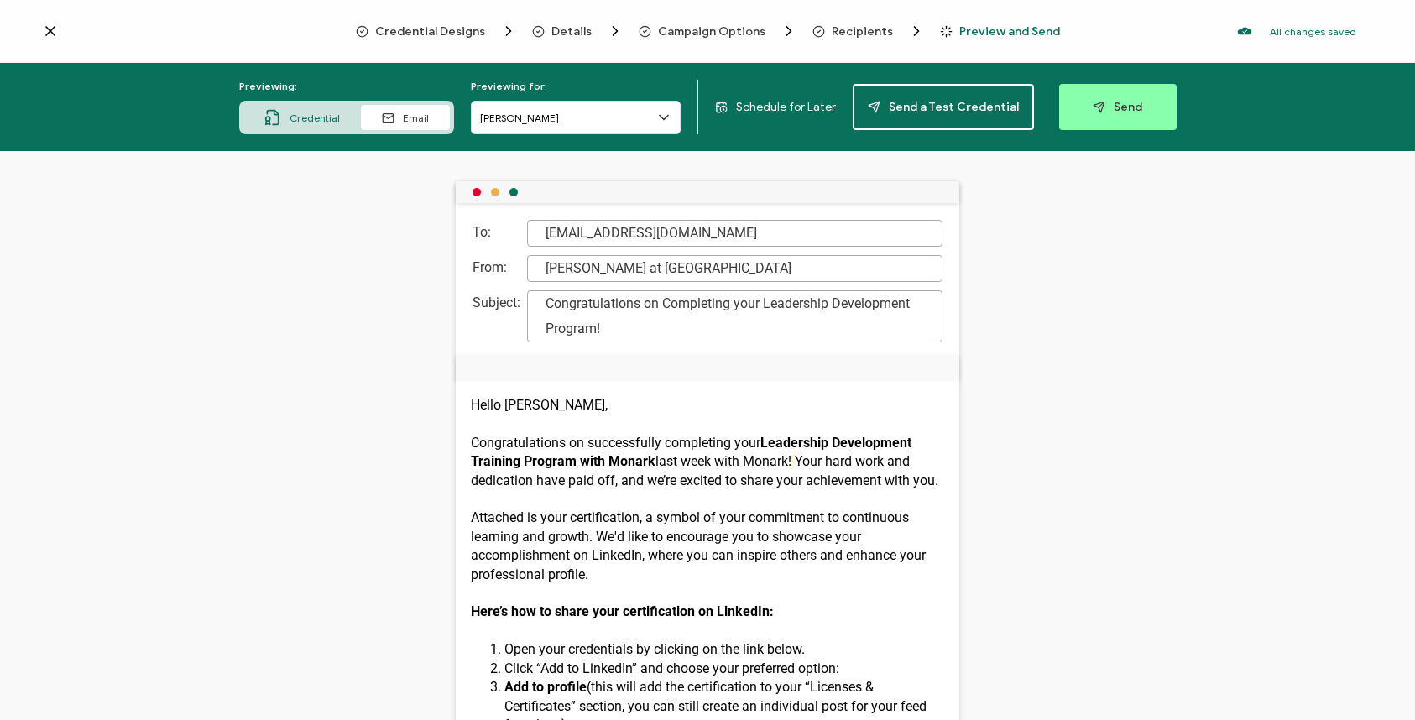
click at [56, 30] on icon at bounding box center [50, 31] width 17 height 17
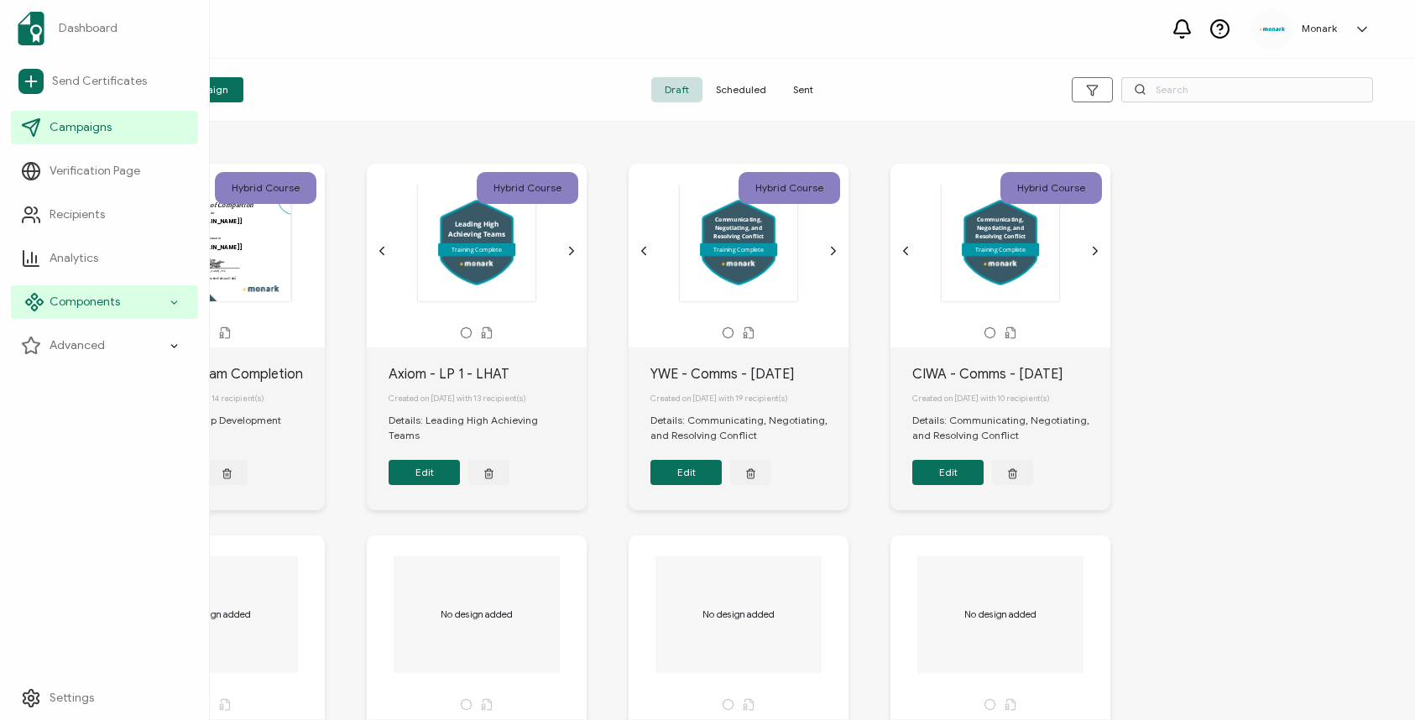
click at [134, 296] on div "Components" at bounding box center [104, 302] width 187 height 34
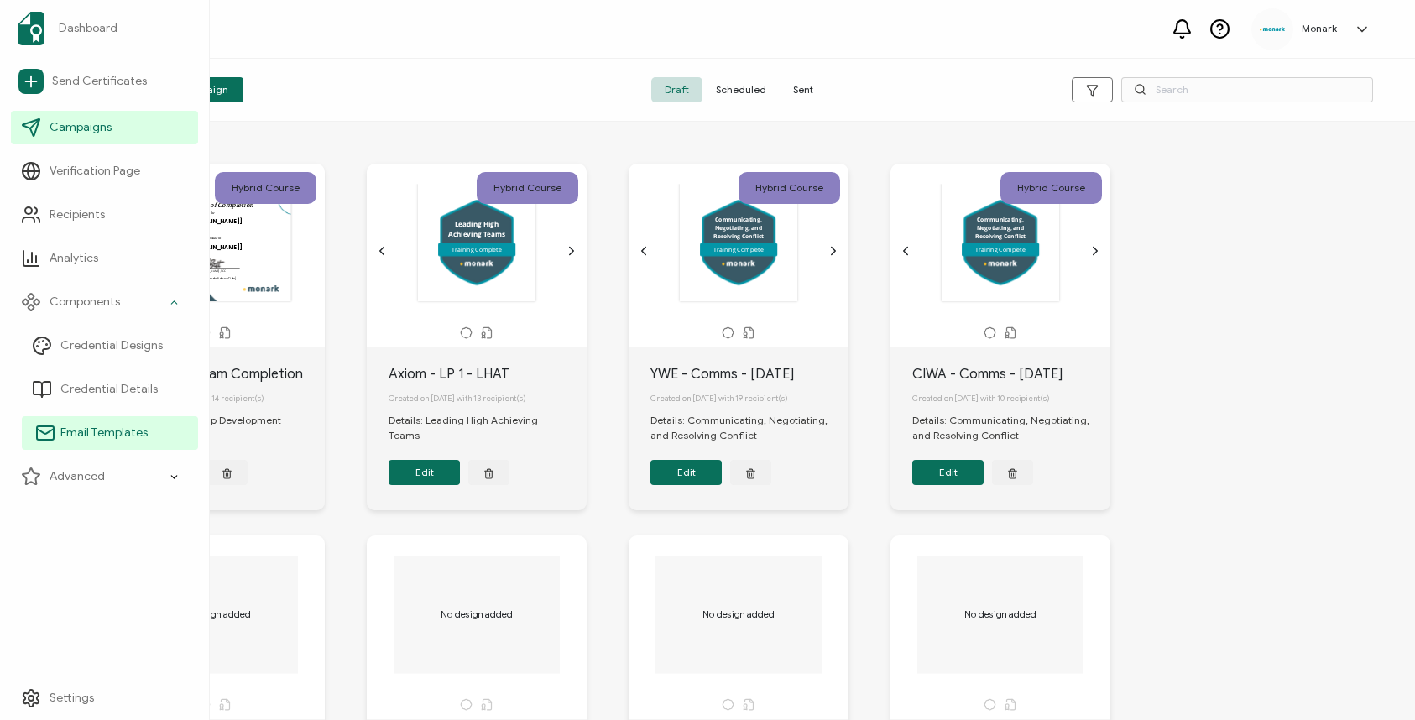
click at [118, 430] on span "Email Templates" at bounding box center [103, 433] width 87 height 17
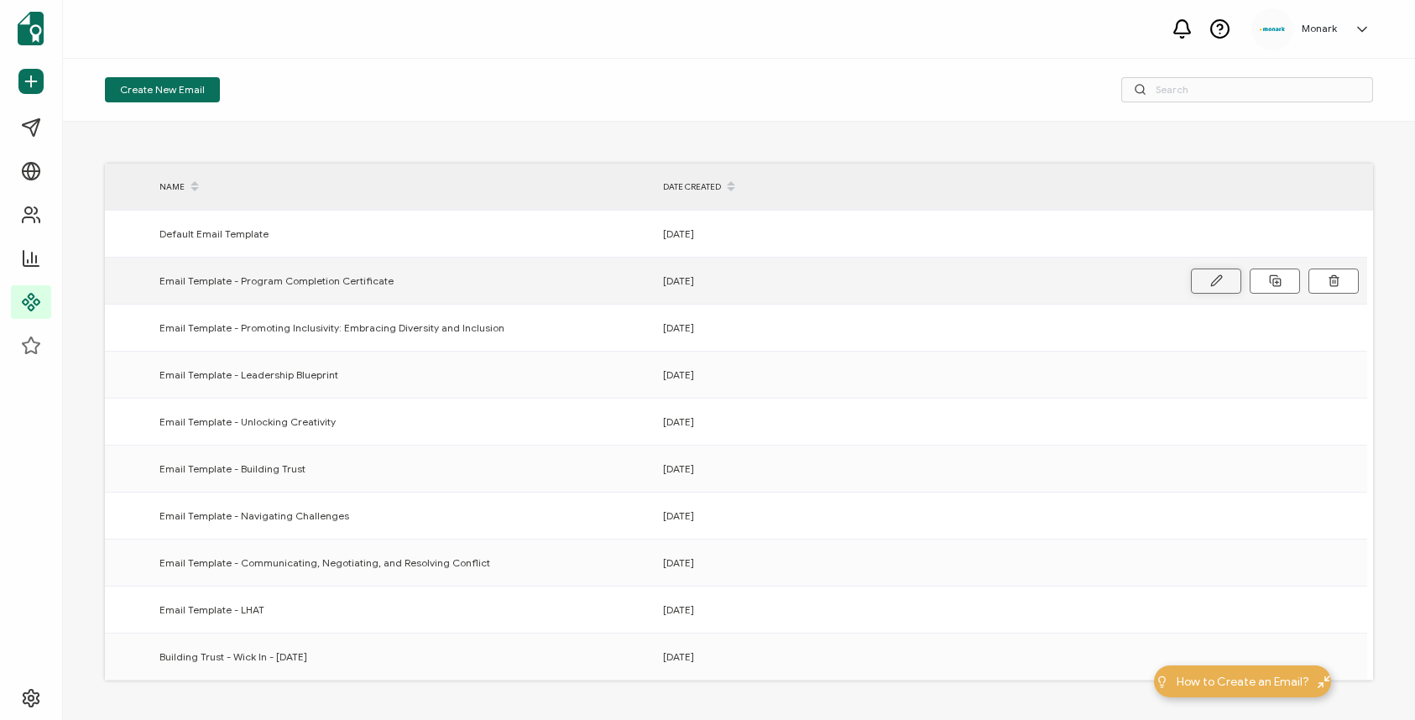
click at [1222, 284] on icon at bounding box center [1217, 281] width 13 height 13
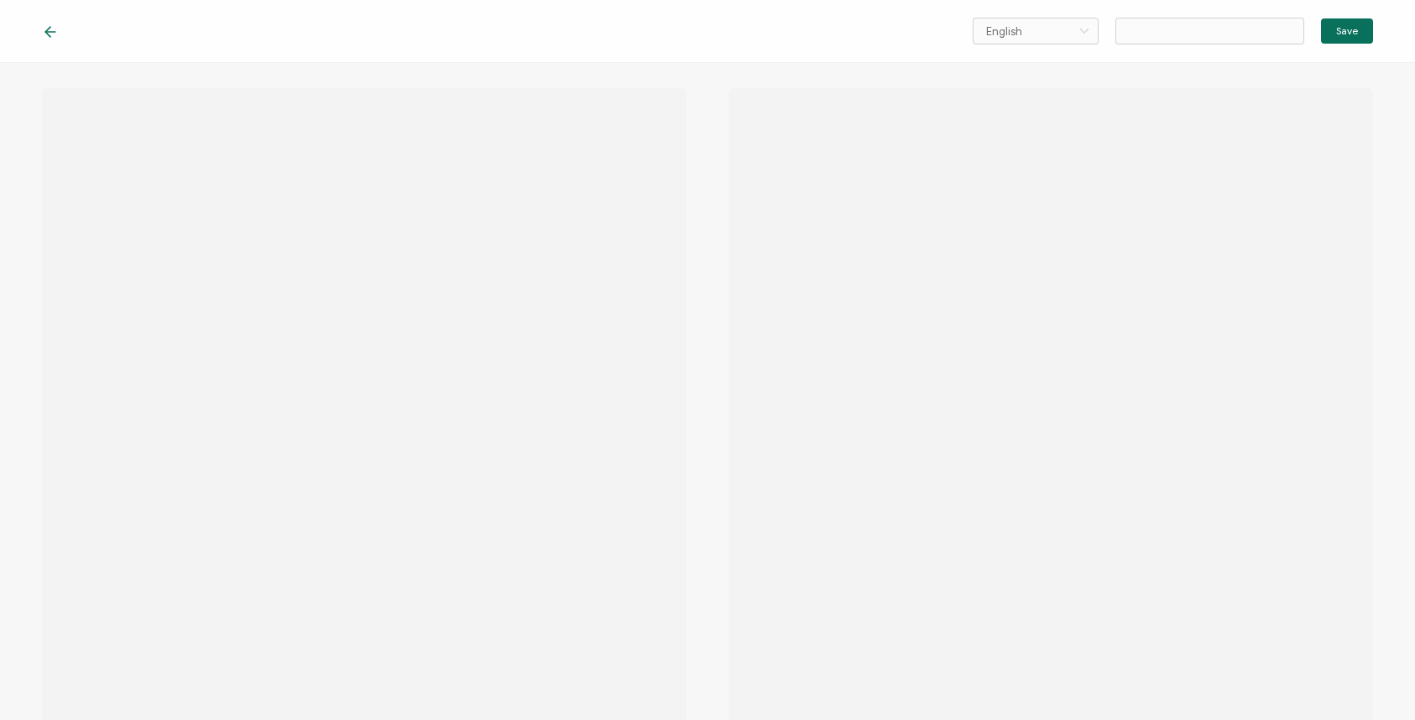
type input "Email Template - Program Completion Certificate"
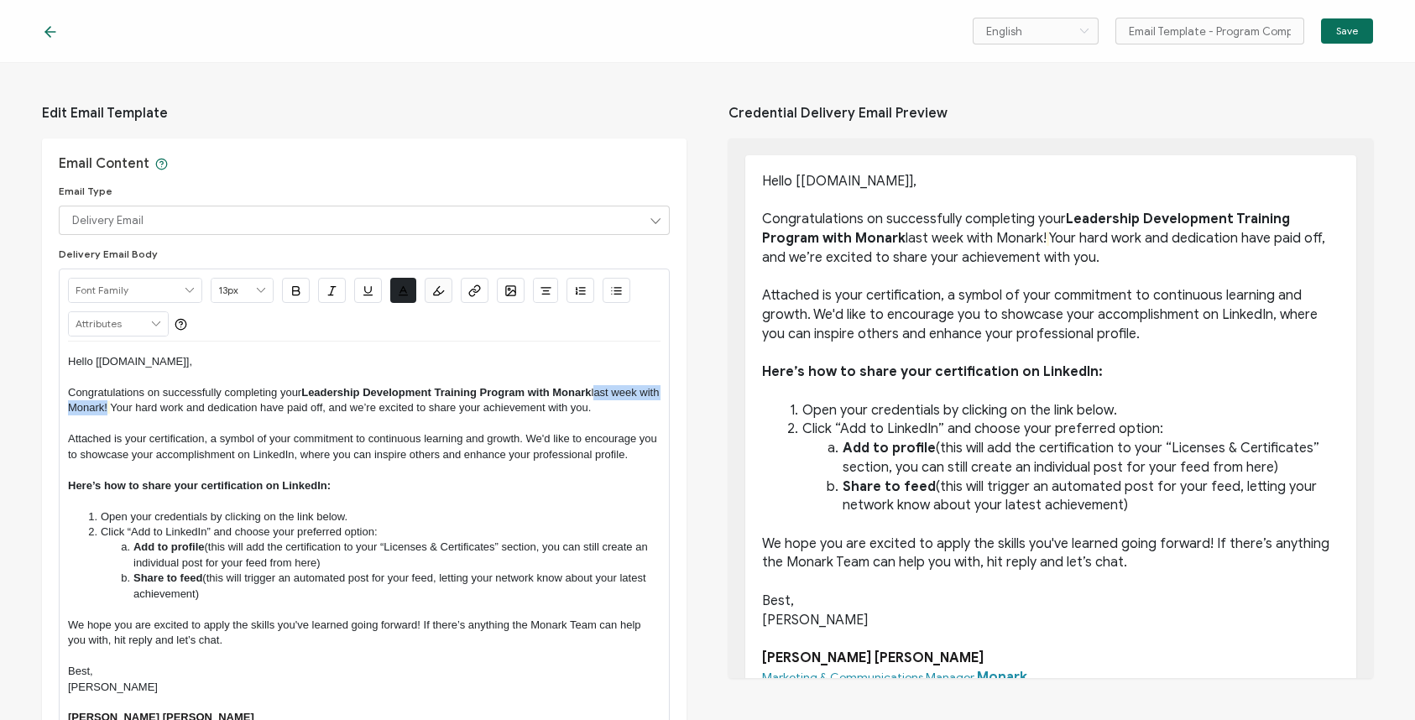
drag, startPoint x: 598, startPoint y: 391, endPoint x: 125, endPoint y: 410, distance: 473.0
click at [125, 410] on p "Congratulations on successfully completing your Leadership Development Training…" at bounding box center [364, 400] width 593 height 31
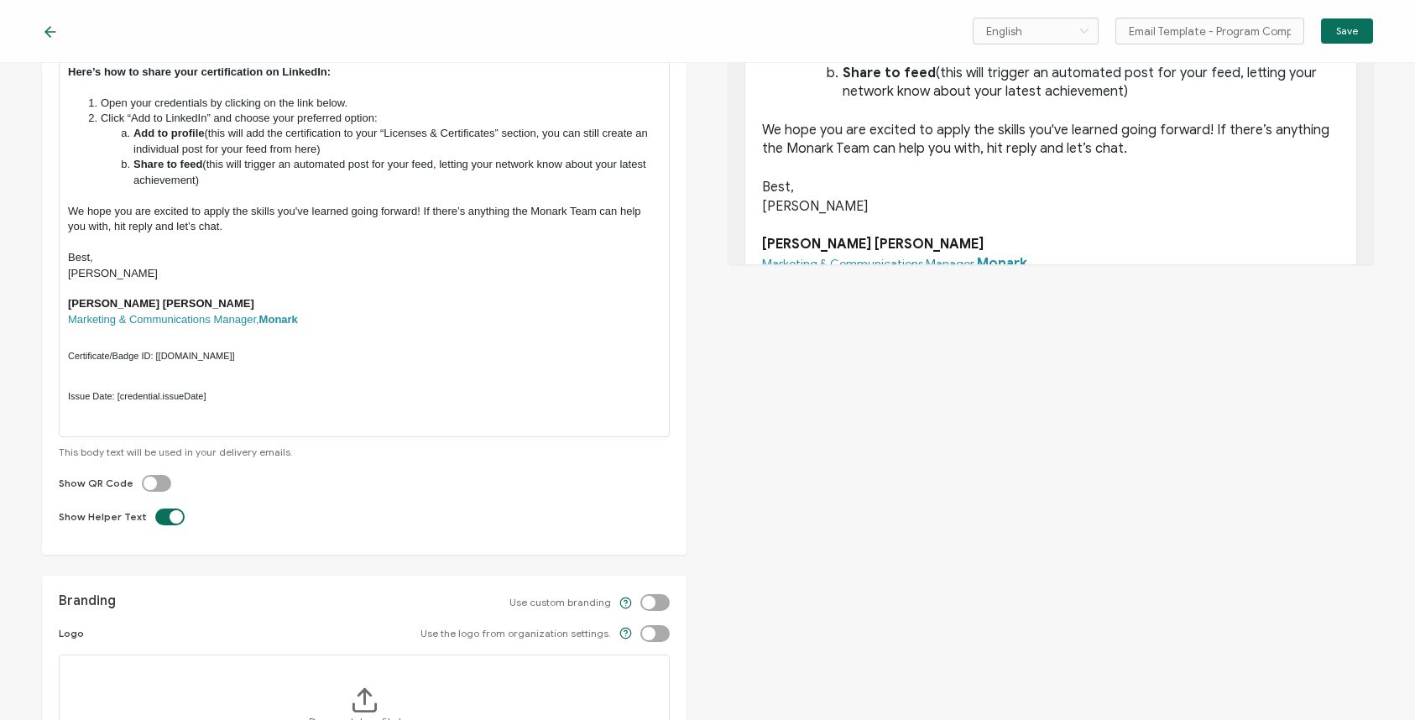
scroll to position [432, 0]
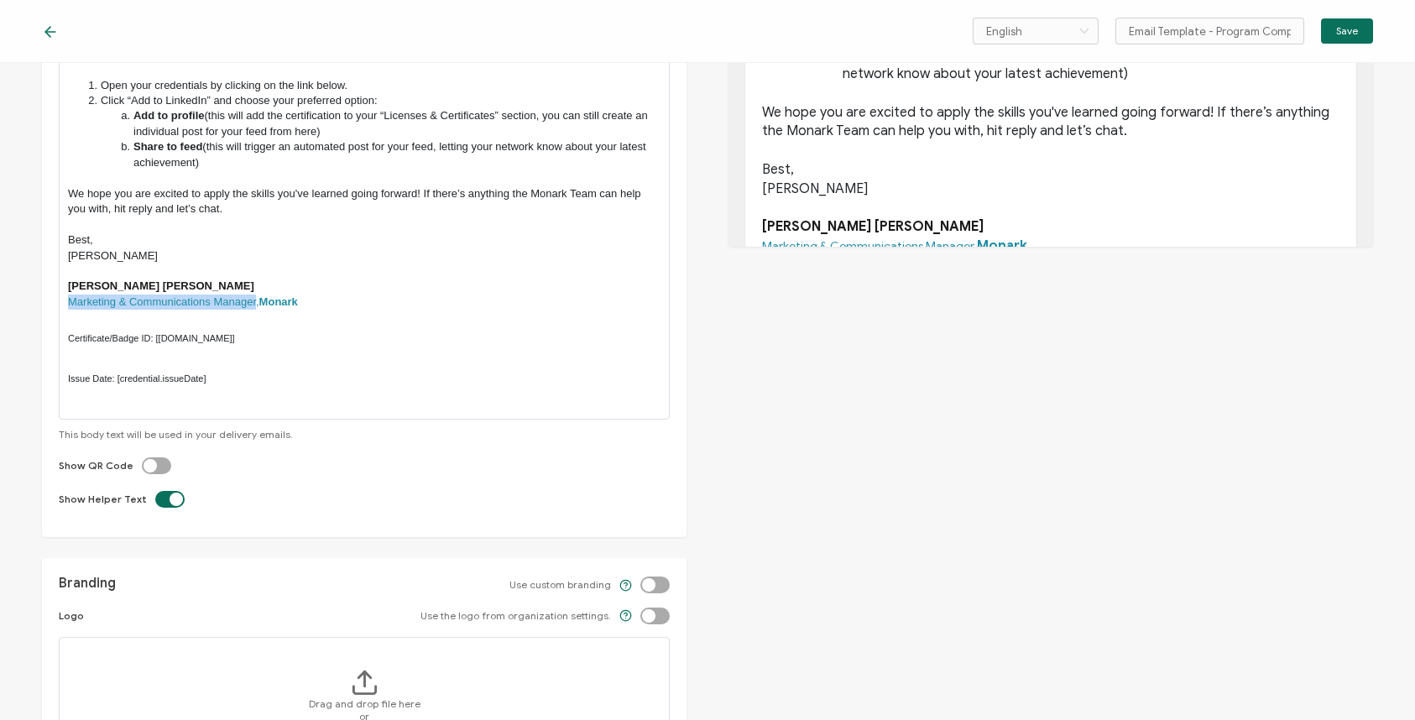
drag, startPoint x: 255, startPoint y: 301, endPoint x: 67, endPoint y: 302, distance: 188.1
click at [68, 302] on span "Marketing & Communications Manager," at bounding box center [163, 302] width 191 height 13
click at [191, 305] on span "Director, Brand & People. Ops at" at bounding box center [147, 302] width 159 height 13
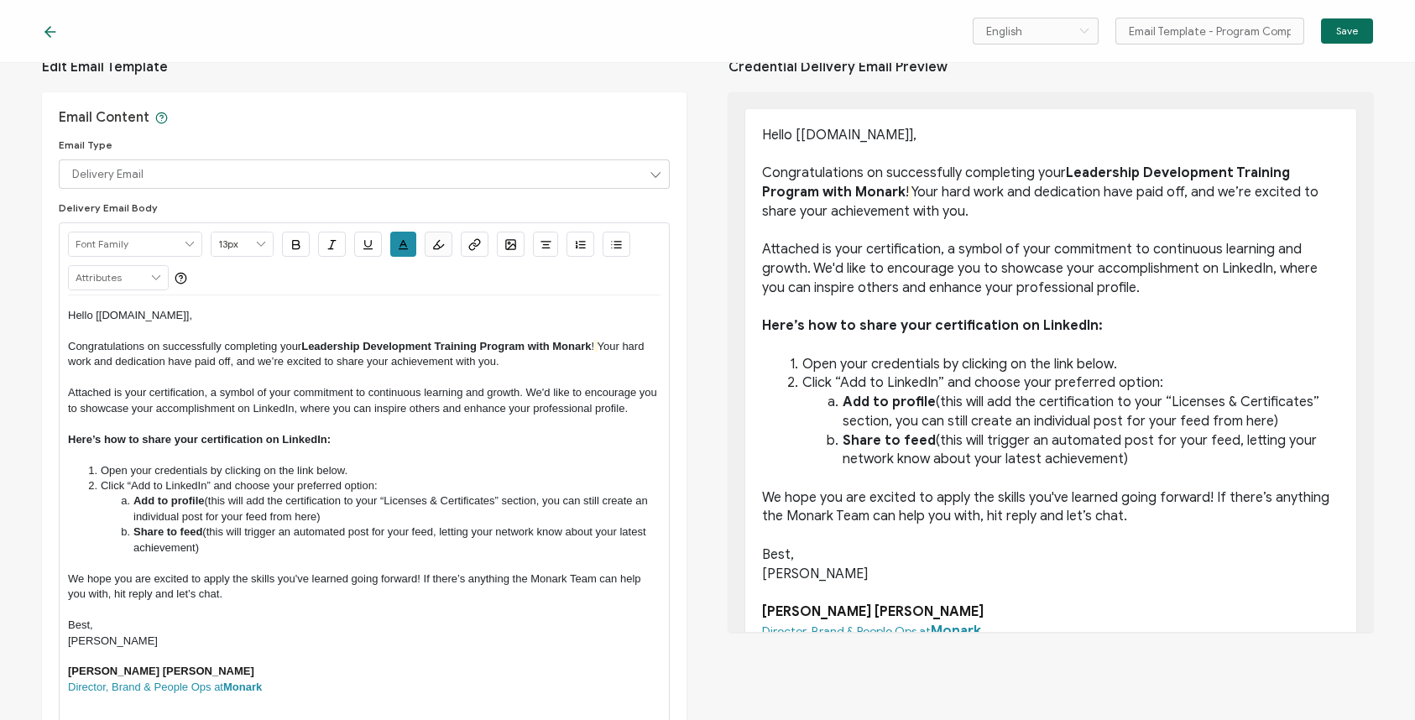
scroll to position [18, 0]
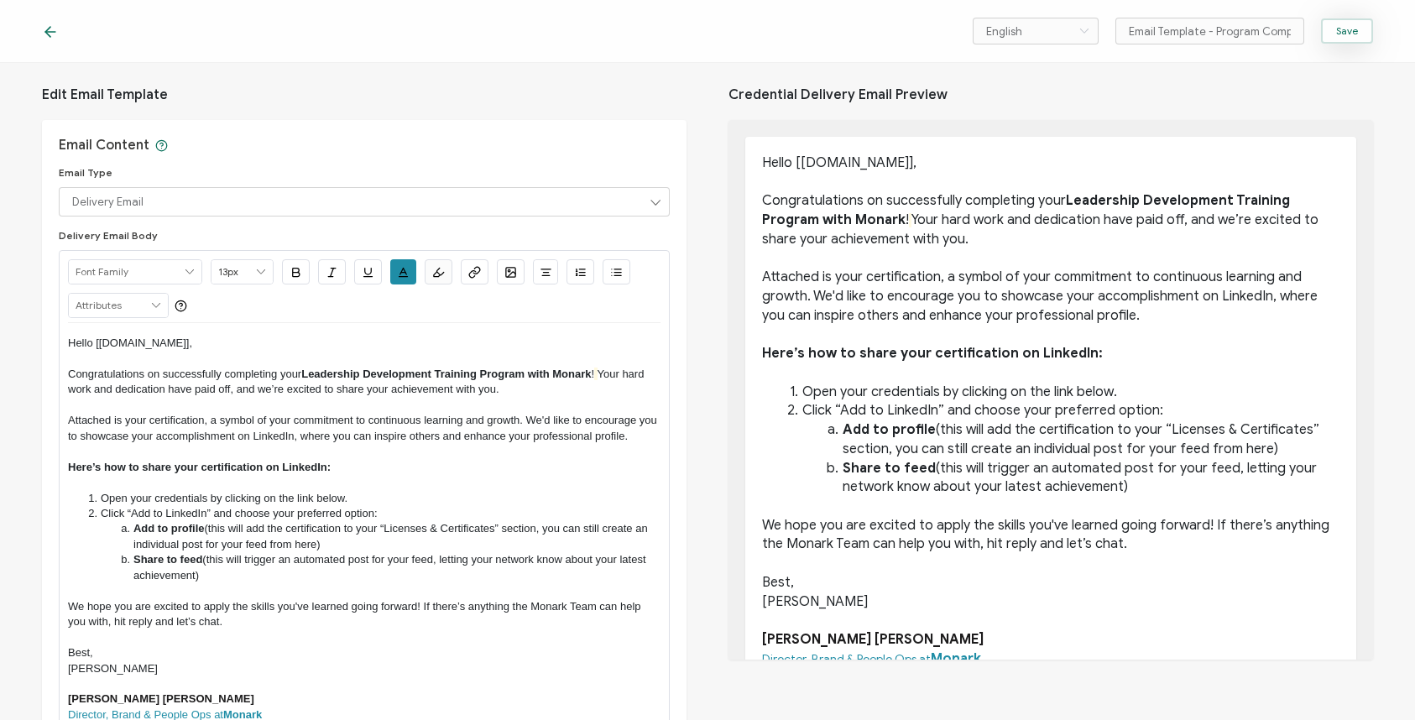
click at [1347, 29] on span "Save" at bounding box center [1348, 31] width 22 height 10
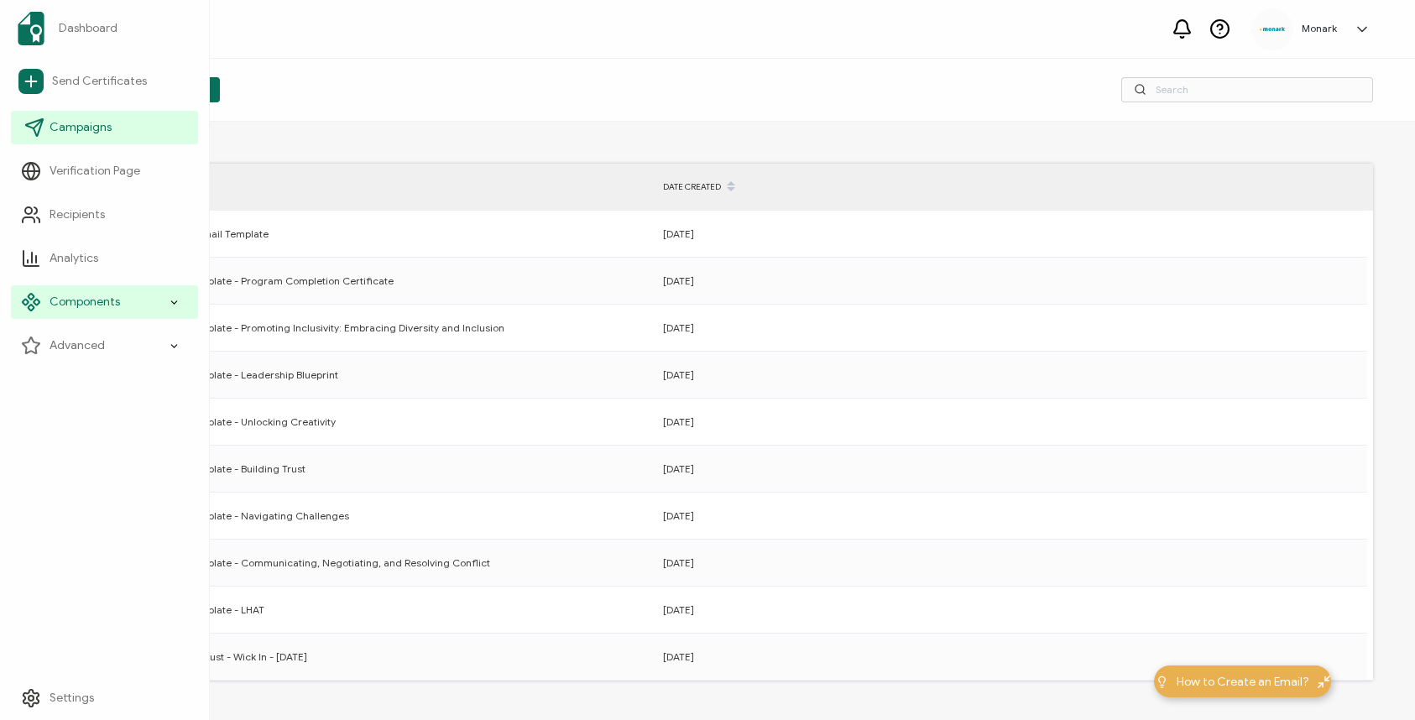
click at [50, 128] on span "Campaigns" at bounding box center [81, 127] width 62 height 17
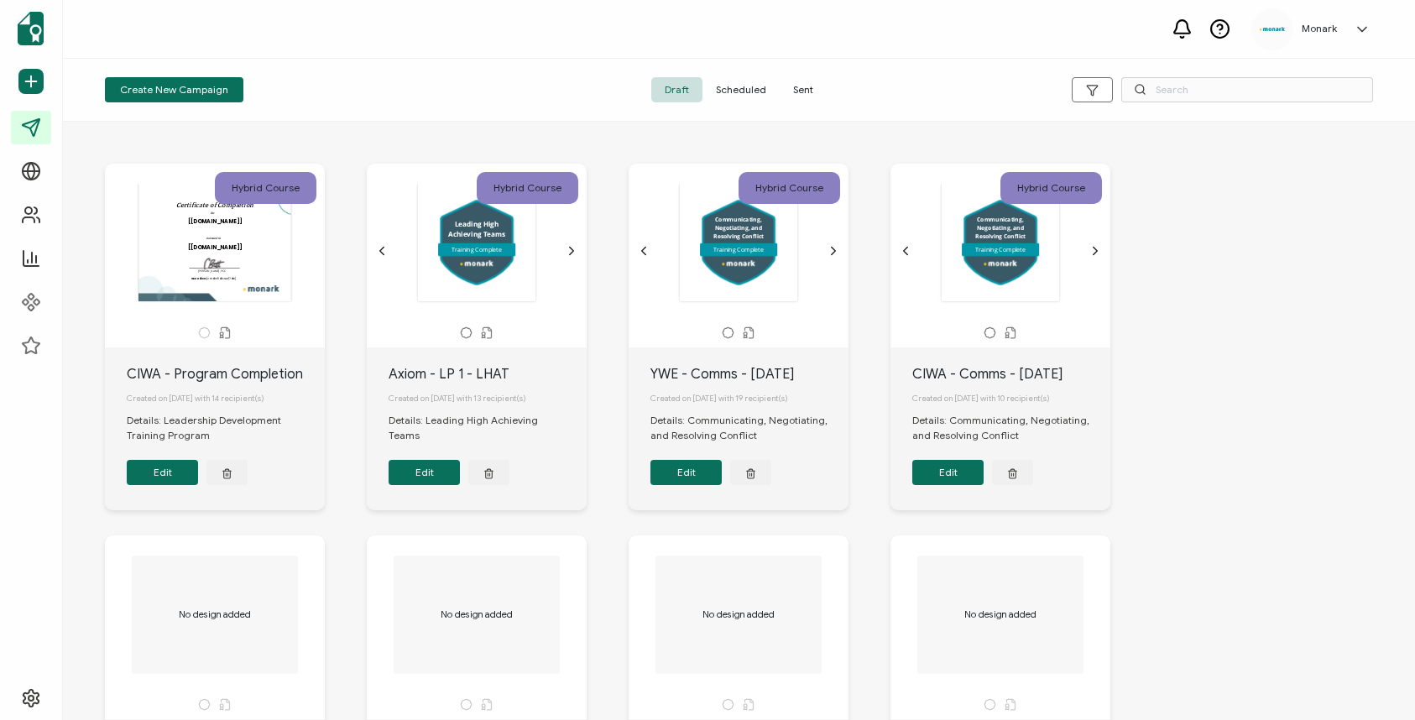
click at [169, 480] on button "Edit" at bounding box center [162, 472] width 71 height 25
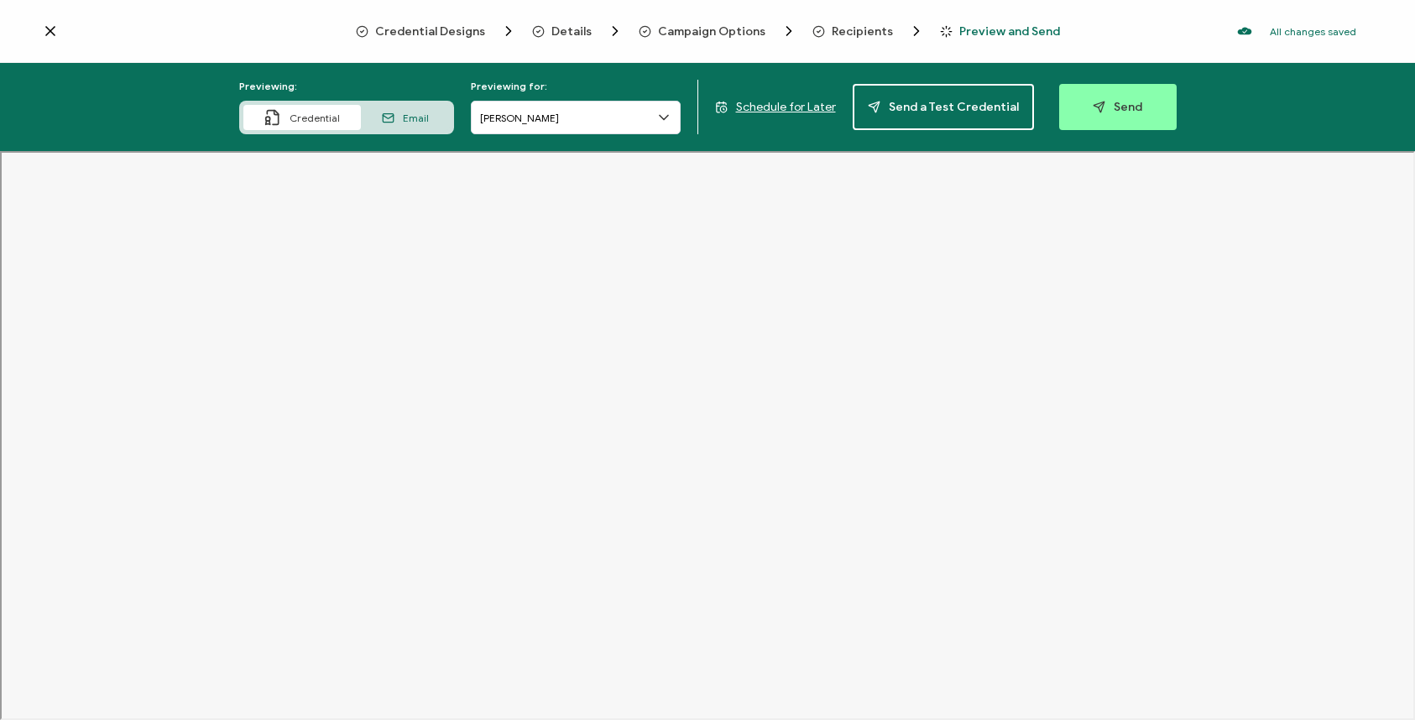
click at [427, 112] on span "Email" at bounding box center [416, 118] width 26 height 13
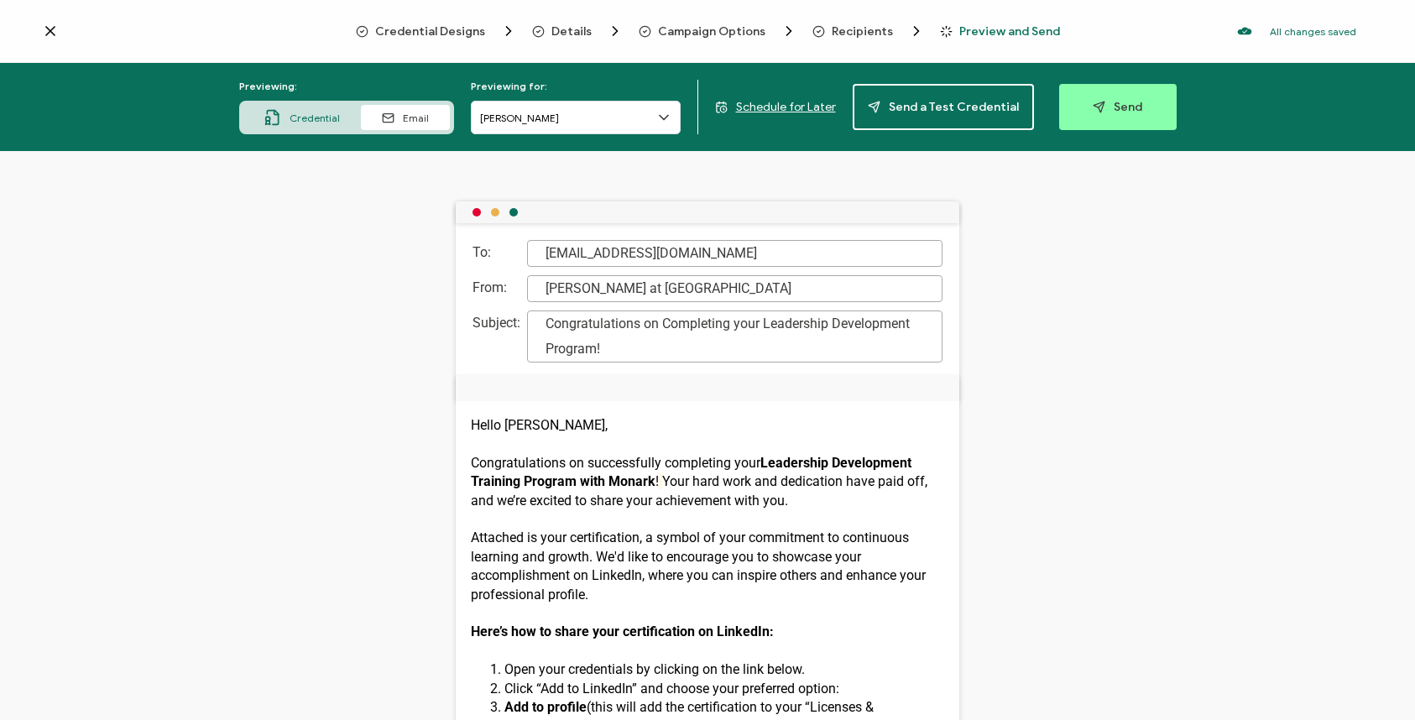
click at [311, 118] on span "Credential" at bounding box center [315, 118] width 50 height 13
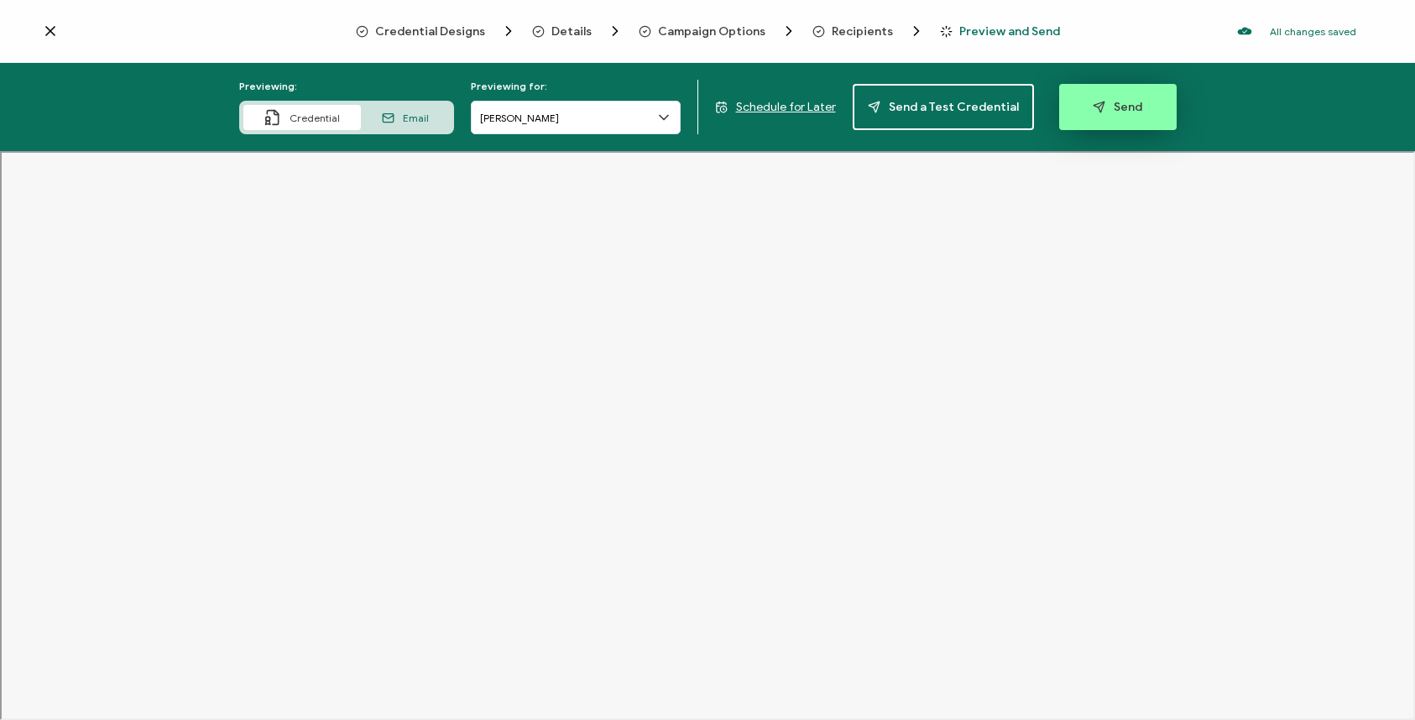
click at [1107, 103] on span "Send" at bounding box center [1118, 107] width 50 height 13
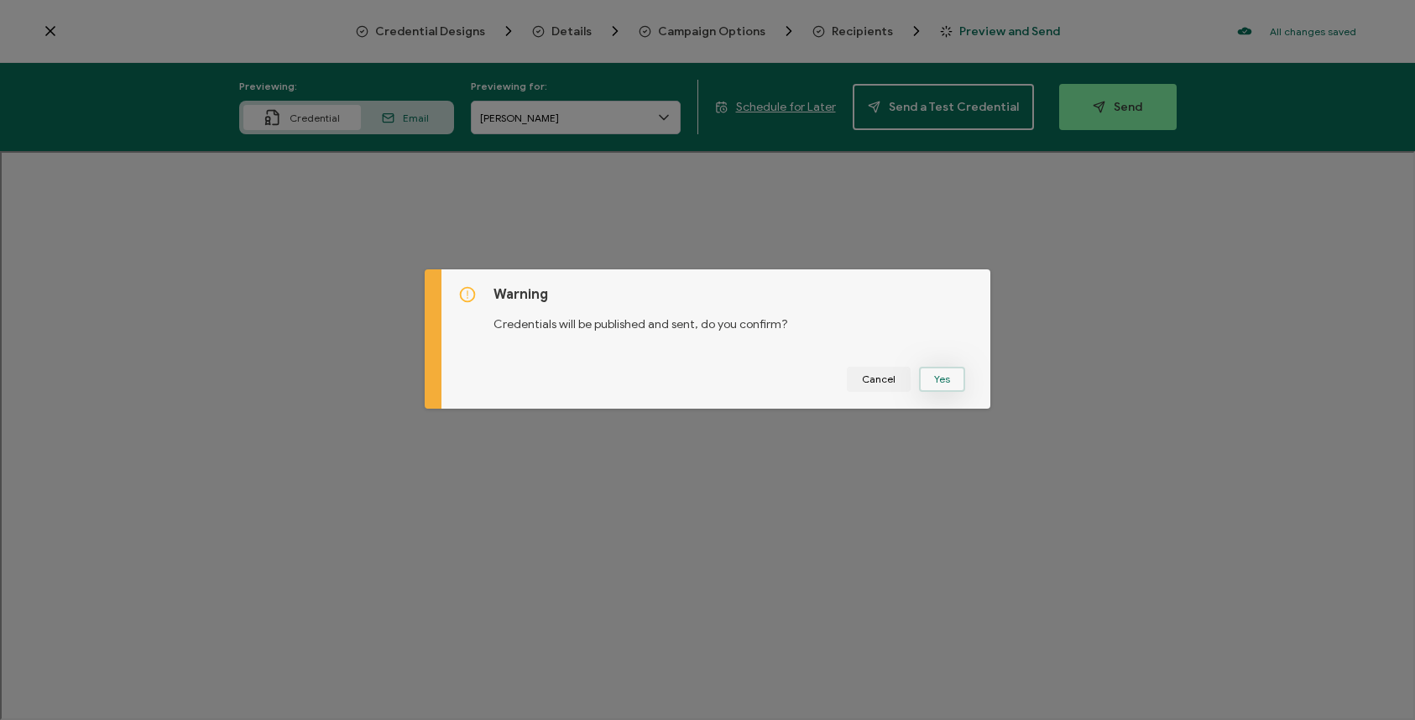
click at [924, 384] on button "Yes" at bounding box center [942, 379] width 46 height 25
